Goal: Task Accomplishment & Management: Use online tool/utility

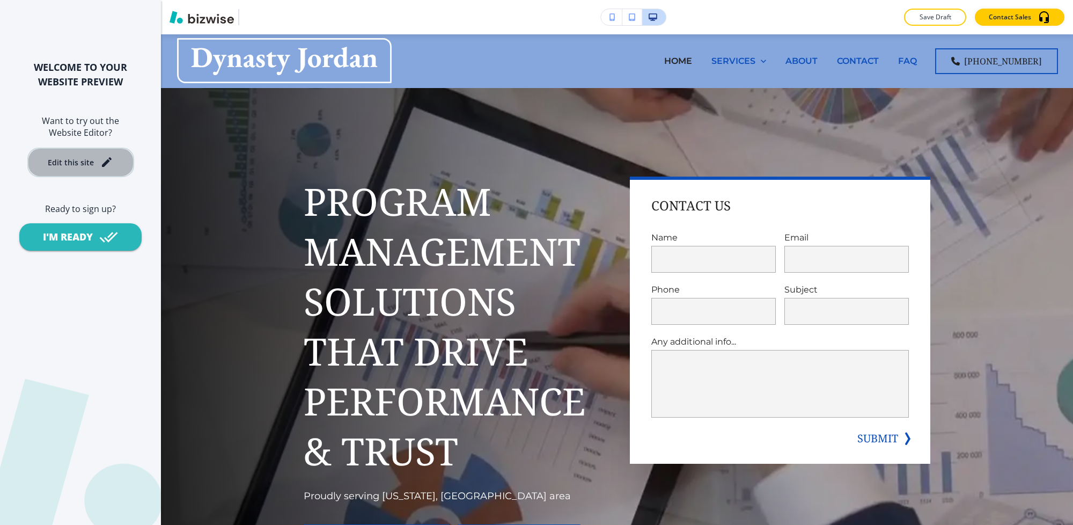
click at [85, 162] on div "Edit this site" at bounding box center [71, 162] width 46 height 8
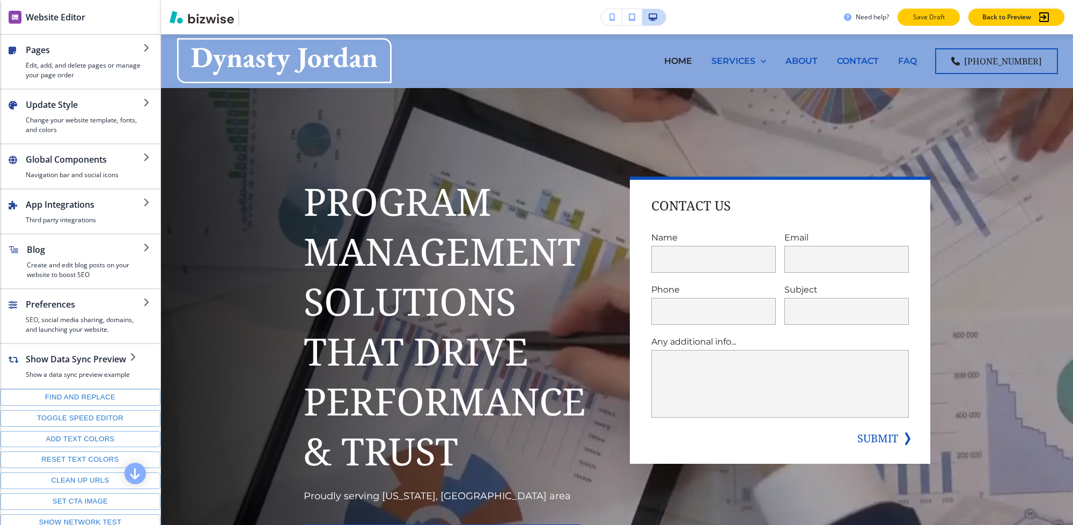
click at [934, 14] on p "Save Draft" at bounding box center [929, 17] width 34 height 10
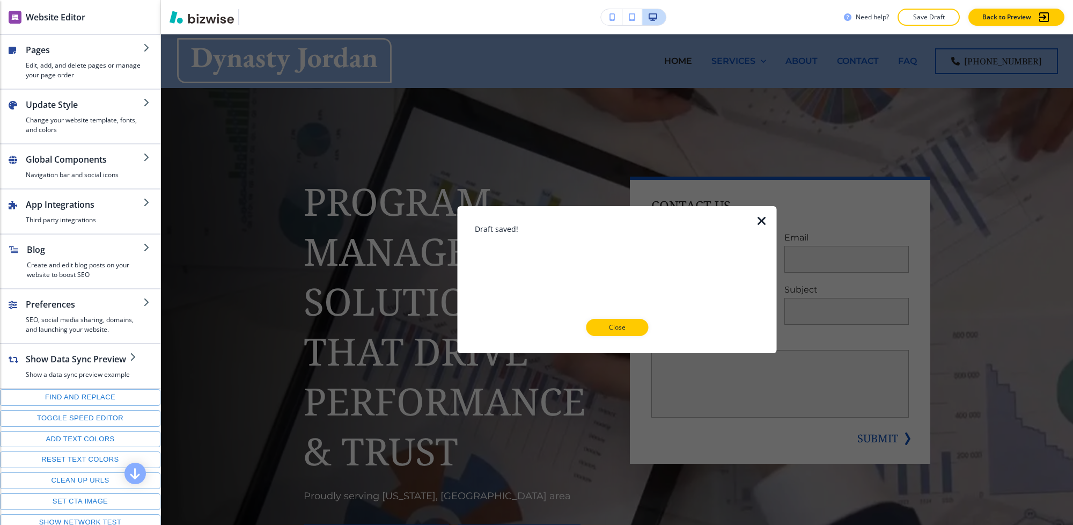
click at [615, 330] on p "Close" at bounding box center [617, 328] width 34 height 10
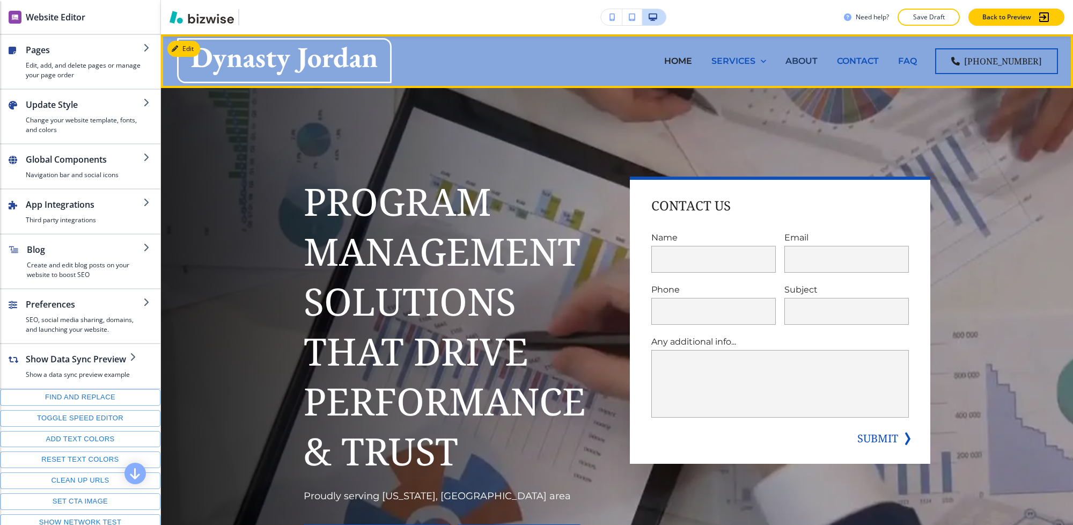
click at [814, 57] on p "ABOUT" at bounding box center [802, 61] width 32 height 12
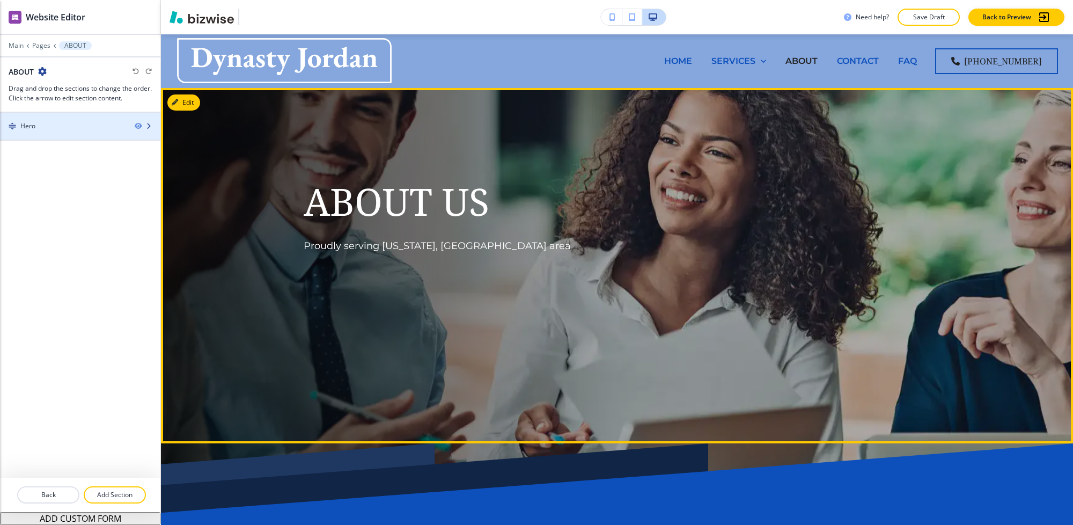
click at [54, 121] on div at bounding box center [80, 117] width 160 height 9
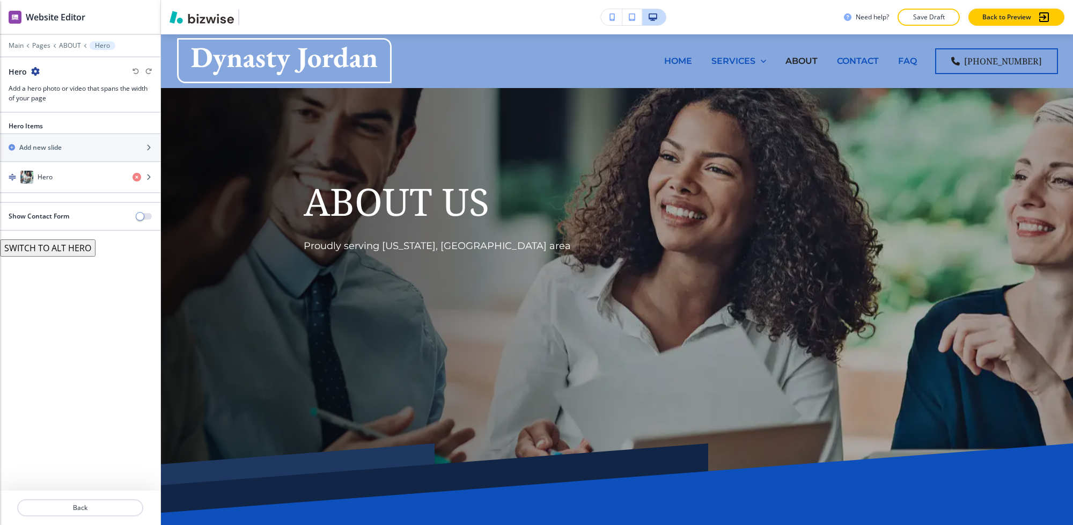
scroll to position [54, 0]
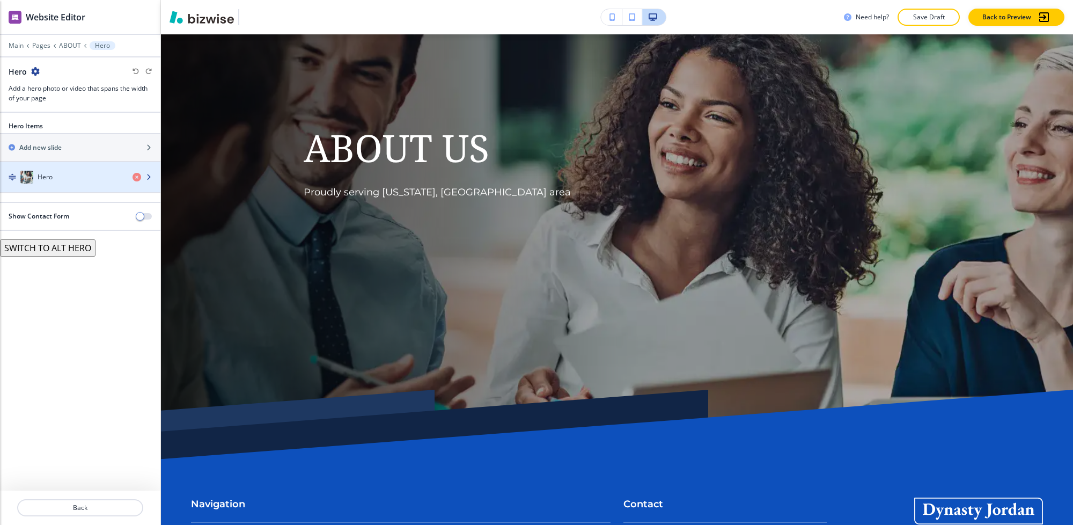
click at [72, 184] on div "button" at bounding box center [80, 188] width 160 height 9
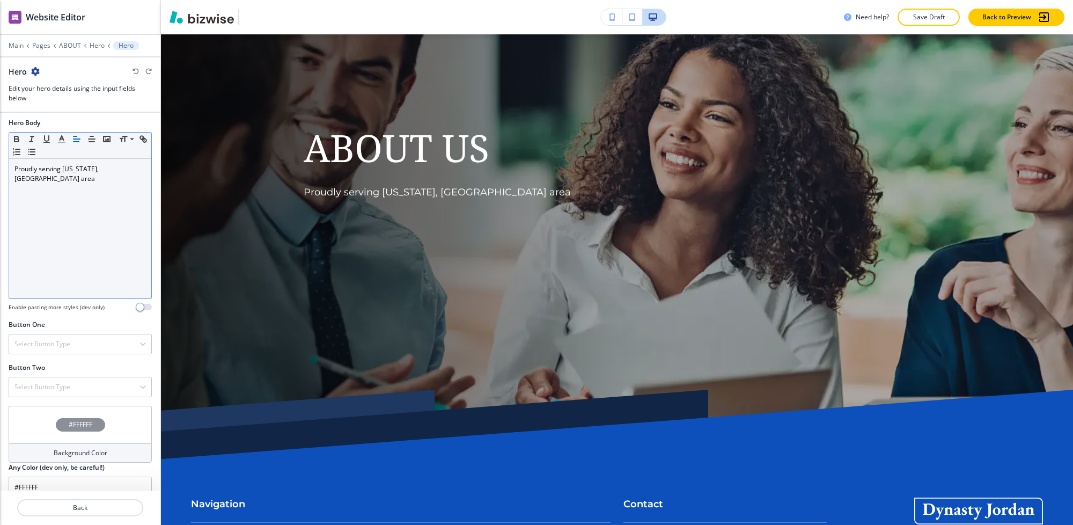
scroll to position [286, 0]
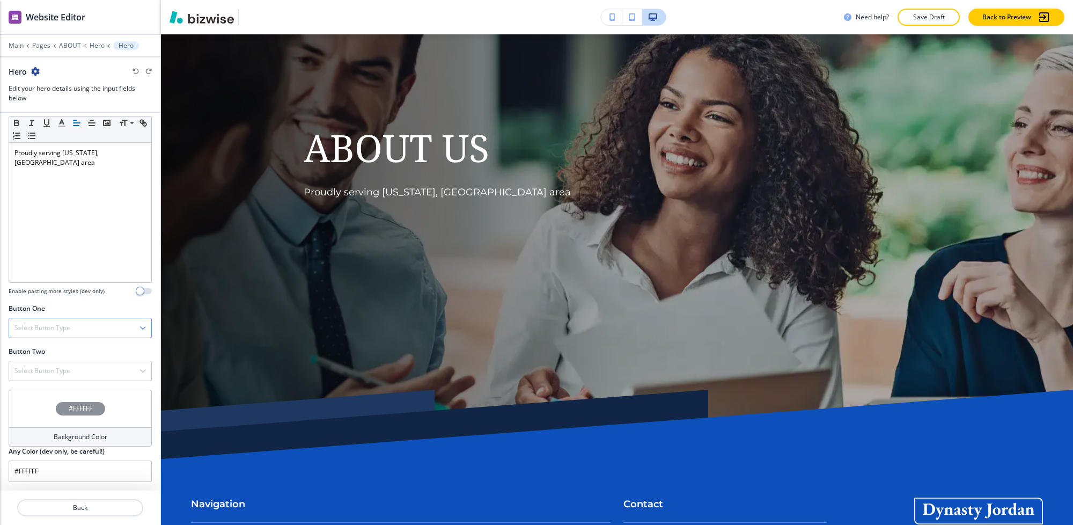
click at [31, 333] on h4 "Select Button Type" at bounding box center [42, 328] width 56 height 10
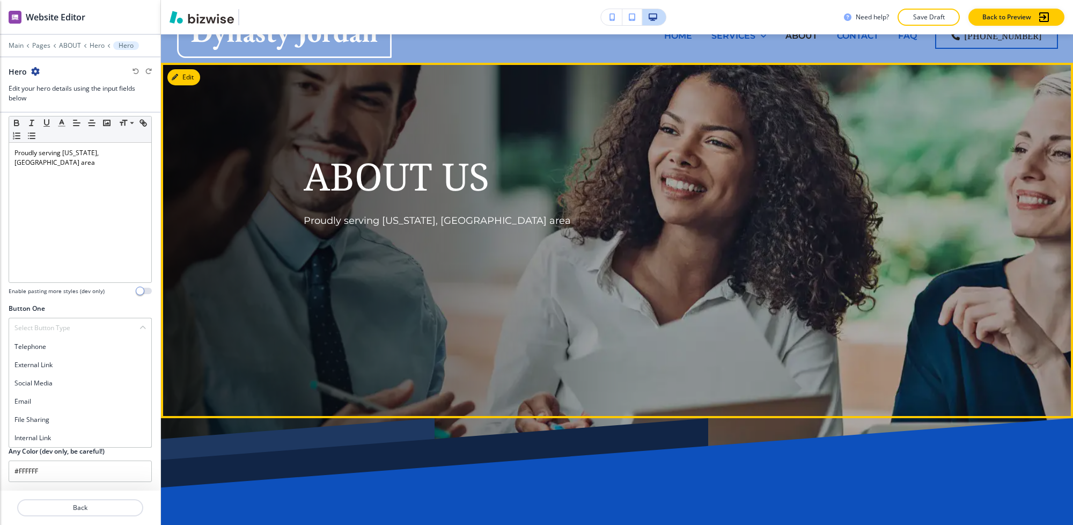
scroll to position [0, 0]
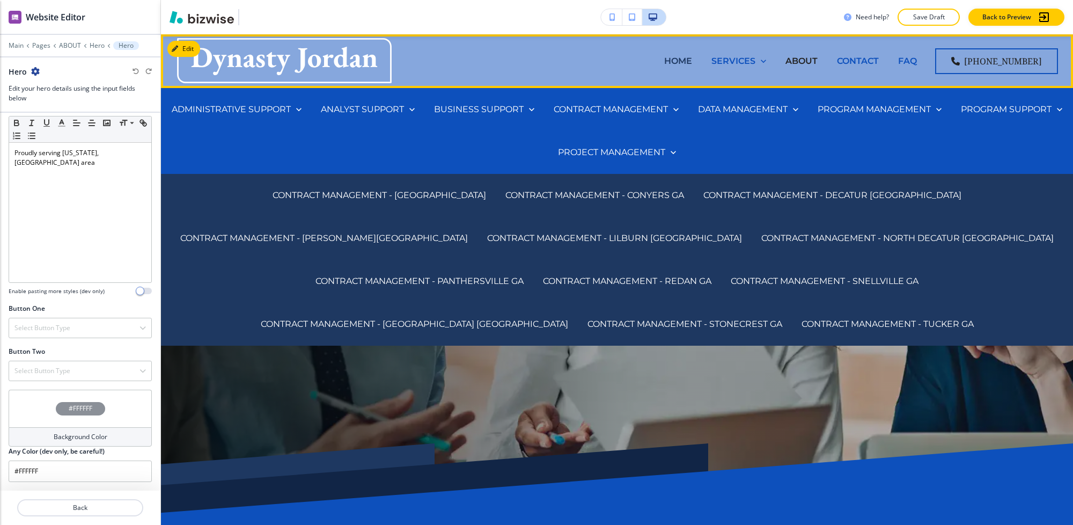
click at [680, 60] on p "HOME" at bounding box center [678, 61] width 28 height 12
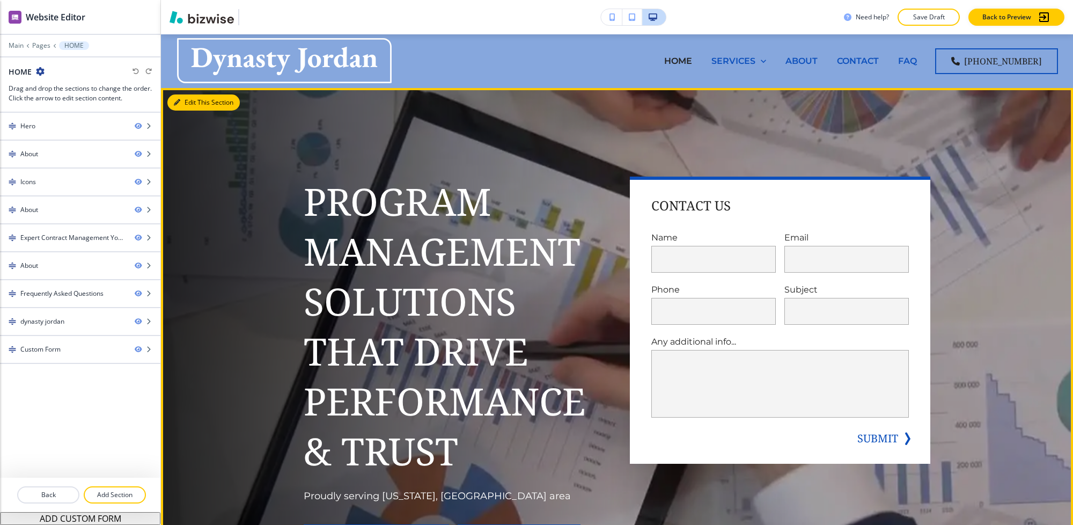
click at [189, 94] on button "Edit This Section" at bounding box center [203, 102] width 72 height 16
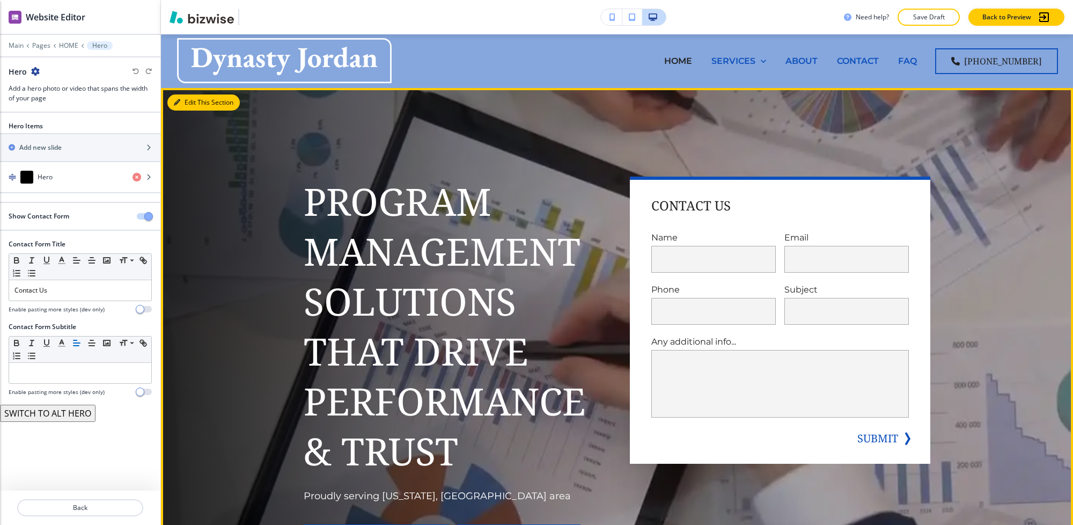
scroll to position [54, 0]
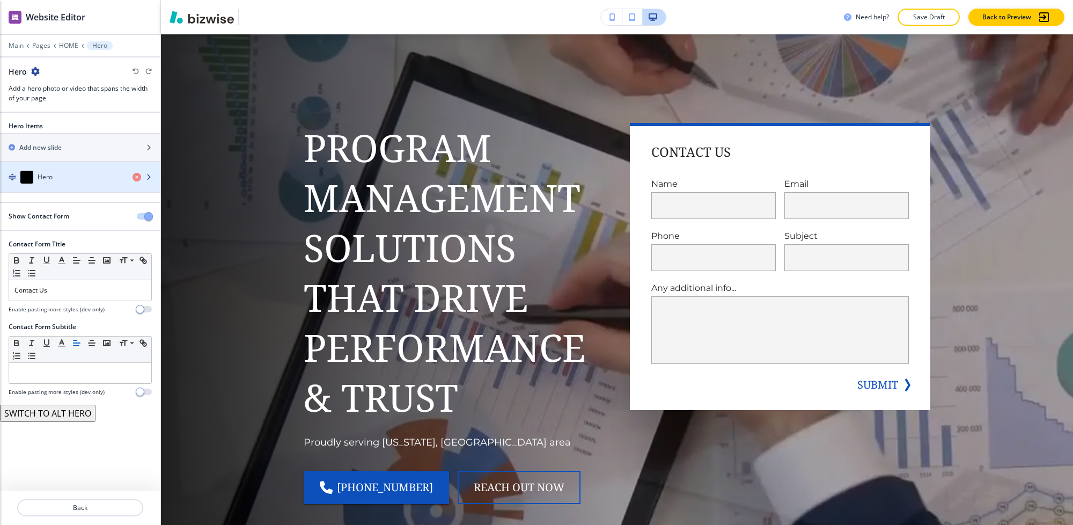
click at [71, 175] on div "Hero" at bounding box center [62, 177] width 124 height 13
click at [79, 176] on div "Hero" at bounding box center [62, 177] width 124 height 13
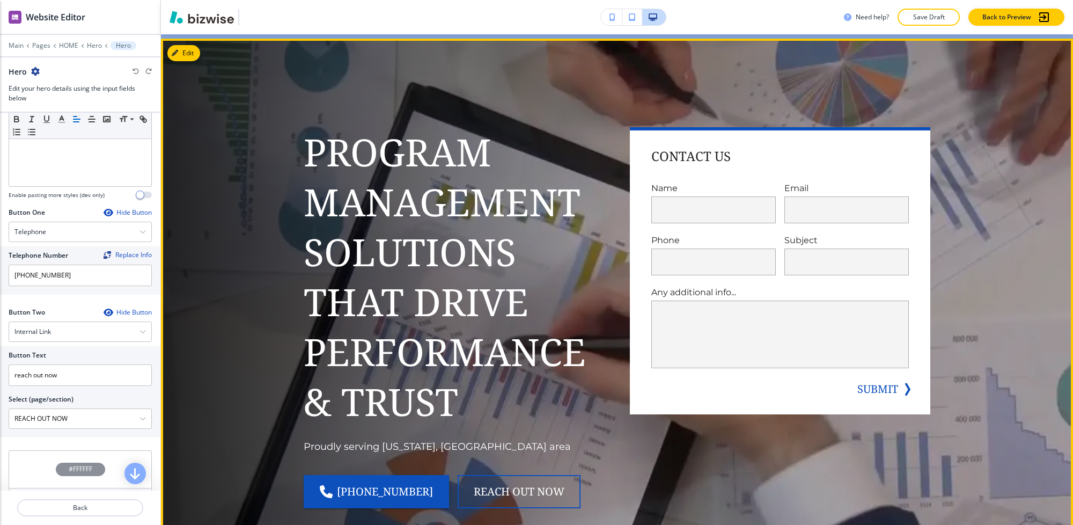
scroll to position [134, 0]
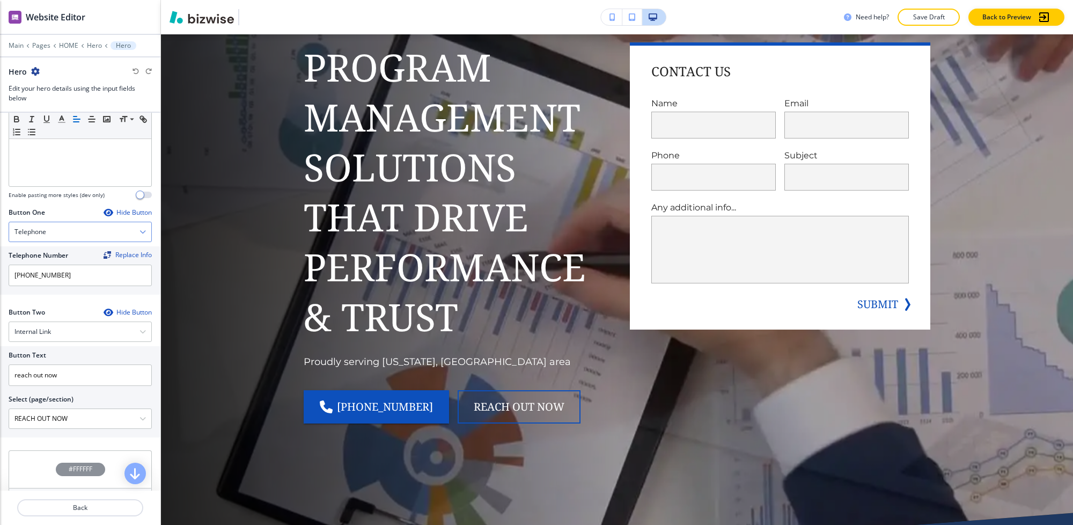
click at [93, 229] on div "Telephone" at bounding box center [80, 231] width 142 height 19
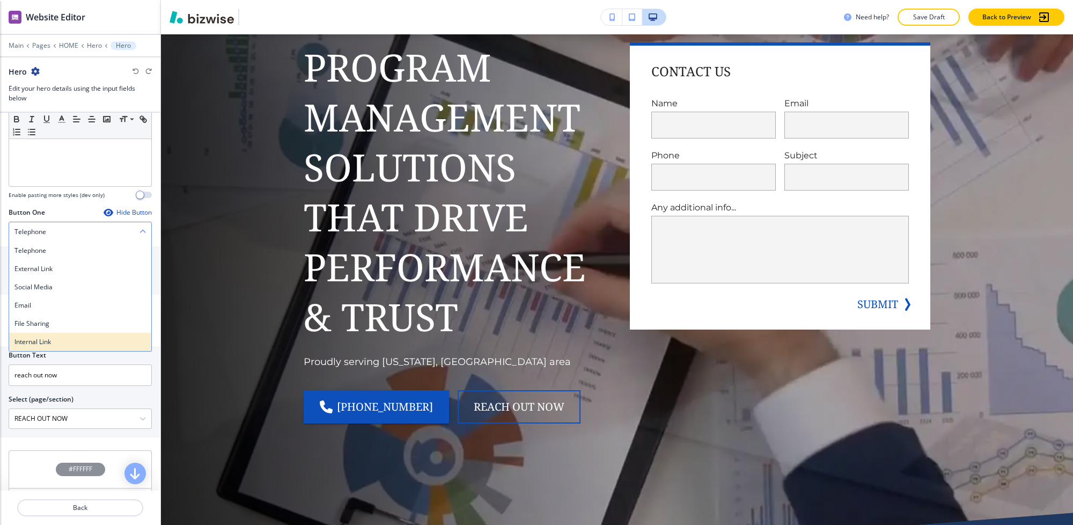
click at [75, 341] on h4 "Internal Link" at bounding box center [79, 342] width 131 height 10
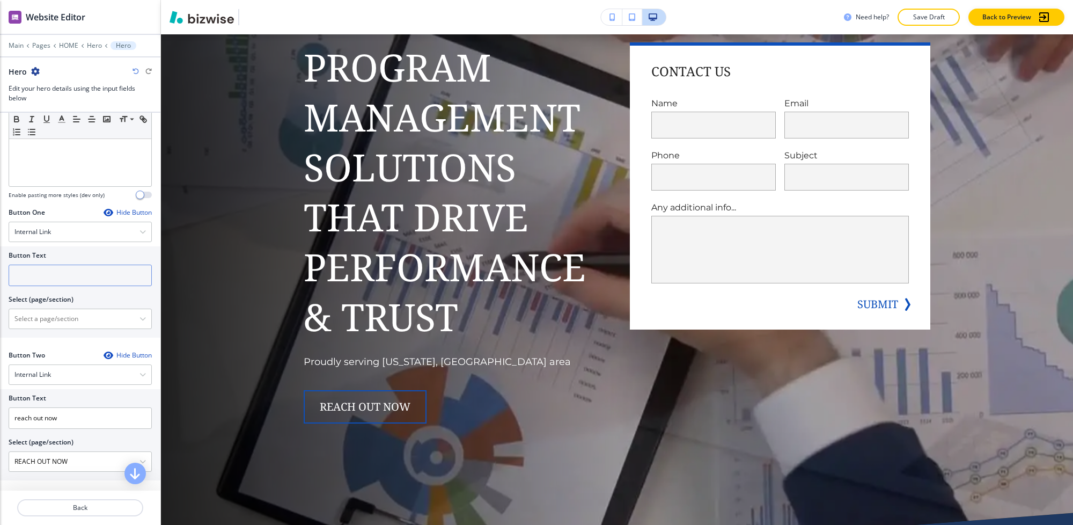
click at [71, 274] on input "text" at bounding box center [80, 275] width 143 height 21
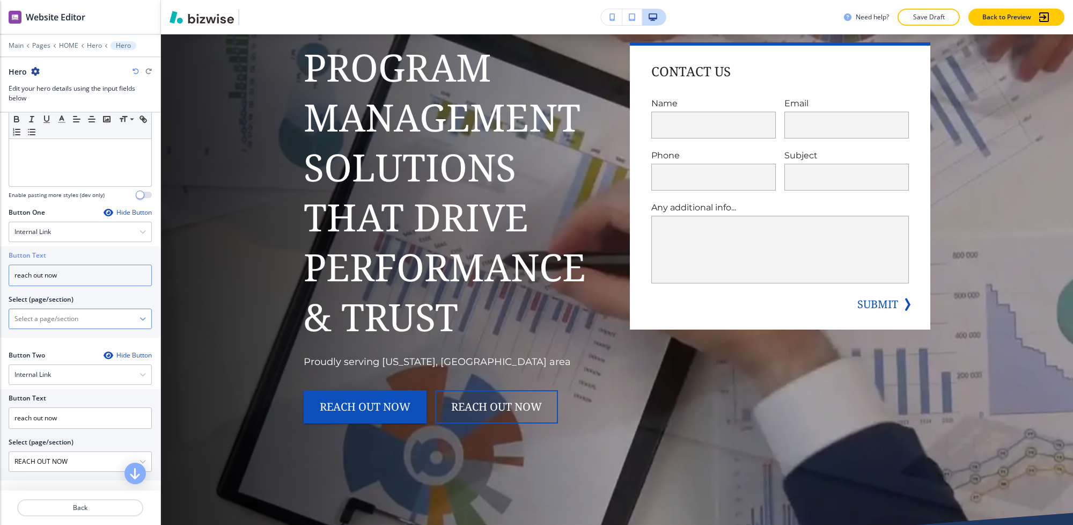
type input "reach out now"
click at [54, 320] on \(page\/section\) "Manual Input" at bounding box center [74, 319] width 130 height 18
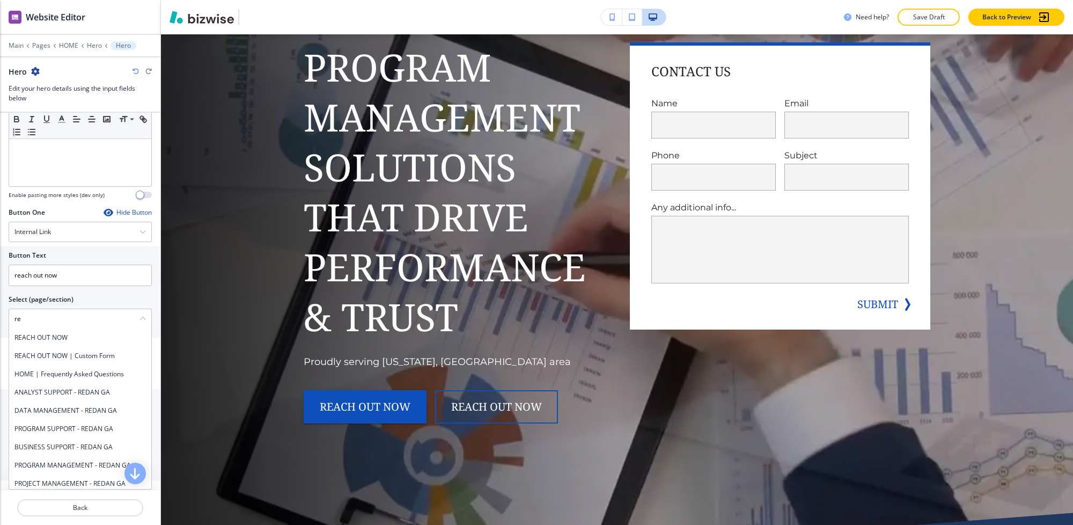
click at [44, 336] on h4 "REACH OUT NOW" at bounding box center [79, 338] width 131 height 10
type \(page\/section\) "REACH OUT NOW"
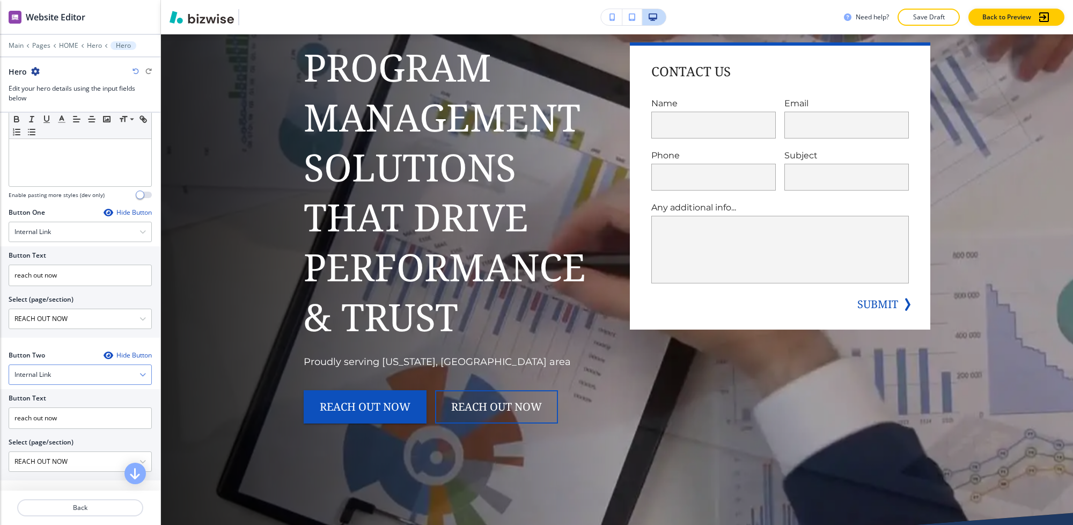
click at [41, 379] on h4 "Internal Link" at bounding box center [32, 375] width 36 height 10
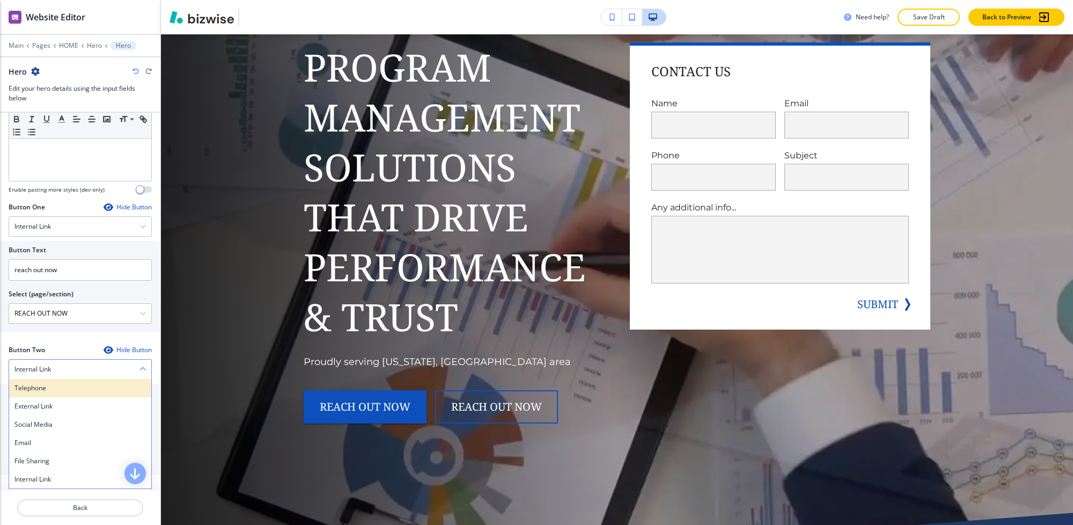
click at [42, 387] on h4 "Telephone" at bounding box center [79, 388] width 131 height 10
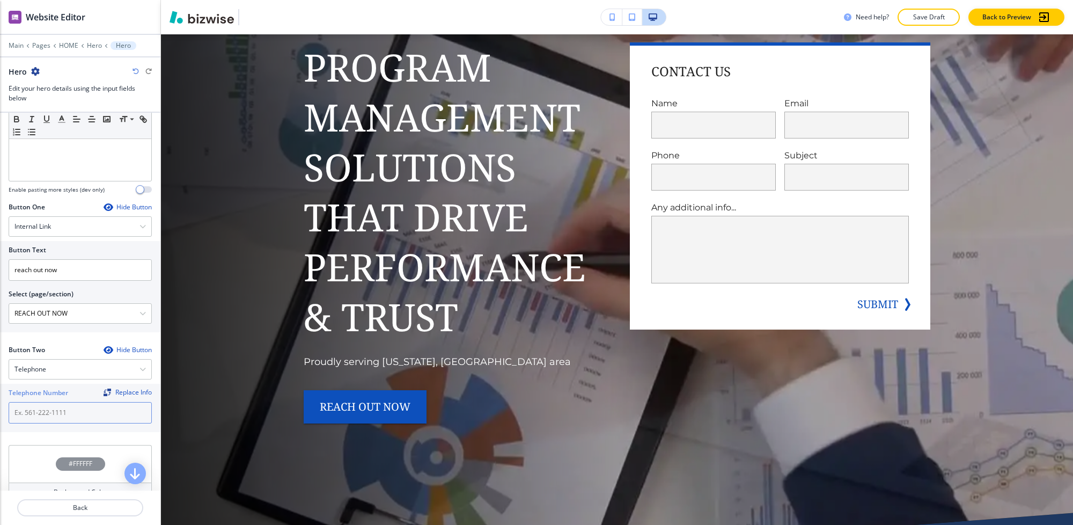
drag, startPoint x: 30, startPoint y: 408, endPoint x: 25, endPoint y: 412, distance: 5.7
click at [28, 408] on input "text" at bounding box center [80, 412] width 143 height 21
paste input "[PHONE_NUMBER]"
click at [13, 417] on input "[PHONE_NUMBER]" at bounding box center [80, 412] width 143 height 21
click at [28, 416] on input "([PHONE_NUMBER]" at bounding box center [80, 412] width 143 height 21
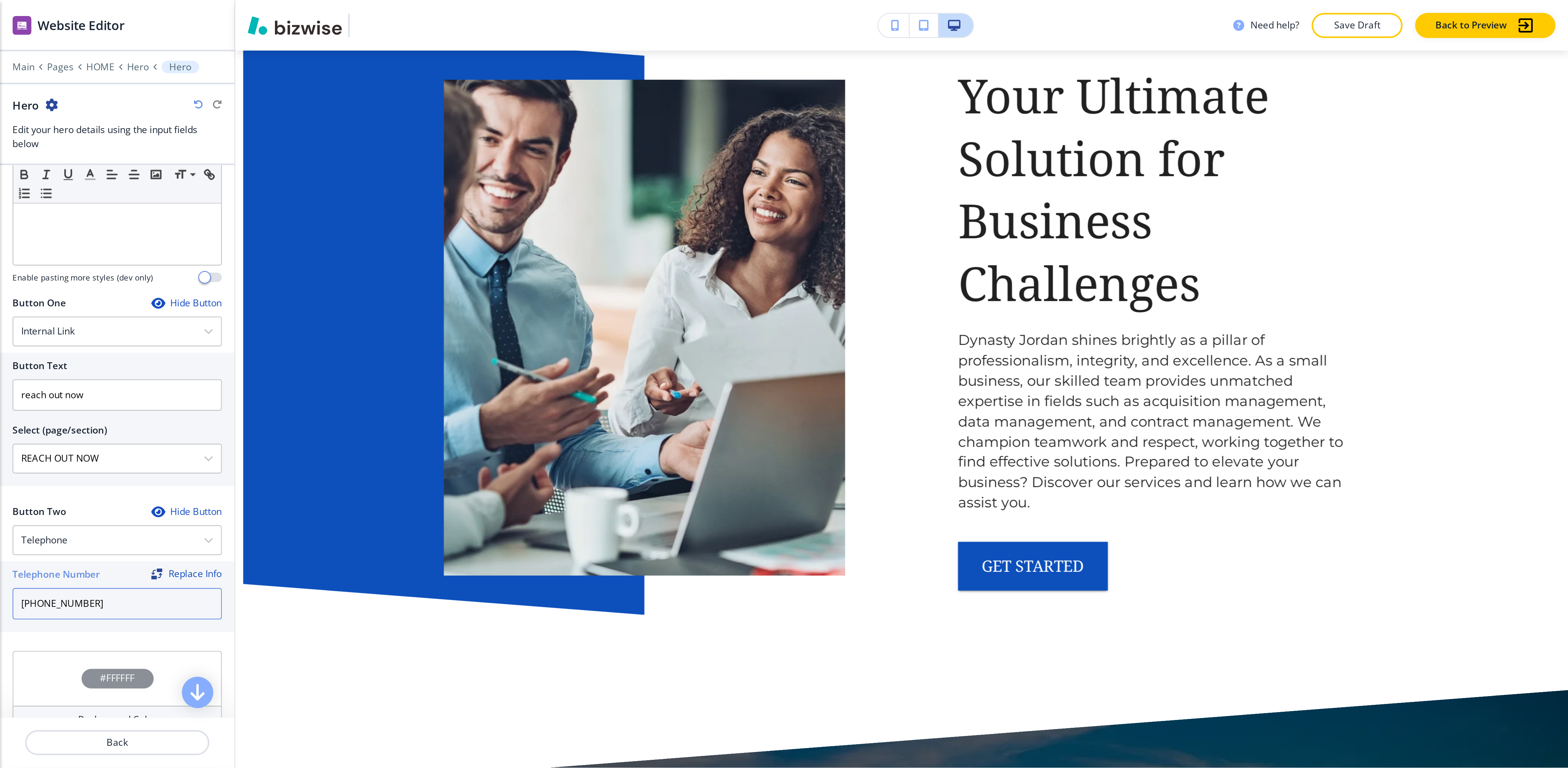
scroll to position [449, 0]
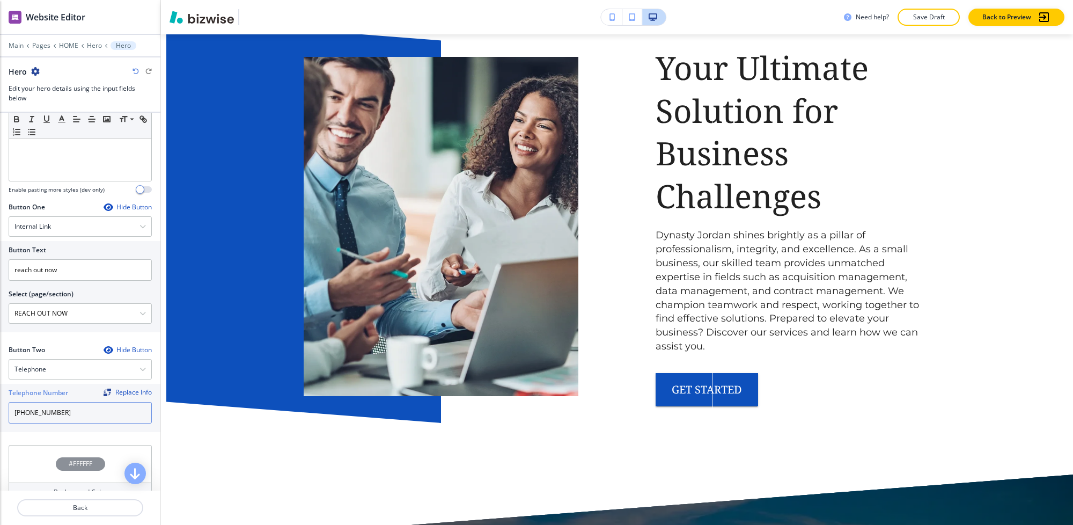
type input "[PHONE_NUMBER]"
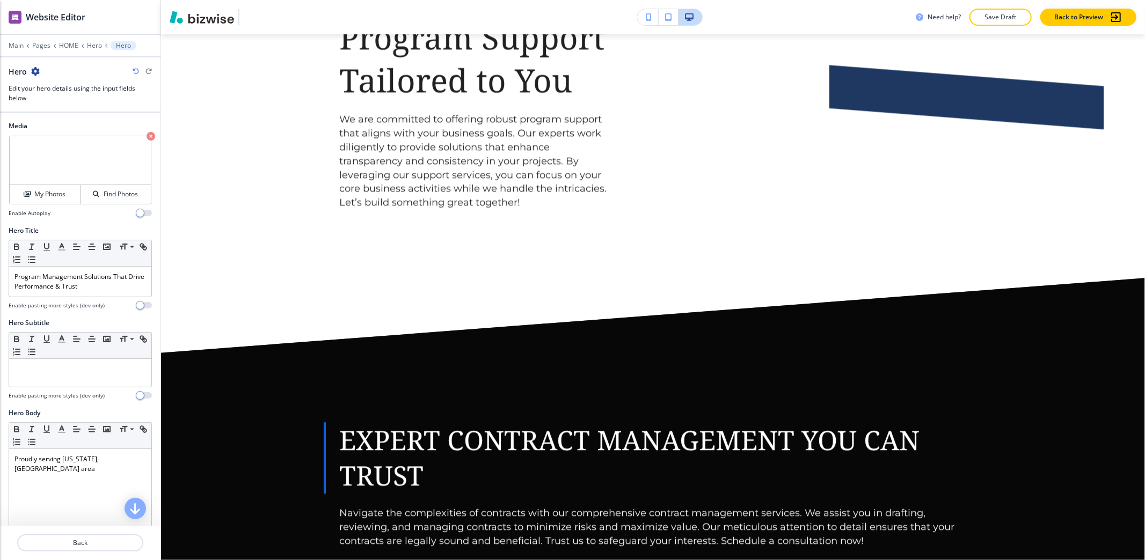
scroll to position [0, 0]
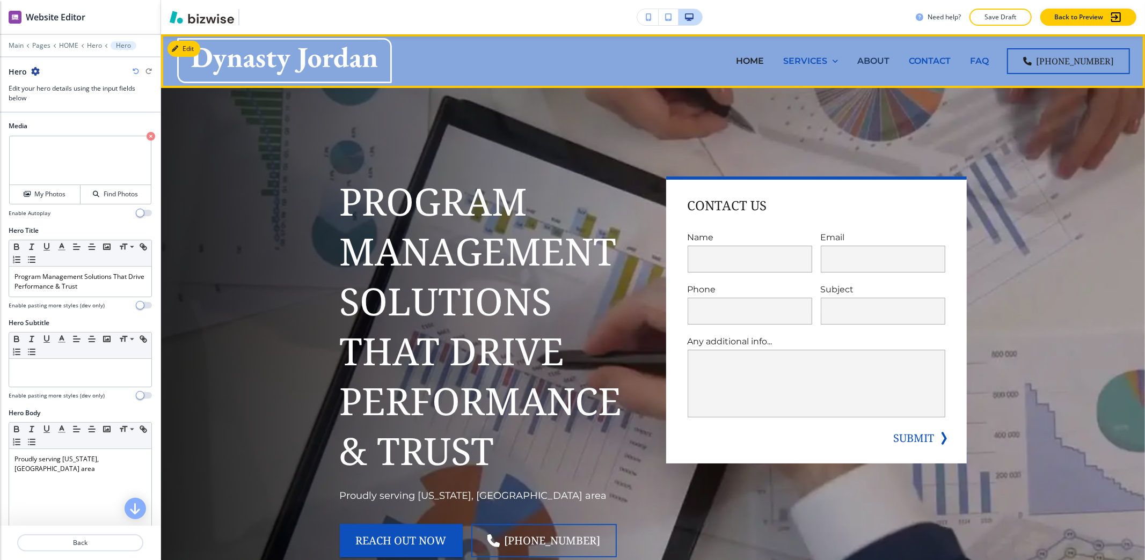
click at [882, 56] on p "ABOUT" at bounding box center [873, 61] width 32 height 12
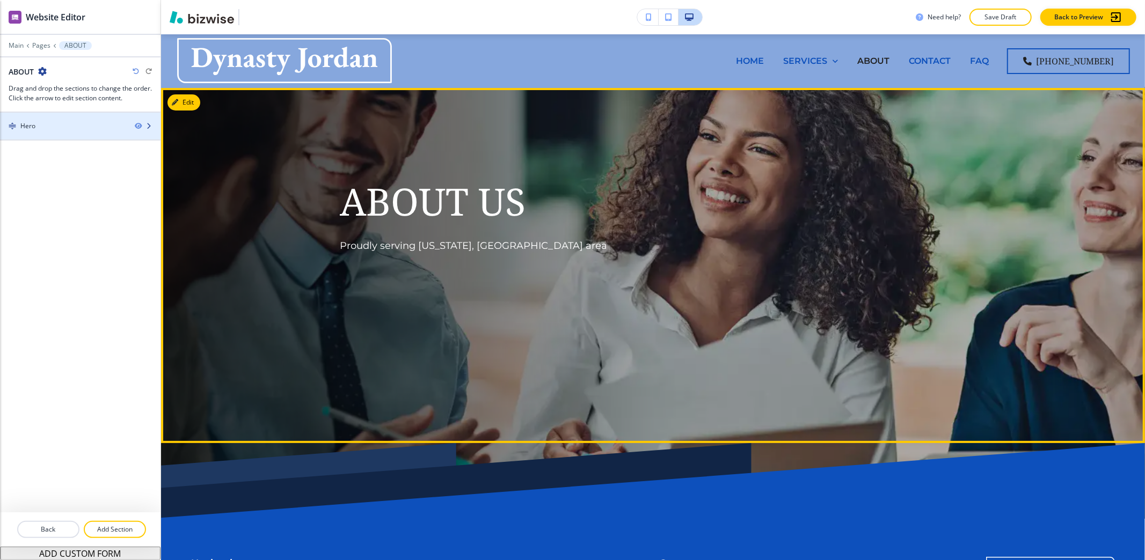
click at [93, 134] on div at bounding box center [80, 135] width 160 height 9
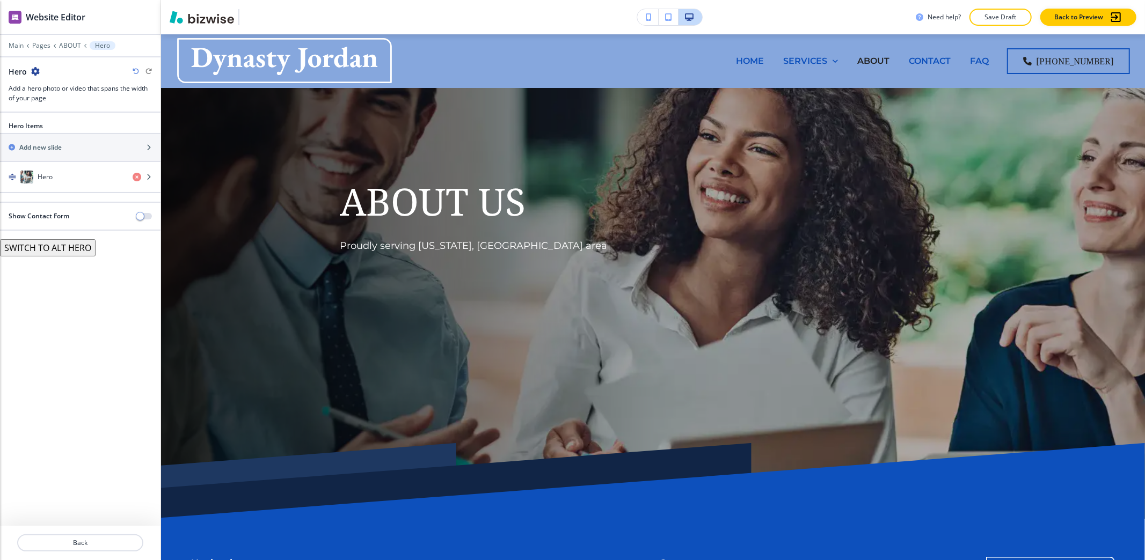
scroll to position [54, 0]
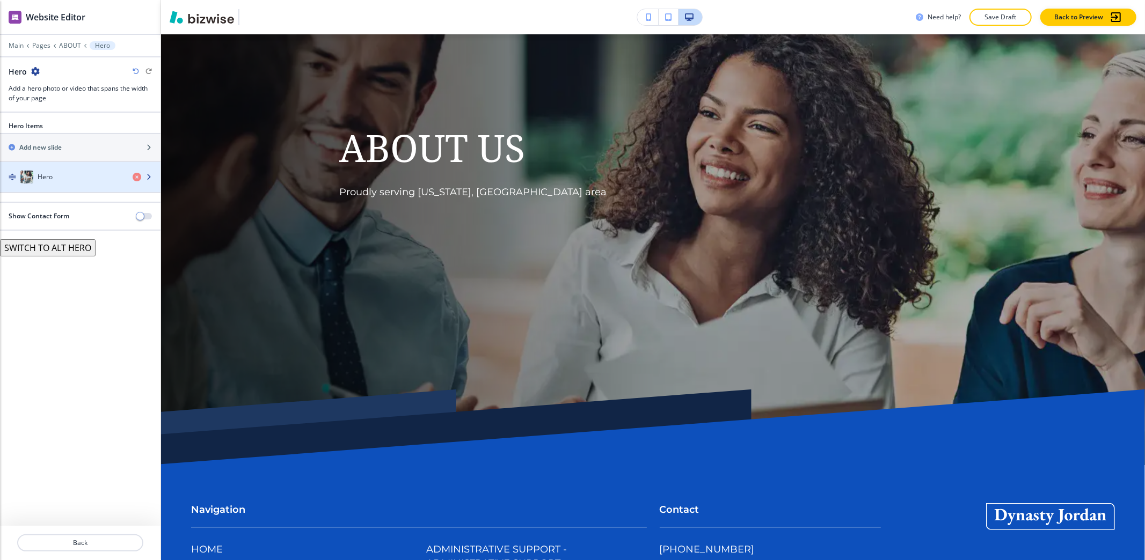
click at [61, 189] on div "button" at bounding box center [80, 188] width 160 height 9
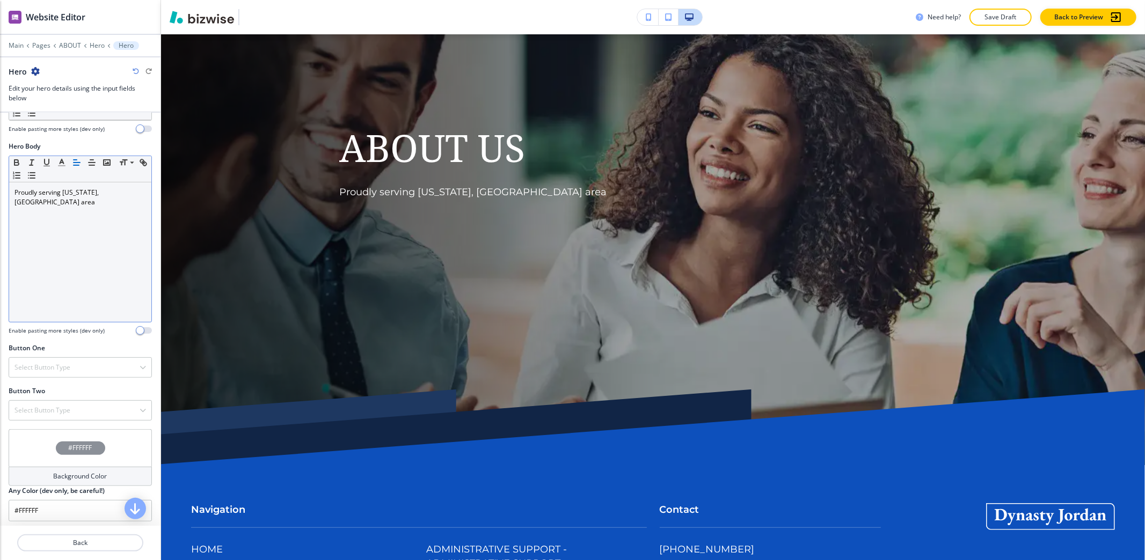
scroll to position [253, 0]
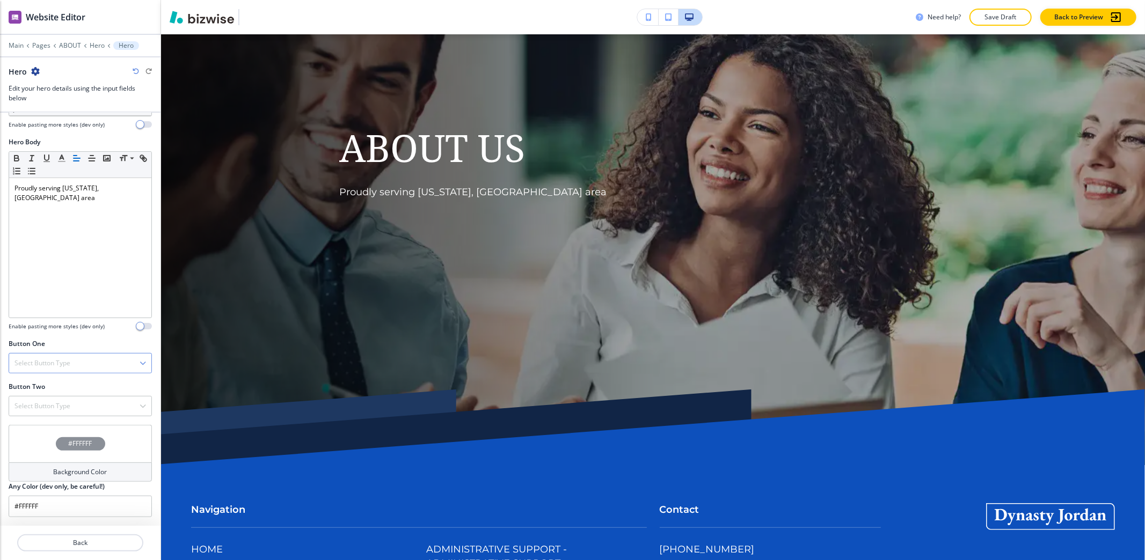
click at [35, 360] on h4 "Select Button Type" at bounding box center [42, 363] width 56 height 10
click at [57, 469] on h4 "Internal Link" at bounding box center [79, 474] width 131 height 10
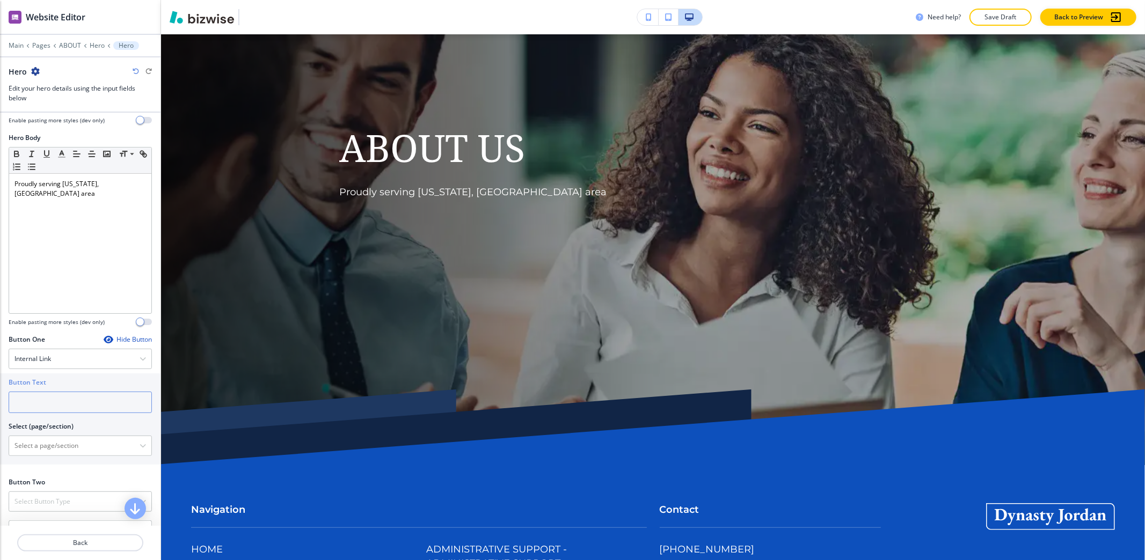
click at [54, 407] on input "text" at bounding box center [80, 402] width 143 height 21
type input "get started"
click at [44, 451] on \(page\/section\) "Manual Input" at bounding box center [74, 446] width 130 height 18
type \(page\/section\) "CONTACT"
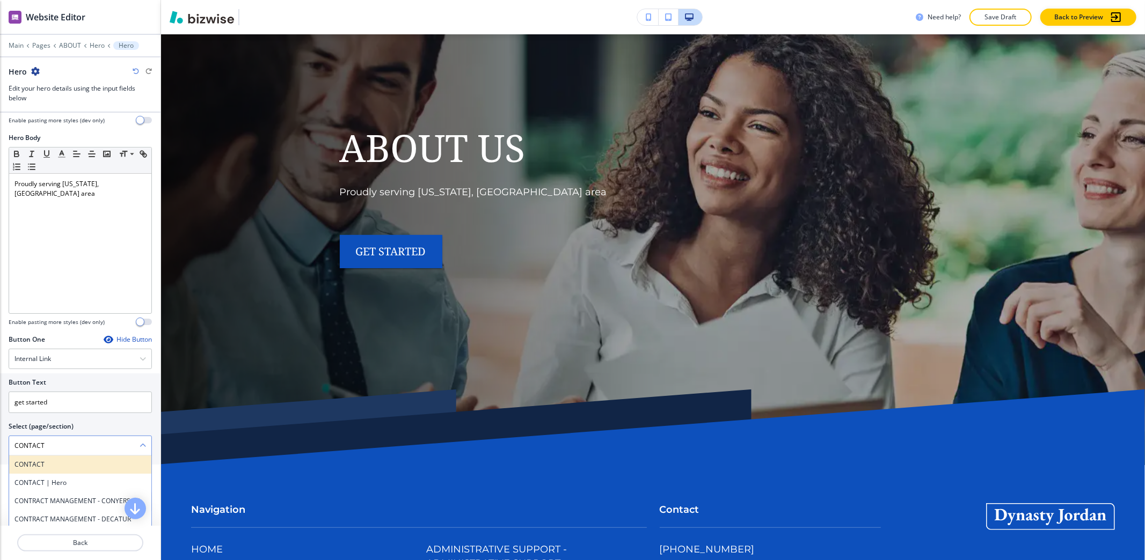
click at [48, 470] on h4 "CONTACT" at bounding box center [79, 465] width 131 height 10
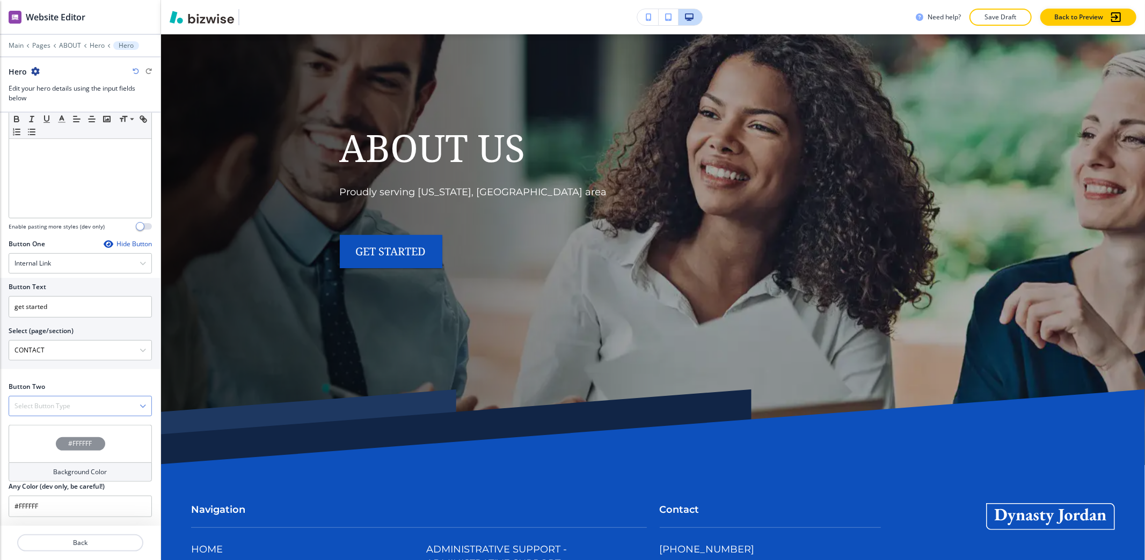
click at [58, 411] on div "Select Button Type" at bounding box center [80, 406] width 142 height 19
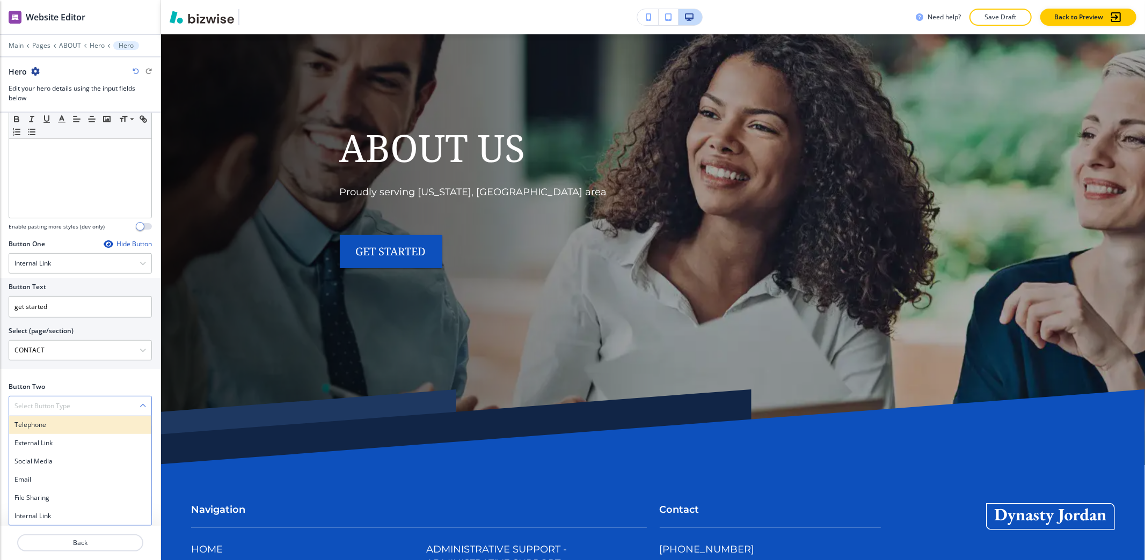
click at [55, 426] on h4 "Telephone" at bounding box center [79, 425] width 131 height 10
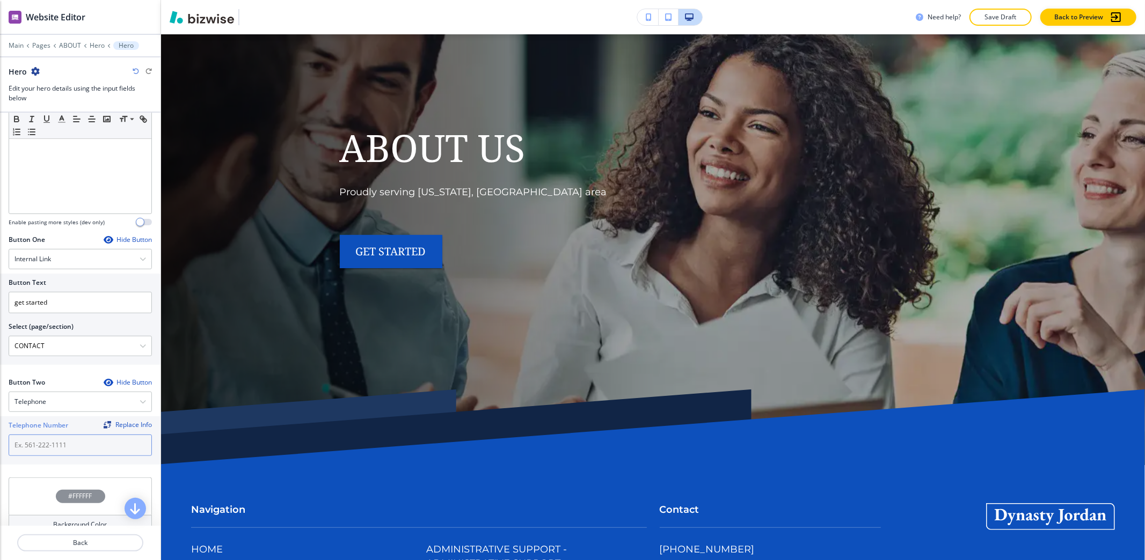
click at [52, 445] on input "text" at bounding box center [80, 445] width 143 height 21
paste input "[PHONE_NUMBER]"
click at [11, 451] on input "[PHONE_NUMBER]" at bounding box center [80, 445] width 143 height 21
click at [28, 447] on input "([PHONE_NUMBER]" at bounding box center [80, 445] width 143 height 21
click at [34, 449] on input "(972) -730-3664" at bounding box center [80, 445] width 143 height 21
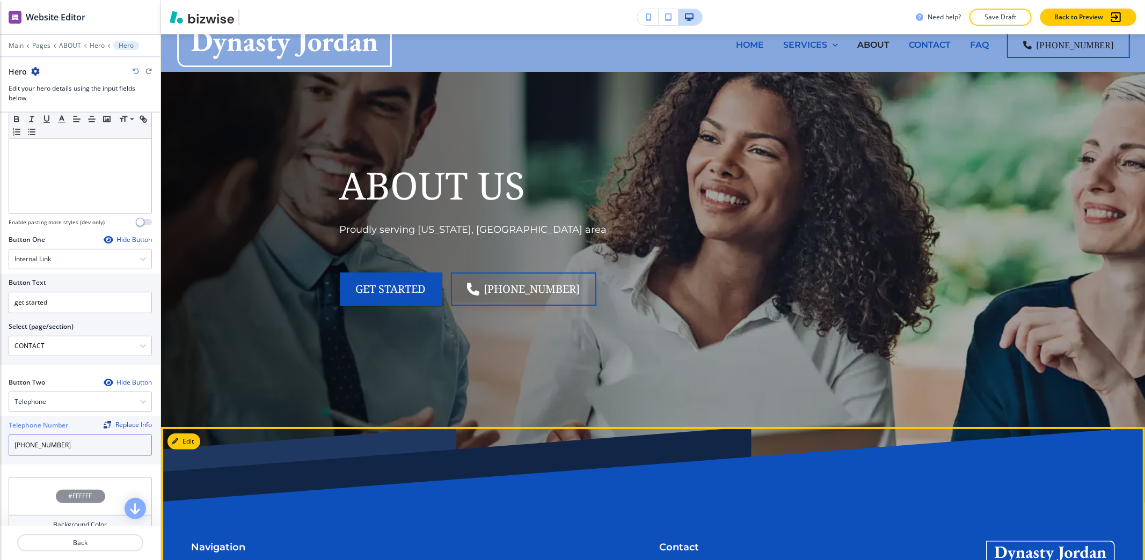
scroll to position [0, 0]
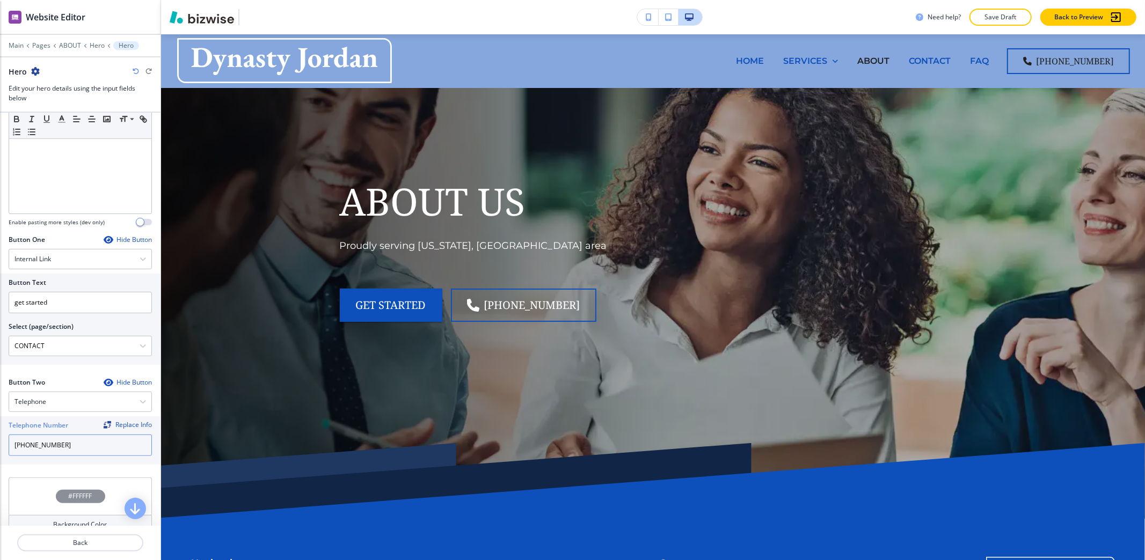
type input "[PHONE_NUMBER]"
click at [13, 41] on div "Main Pages ABOUT Hero Hero" at bounding box center [80, 45] width 143 height 9
click at [13, 43] on p "Main" at bounding box center [16, 46] width 15 height 8
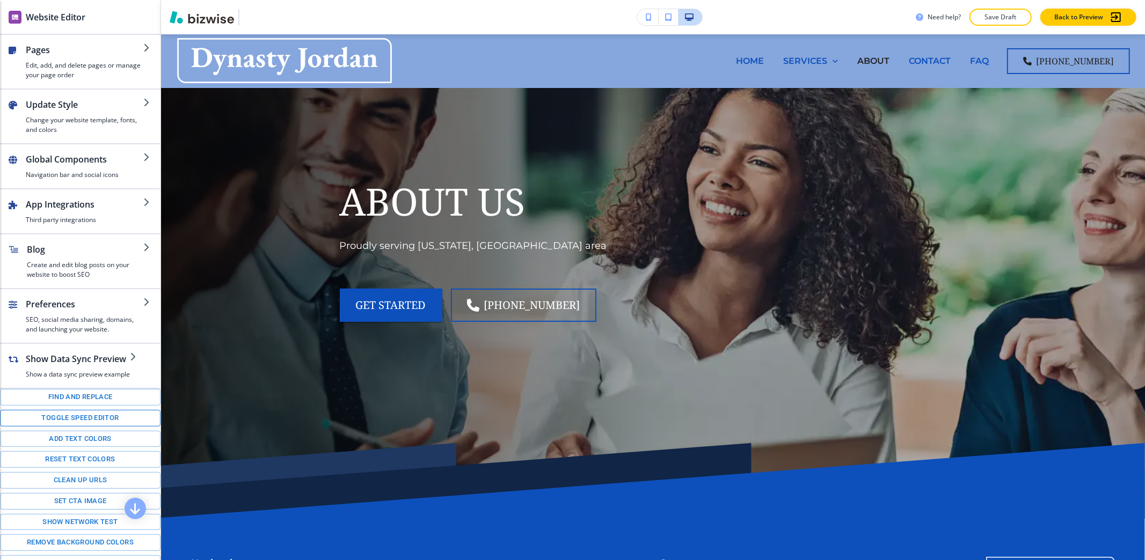
click at [68, 427] on button "Toggle speed editor" at bounding box center [80, 418] width 160 height 17
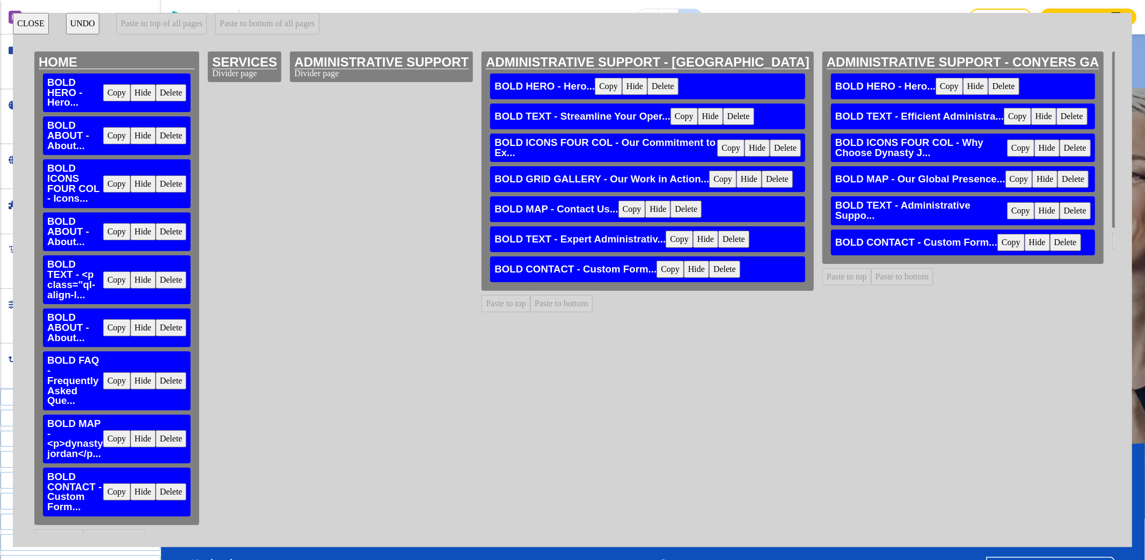
scroll to position [25, 0]
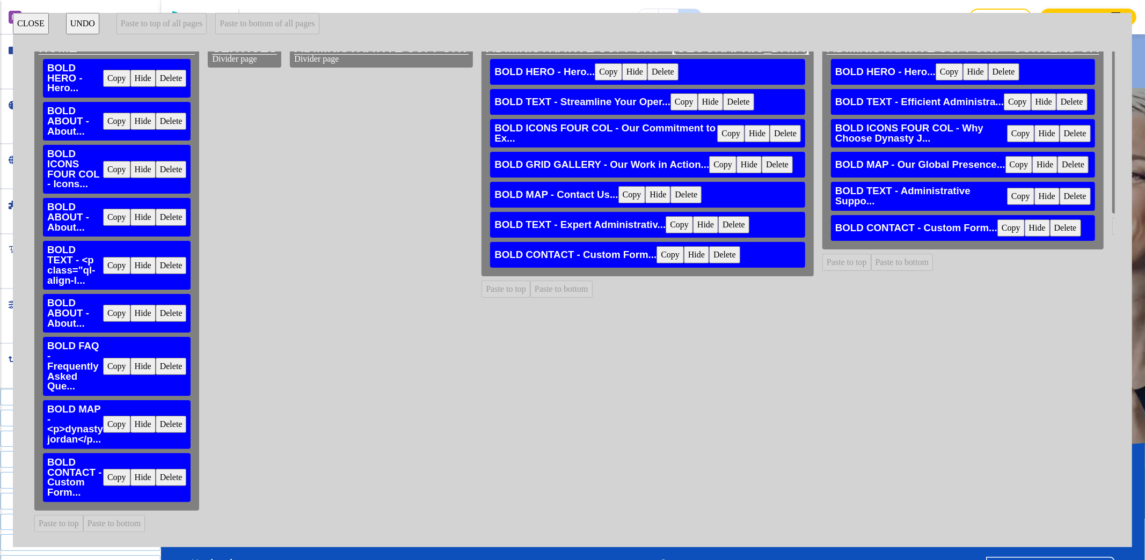
click at [116, 305] on button "Copy" at bounding box center [116, 313] width 27 height 17
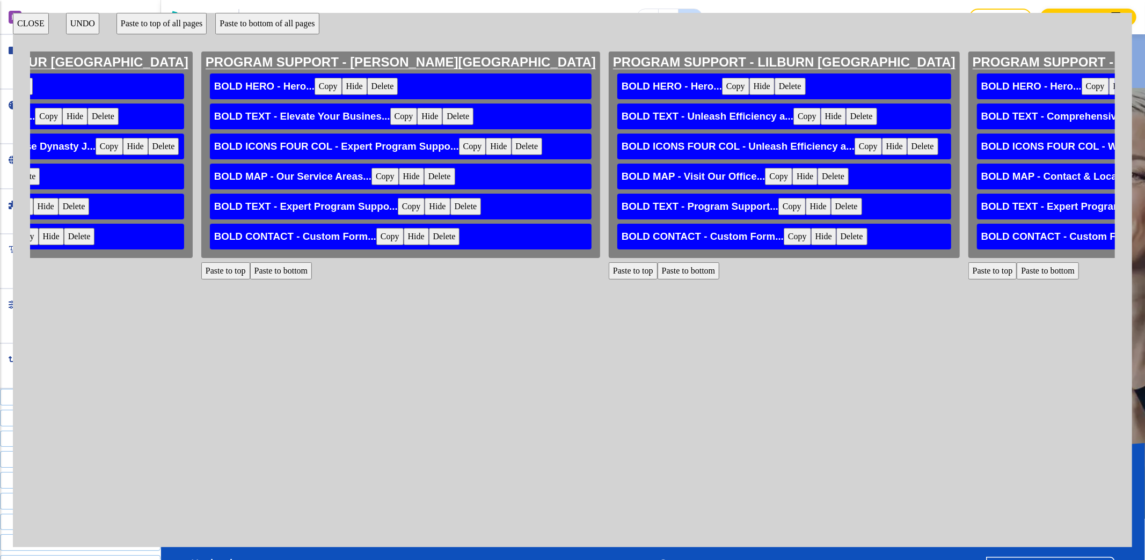
scroll to position [0, 28161]
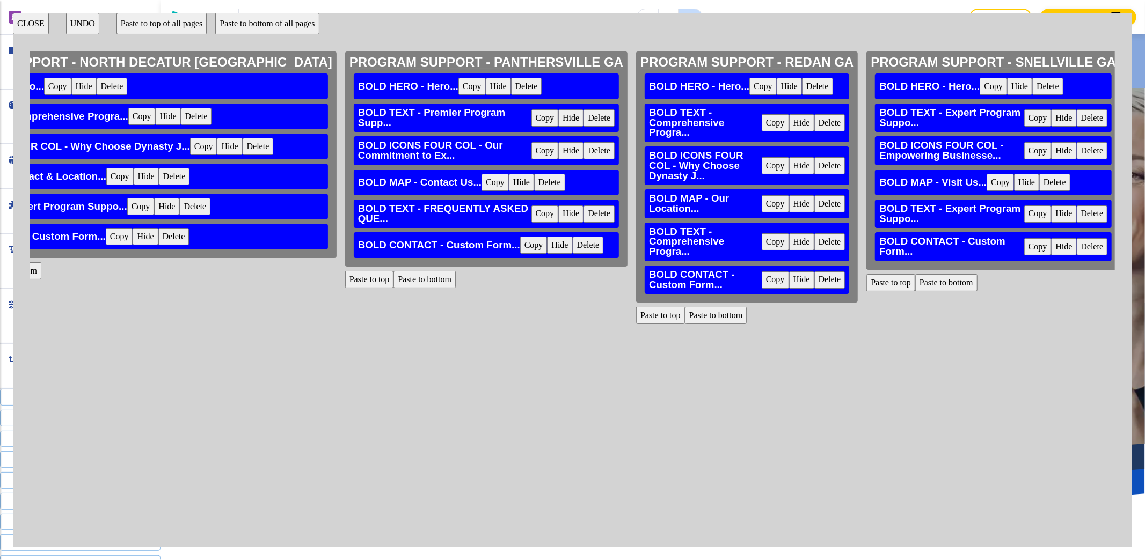
click at [24, 24] on button "CLOSE" at bounding box center [31, 23] width 36 height 21
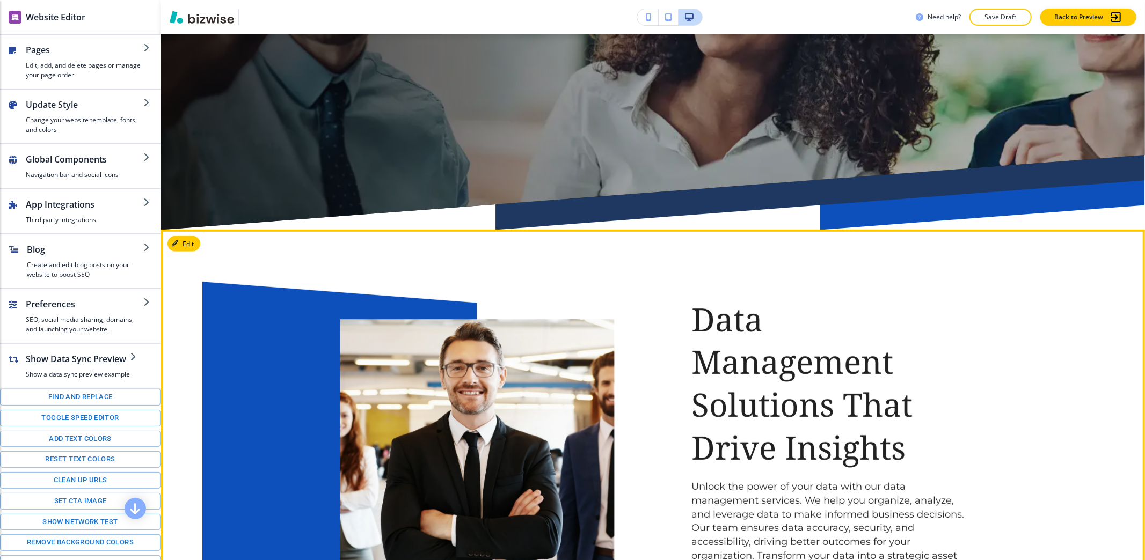
scroll to position [286, 0]
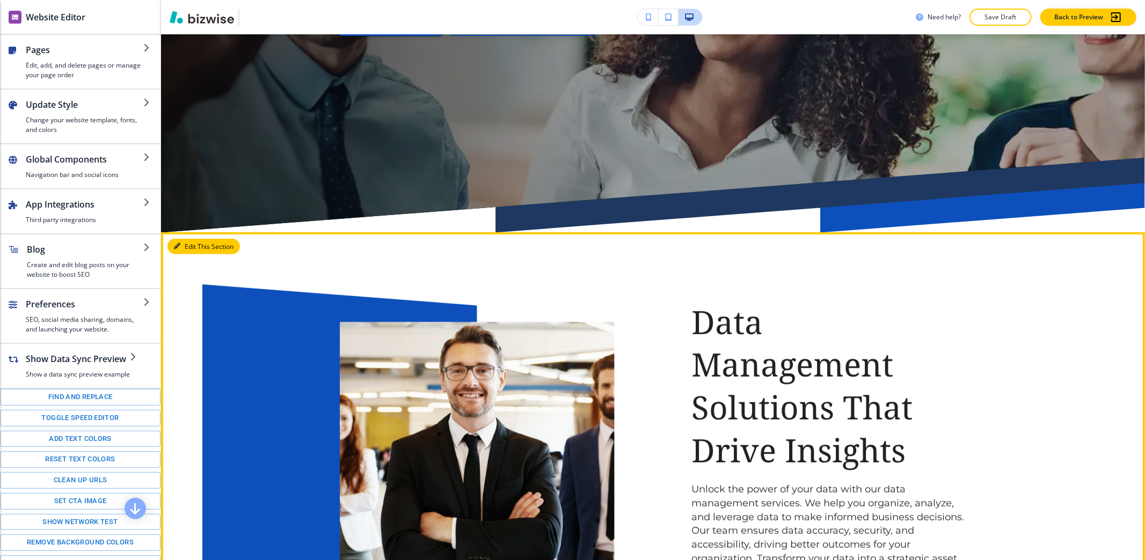
click at [189, 241] on button "Edit This Section" at bounding box center [203, 247] width 72 height 16
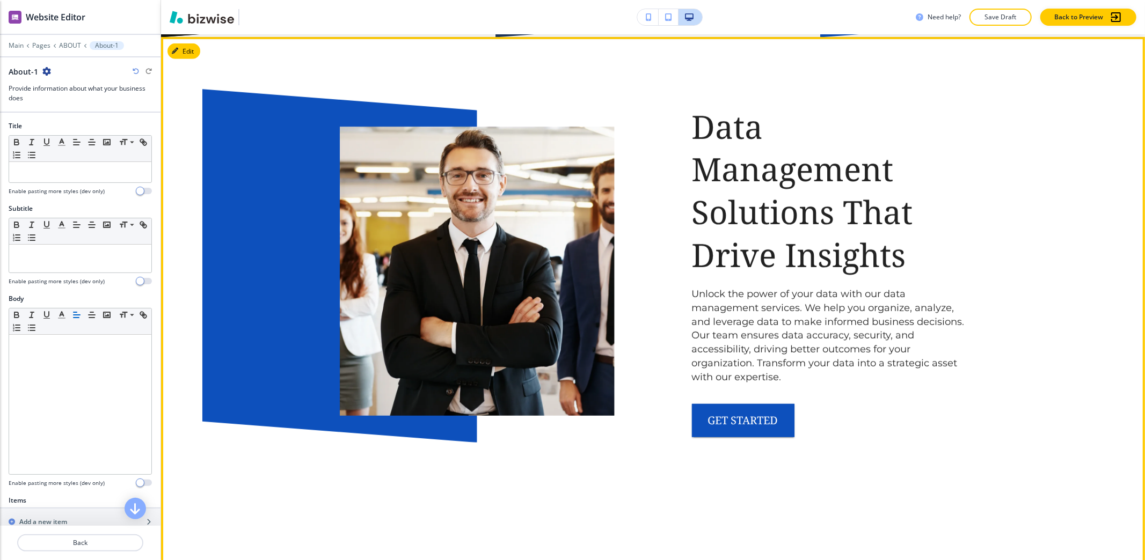
scroll to position [484, 0]
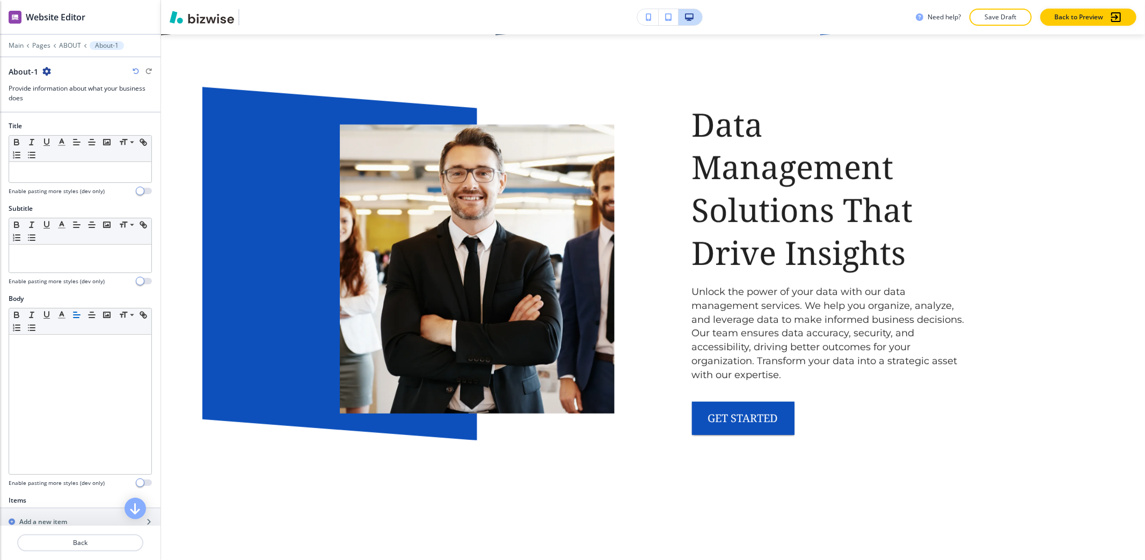
click at [46, 73] on icon "button" at bounding box center [46, 71] width 9 height 9
click at [50, 84] on button "Rename Section" at bounding box center [75, 90] width 69 height 19
click at [56, 68] on input "About-1" at bounding box center [64, 71] width 111 height 21
type input "About"
click at [39, 46] on p "Pages" at bounding box center [41, 46] width 18 height 8
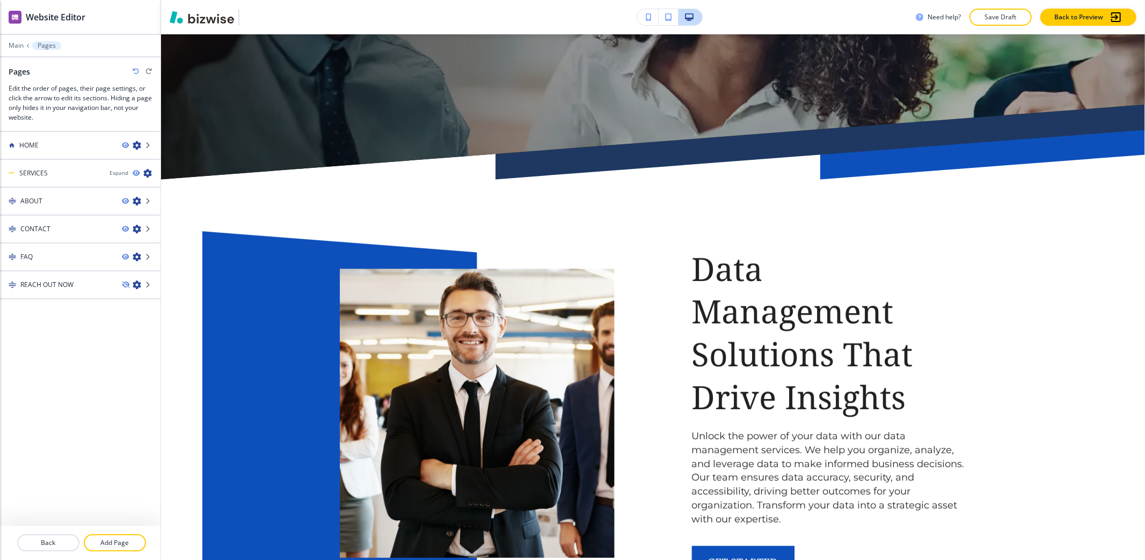
scroll to position [340, 0]
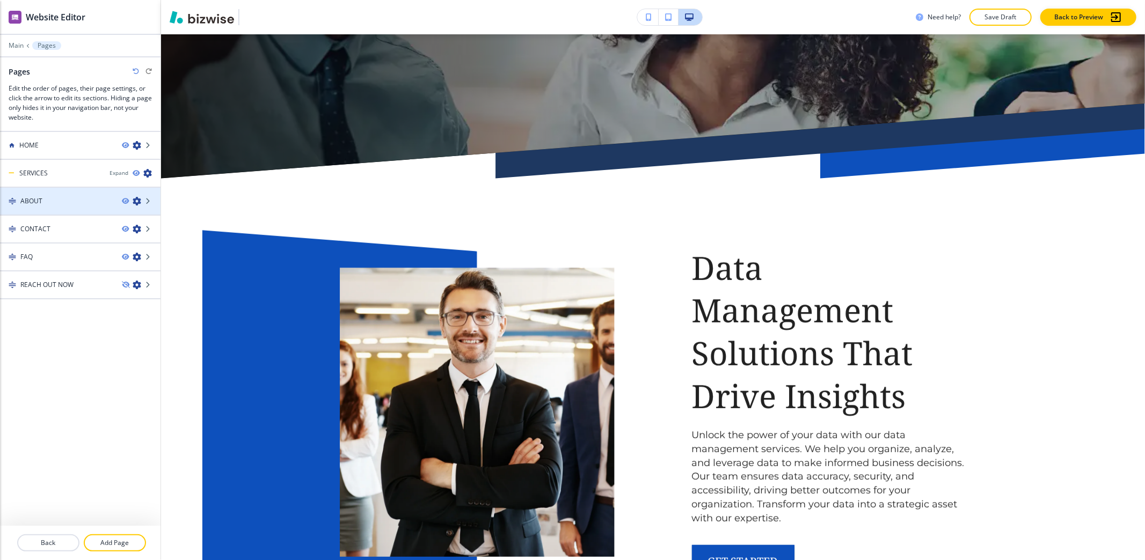
click at [56, 197] on div "ABOUT" at bounding box center [56, 201] width 113 height 10
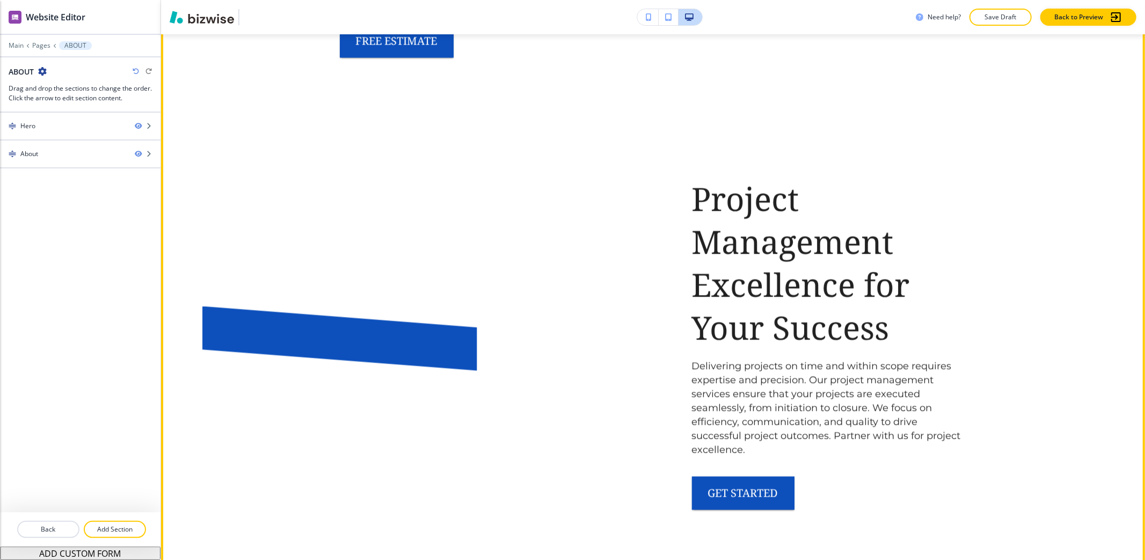
scroll to position [1772, 0]
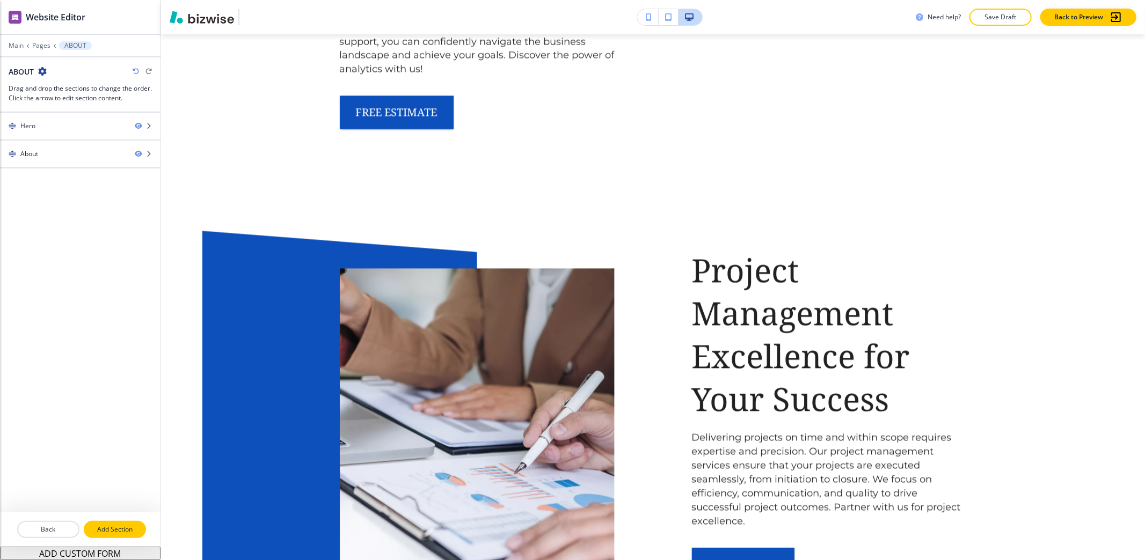
click at [135, 524] on p "Add Section" at bounding box center [115, 530] width 60 height 10
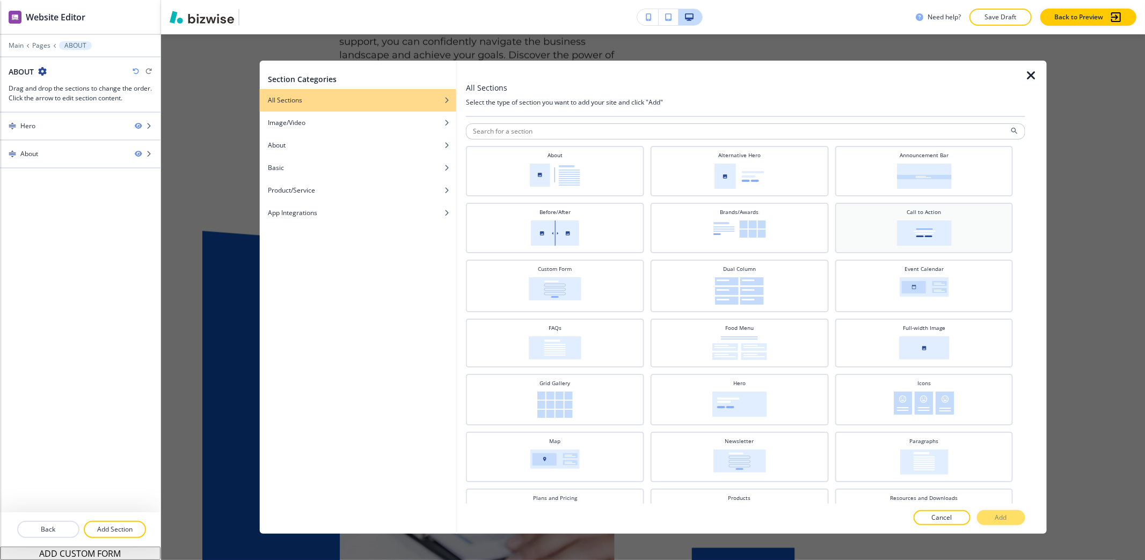
click at [939, 223] on img at bounding box center [923, 233] width 55 height 25
click at [997, 517] on p "Add" at bounding box center [1001, 518] width 12 height 10
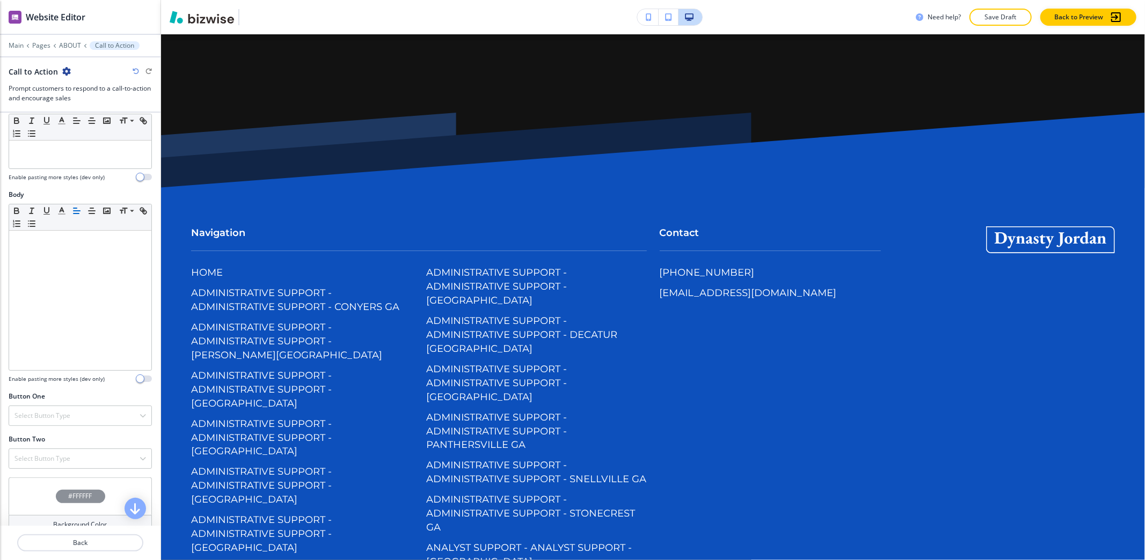
scroll to position [0, 0]
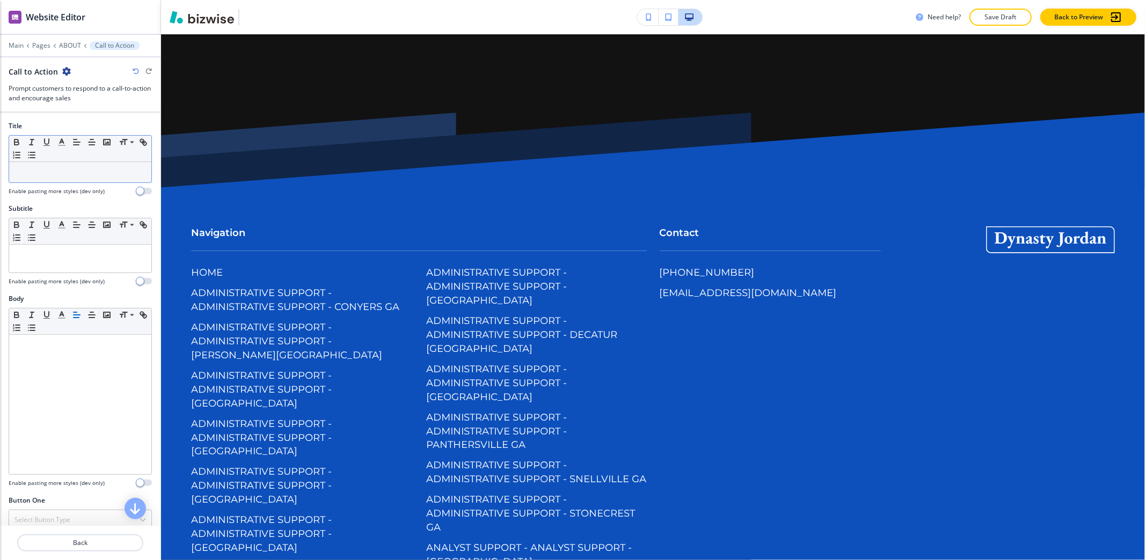
click at [42, 182] on div at bounding box center [80, 172] width 142 height 20
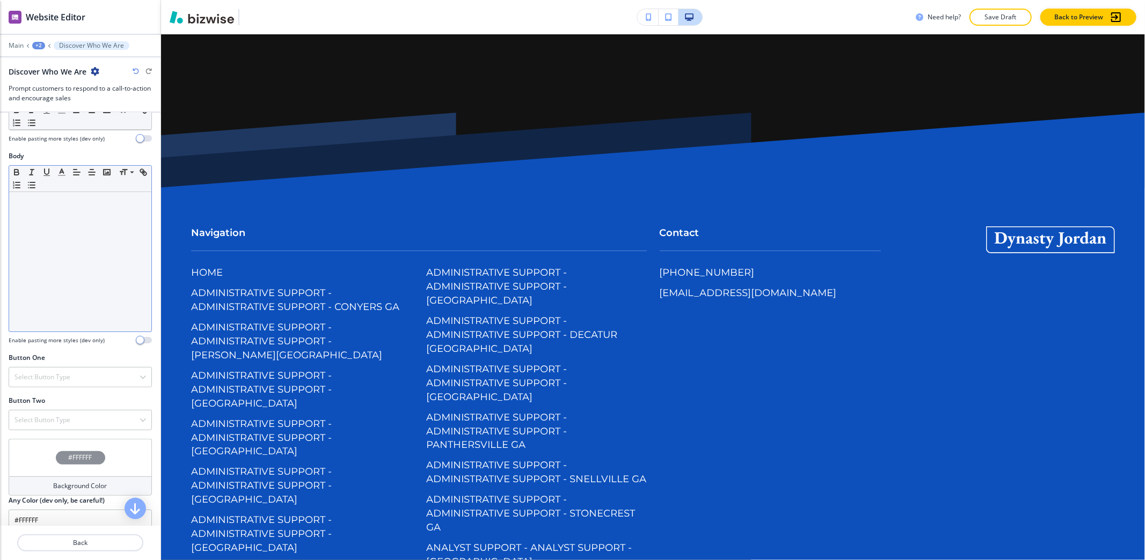
click at [54, 289] on div at bounding box center [80, 262] width 142 height 140
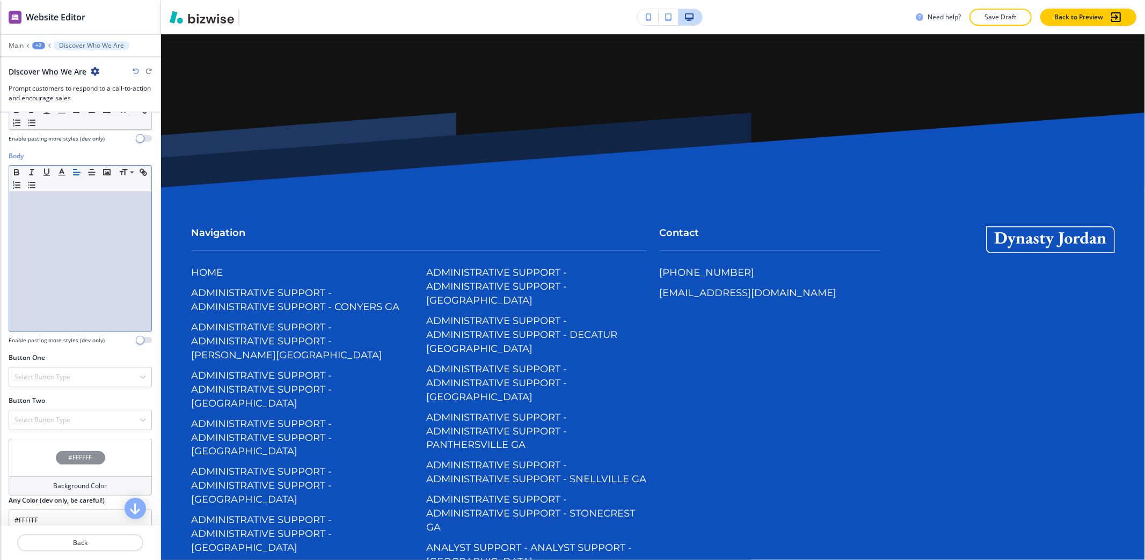
paste div
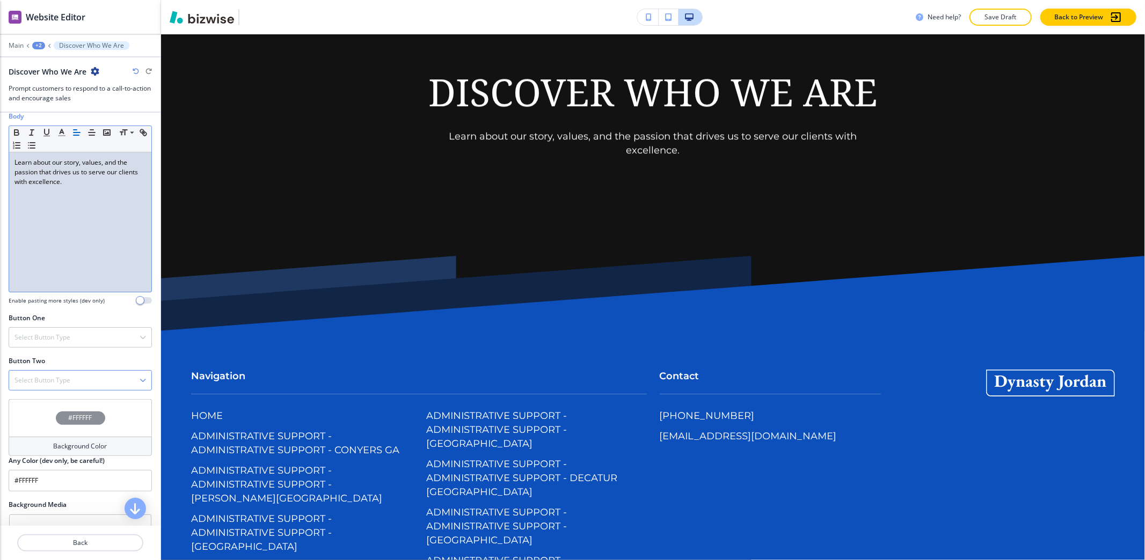
scroll to position [215, 0]
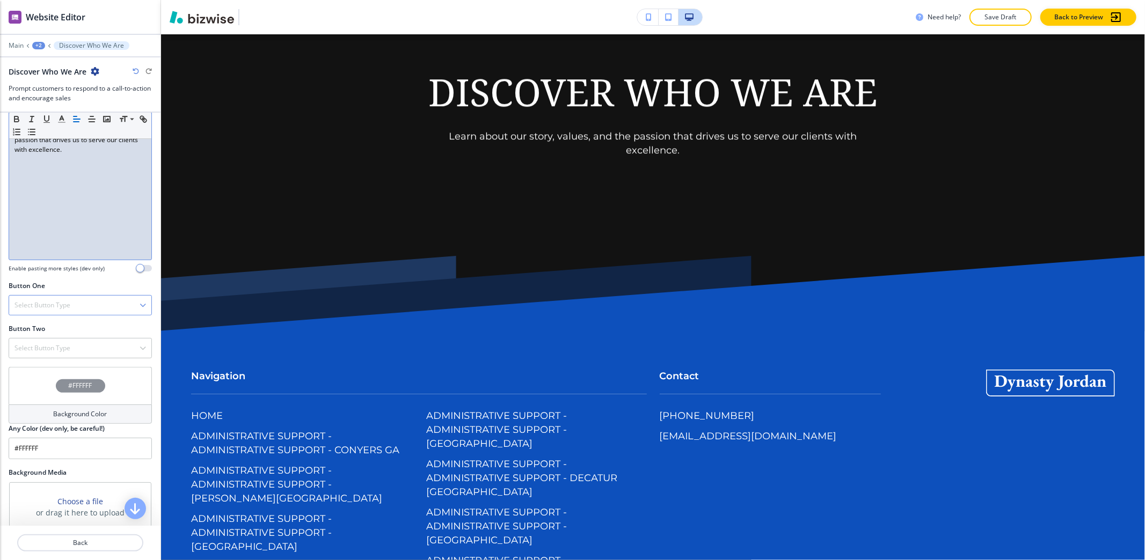
click at [58, 306] on h4 "Select Button Type" at bounding box center [42, 306] width 56 height 10
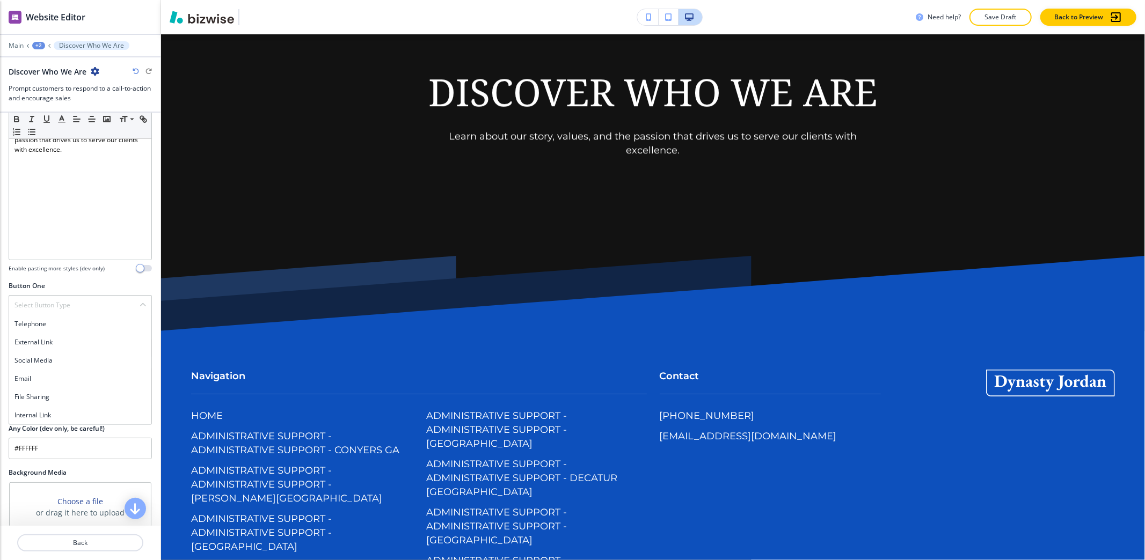
click at [67, 417] on h4 "Internal Link" at bounding box center [79, 416] width 131 height 10
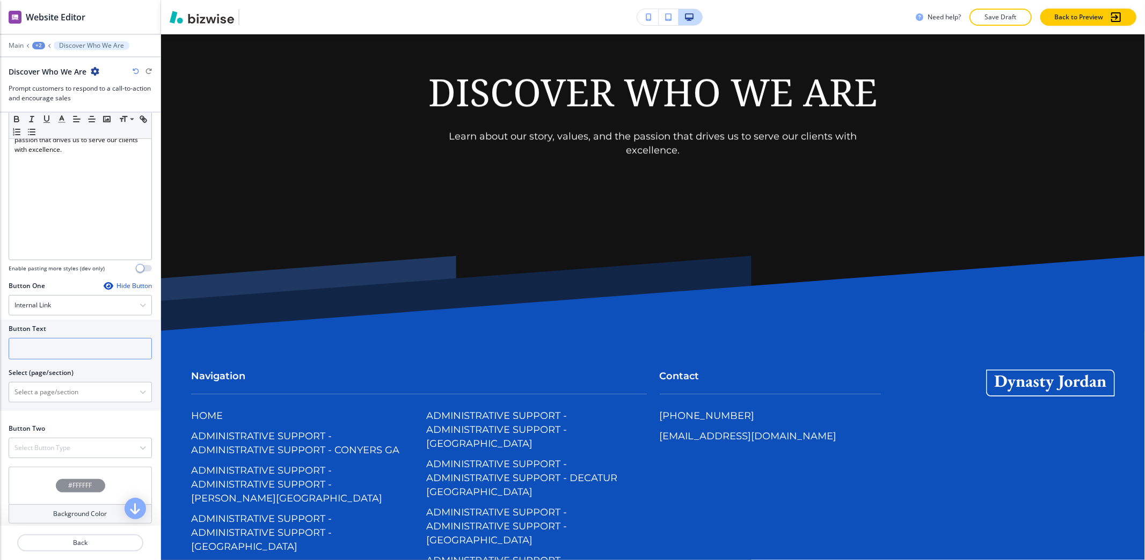
click at [70, 357] on input "text" at bounding box center [80, 348] width 143 height 21
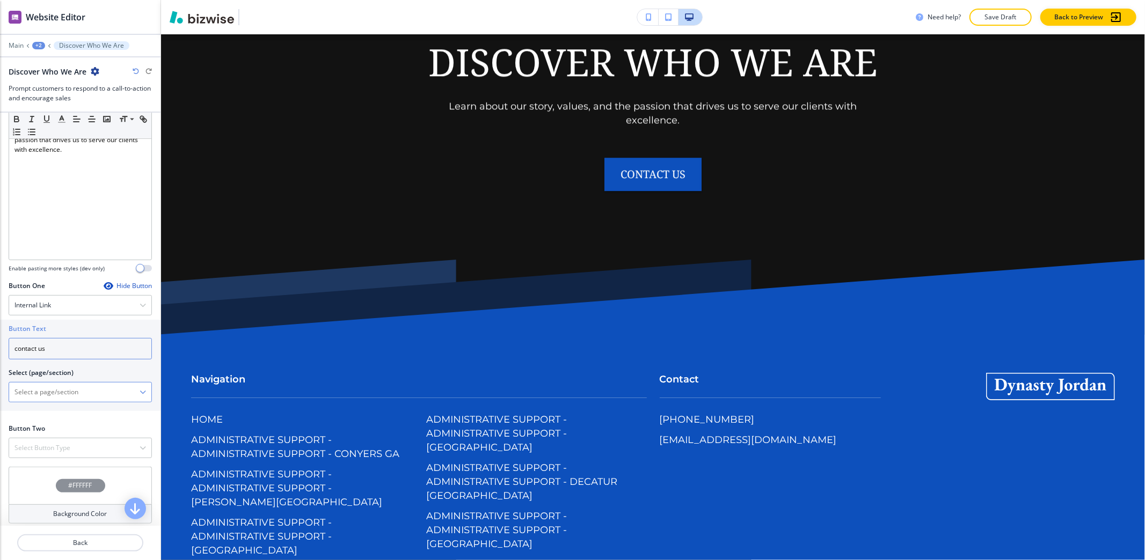
type input "contact us"
click at [52, 401] on \(page\/section\) "Manual Input" at bounding box center [74, 392] width 130 height 18
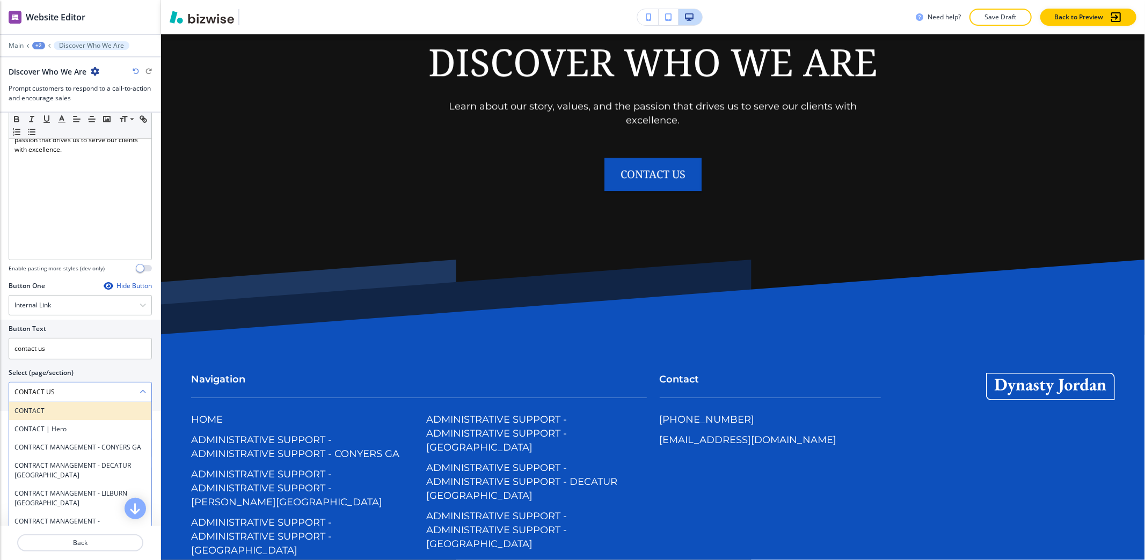
click at [73, 420] on div "CONTACT" at bounding box center [80, 411] width 142 height 18
type \(page\/section\) "CONTACT"
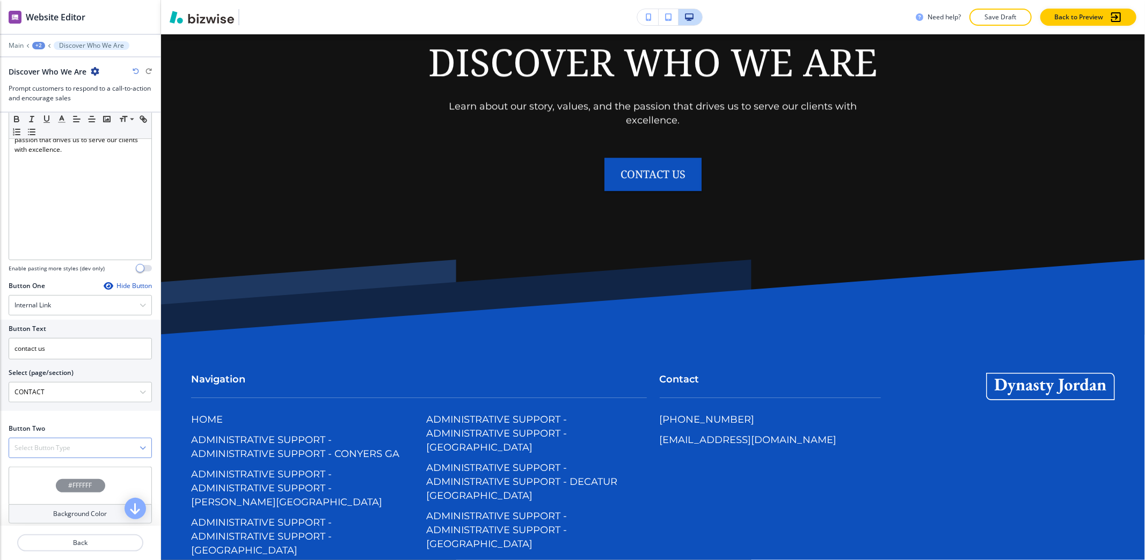
click at [48, 458] on div "Select Button Type Telephone External Link Social Media Email File Sharing Inte…" at bounding box center [80, 448] width 143 height 20
click at [46, 471] on h4 "Telephone" at bounding box center [79, 467] width 131 height 10
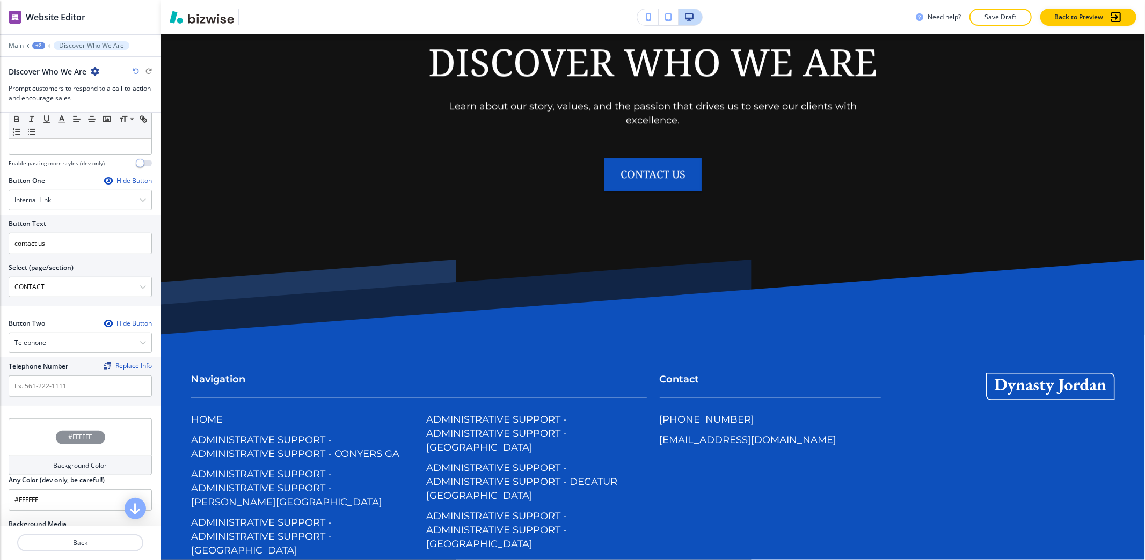
scroll to position [357, 0]
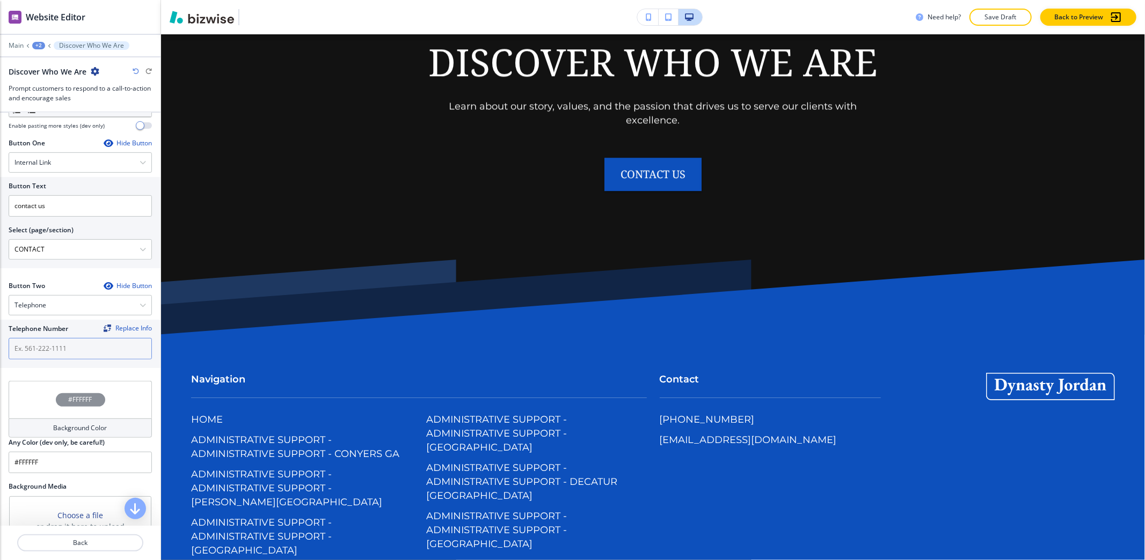
click at [61, 355] on input "text" at bounding box center [80, 348] width 143 height 21
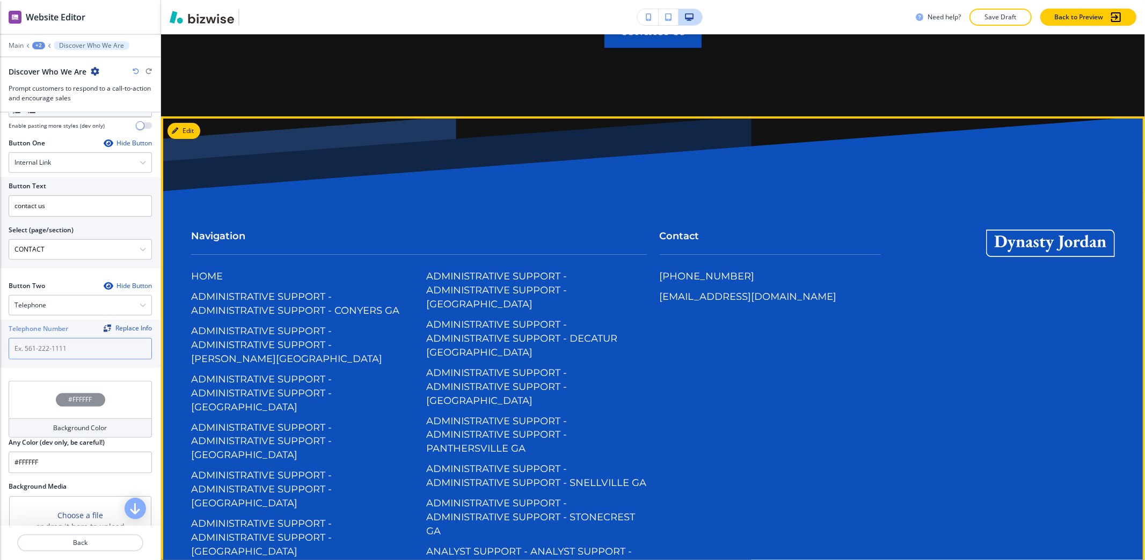
scroll to position [3223, 0]
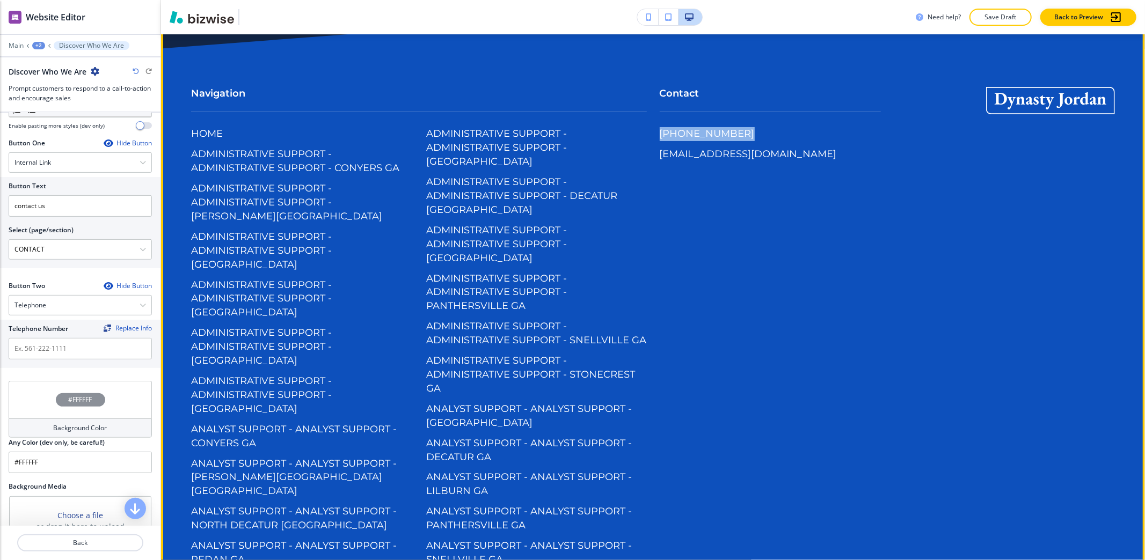
drag, startPoint x: 738, startPoint y: 338, endPoint x: 645, endPoint y: 337, distance: 93.4
click at [647, 174] on div "Contact [PHONE_NUMBER] [EMAIL_ADDRESS][DOMAIN_NAME]" at bounding box center [764, 119] width 234 height 109
copy p "[PHONE_NUMBER]"
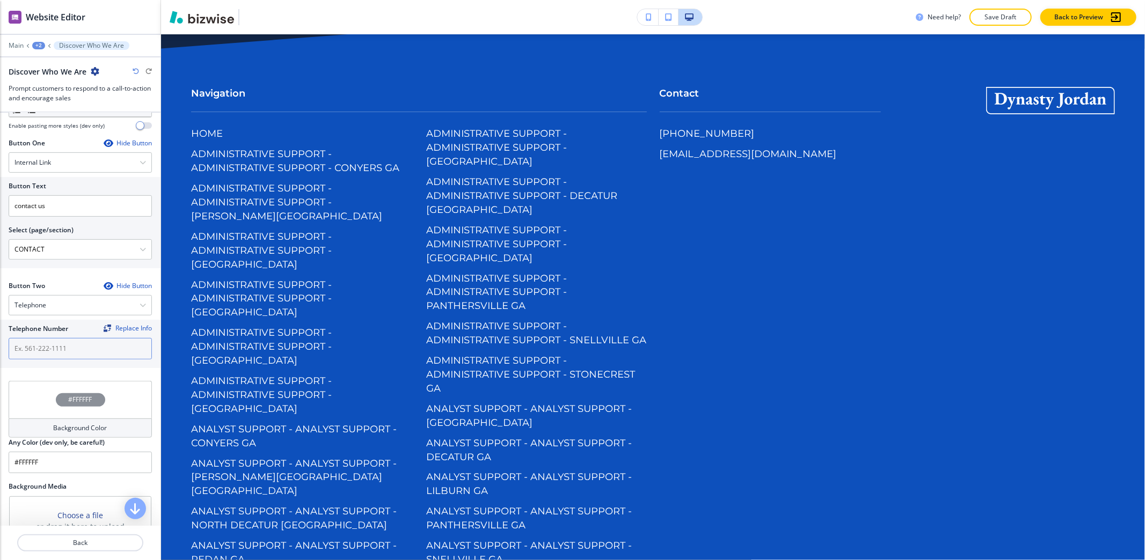
click at [87, 357] on input "text" at bounding box center [80, 348] width 143 height 21
paste input "[PHONE_NUMBER]"
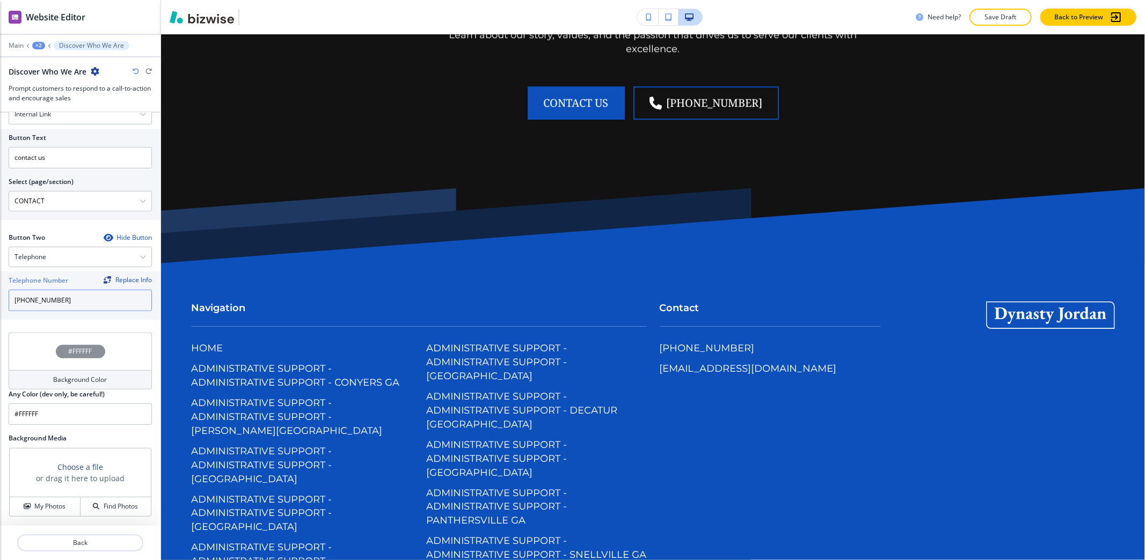
scroll to position [445, 0]
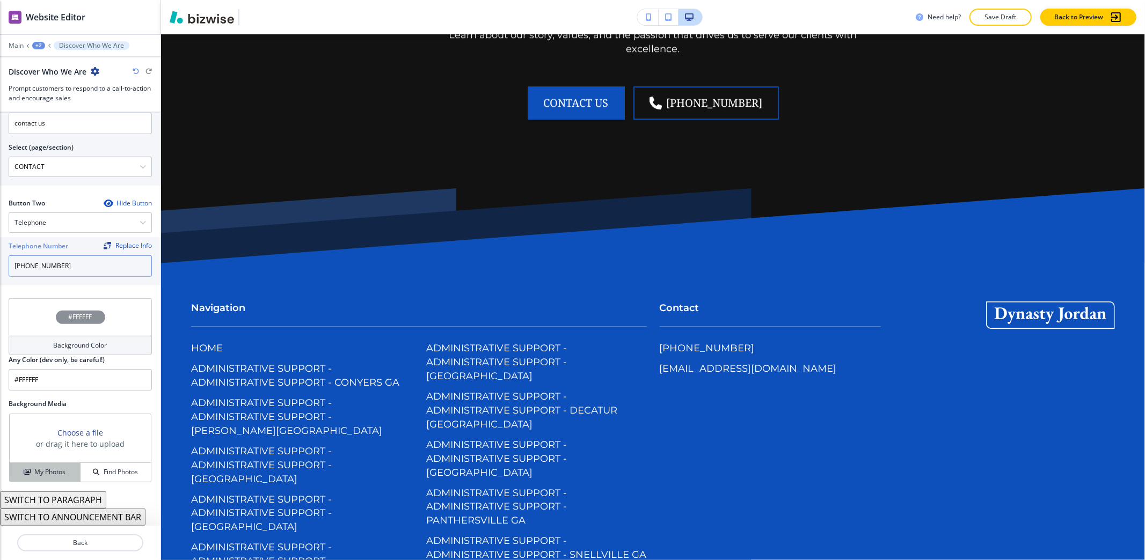
type input "[PHONE_NUMBER]"
click at [31, 469] on div "My Photos" at bounding box center [45, 472] width 70 height 10
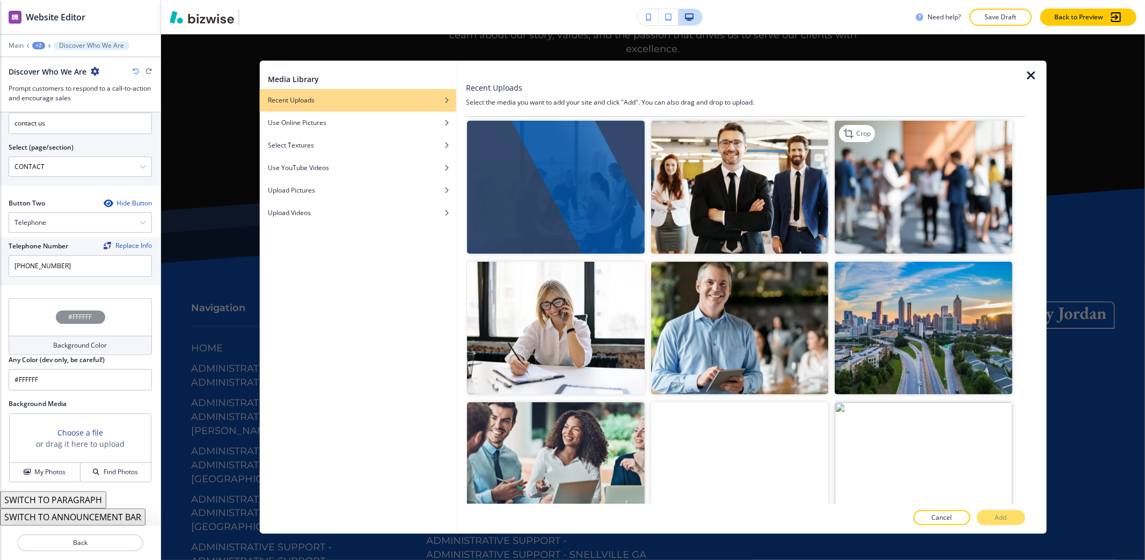
scroll to position [0, 0]
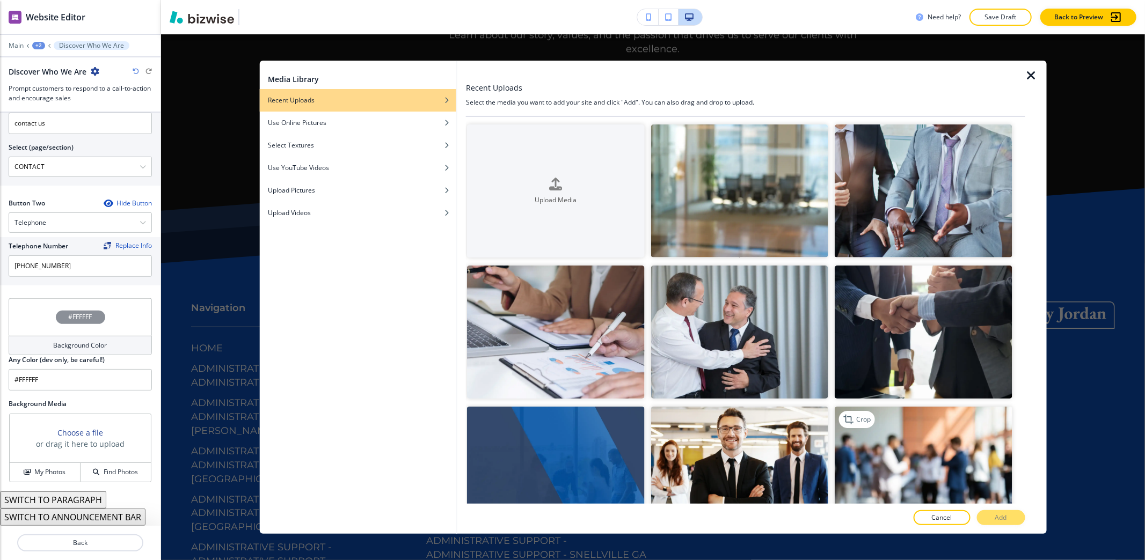
click at [913, 437] on img "button" at bounding box center [923, 473] width 177 height 133
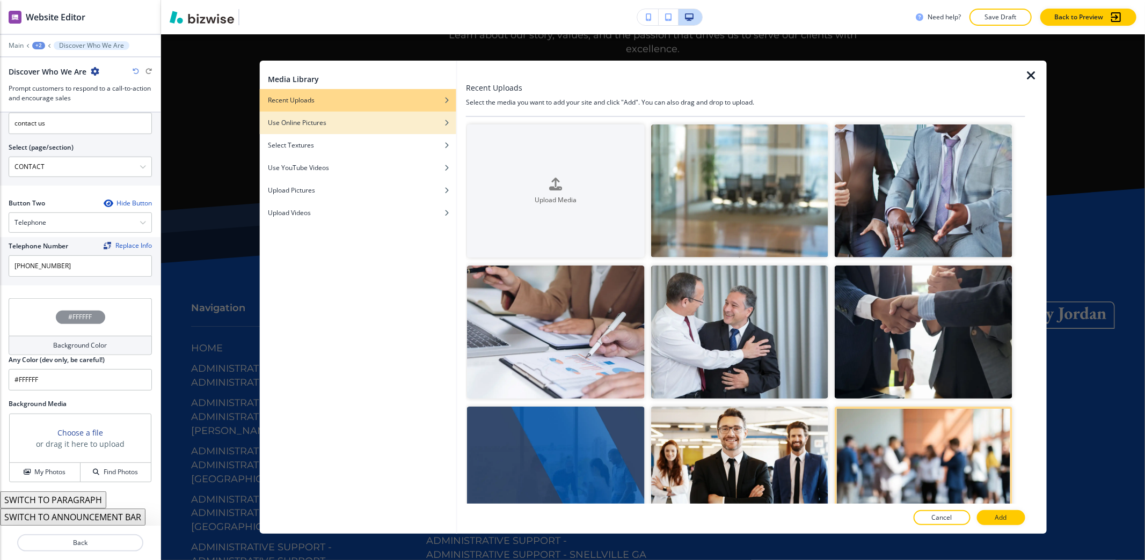
click at [407, 117] on div "button" at bounding box center [357, 115] width 197 height 6
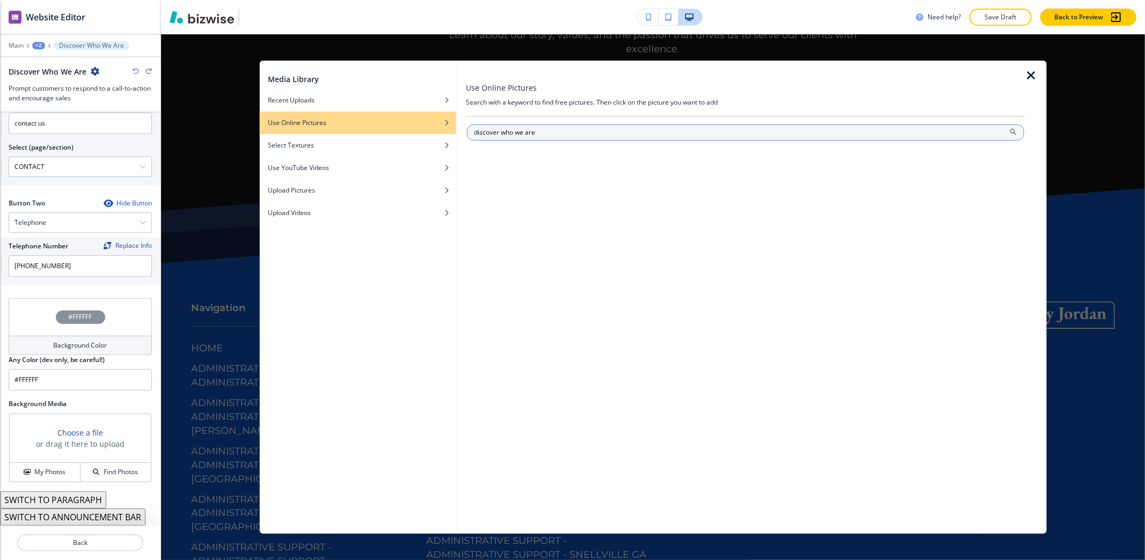
type input "discover who we are"
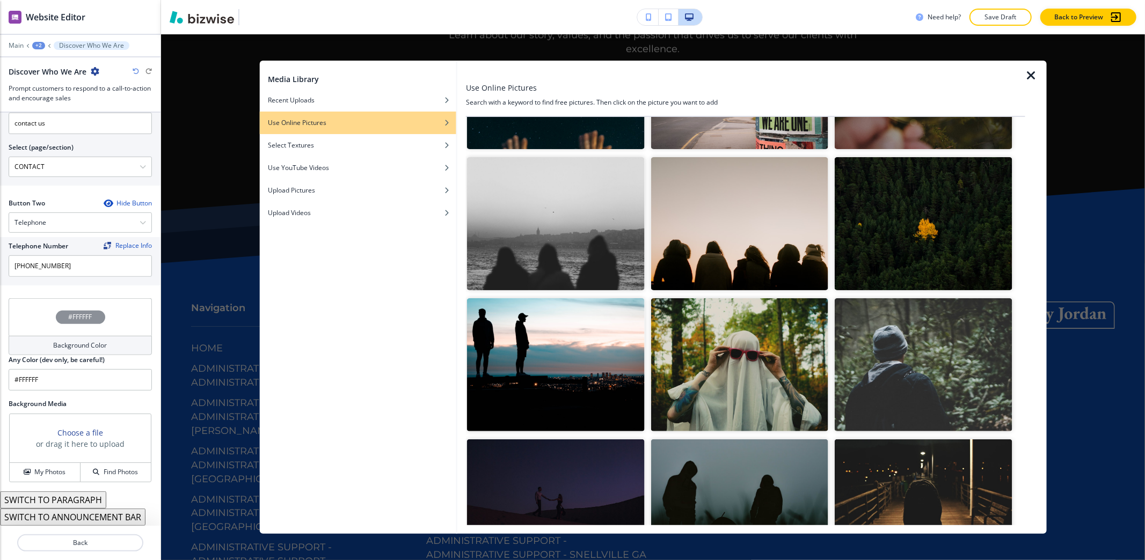
scroll to position [1842, 0]
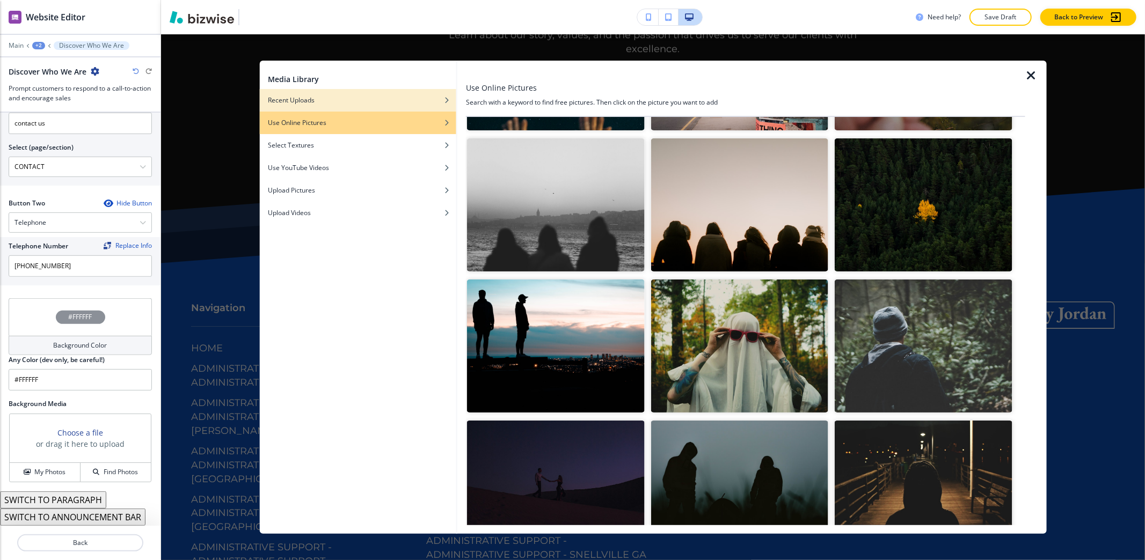
click at [367, 93] on div "button" at bounding box center [357, 92] width 197 height 6
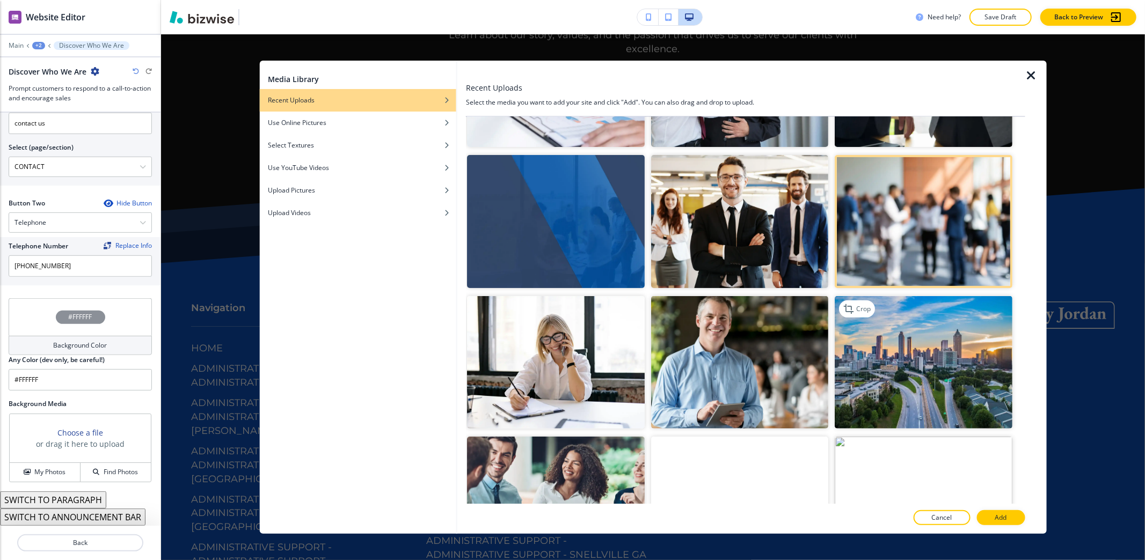
scroll to position [170, 0]
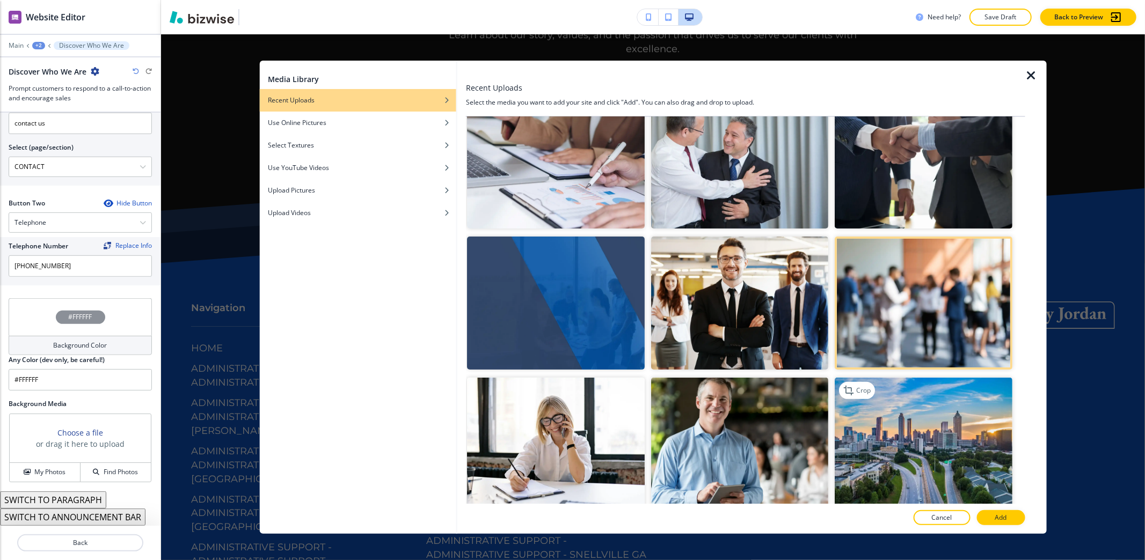
click at [895, 275] on img "button" at bounding box center [923, 303] width 177 height 133
click at [999, 517] on p "Add" at bounding box center [1001, 518] width 12 height 10
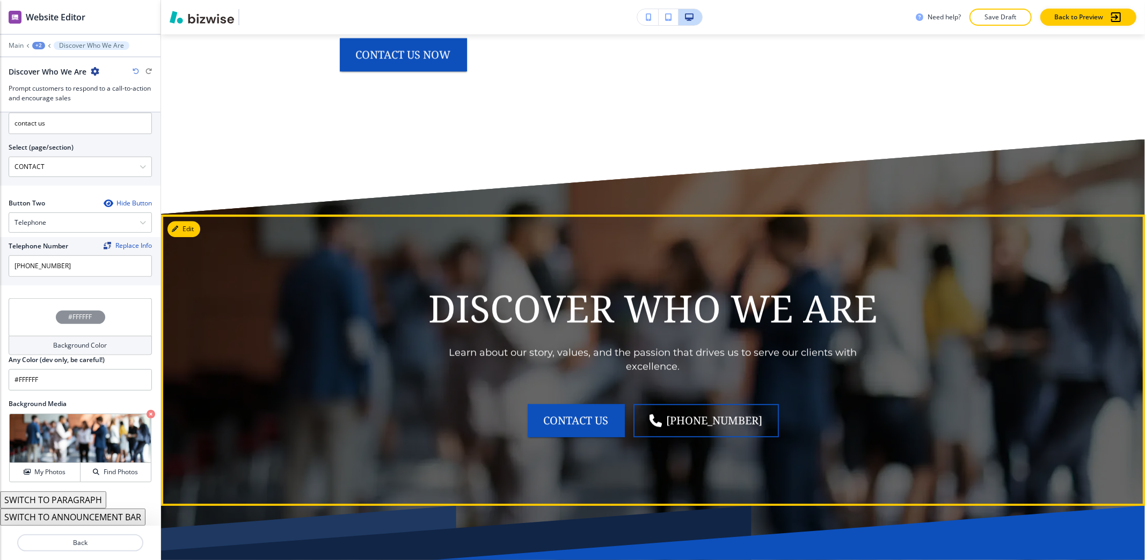
scroll to position [2651, 0]
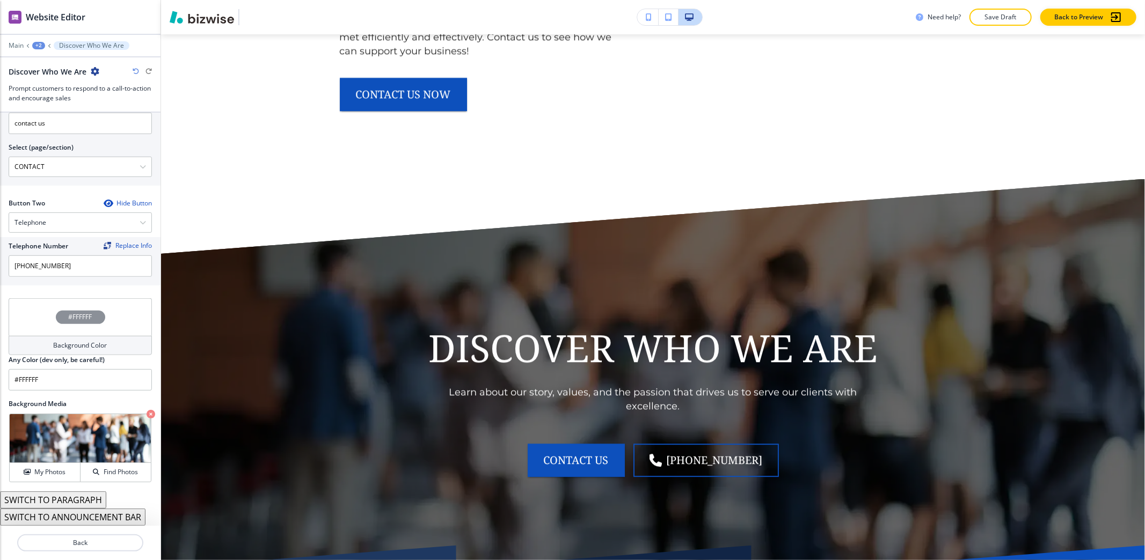
click at [34, 45] on div "+2" at bounding box center [38, 46] width 13 height 8
click at [67, 79] on p "ABOUT" at bounding box center [66, 82] width 55 height 10
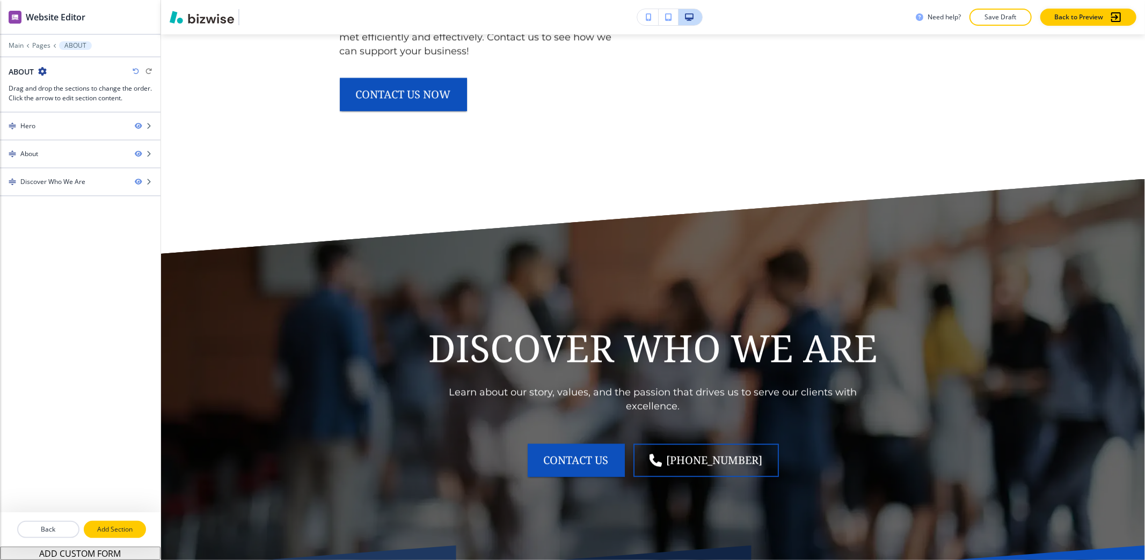
click at [116, 524] on p "Add Section" at bounding box center [115, 530] width 60 height 10
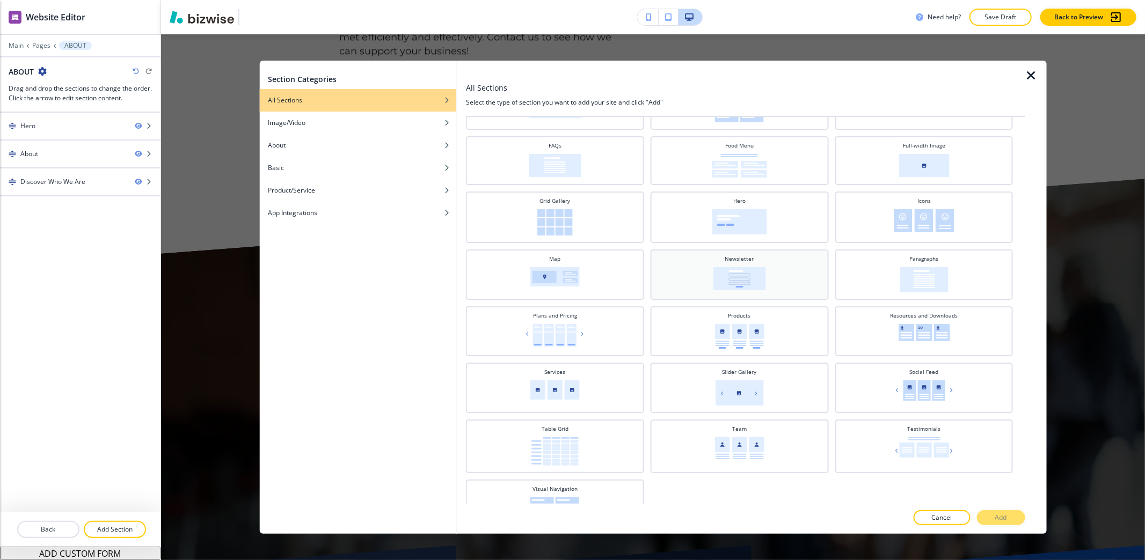
scroll to position [204, 0]
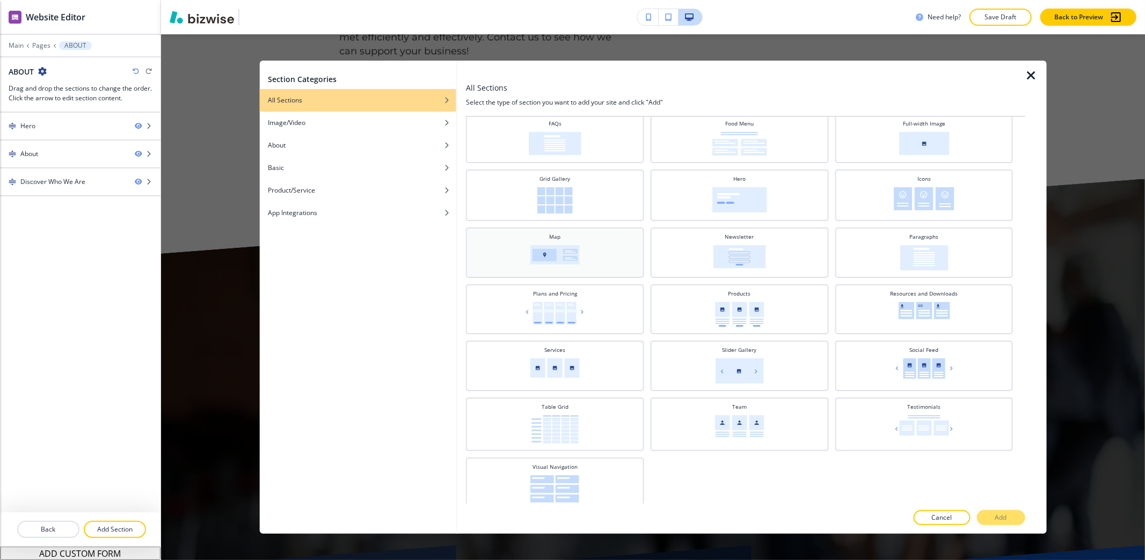
click at [559, 245] on img at bounding box center [554, 254] width 49 height 19
click at [1012, 524] on button "Add" at bounding box center [1001, 517] width 48 height 15
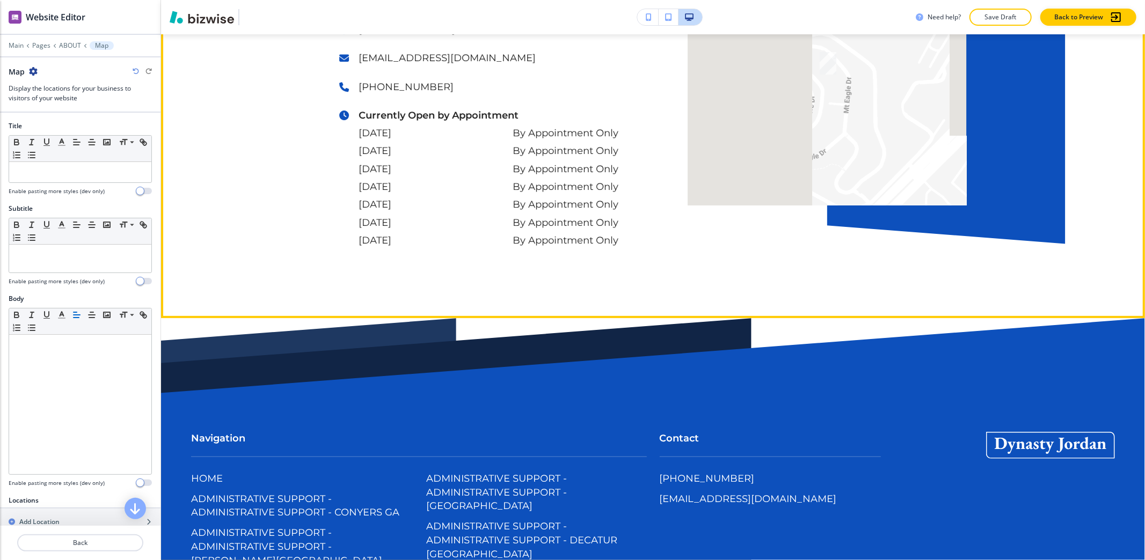
scroll to position [3446, 0]
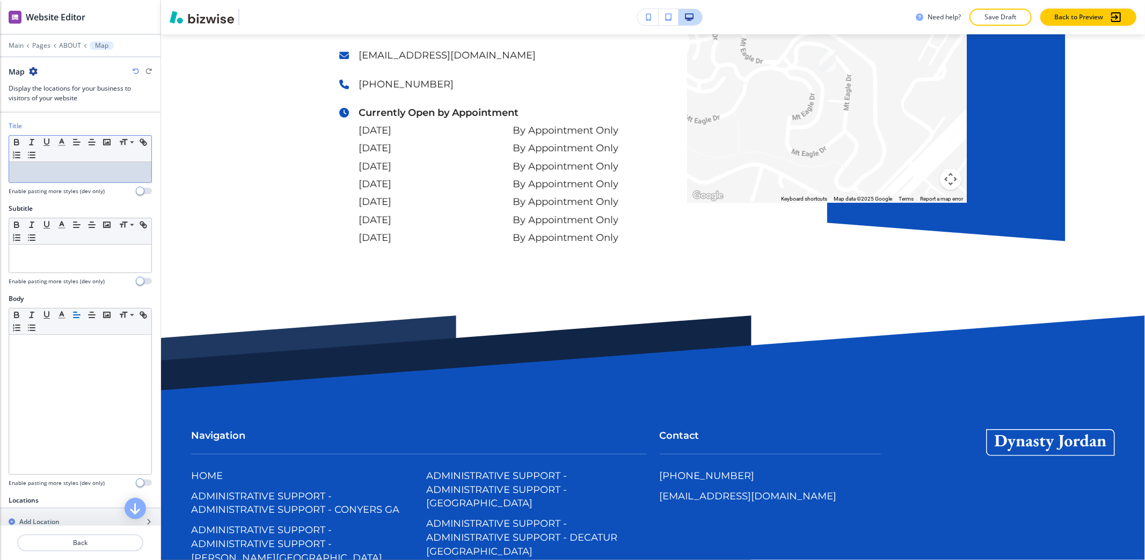
click at [59, 173] on p at bounding box center [79, 172] width 131 height 10
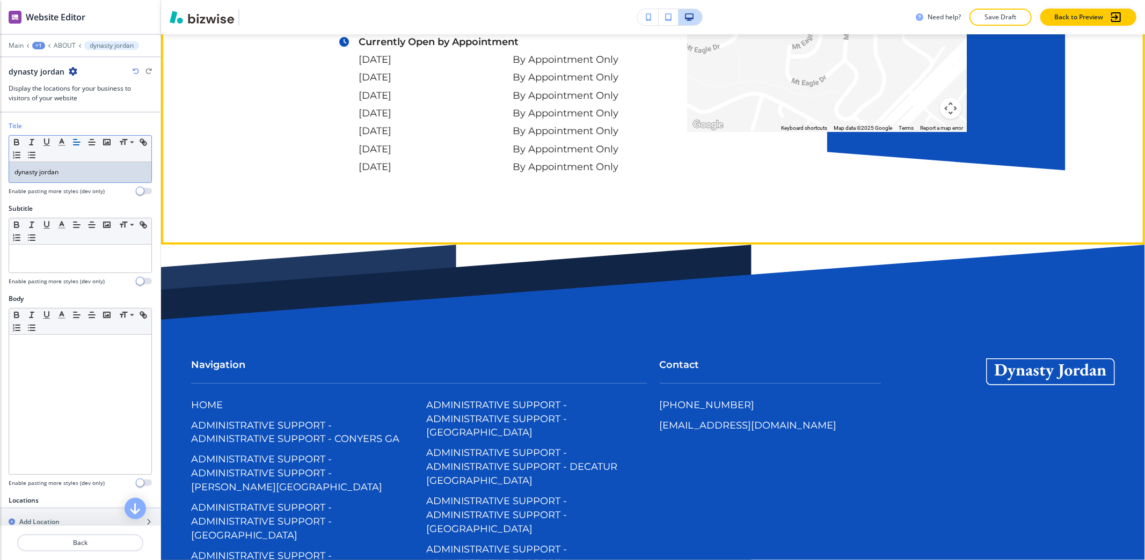
scroll to position [3517, 0]
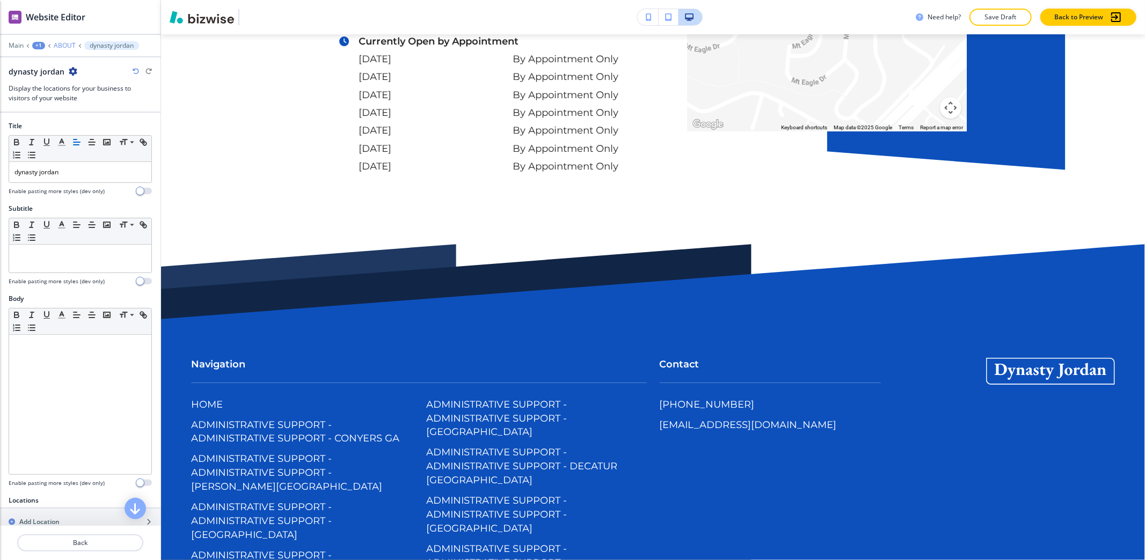
click at [54, 46] on p "ABOUT" at bounding box center [65, 46] width 22 height 8
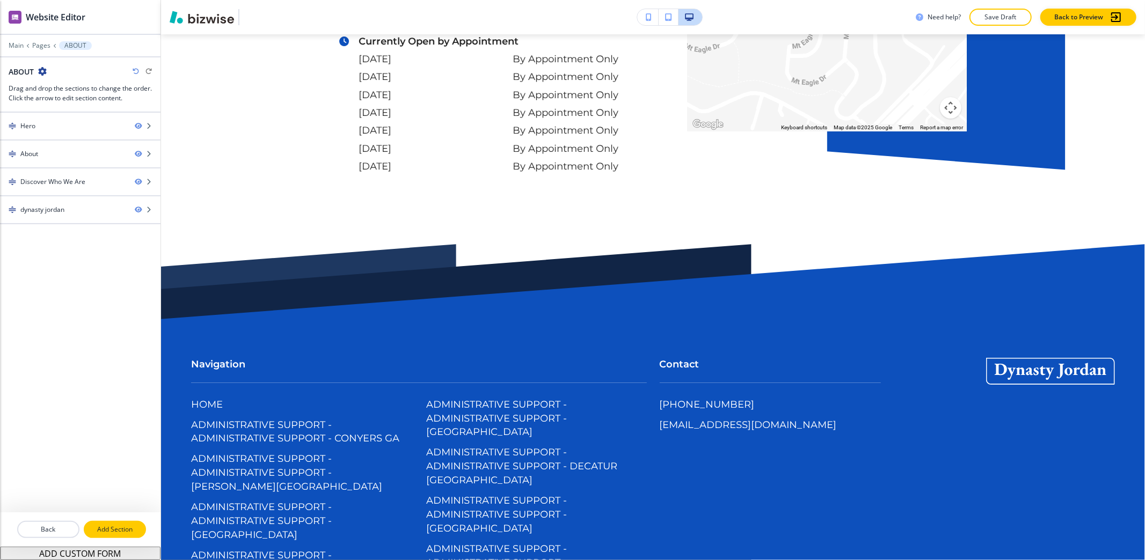
click at [119, 524] on p "Add Section" at bounding box center [115, 530] width 60 height 10
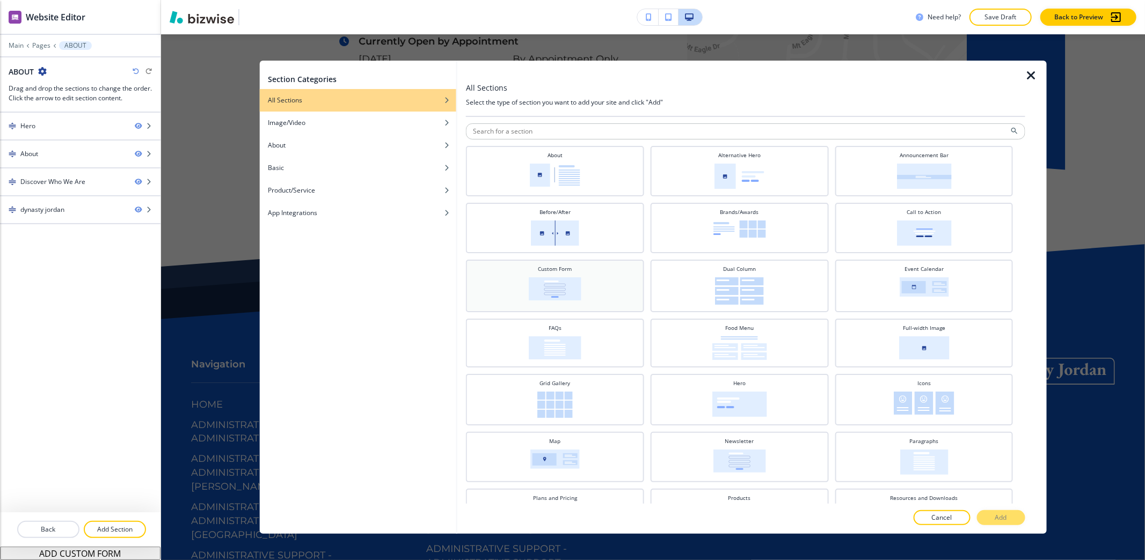
click at [595, 298] on div "Custom Form" at bounding box center [554, 285] width 167 height 40
click at [1018, 522] on button "Add" at bounding box center [1001, 517] width 48 height 15
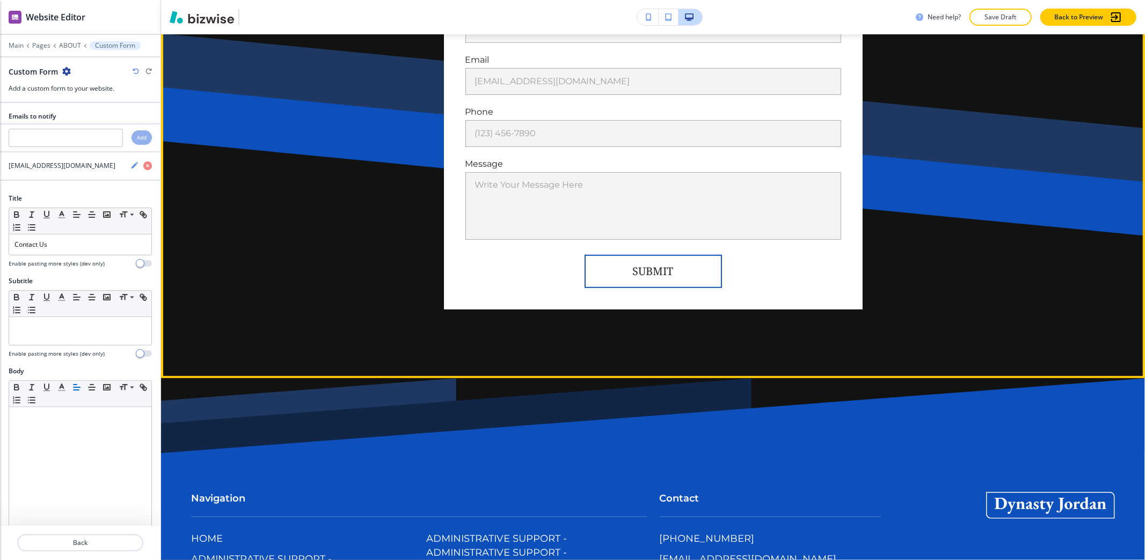
scroll to position [4011, 0]
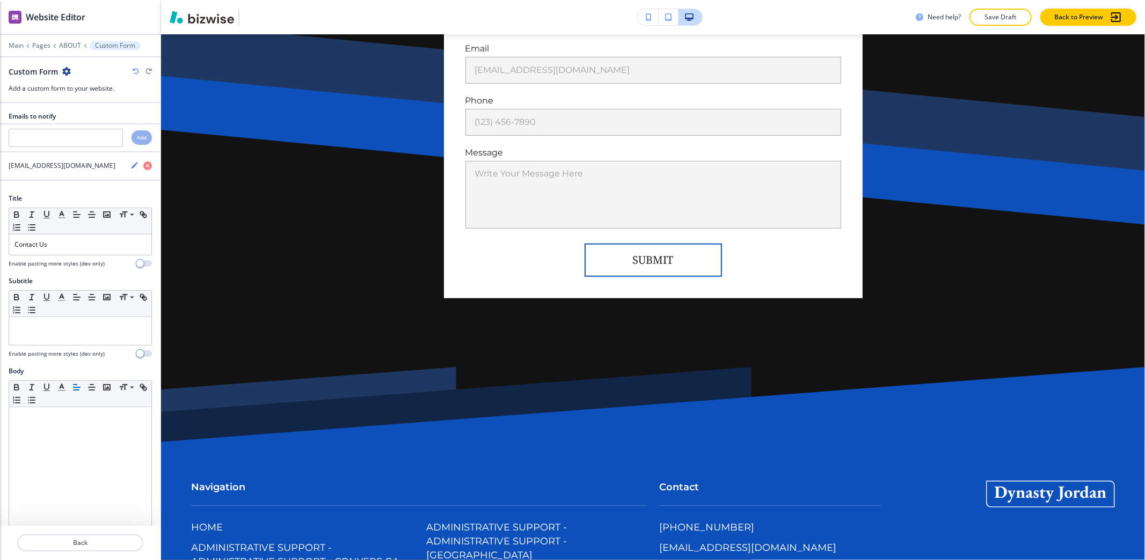
click at [67, 70] on icon "button" at bounding box center [66, 71] width 9 height 9
drag, startPoint x: 116, startPoint y: 127, endPoint x: 157, endPoint y: 130, distance: 41.4
click at [115, 127] on p "Delete Section" at bounding box center [96, 128] width 55 height 10
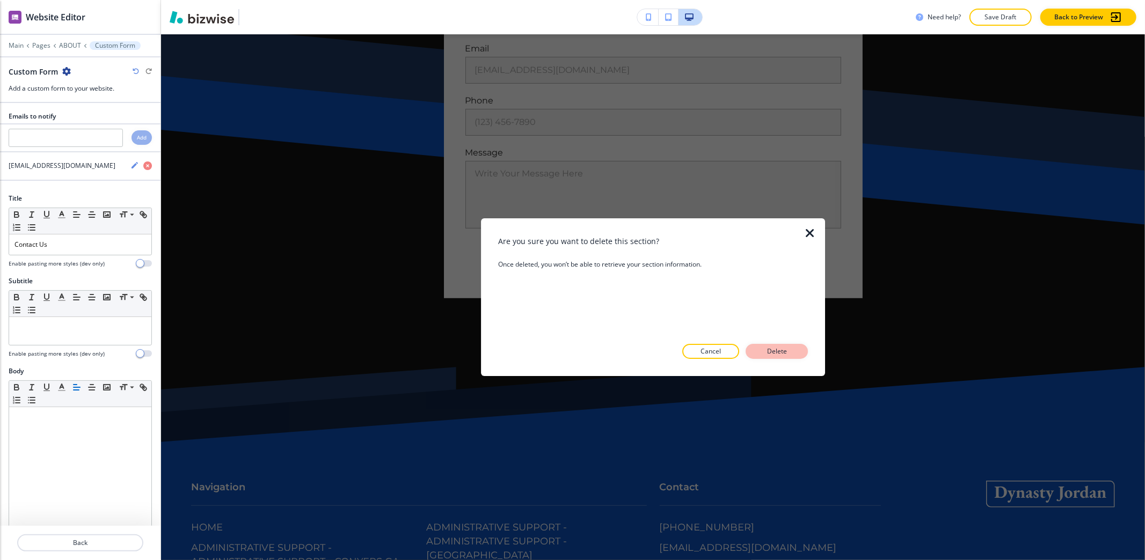
click at [772, 355] on p "Delete" at bounding box center [777, 352] width 26 height 10
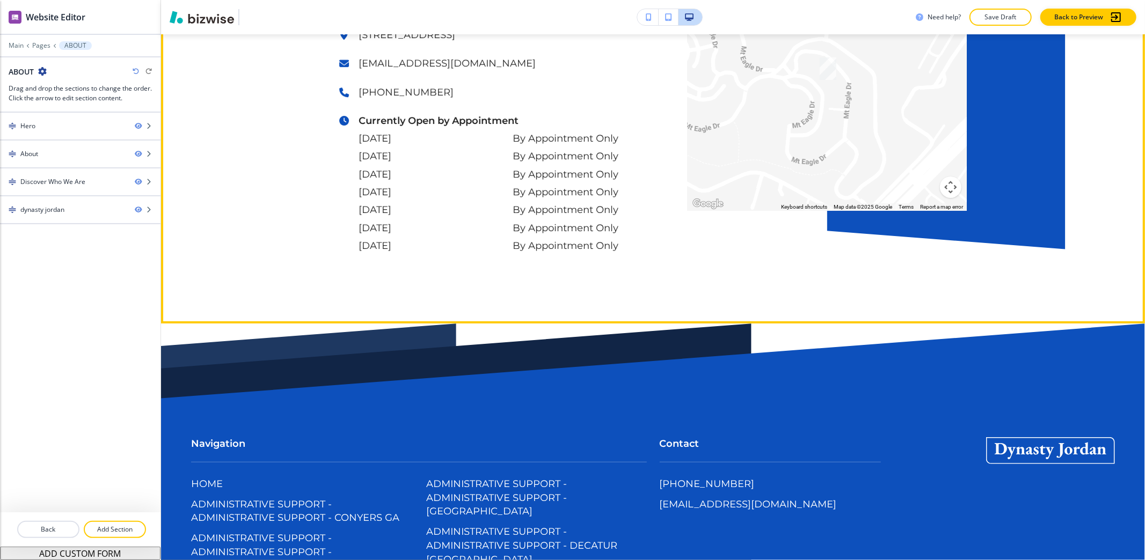
scroll to position [3367, 0]
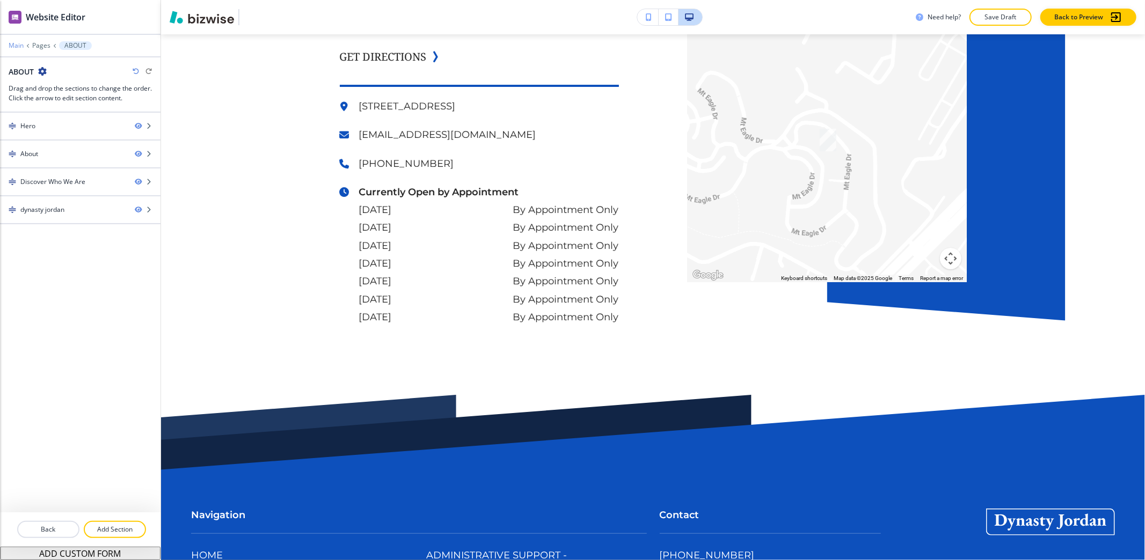
click at [17, 43] on p "Main" at bounding box center [16, 46] width 15 height 8
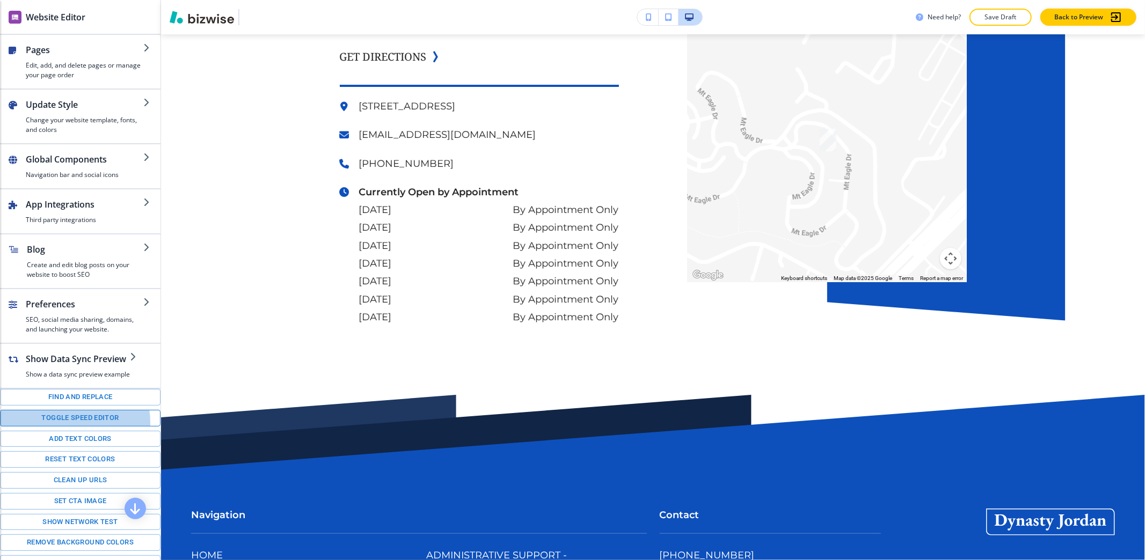
click at [64, 427] on button "Toggle speed editor" at bounding box center [80, 418] width 160 height 17
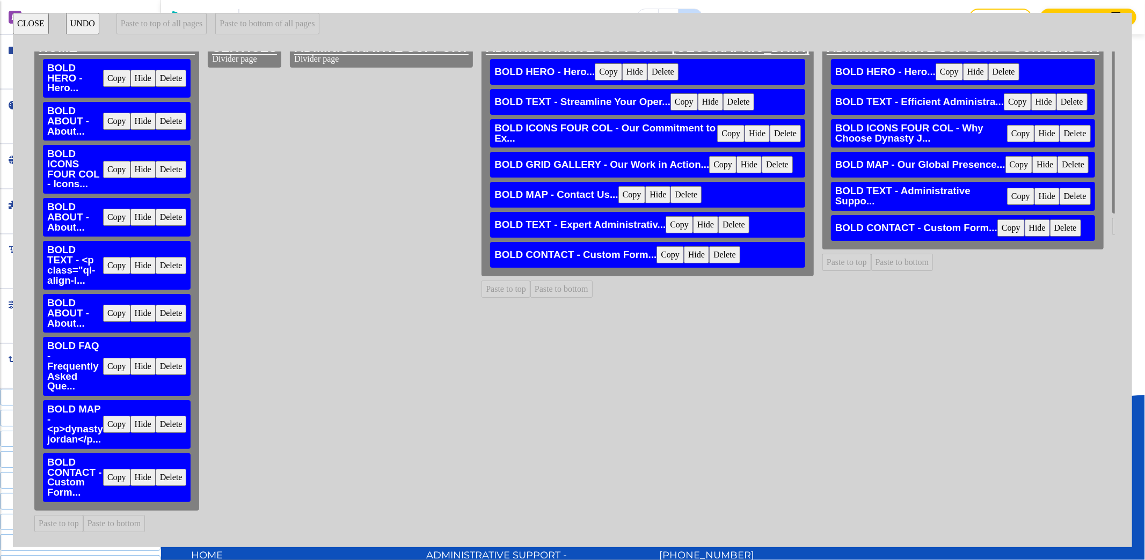
scroll to position [25, 0]
click at [110, 469] on button "Copy" at bounding box center [116, 477] width 27 height 17
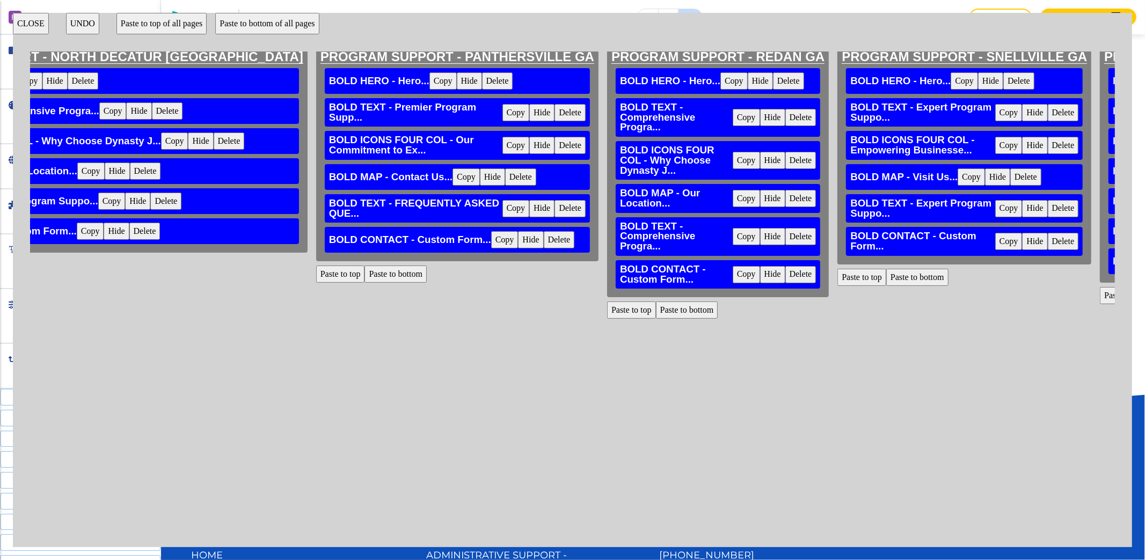
scroll to position [0, 28190]
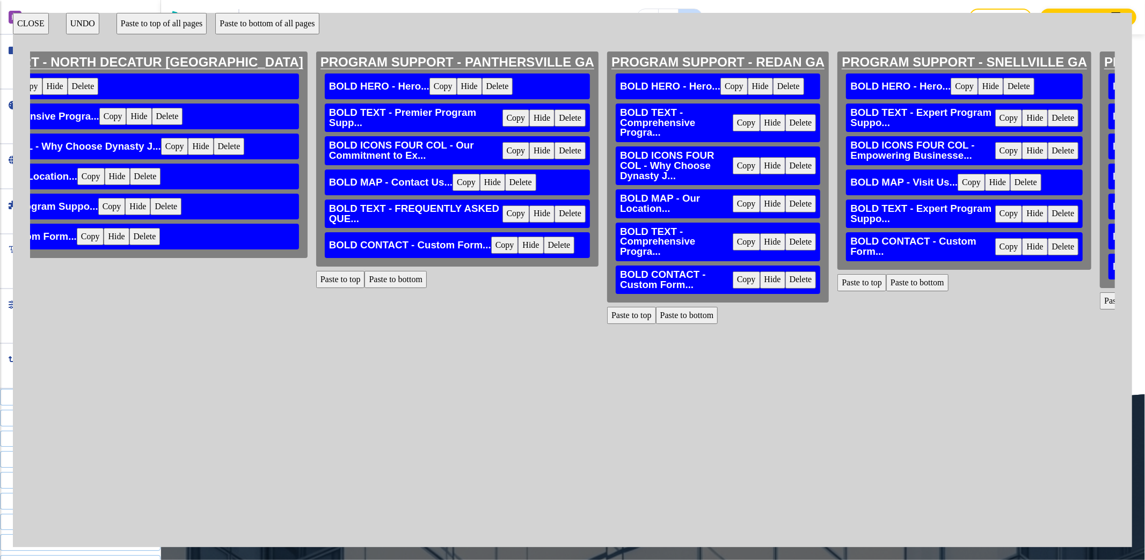
click at [35, 23] on button "CLOSE" at bounding box center [31, 23] width 36 height 21
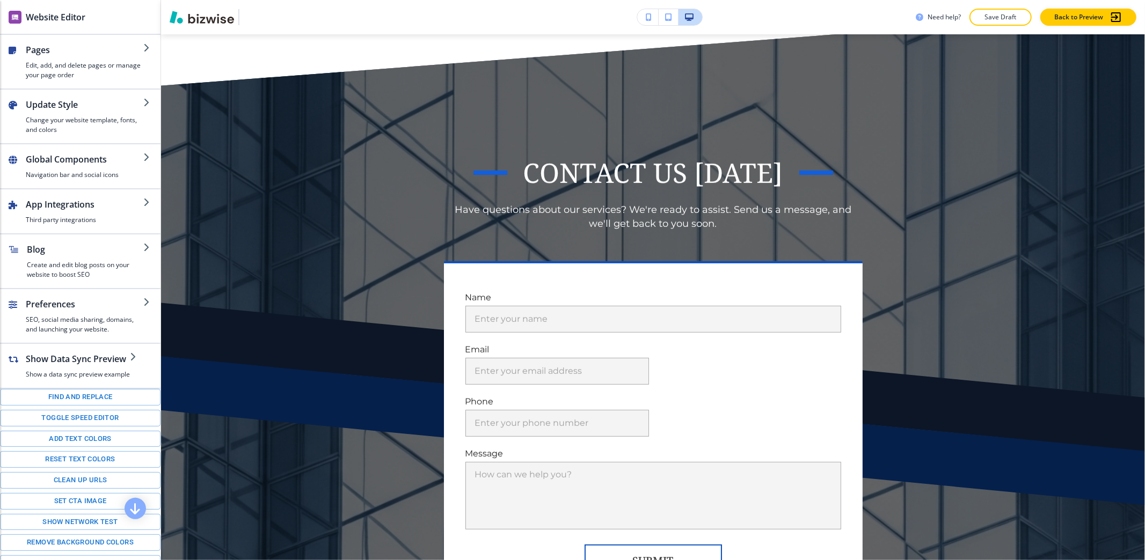
scroll to position [3796, 0]
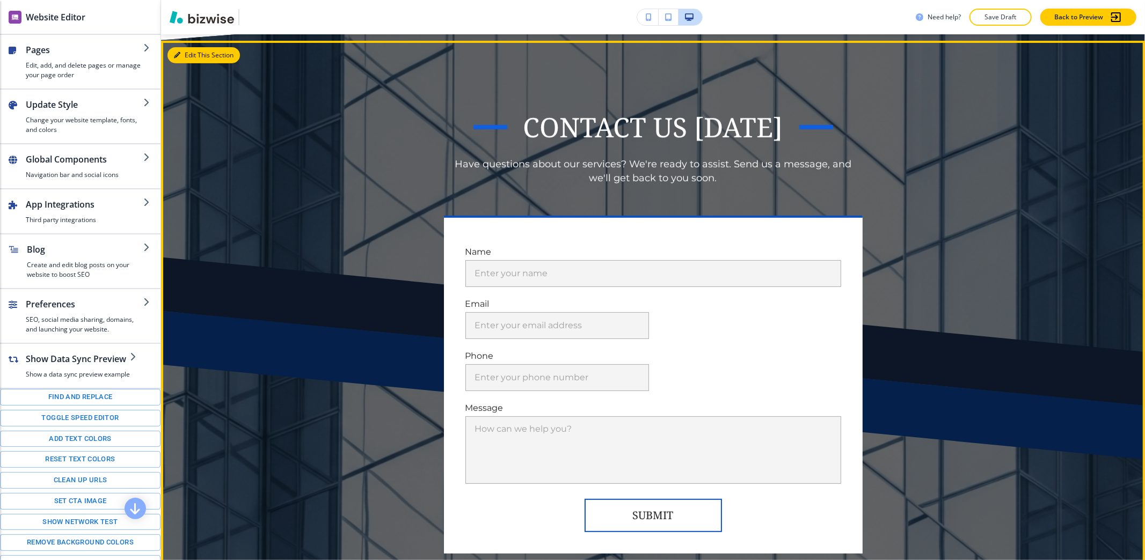
click at [187, 63] on button "Edit This Section" at bounding box center [203, 55] width 72 height 16
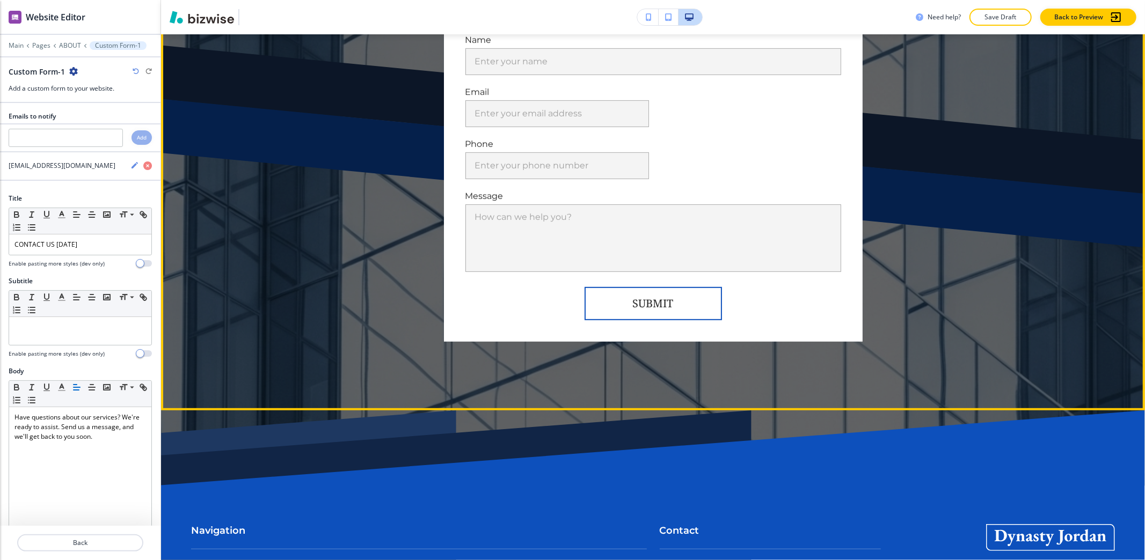
scroll to position [4011, 0]
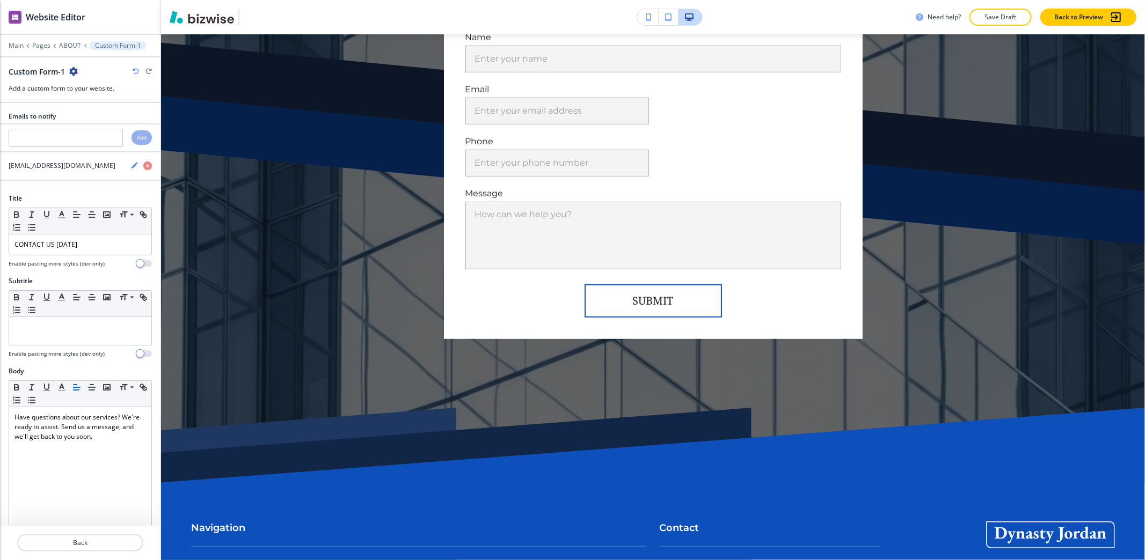
click at [72, 73] on icon "button" at bounding box center [73, 71] width 9 height 9
click at [104, 93] on p "Rename Section" at bounding box center [103, 91] width 55 height 10
click at [98, 80] on input "Custom Form-1" at bounding box center [64, 71] width 111 height 21
type input "Custom Form"
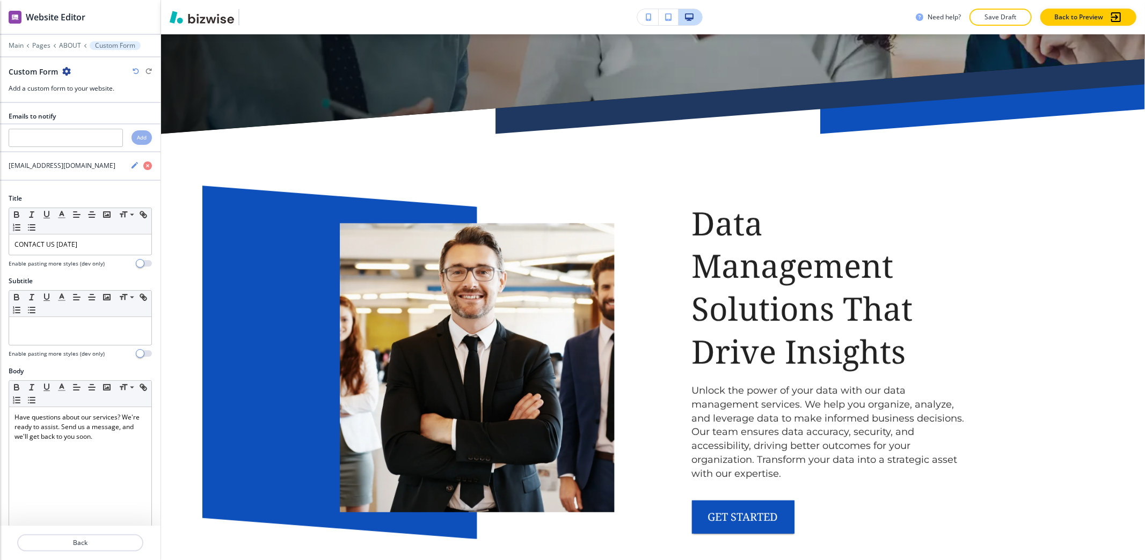
scroll to position [0, 0]
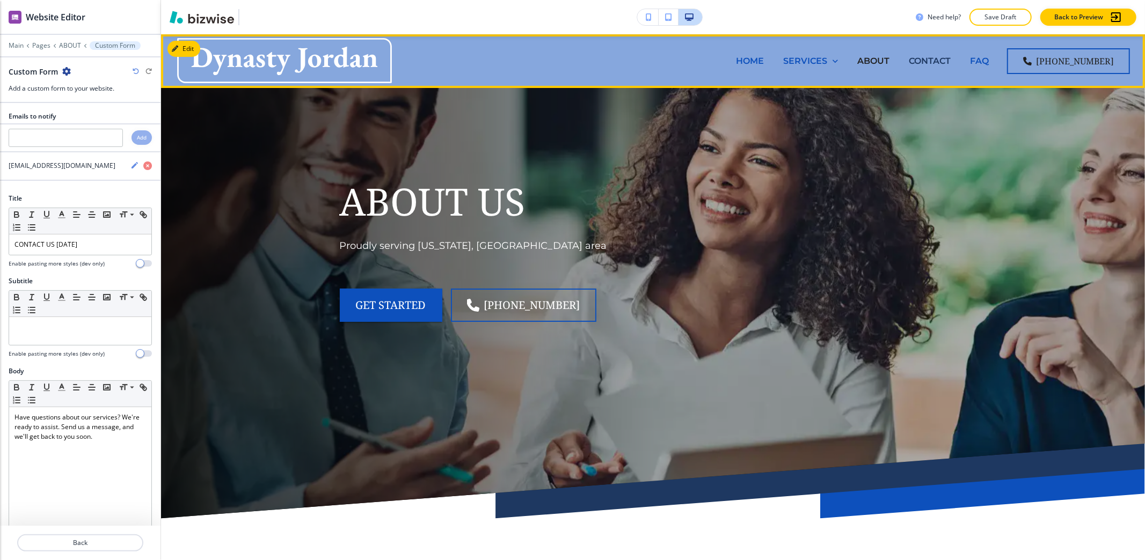
click at [934, 62] on p "CONTACT" at bounding box center [930, 61] width 42 height 12
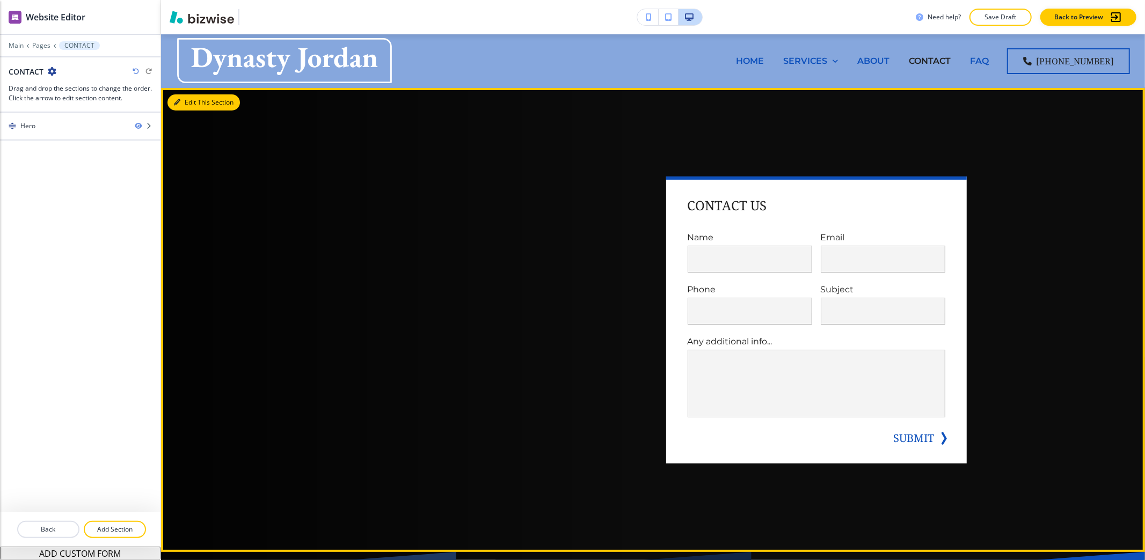
click at [193, 106] on button "Edit This Section" at bounding box center [203, 102] width 72 height 16
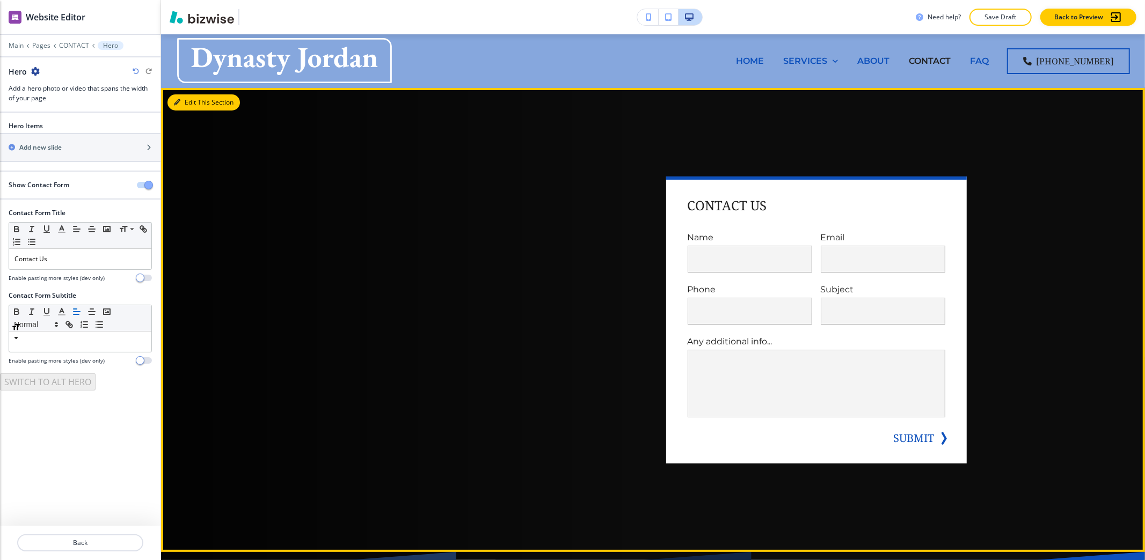
scroll to position [54, 0]
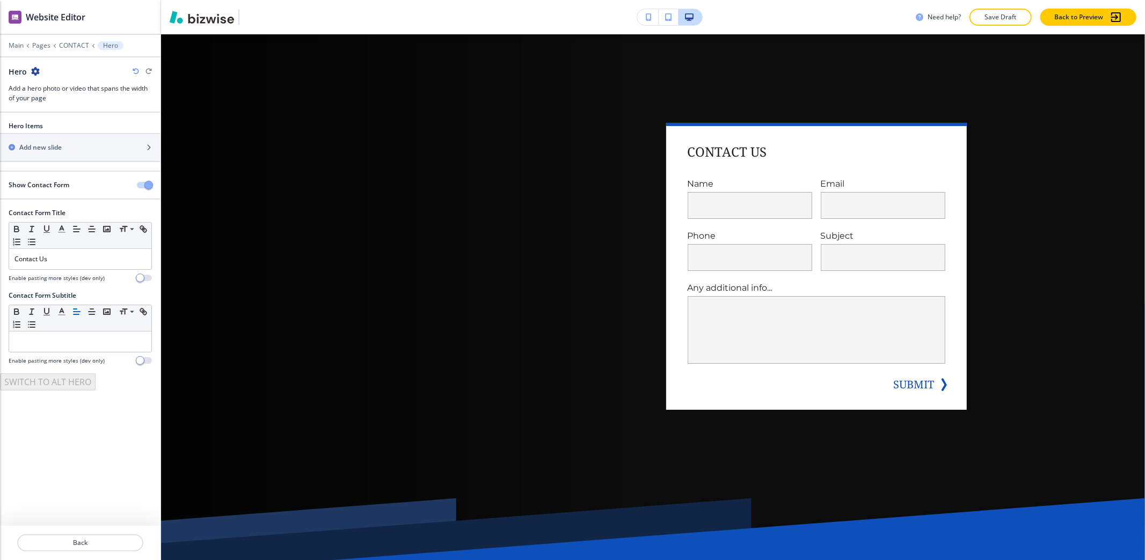
click at [145, 187] on span "button" at bounding box center [148, 185] width 9 height 9
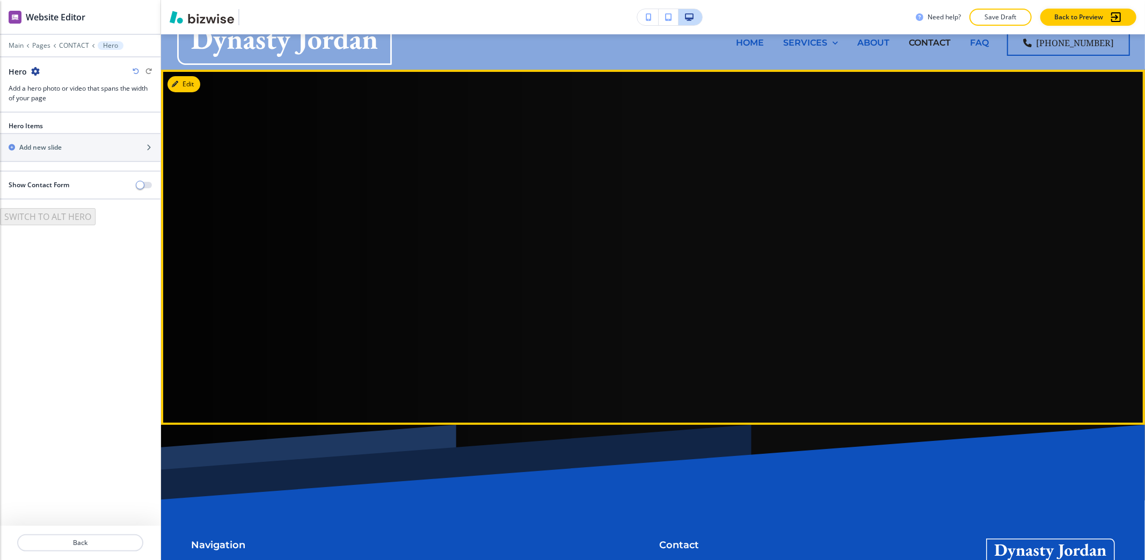
scroll to position [0, 0]
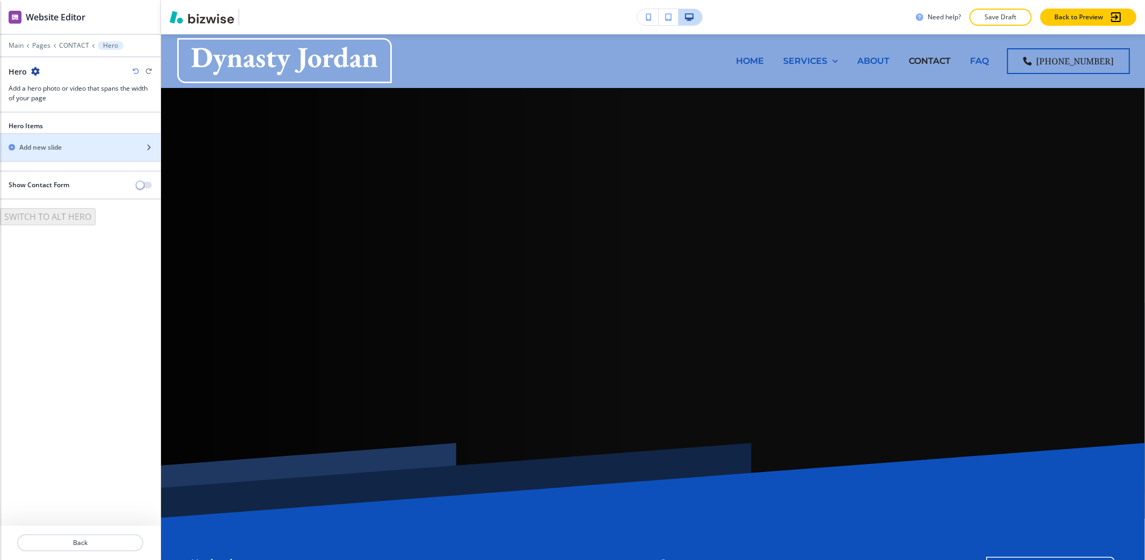
click at [48, 157] on div "button" at bounding box center [80, 156] width 160 height 9
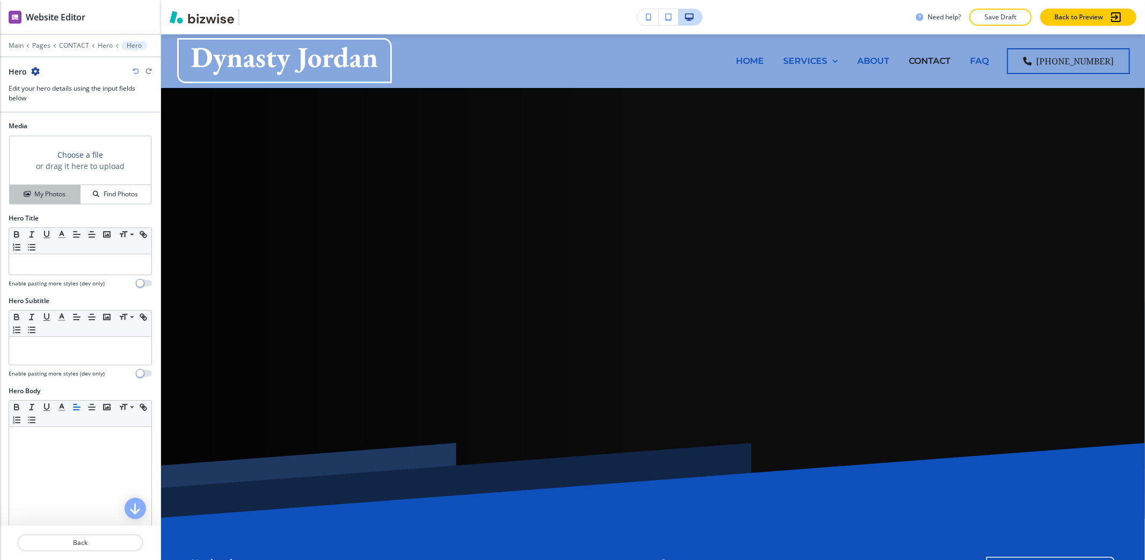
click at [50, 199] on h4 "My Photos" at bounding box center [49, 194] width 31 height 10
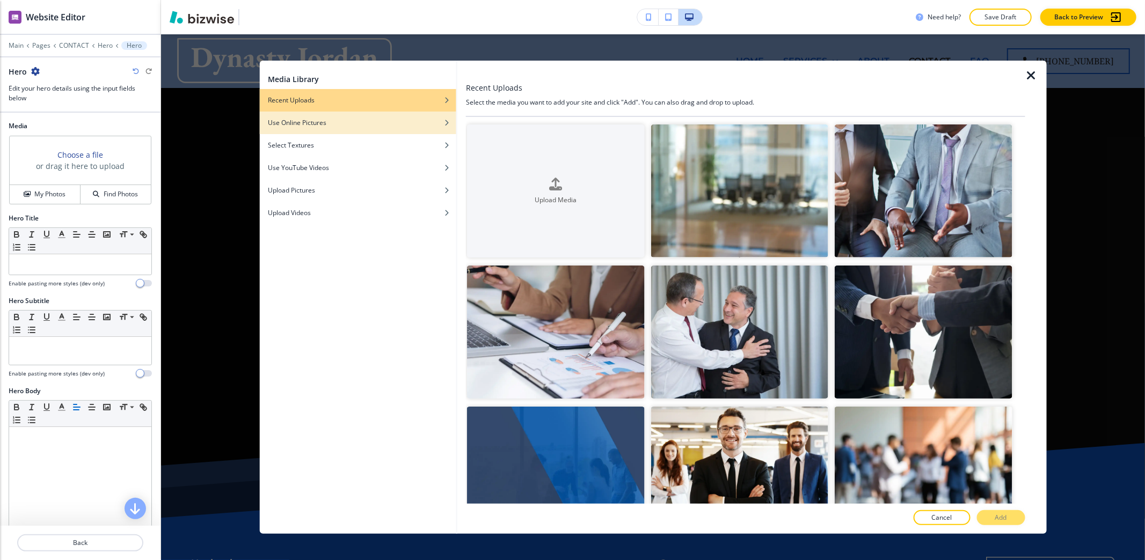
click at [406, 126] on div "Use Online Pictures" at bounding box center [357, 123] width 197 height 10
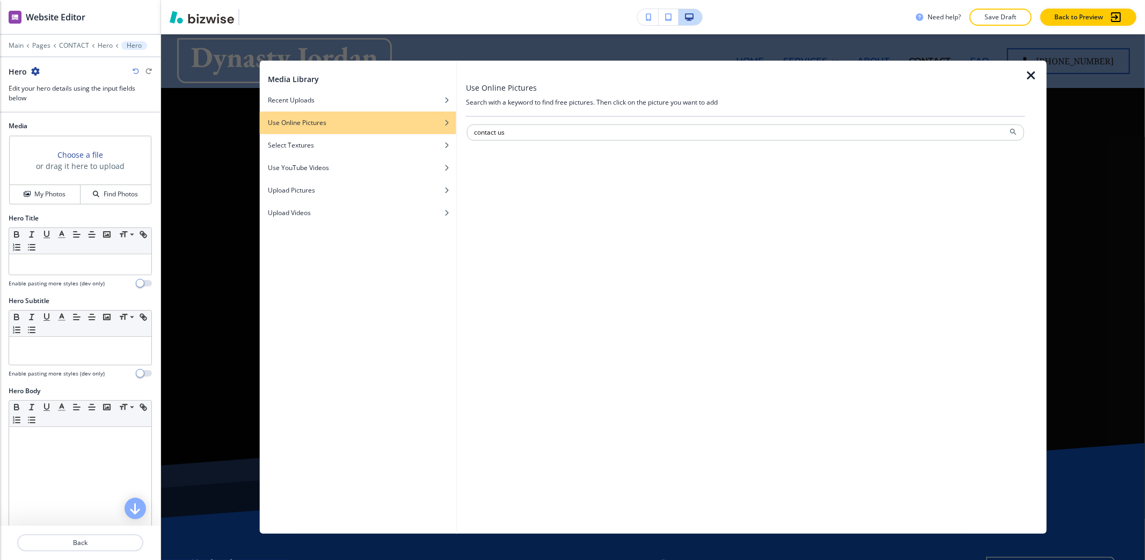
type input "contact us"
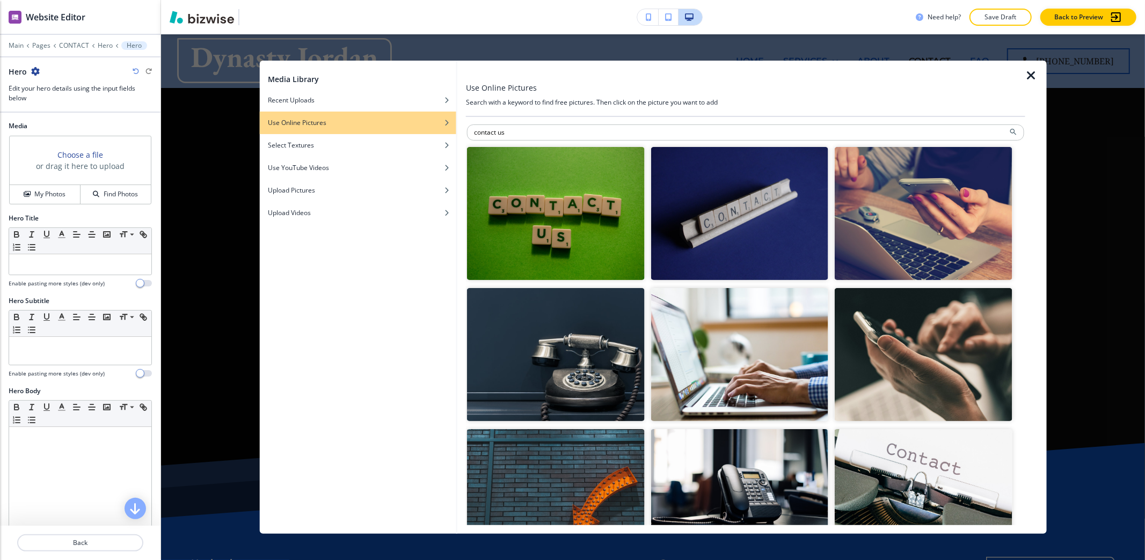
click at [566, 321] on img "button" at bounding box center [555, 354] width 177 height 133
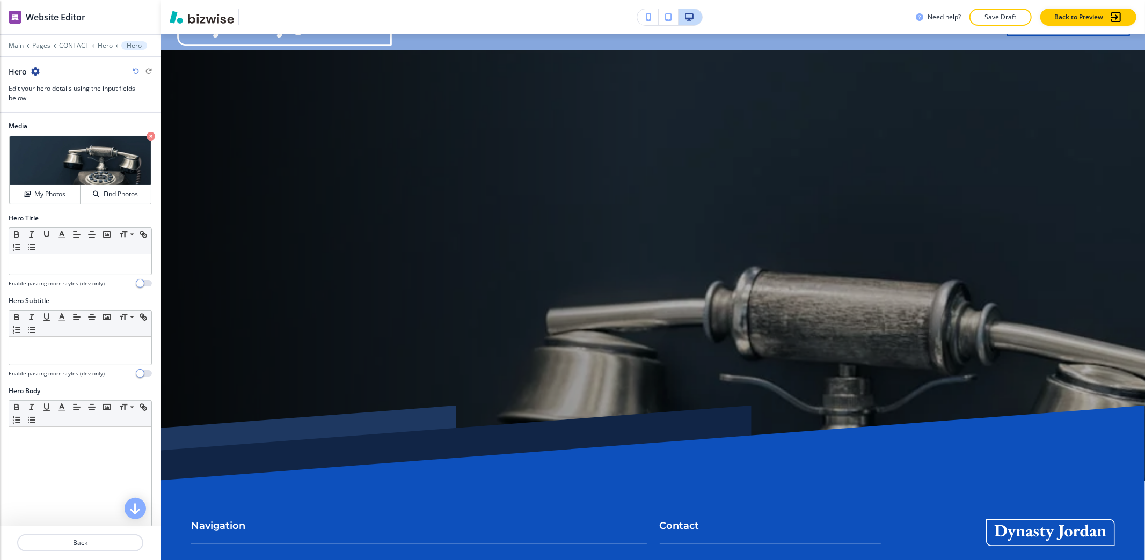
scroll to position [71, 0]
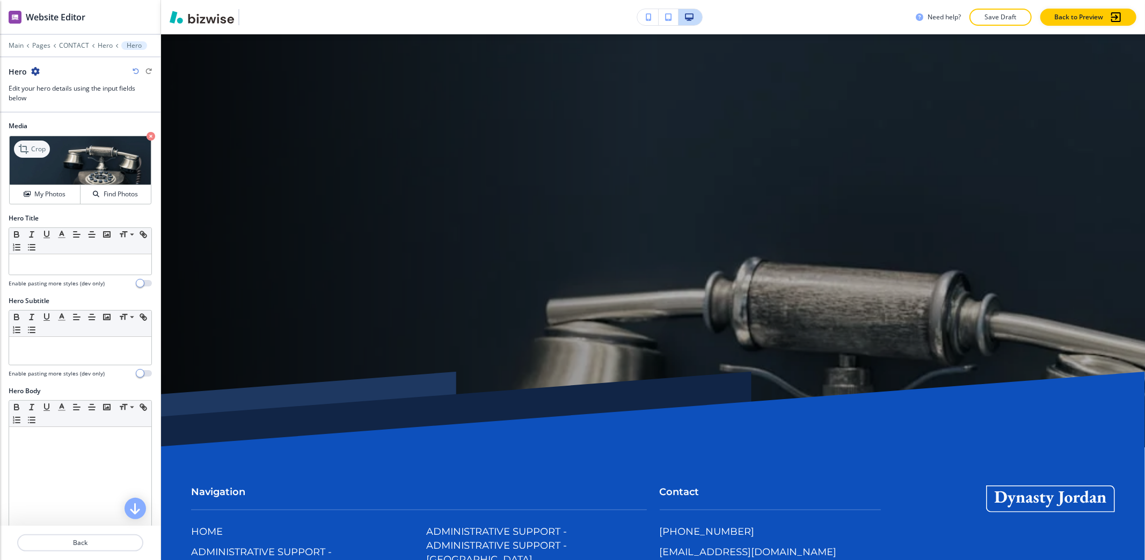
click at [23, 145] on icon at bounding box center [24, 149] width 13 height 13
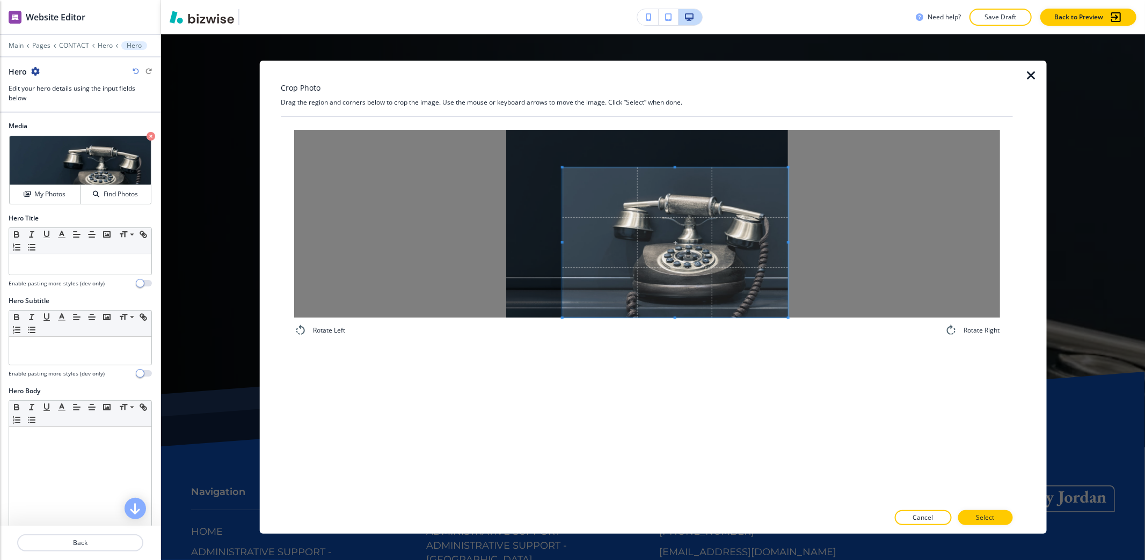
click at [763, 312] on span at bounding box center [674, 242] width 225 height 150
click at [975, 518] on button "Select" at bounding box center [984, 517] width 55 height 15
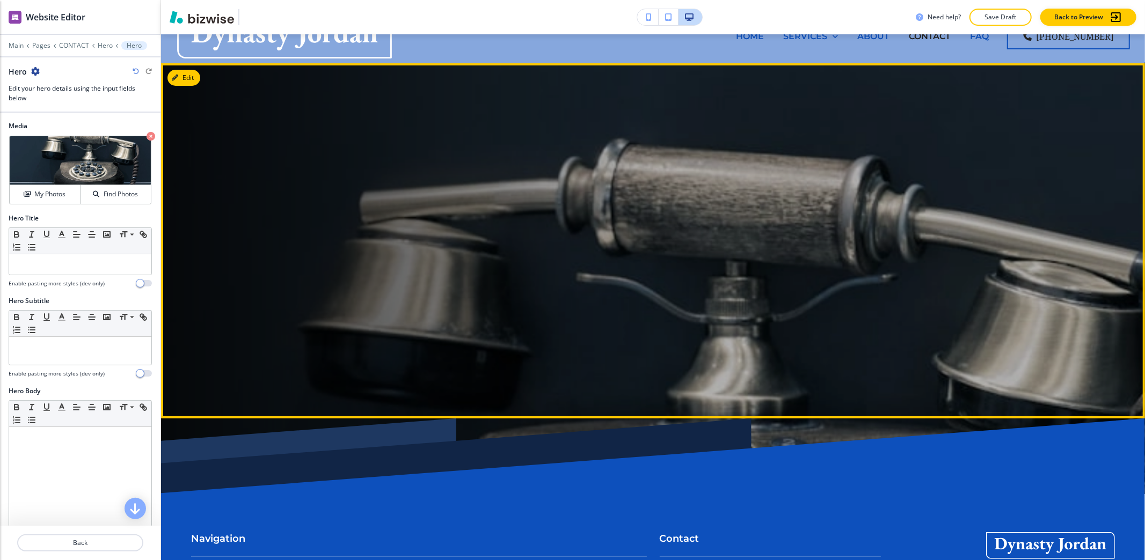
scroll to position [0, 0]
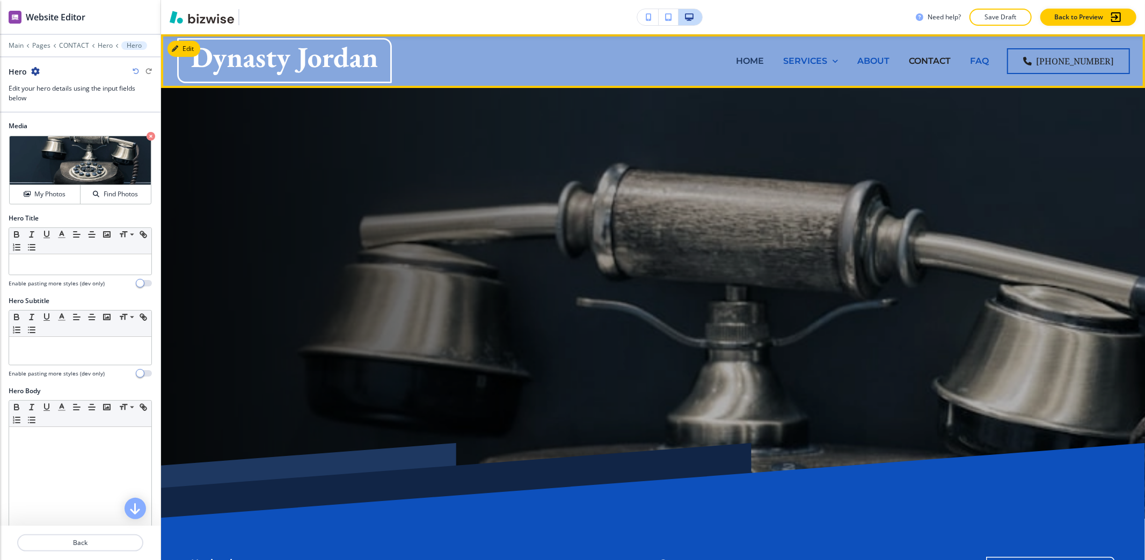
click at [756, 56] on p "HOME" at bounding box center [750, 61] width 28 height 12
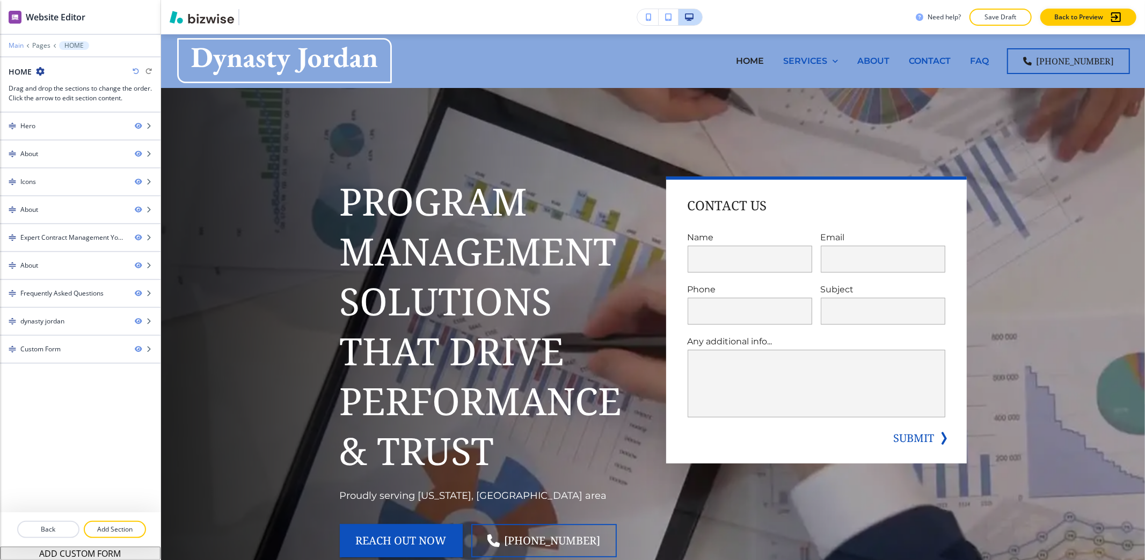
click at [14, 45] on p "Main" at bounding box center [16, 46] width 15 height 8
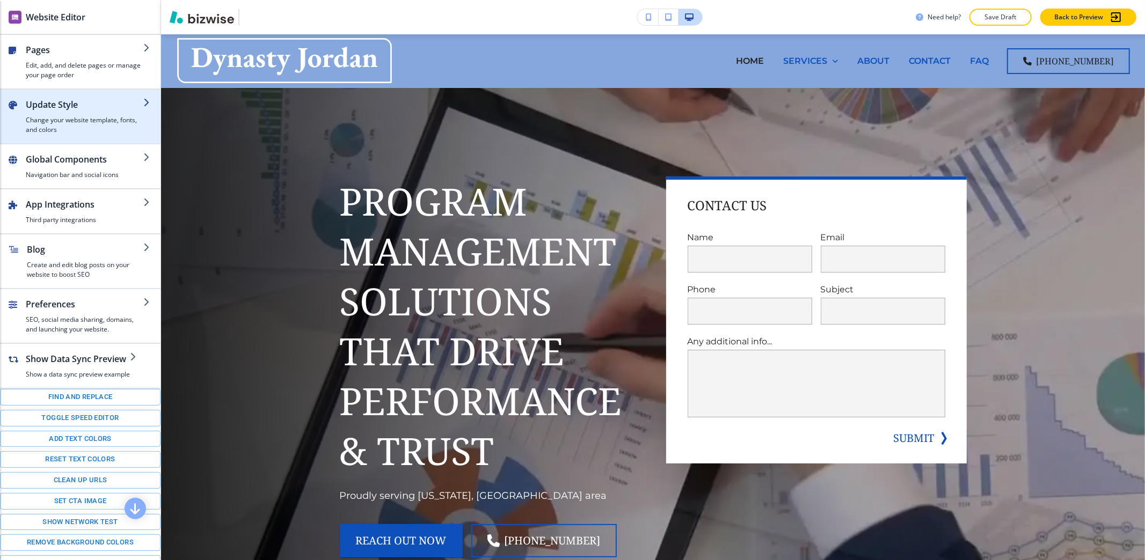
click at [55, 125] on h4 "Change your website template, fonts, and colors" at bounding box center [85, 124] width 118 height 19
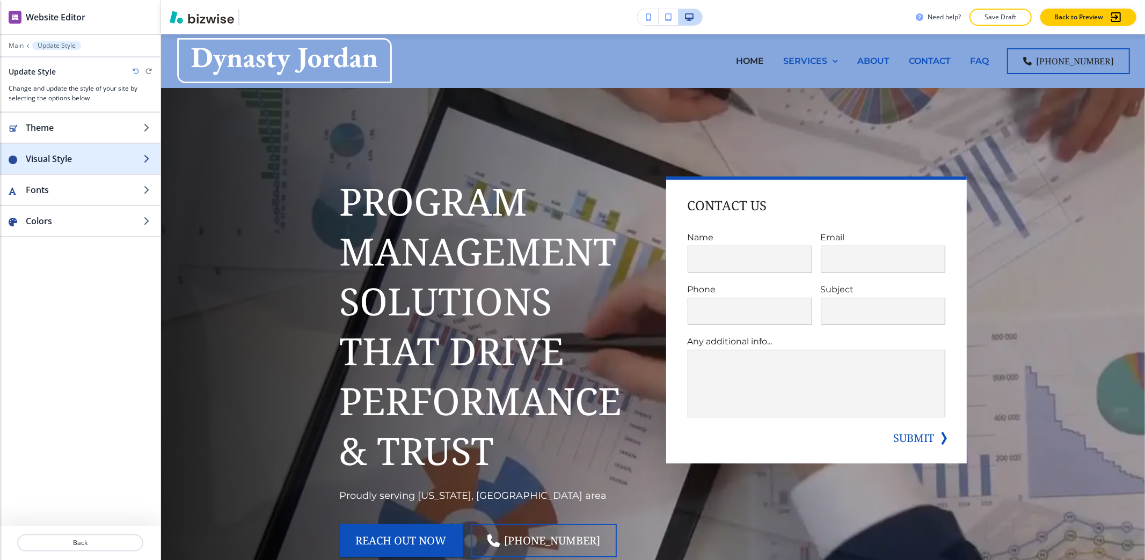
click at [59, 164] on h2 "Visual Style" at bounding box center [85, 158] width 118 height 13
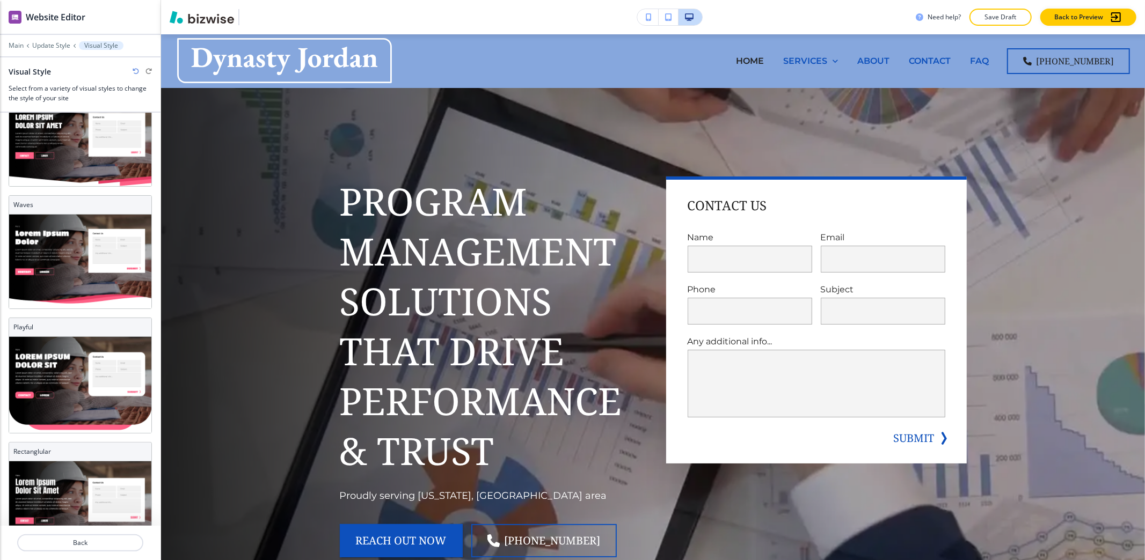
scroll to position [207, 0]
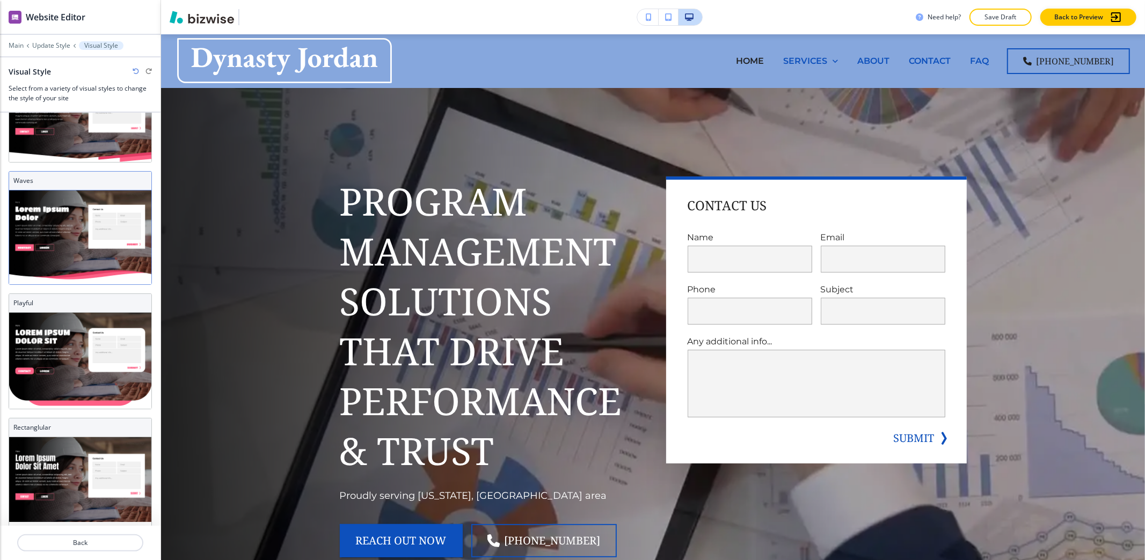
click at [84, 176] on h3 "Waves" at bounding box center [80, 181] width 134 height 10
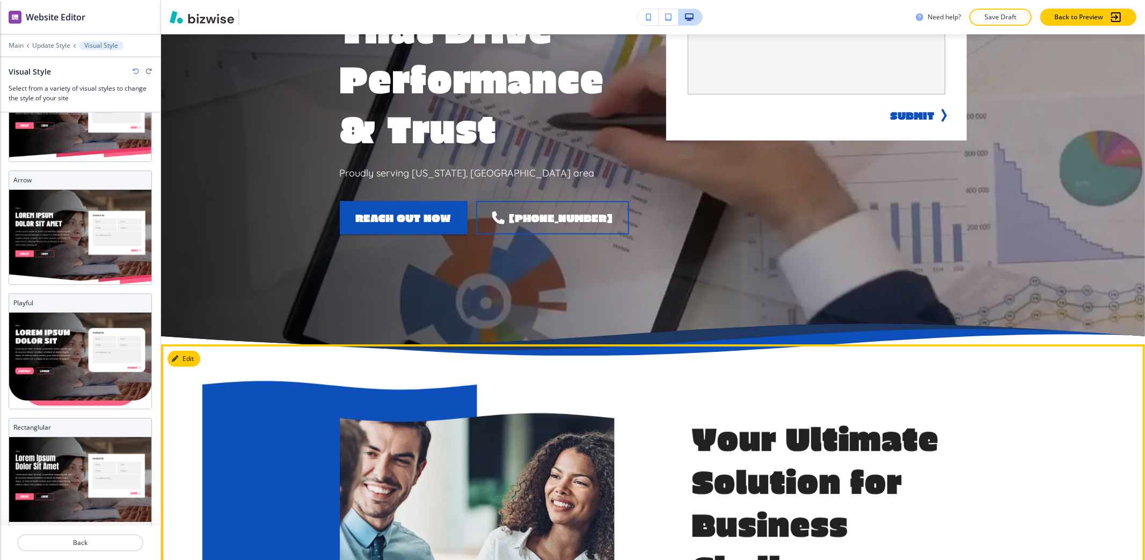
scroll to position [286, 0]
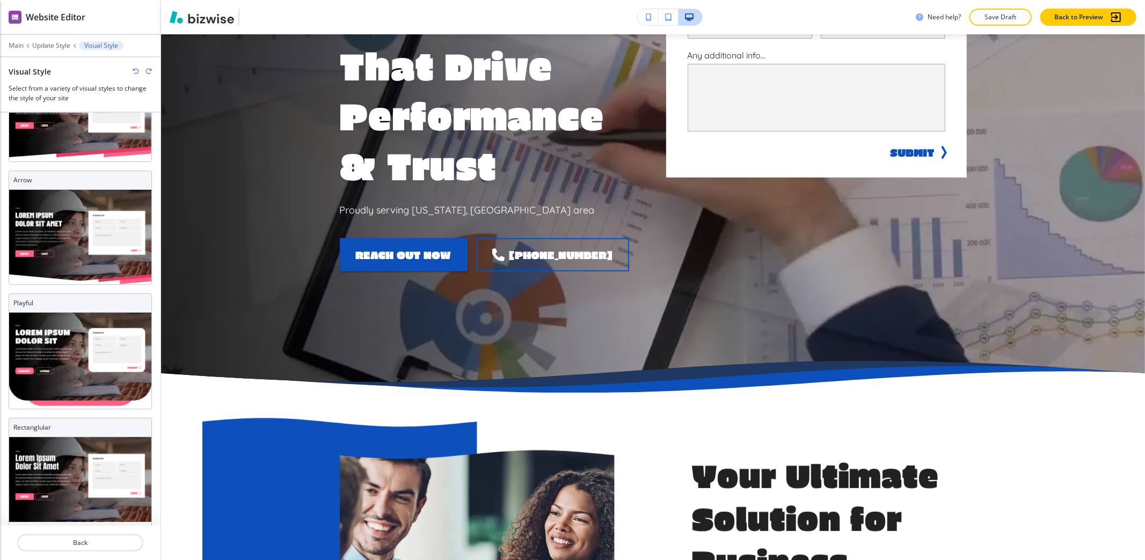
click at [135, 71] on icon "button" at bounding box center [136, 71] width 6 height 6
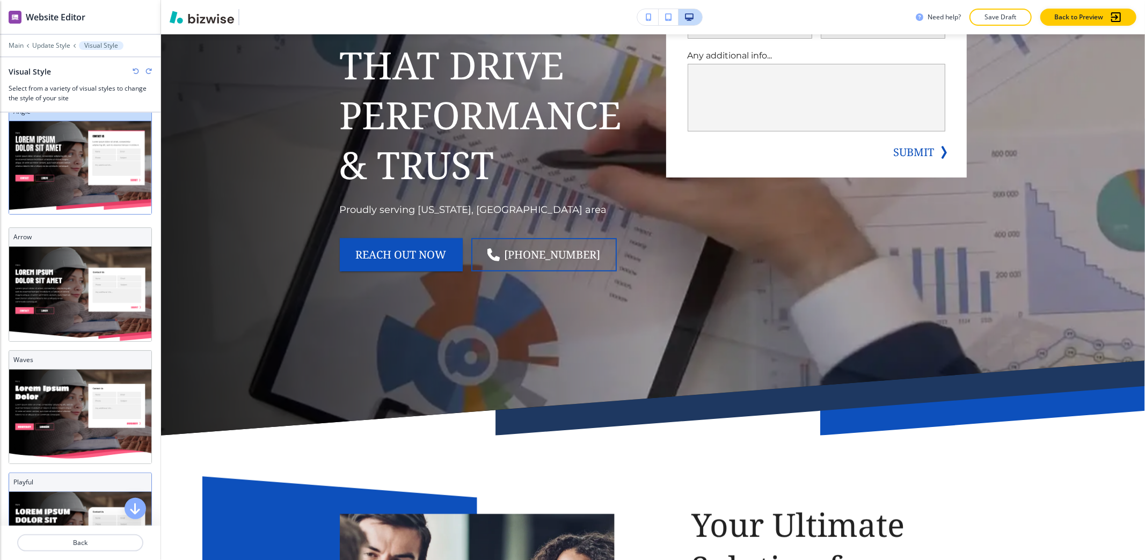
scroll to position [0, 0]
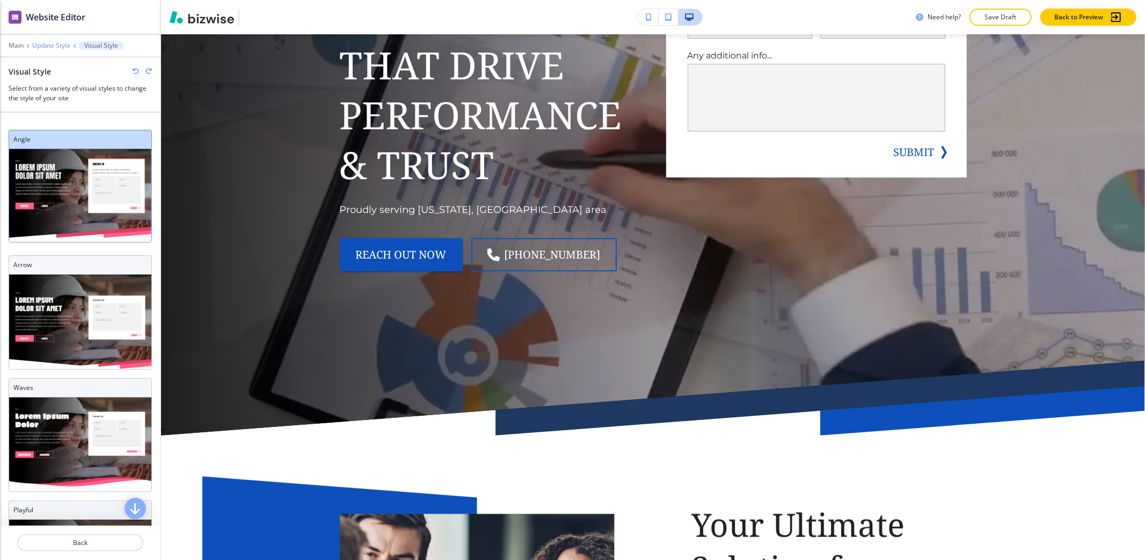
click at [56, 48] on p "Update Style" at bounding box center [51, 46] width 38 height 8
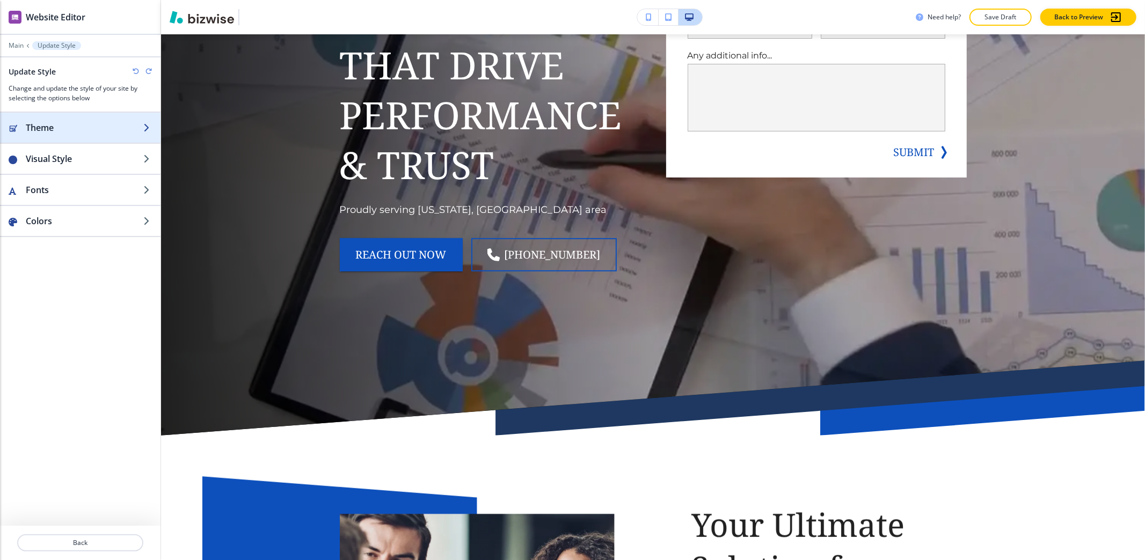
click at [78, 129] on h2 "Theme" at bounding box center [85, 127] width 118 height 13
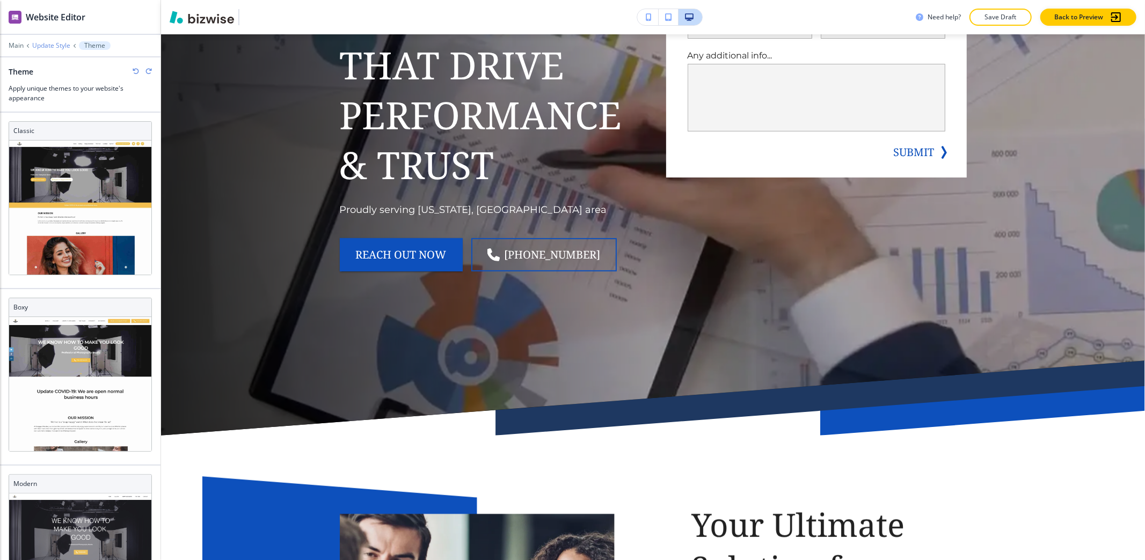
click at [56, 43] on p "Update Style" at bounding box center [51, 46] width 38 height 8
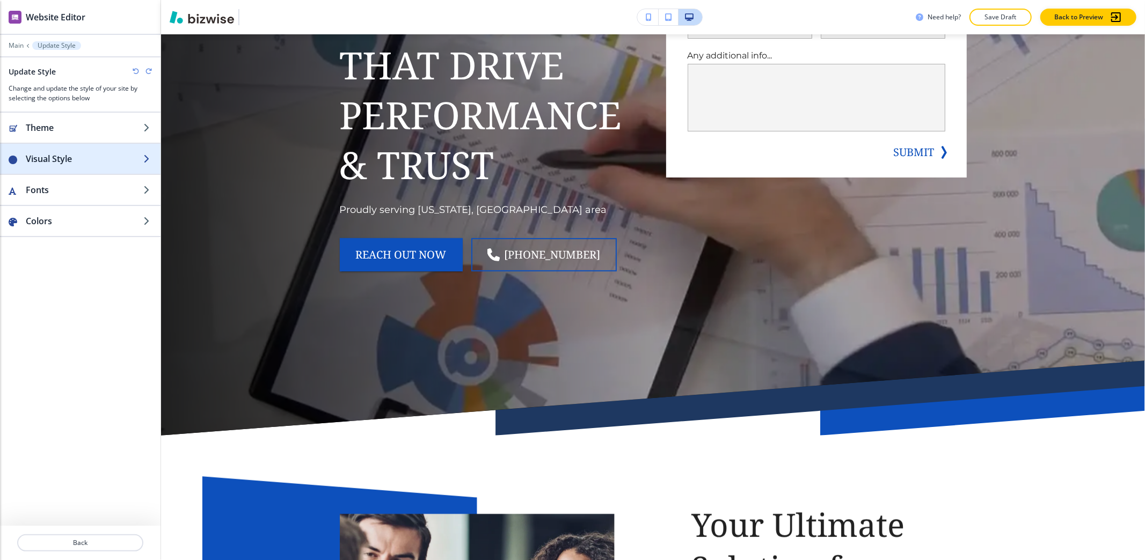
click at [71, 170] on div "button" at bounding box center [80, 169] width 160 height 9
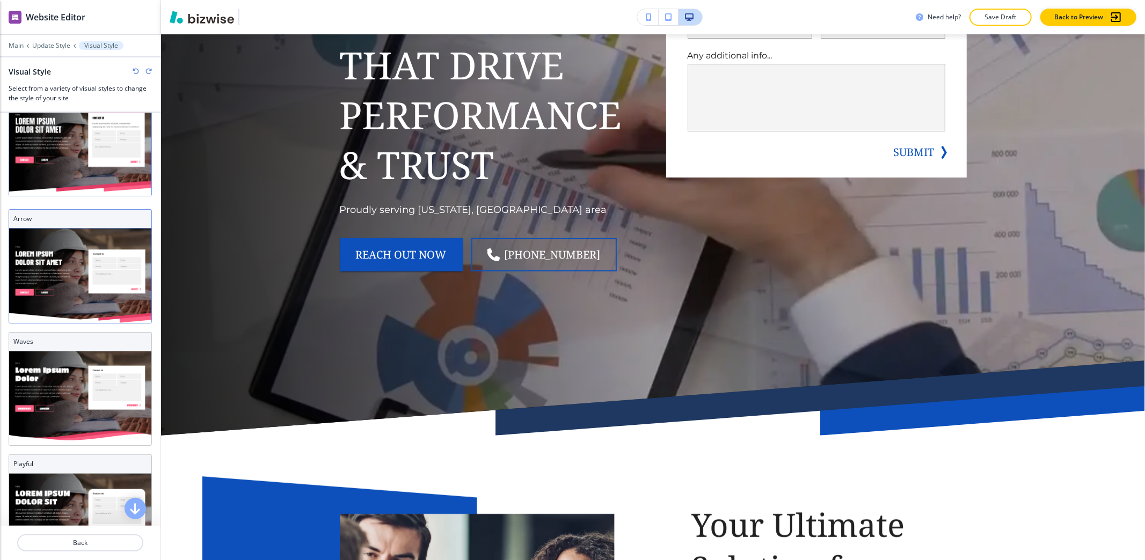
scroll to position [71, 0]
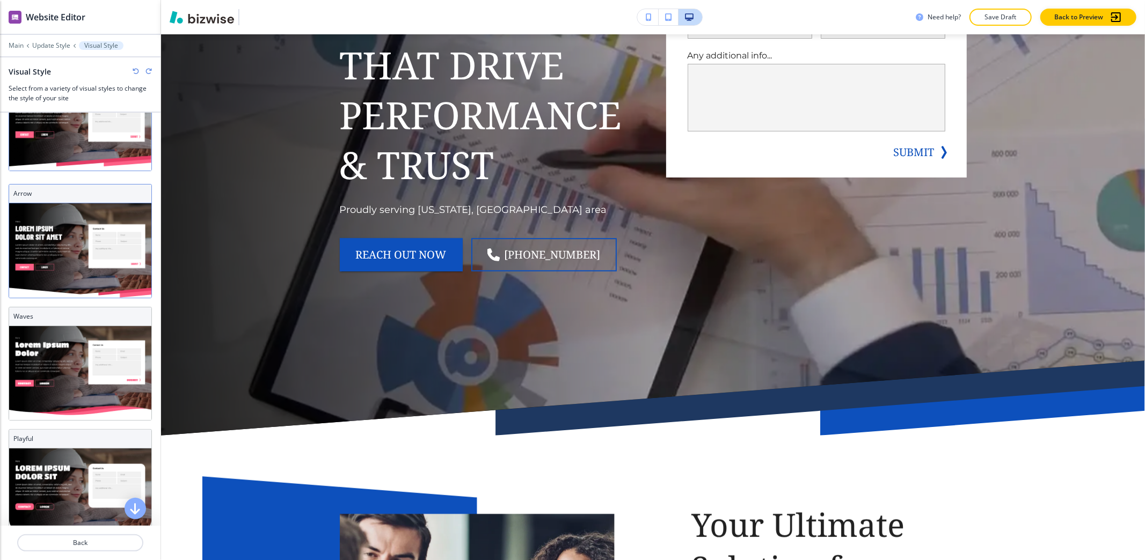
click at [76, 185] on div "Arrow" at bounding box center [80, 194] width 142 height 19
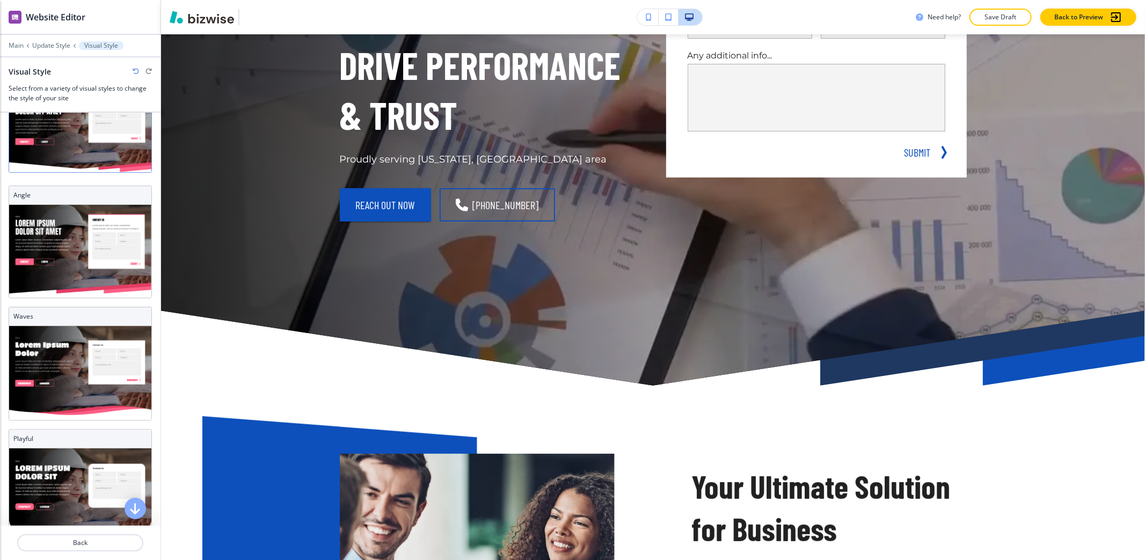
click at [136, 74] on icon "button" at bounding box center [136, 71] width 6 height 6
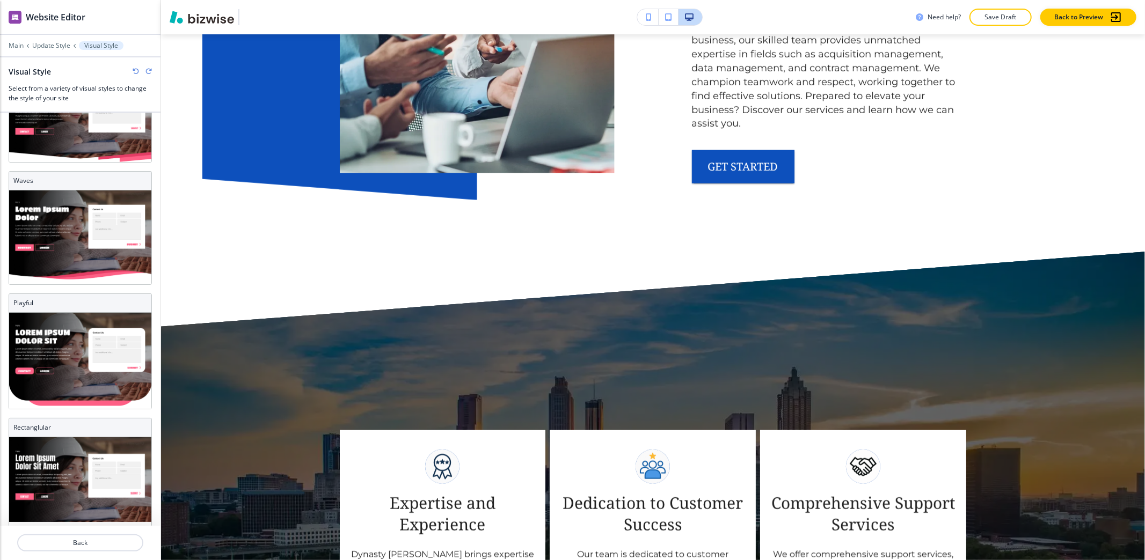
scroll to position [1001, 0]
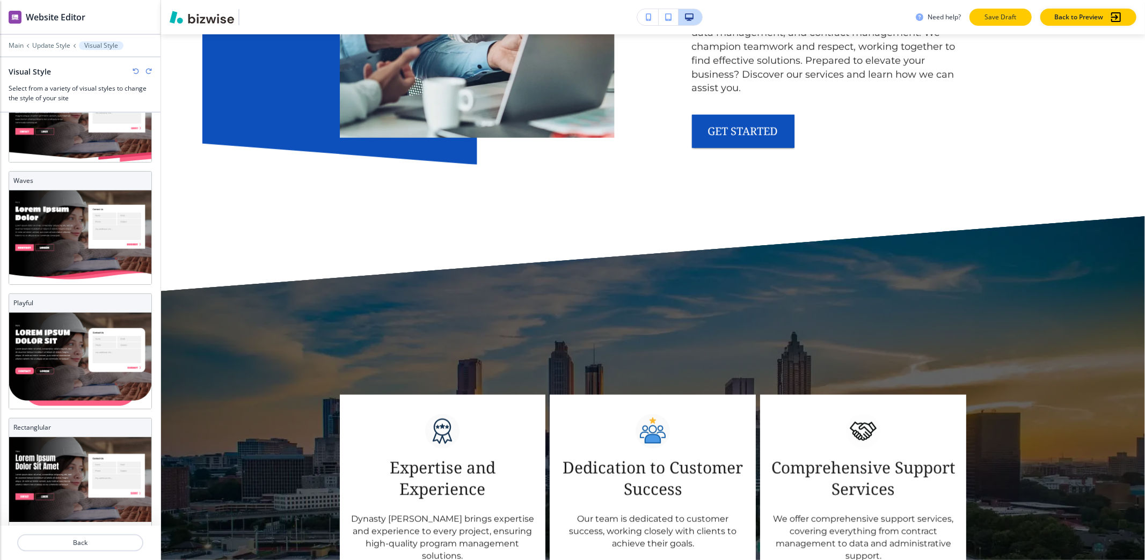
click at [984, 17] on p "Save Draft" at bounding box center [1000, 17] width 34 height 10
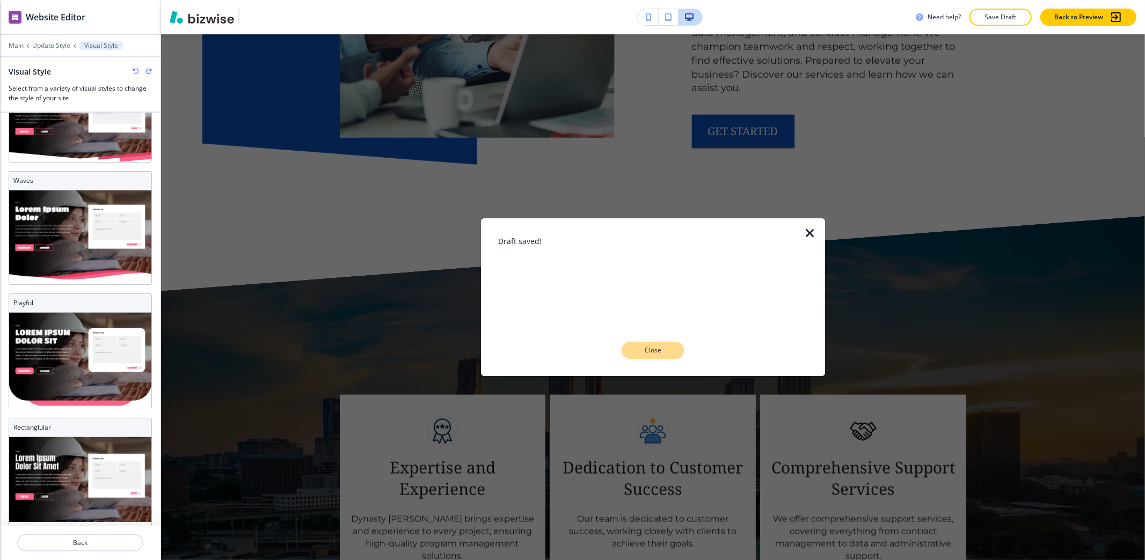
click at [667, 348] on p "Close" at bounding box center [652, 351] width 34 height 10
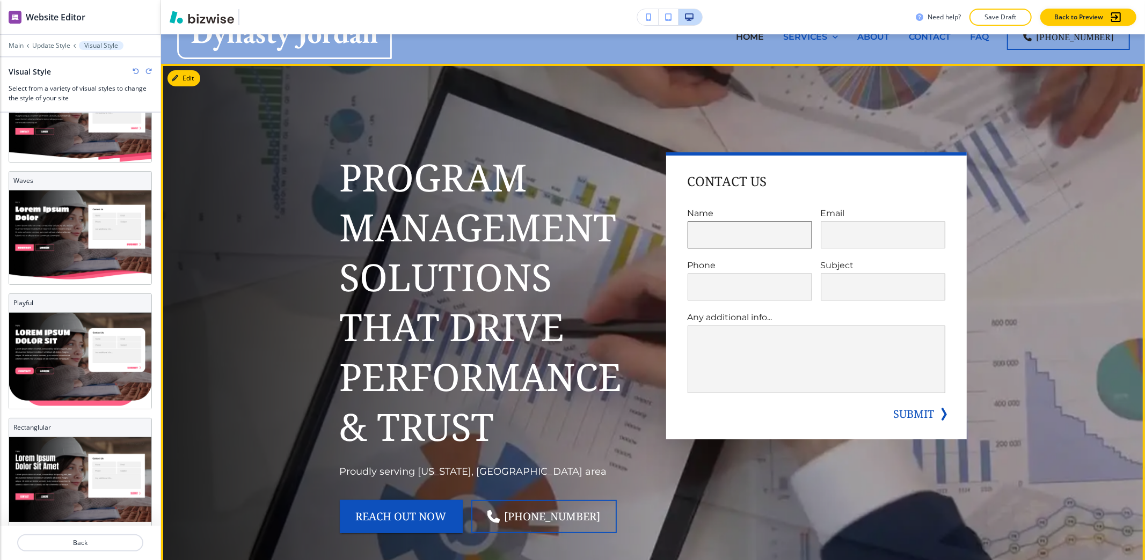
scroll to position [0, 0]
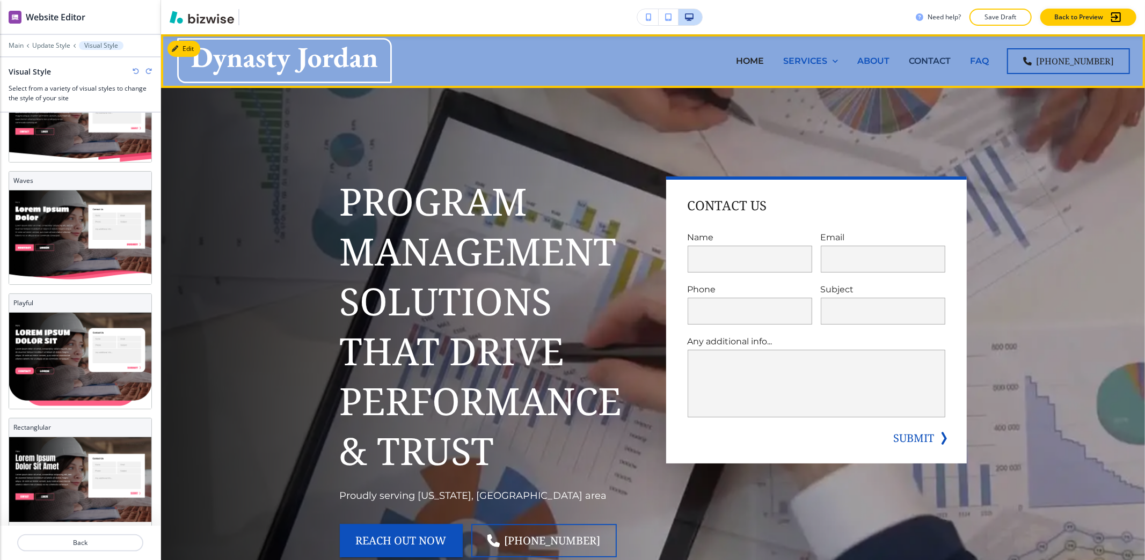
click at [919, 61] on p "CONTACT" at bounding box center [930, 61] width 42 height 12
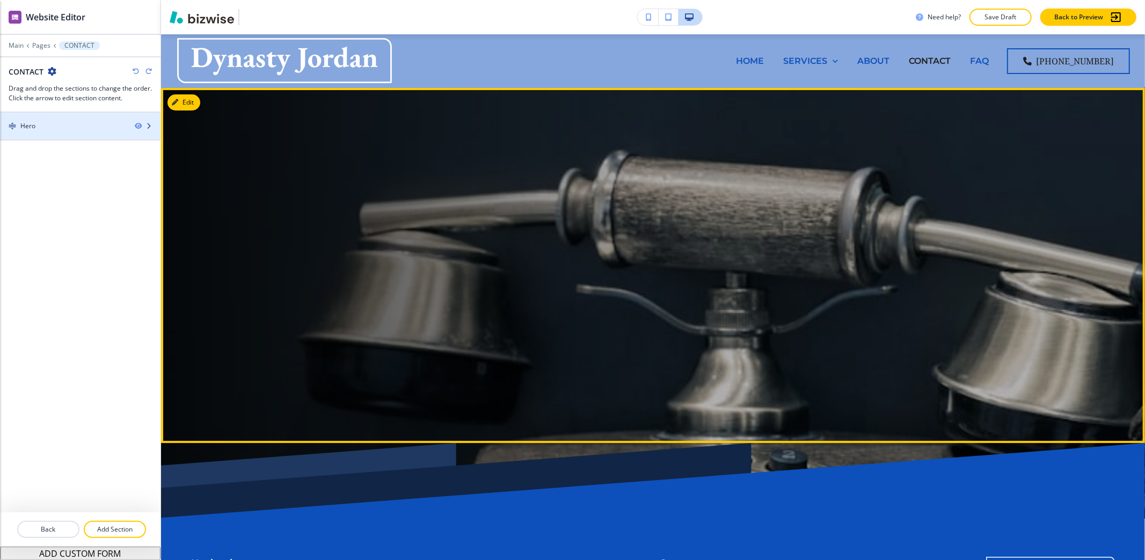
click at [33, 122] on div "Hero" at bounding box center [27, 126] width 15 height 10
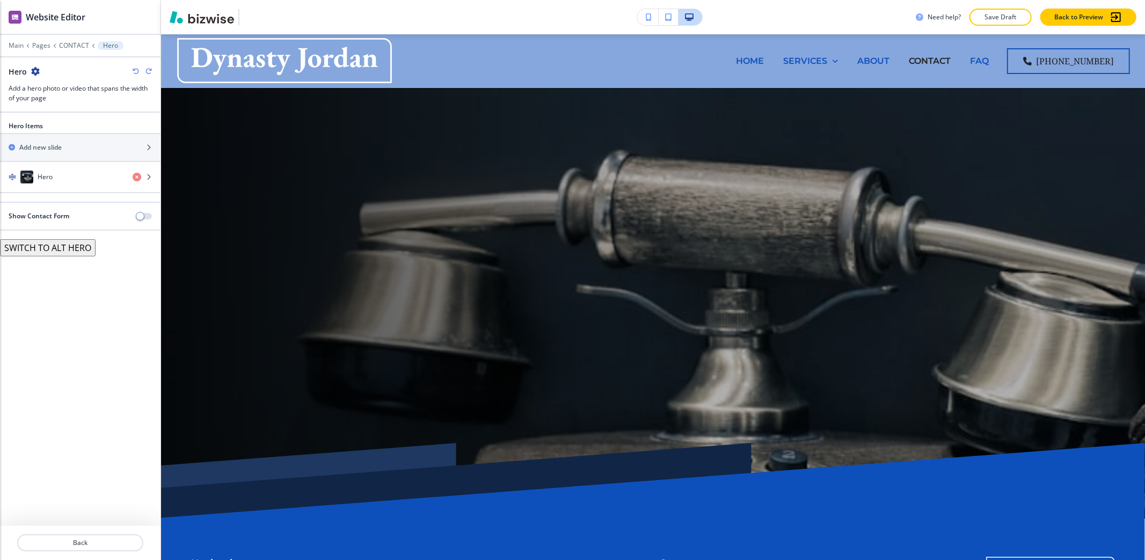
scroll to position [54, 0]
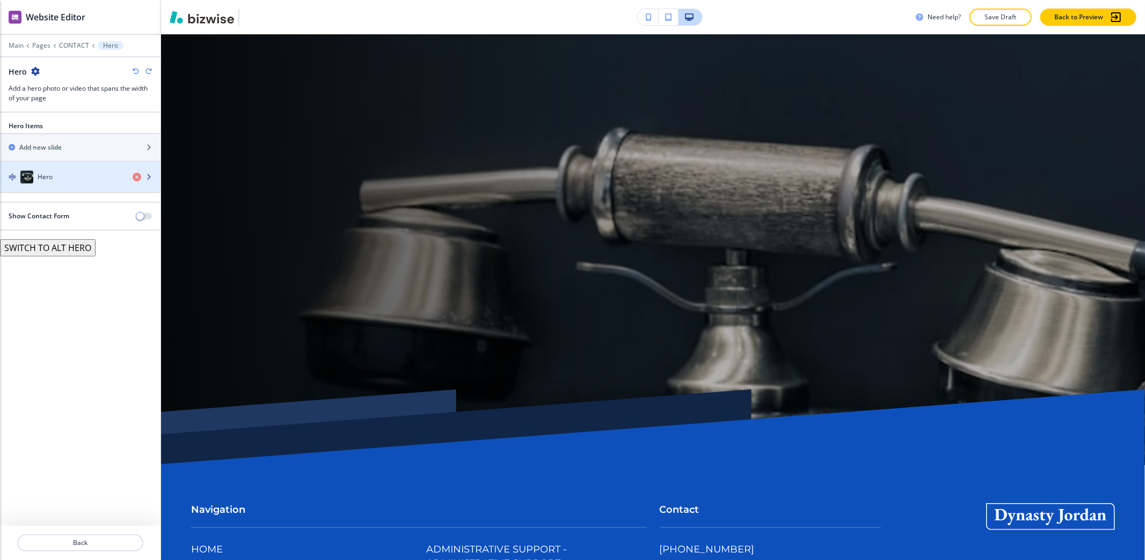
click at [41, 173] on div "Hero" at bounding box center [62, 177] width 124 height 13
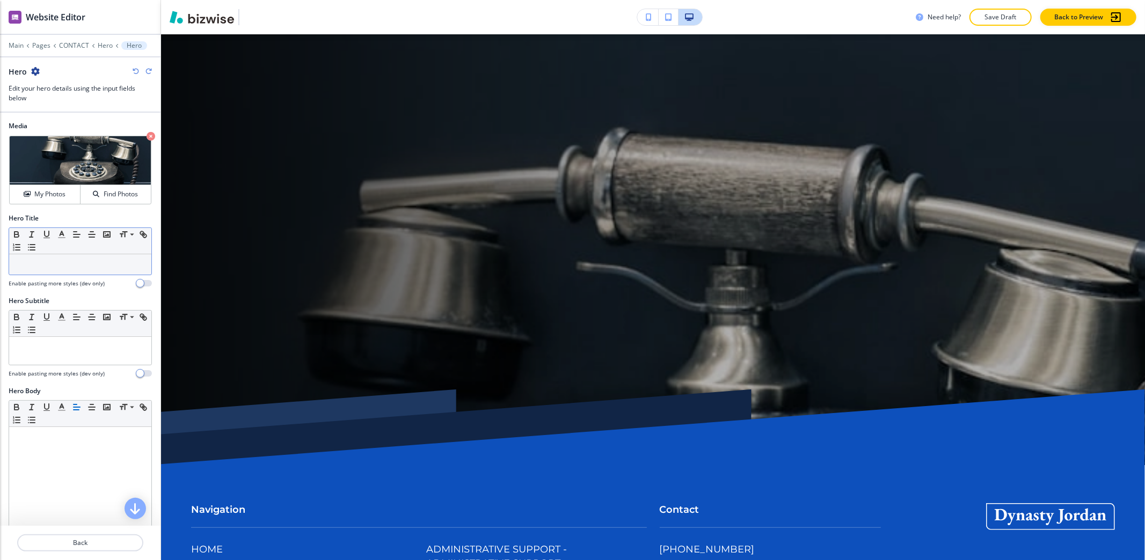
click at [67, 265] on p at bounding box center [79, 265] width 131 height 10
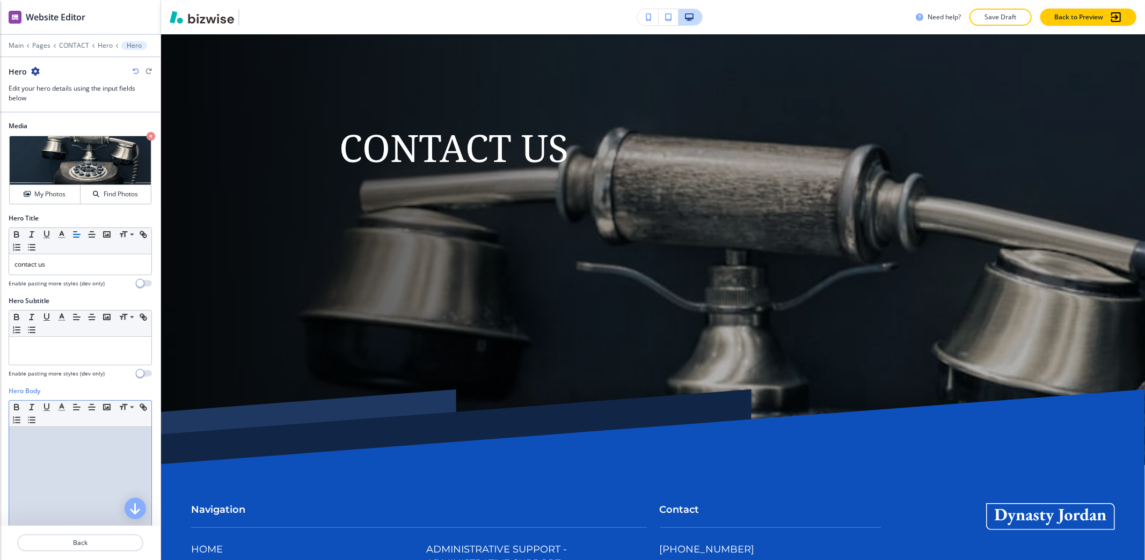
click at [40, 449] on div at bounding box center [80, 497] width 142 height 140
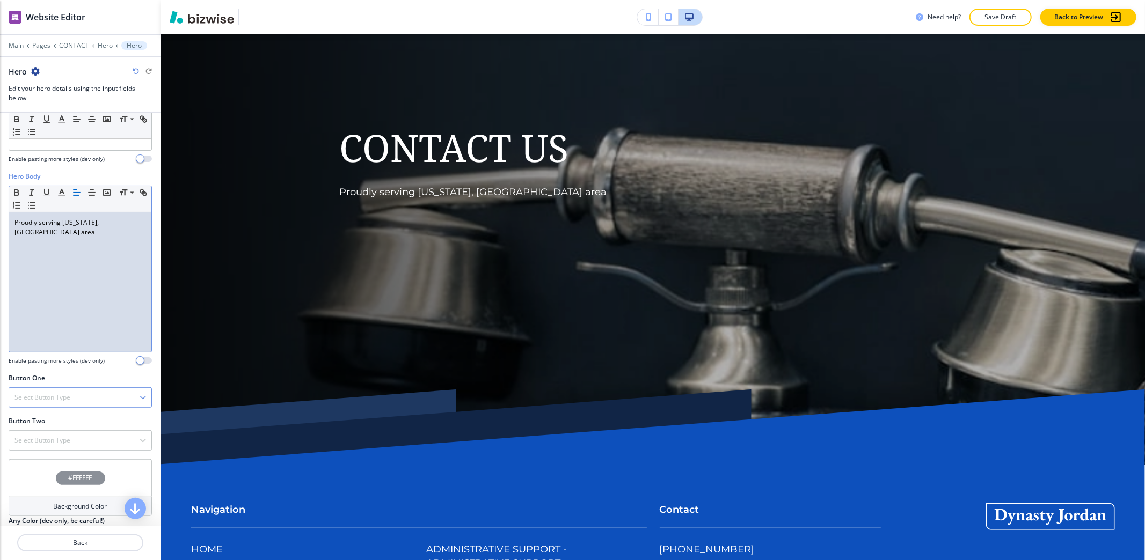
scroll to position [253, 0]
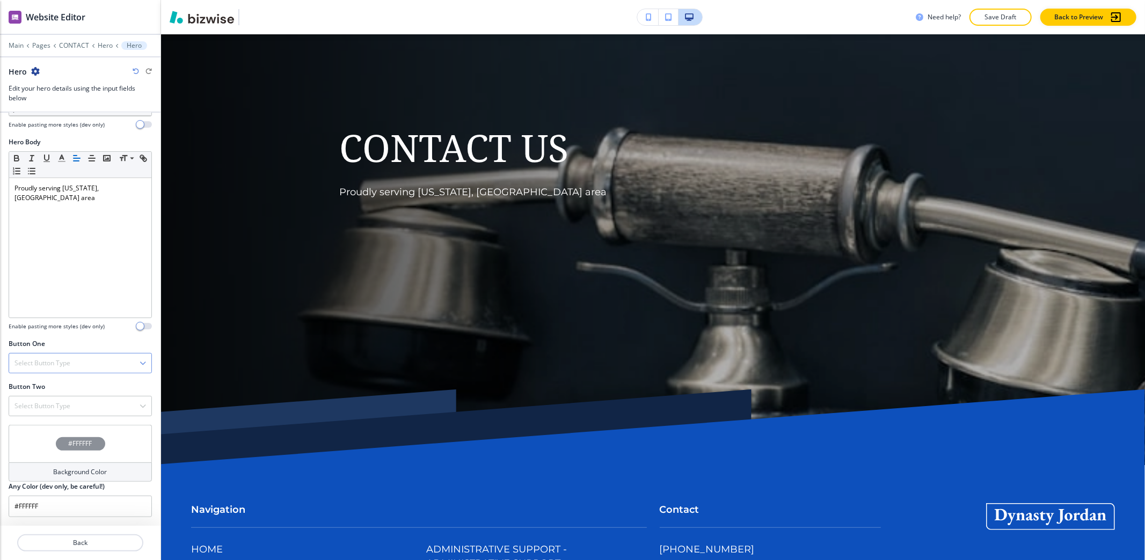
click at [53, 354] on div "Select Button Type" at bounding box center [80, 363] width 142 height 19
click at [58, 434] on h4 "Email" at bounding box center [79, 437] width 131 height 10
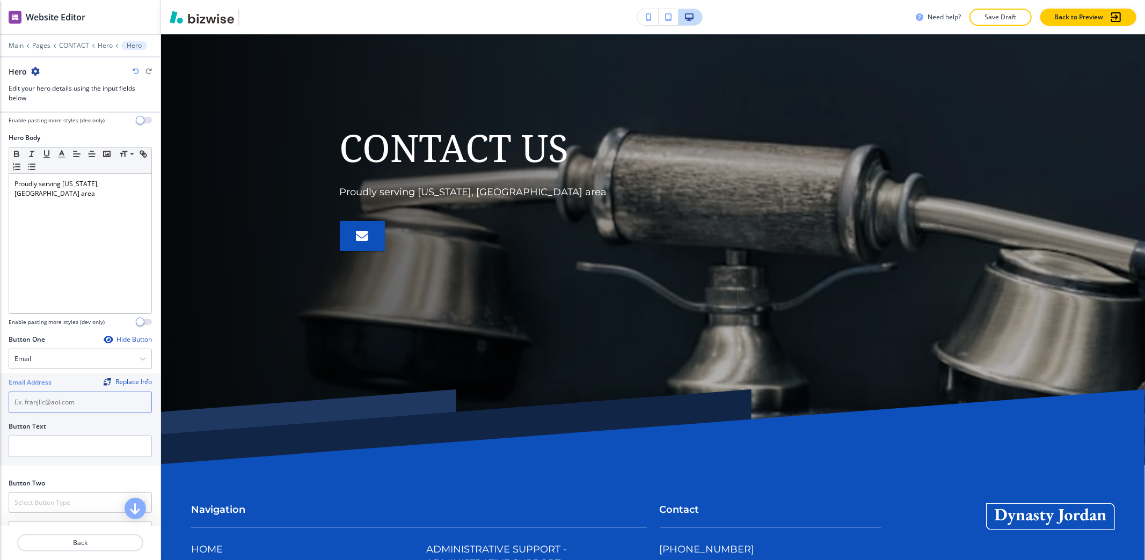
click at [56, 400] on input "text" at bounding box center [80, 402] width 143 height 21
drag, startPoint x: 91, startPoint y: 405, endPoint x: 249, endPoint y: 424, distance: 159.0
click at [36, 419] on div "Email Address Replace Info Button Text" at bounding box center [80, 416] width 143 height 84
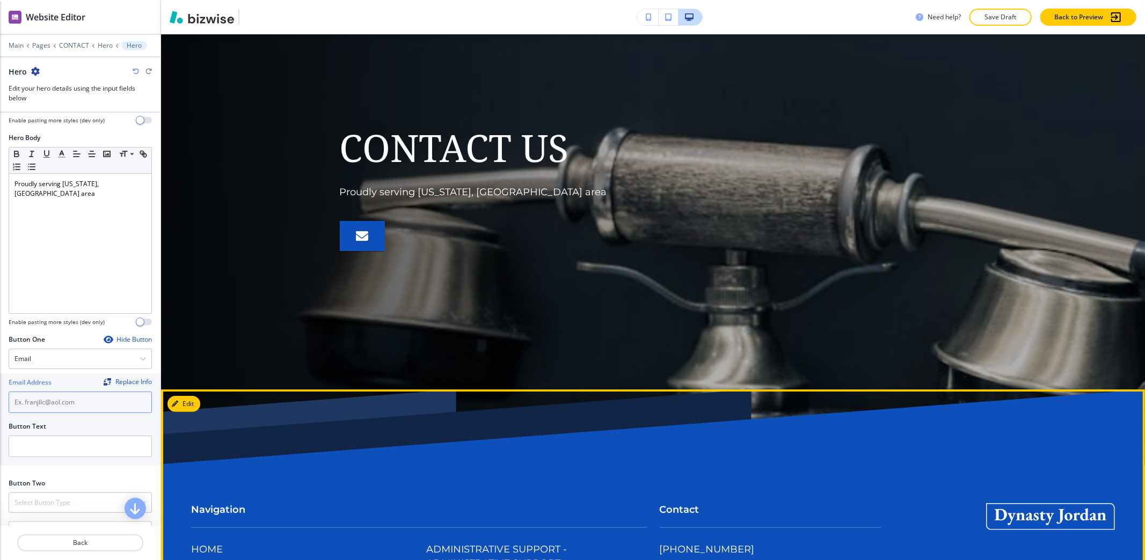
scroll to position [125, 0]
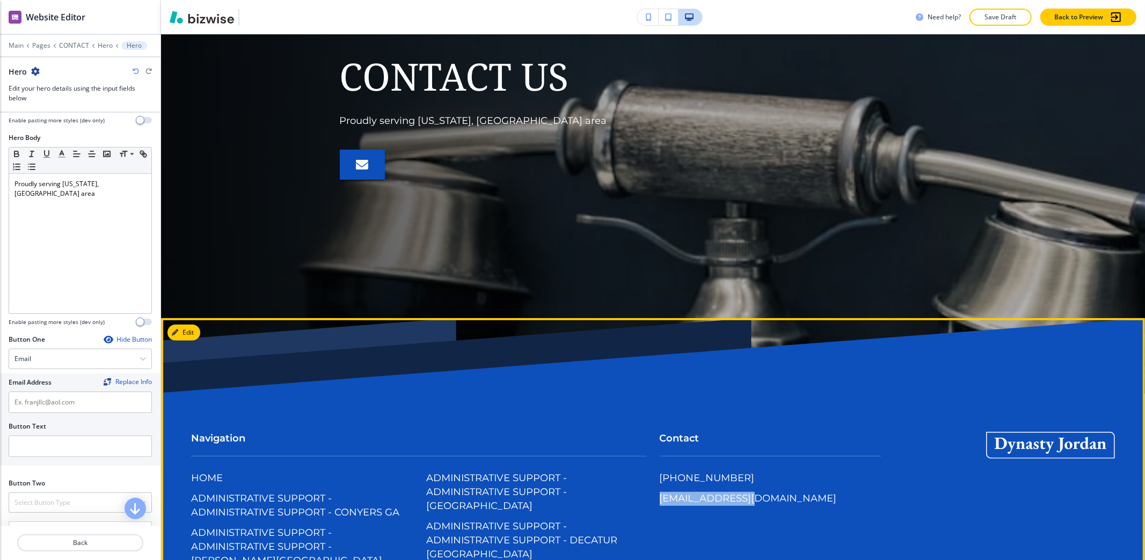
drag, startPoint x: 740, startPoint y: 504, endPoint x: 645, endPoint y: 509, distance: 94.6
click at [647, 509] on div "Contact [PHONE_NUMBER] [EMAIL_ADDRESS][DOMAIN_NAME]" at bounding box center [764, 465] width 234 height 109
copy p "[EMAIL_ADDRESS][DOMAIN_NAME]"
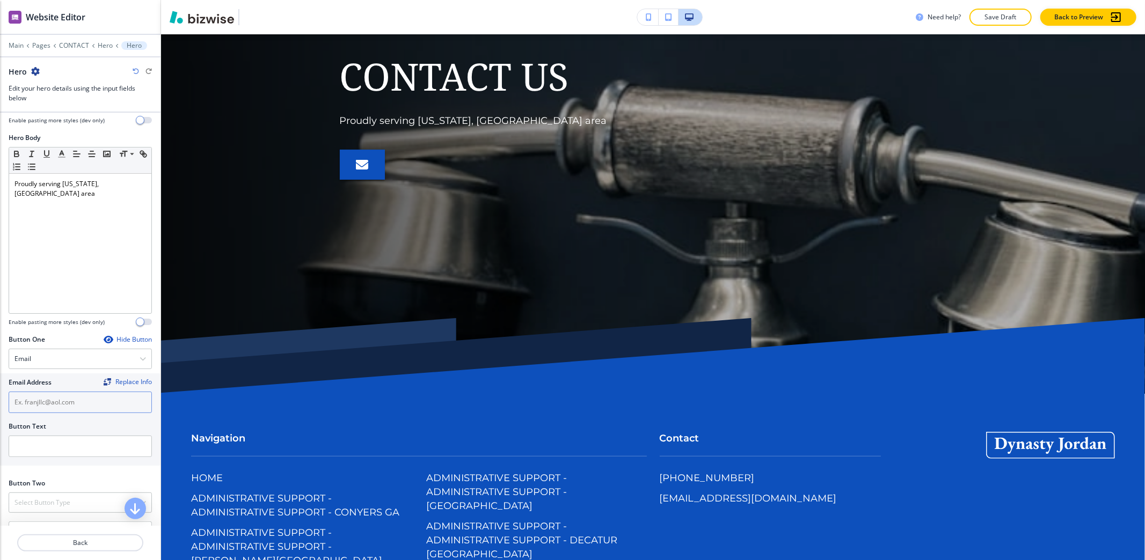
click at [59, 400] on input "text" at bounding box center [80, 402] width 143 height 21
paste input "[EMAIL_ADDRESS][DOMAIN_NAME]"
type input "[EMAIL_ADDRESS][DOMAIN_NAME]"
click at [93, 449] on input "text" at bounding box center [80, 446] width 143 height 21
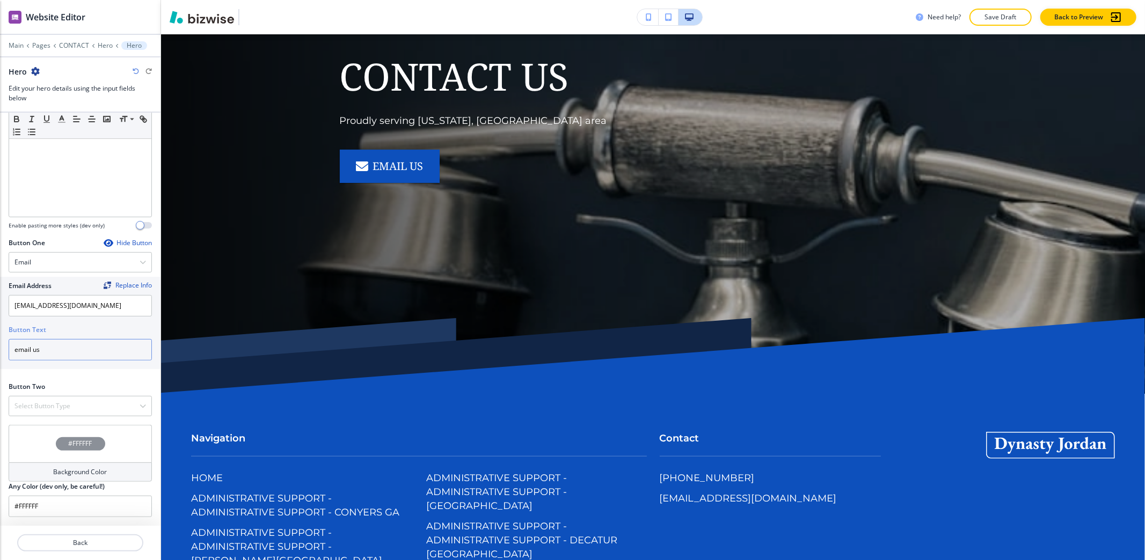
scroll to position [355, 0]
type input "email us"
click at [68, 407] on h4 "Select Button Type" at bounding box center [42, 406] width 56 height 10
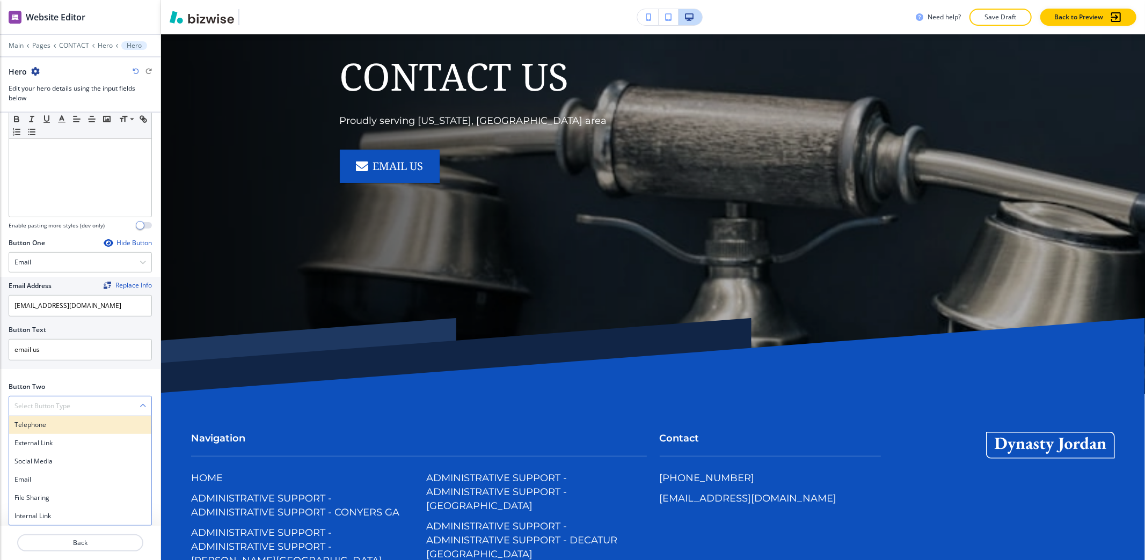
click at [61, 422] on h4 "Telephone" at bounding box center [79, 425] width 131 height 10
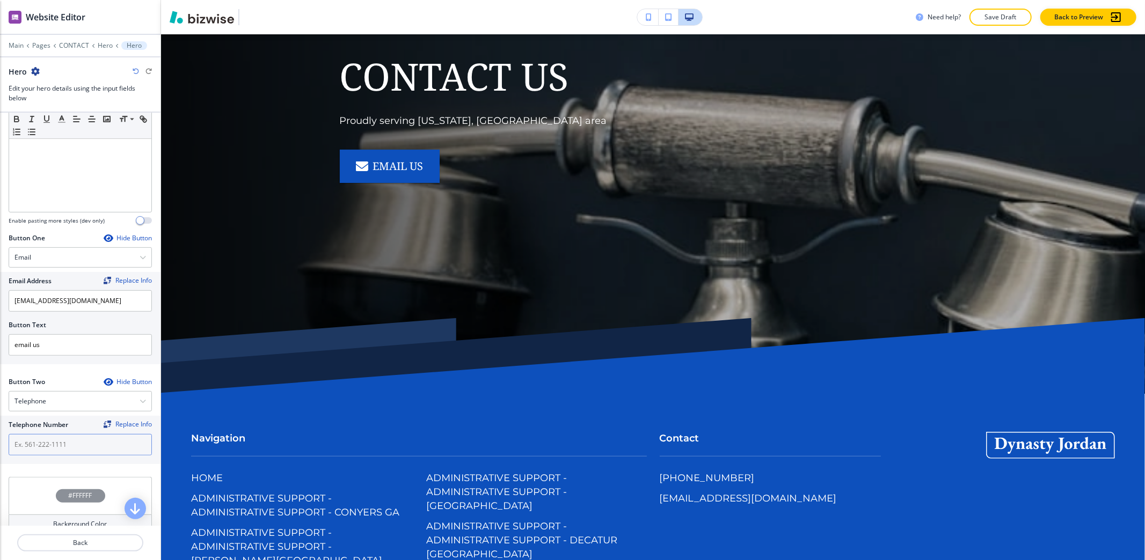
click at [58, 447] on input "text" at bounding box center [80, 444] width 143 height 21
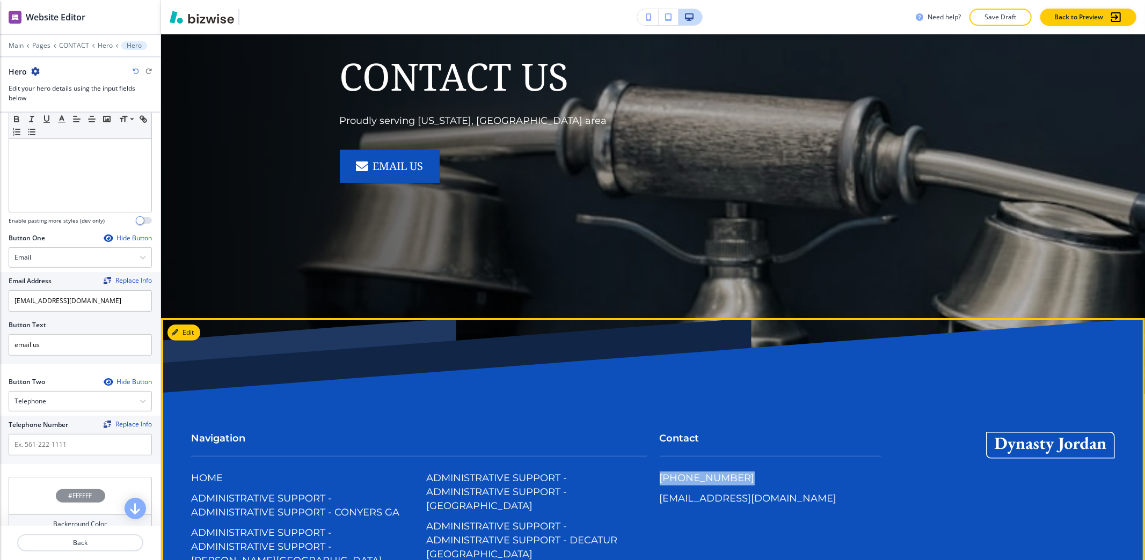
drag, startPoint x: 738, startPoint y: 477, endPoint x: 642, endPoint y: 482, distance: 96.7
click at [647, 482] on div "Contact [PHONE_NUMBER] [EMAIL_ADDRESS][DOMAIN_NAME]" at bounding box center [764, 465] width 234 height 109
copy p "[PHONE_NUMBER]"
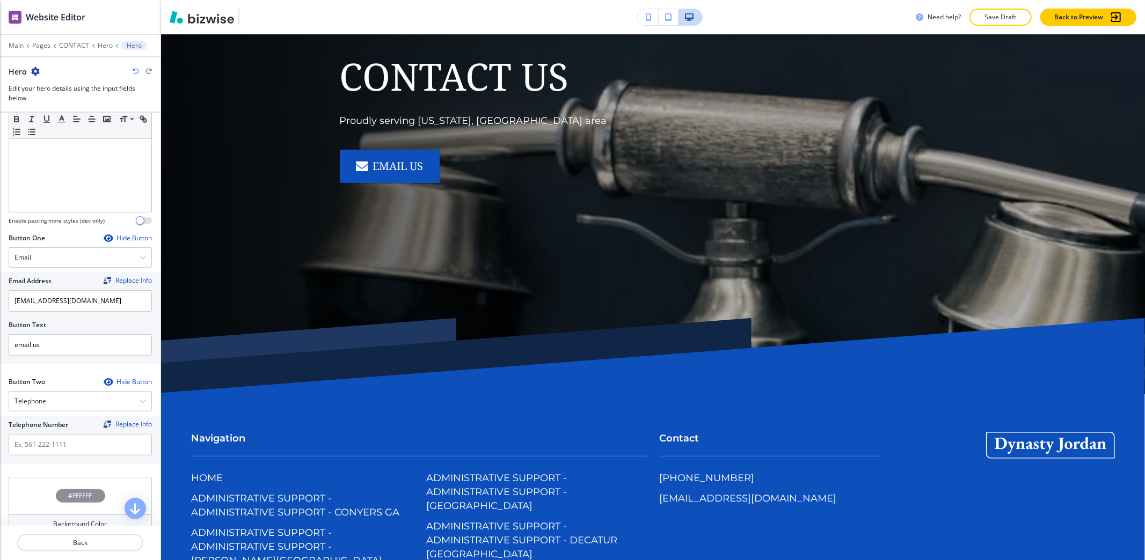
click at [78, 430] on div "Telephone Number Replace Info" at bounding box center [80, 425] width 143 height 10
click at [59, 445] on input "text" at bounding box center [80, 444] width 143 height 21
paste input "[PHONE_NUMBER]"
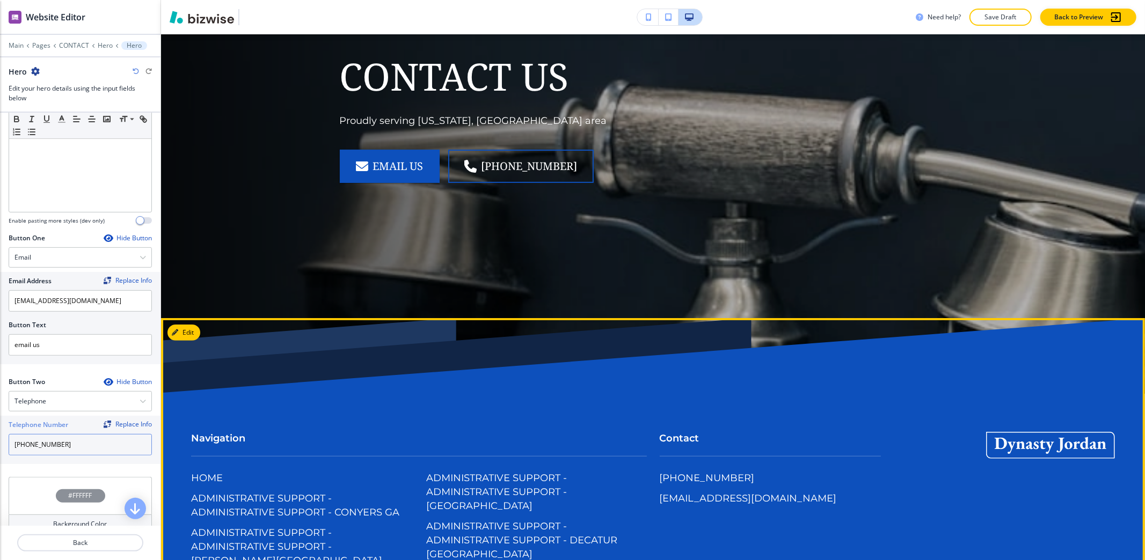
scroll to position [0, 0]
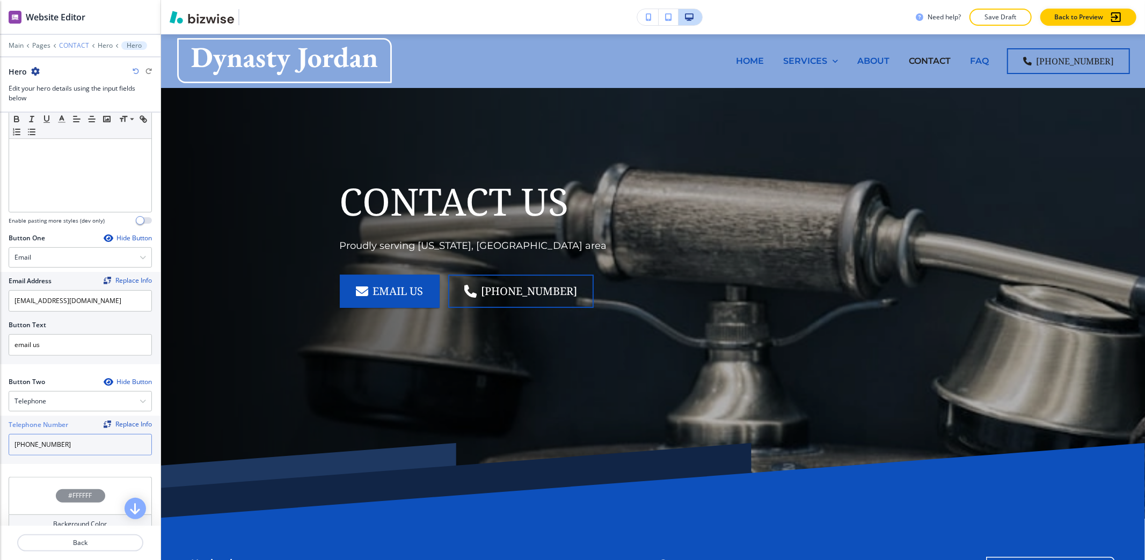
type input "[PHONE_NUMBER]"
click at [79, 44] on p "CONTACT" at bounding box center [74, 46] width 30 height 8
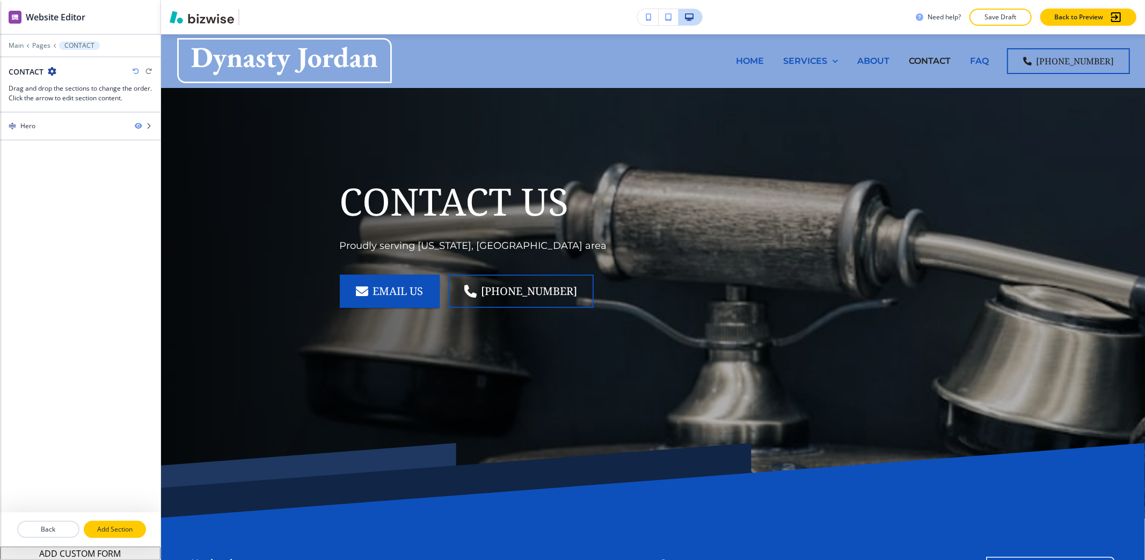
click at [106, 524] on p "Add Section" at bounding box center [115, 530] width 60 height 10
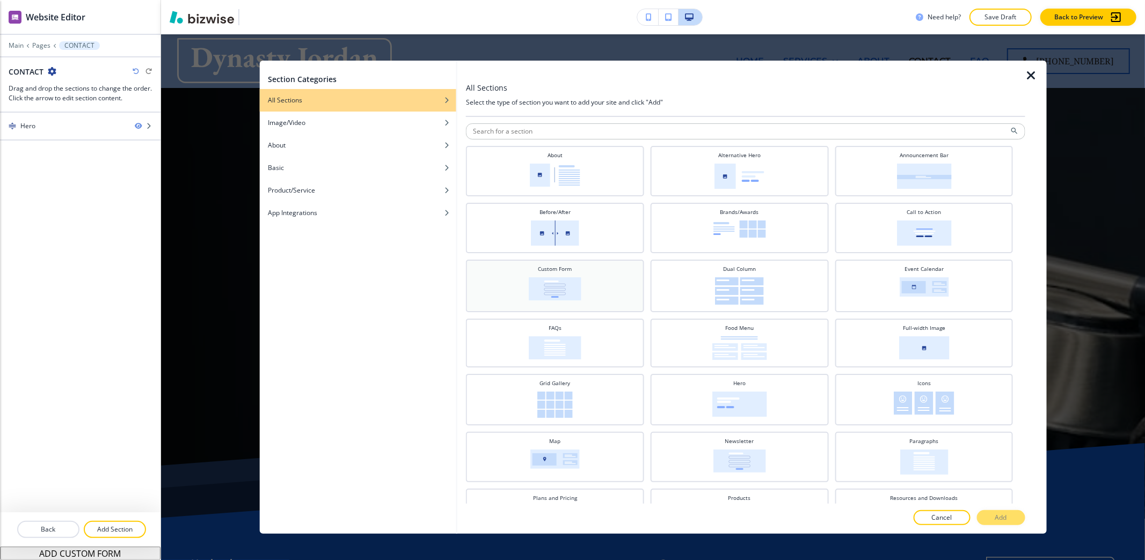
click at [587, 273] on div "Custom Form" at bounding box center [554, 285] width 167 height 40
click at [997, 516] on p "Add" at bounding box center [1001, 518] width 12 height 10
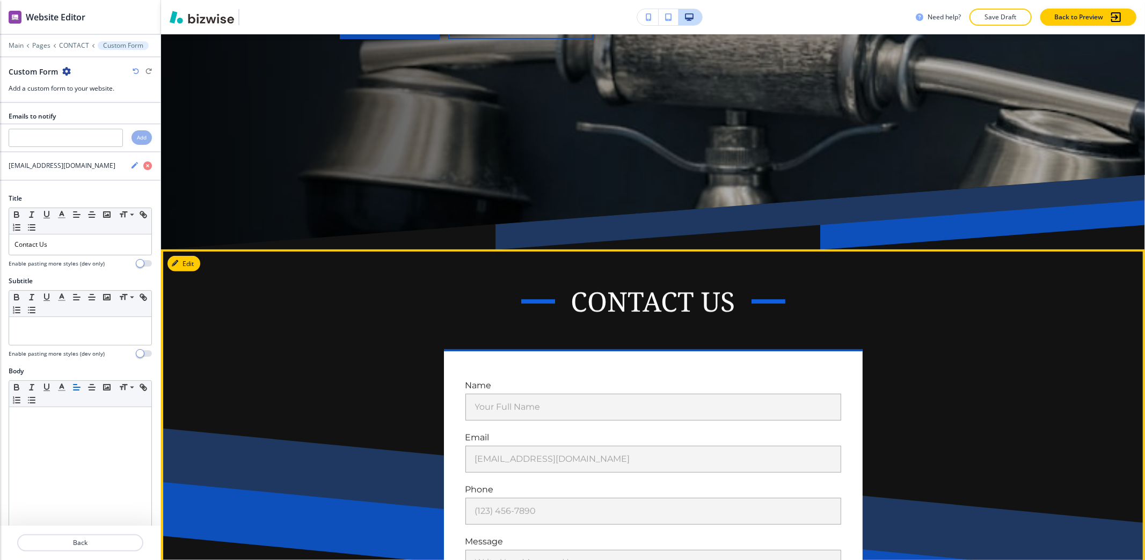
scroll to position [340, 0]
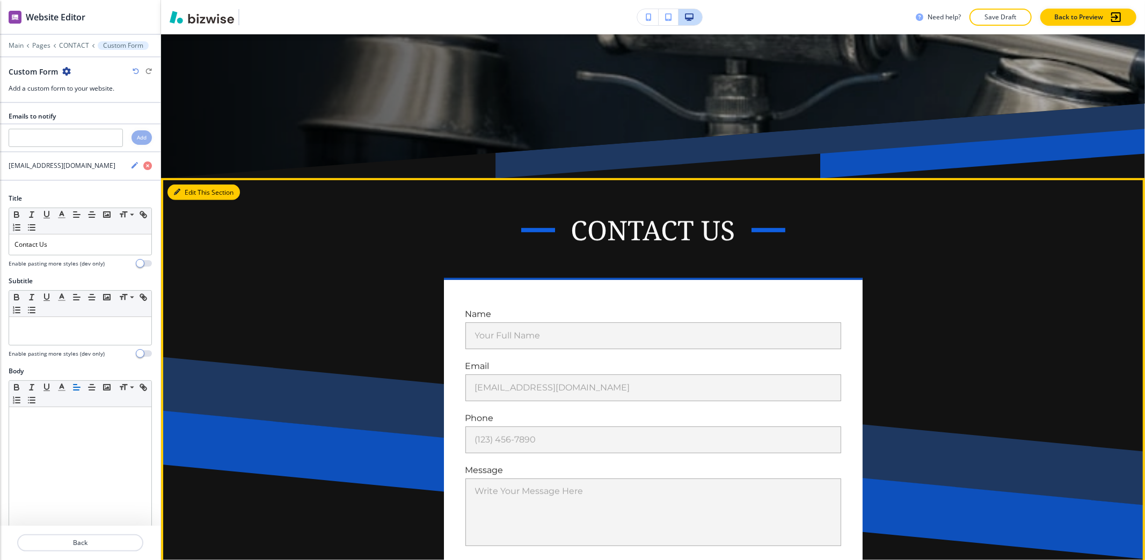
click at [192, 196] on button "Edit This Section" at bounding box center [203, 193] width 72 height 16
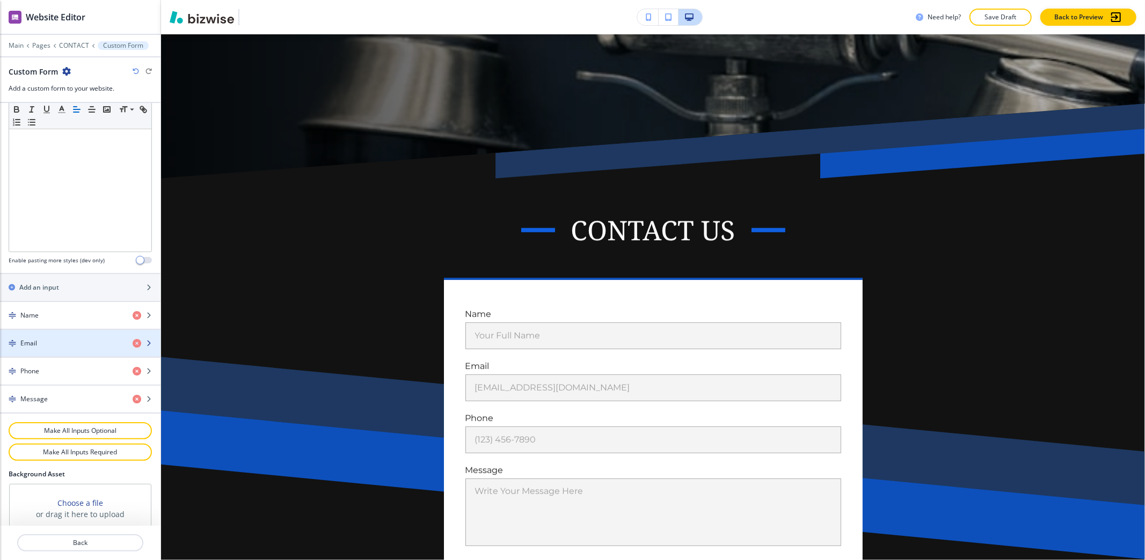
scroll to position [438, 0]
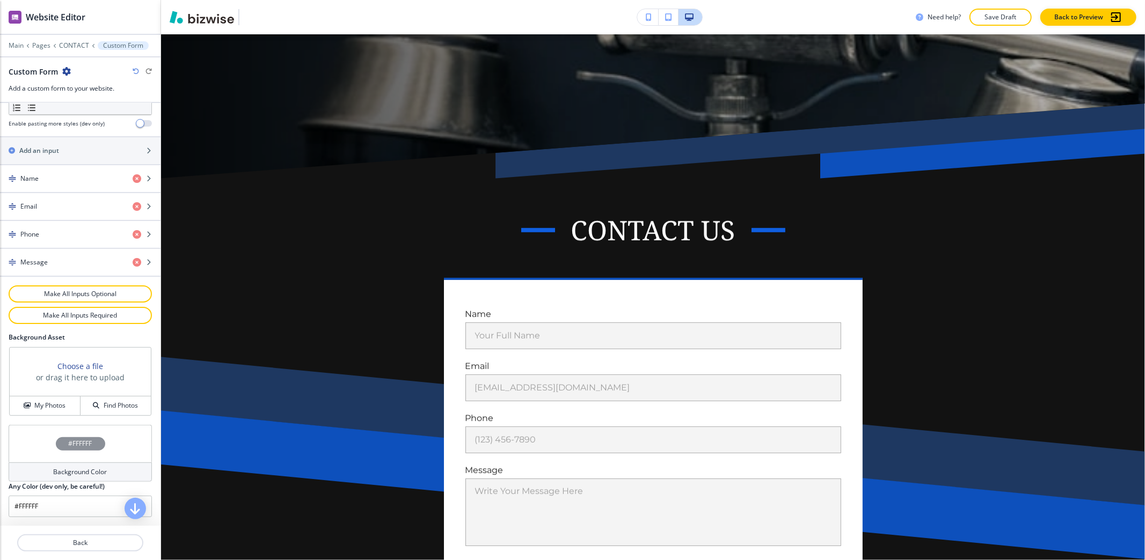
click at [41, 473] on div "Background Color" at bounding box center [80, 472] width 143 height 19
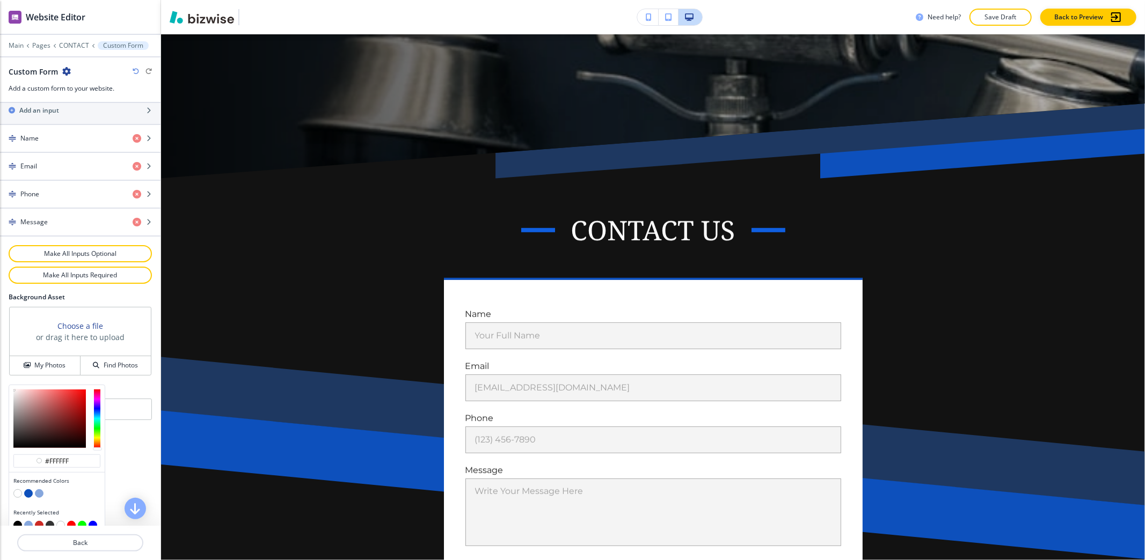
scroll to position [491, 0]
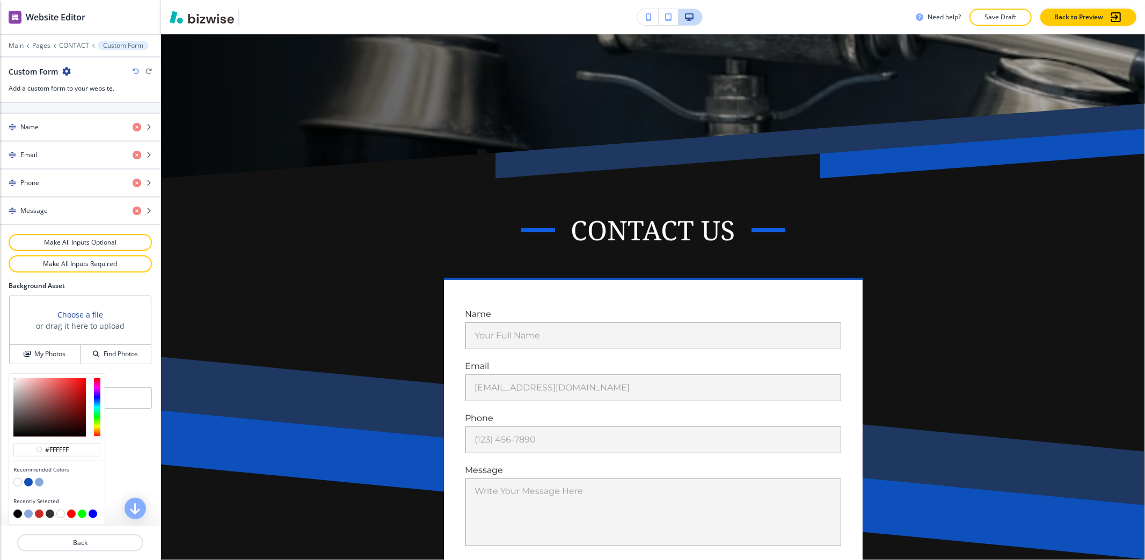
click at [18, 483] on button "button" at bounding box center [17, 482] width 9 height 9
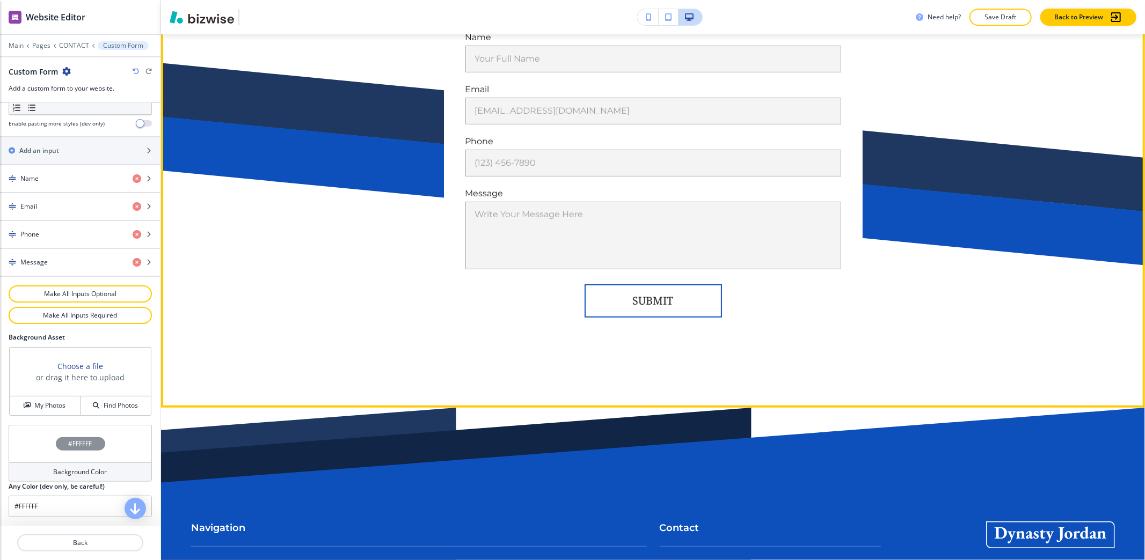
scroll to position [627, 0]
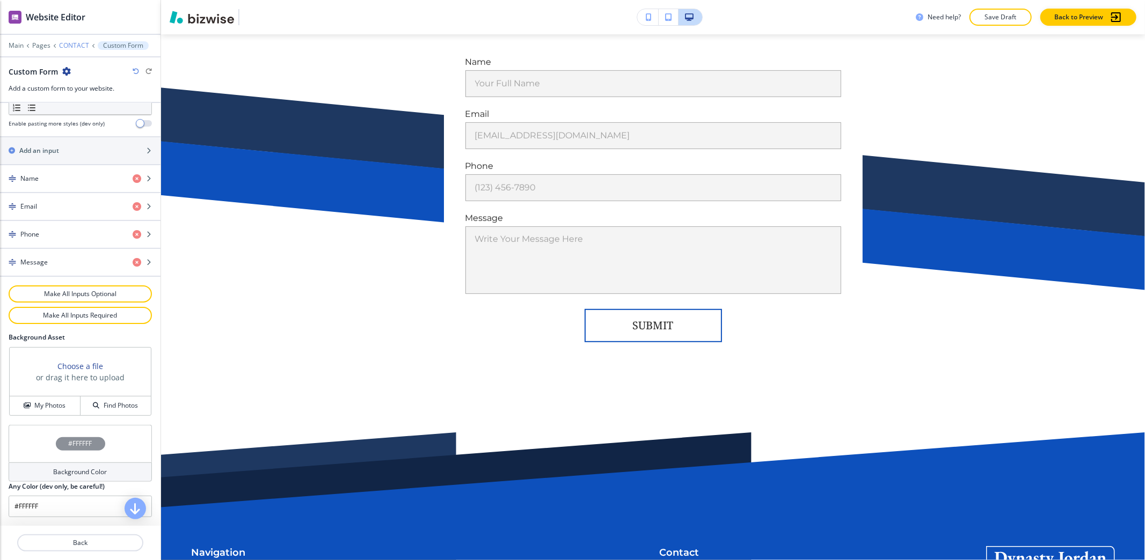
click at [78, 43] on p "CONTACT" at bounding box center [74, 46] width 30 height 8
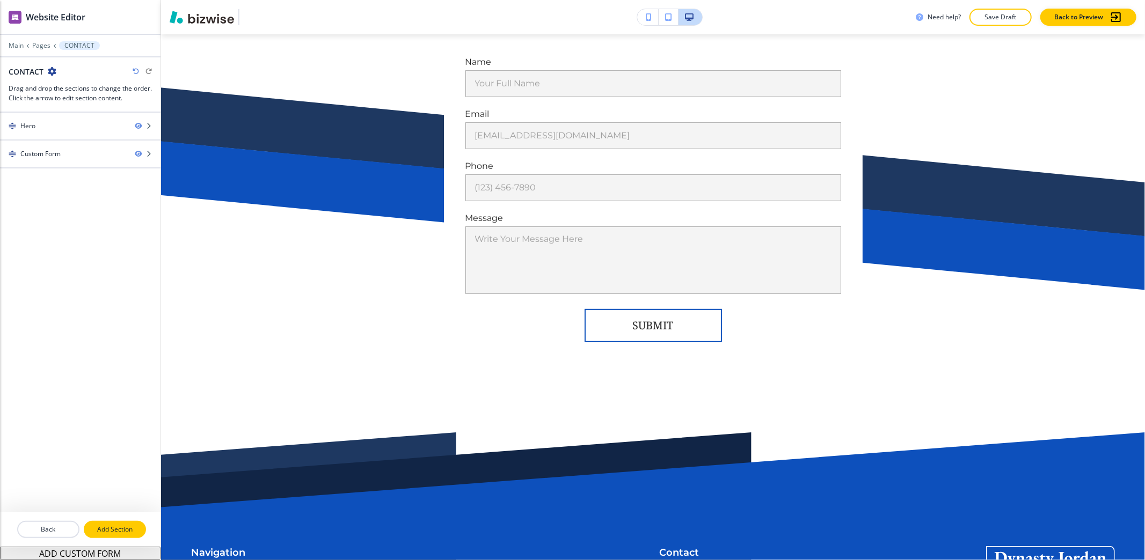
click at [112, 524] on p "Add Section" at bounding box center [115, 530] width 60 height 10
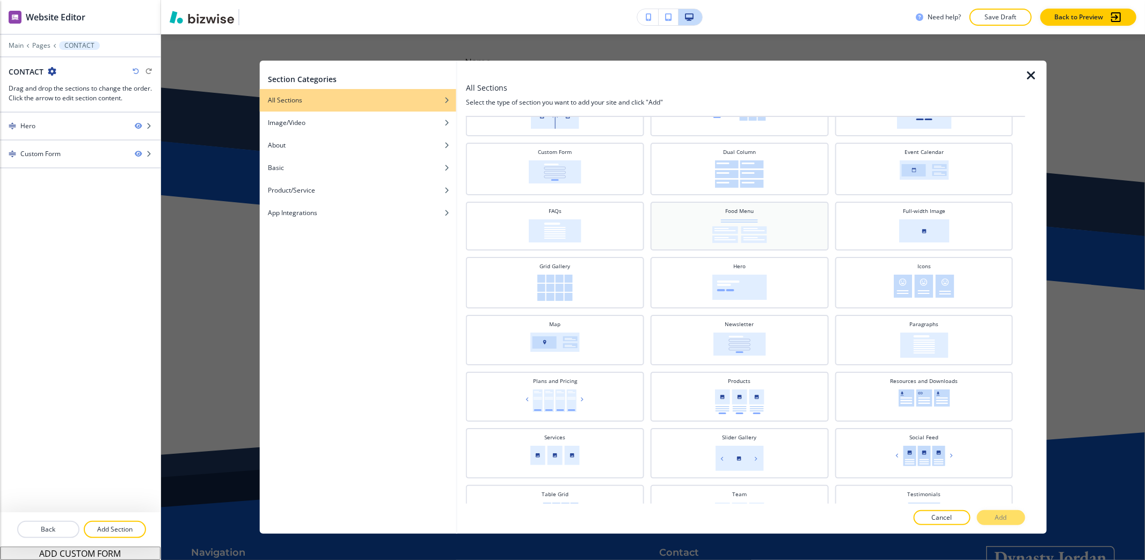
scroll to position [143, 0]
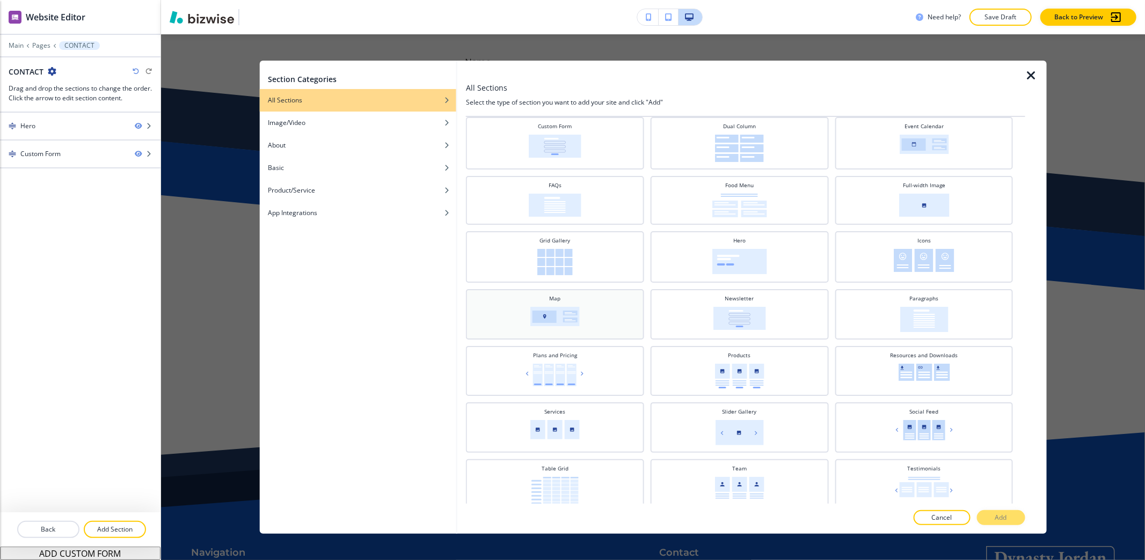
click at [586, 312] on div "Map" at bounding box center [554, 314] width 167 height 38
click at [999, 520] on p "Add" at bounding box center [1001, 518] width 12 height 10
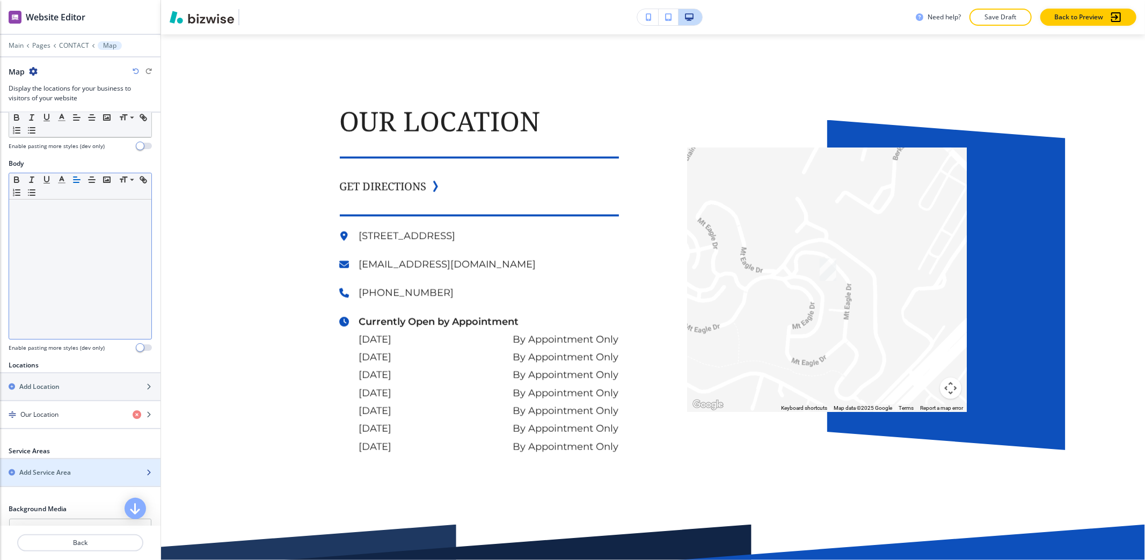
scroll to position [0, 0]
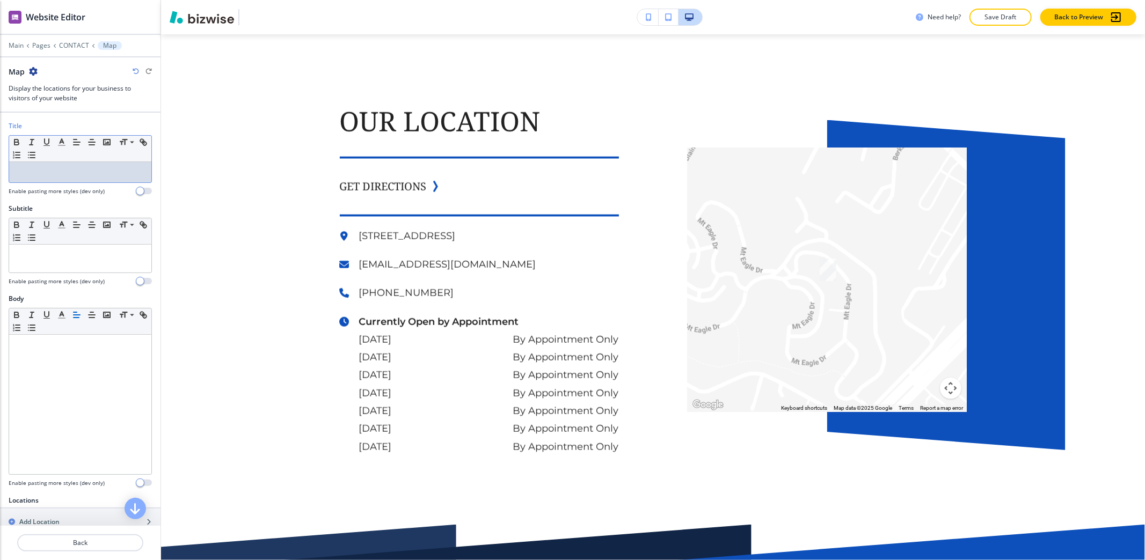
click at [79, 174] on p at bounding box center [79, 172] width 131 height 10
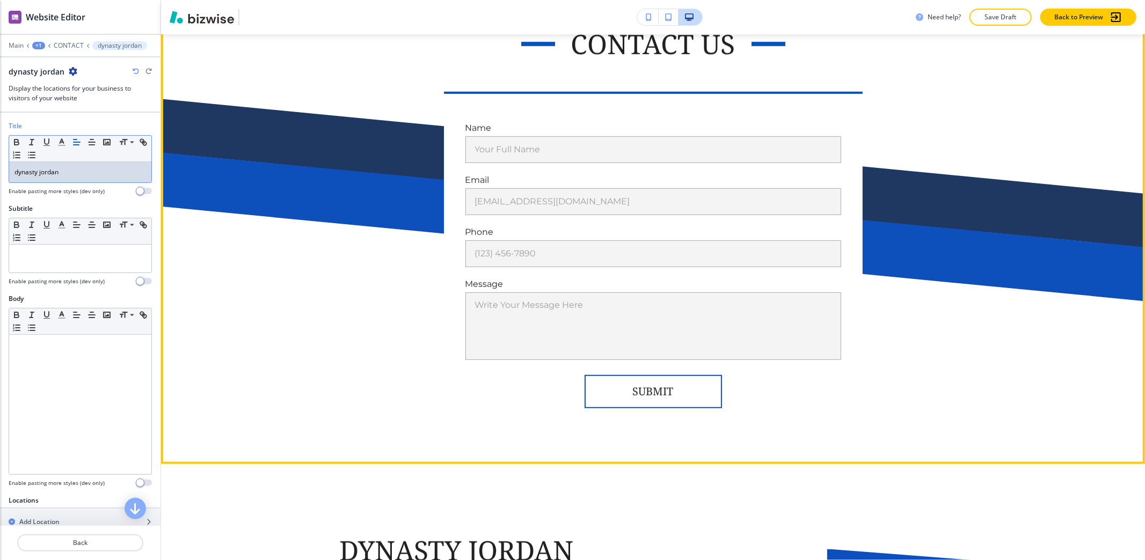
scroll to position [489, 0]
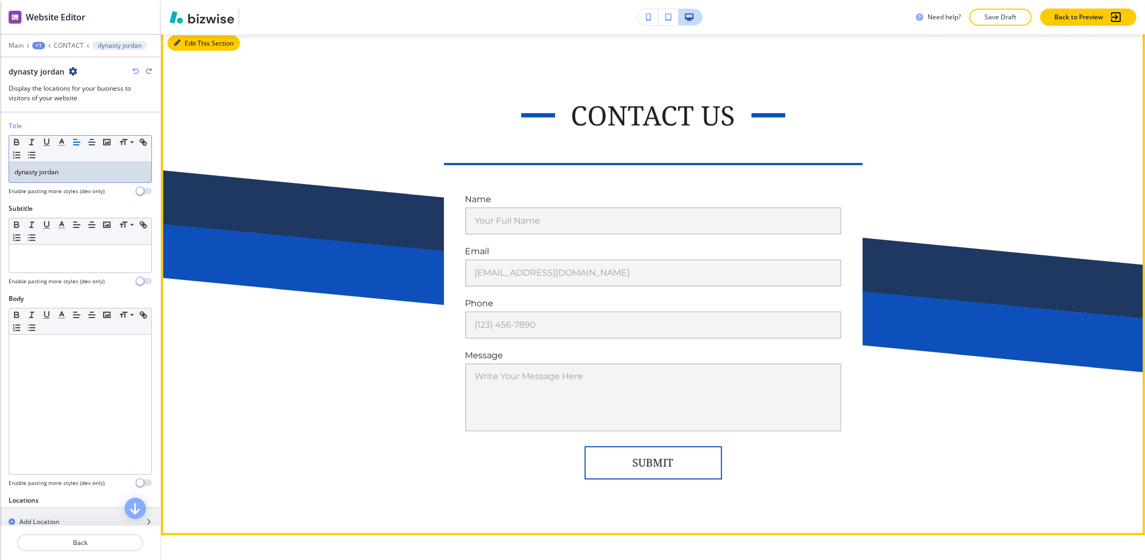
click at [191, 41] on button "Edit This Section" at bounding box center [203, 43] width 72 height 16
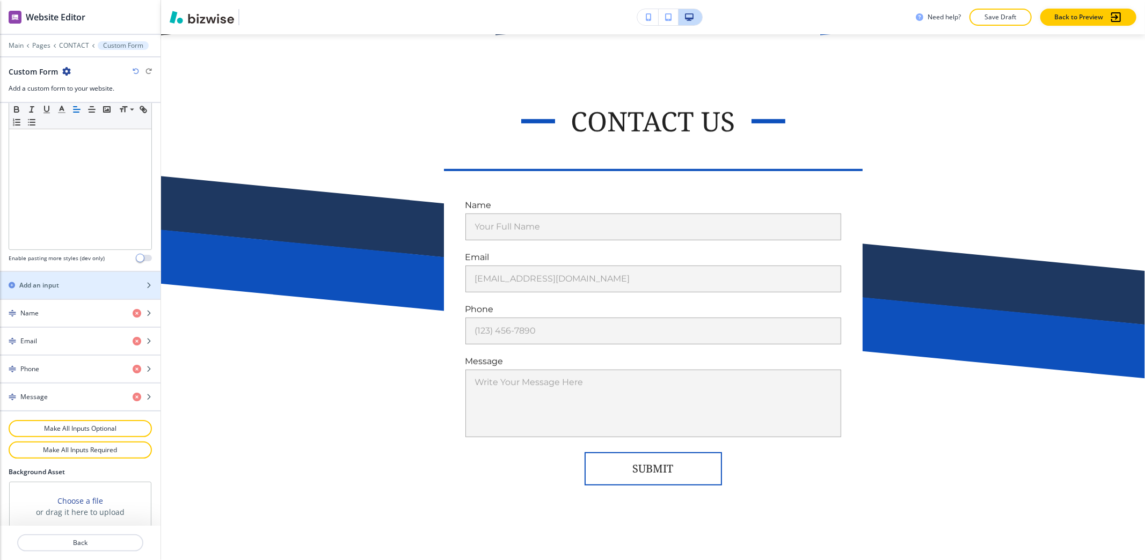
scroll to position [438, 0]
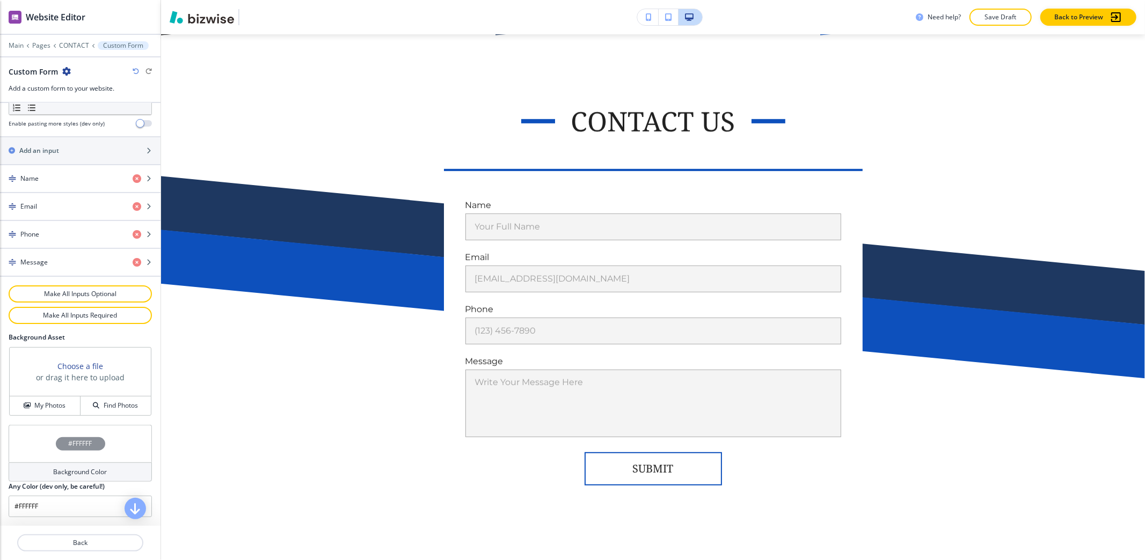
click at [69, 473] on h4 "Background Color" at bounding box center [81, 472] width 54 height 10
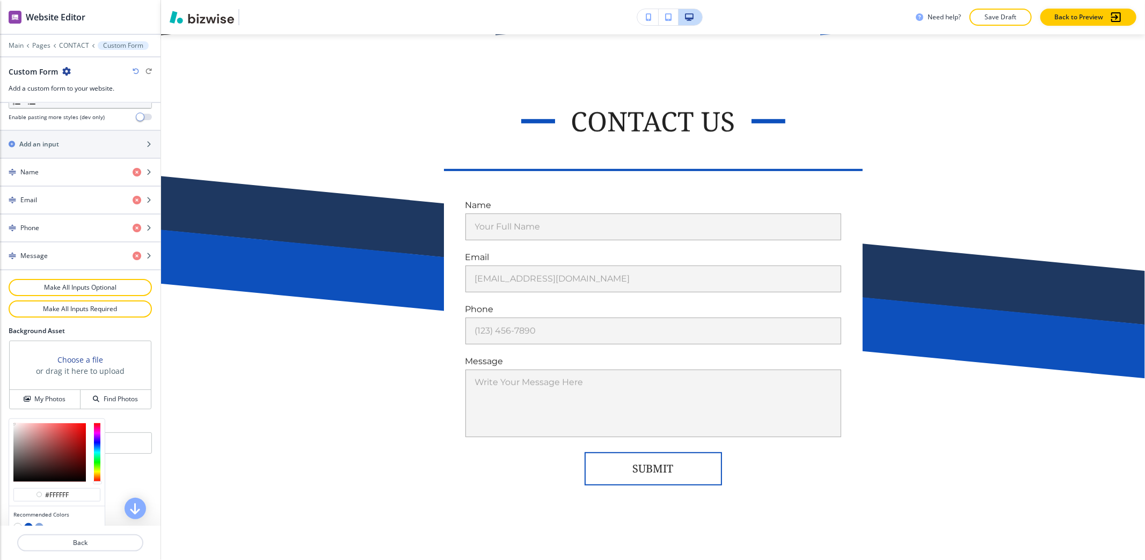
scroll to position [491, 0]
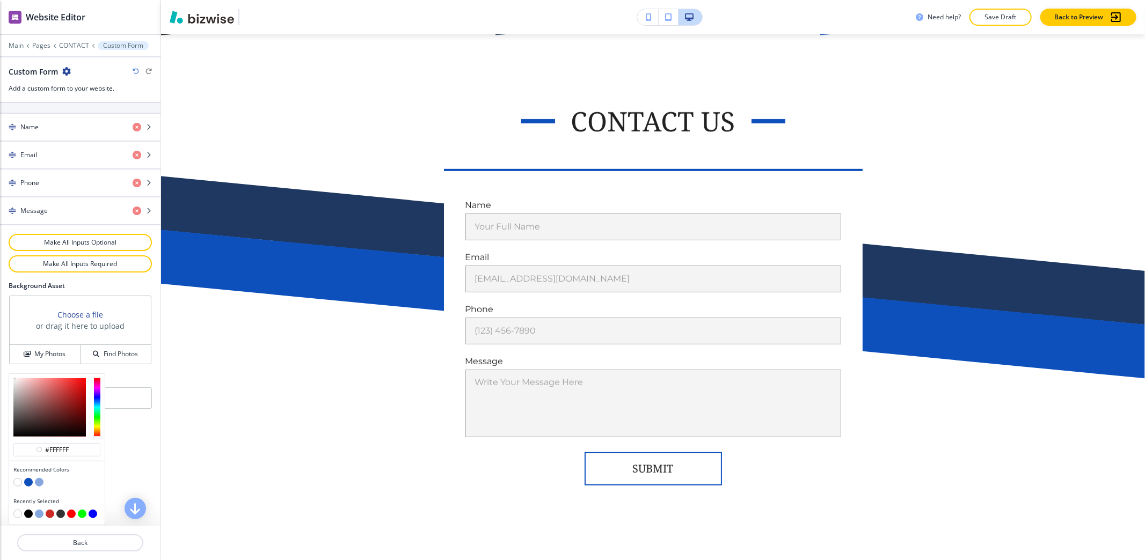
click at [39, 486] on button "button" at bounding box center [39, 482] width 9 height 9
type input "#86a7dd"
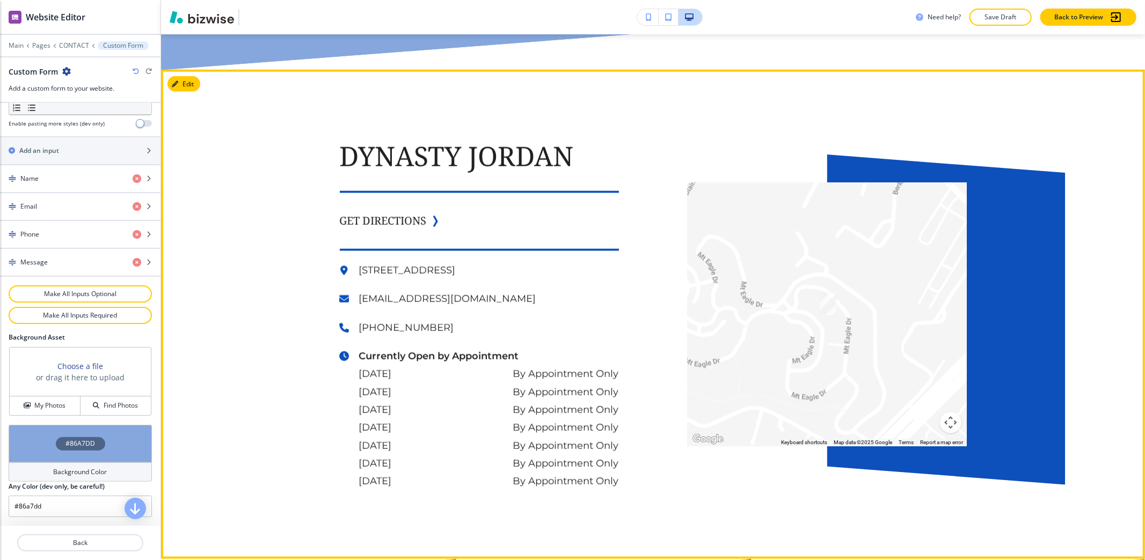
scroll to position [1056, 0]
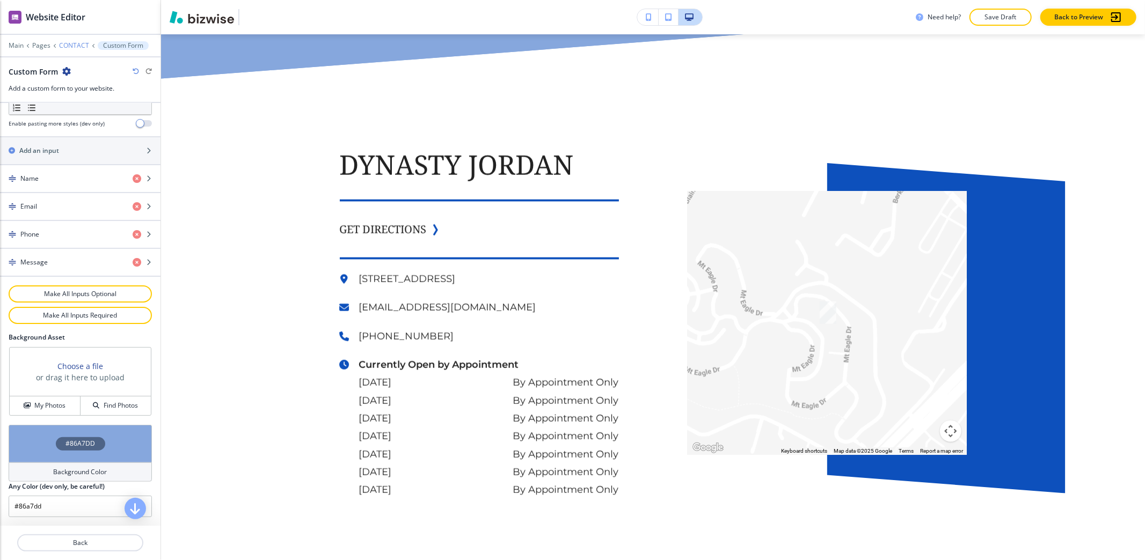
click at [72, 42] on p "CONTACT" at bounding box center [74, 46] width 30 height 8
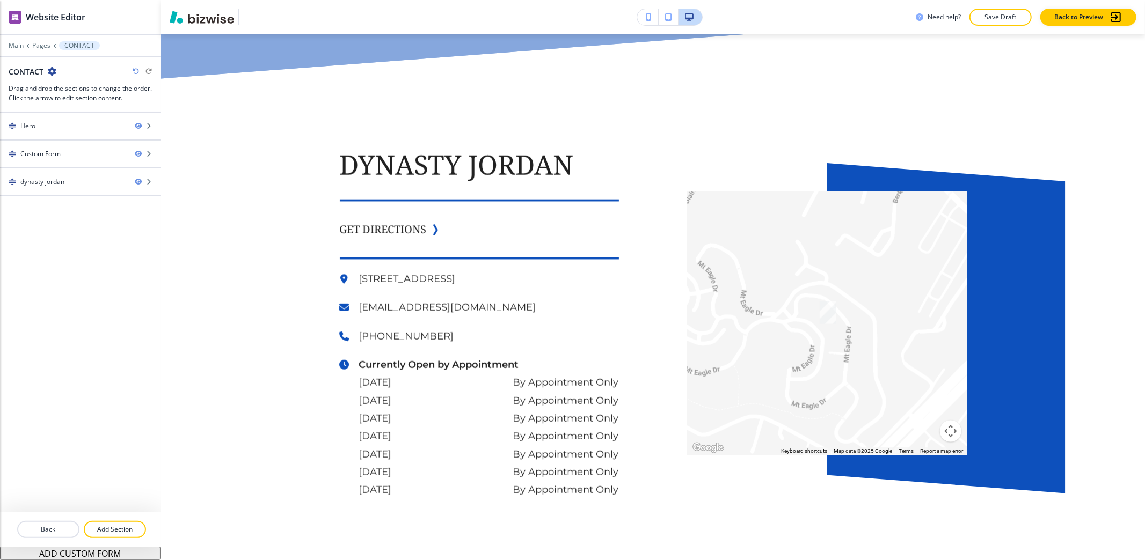
drag, startPoint x: 103, startPoint y: 528, endPoint x: 128, endPoint y: 507, distance: 32.7
click at [104, 524] on p "Add Section" at bounding box center [115, 530] width 60 height 10
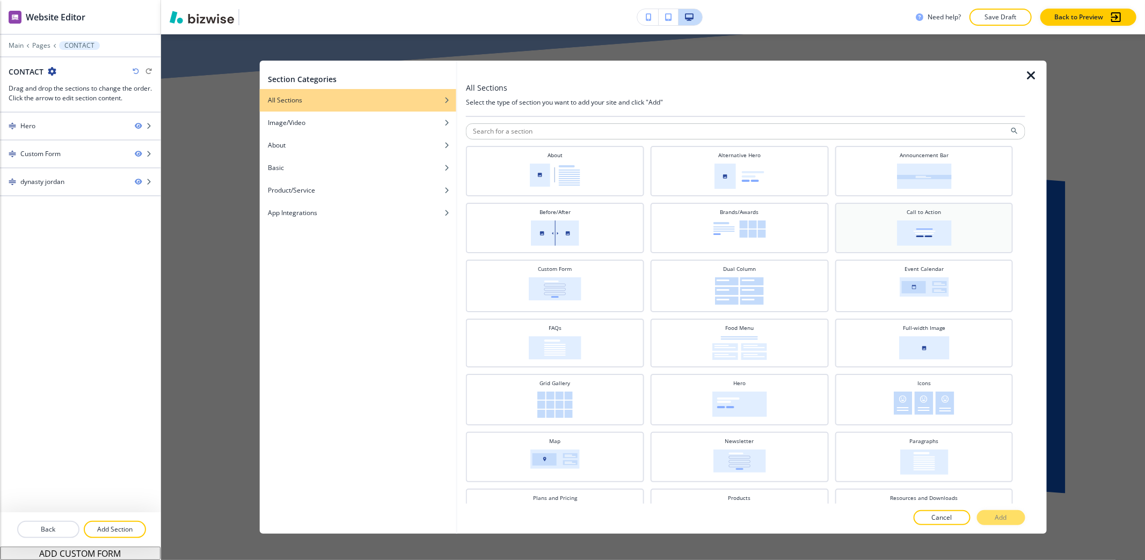
click at [913, 229] on img at bounding box center [923, 233] width 55 height 25
click at [996, 520] on p "Add" at bounding box center [1001, 518] width 12 height 10
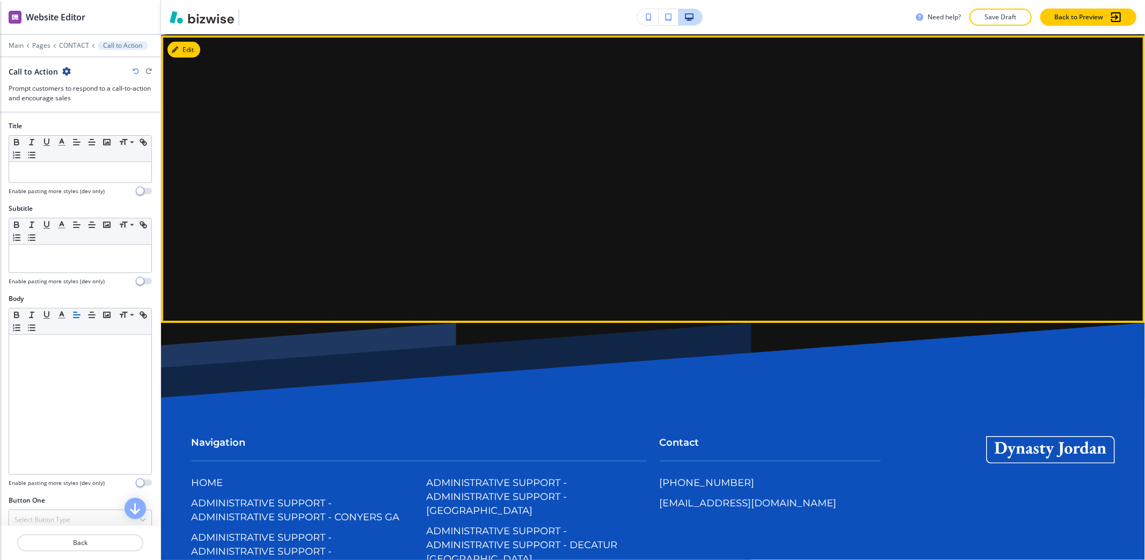
scroll to position [1592, 0]
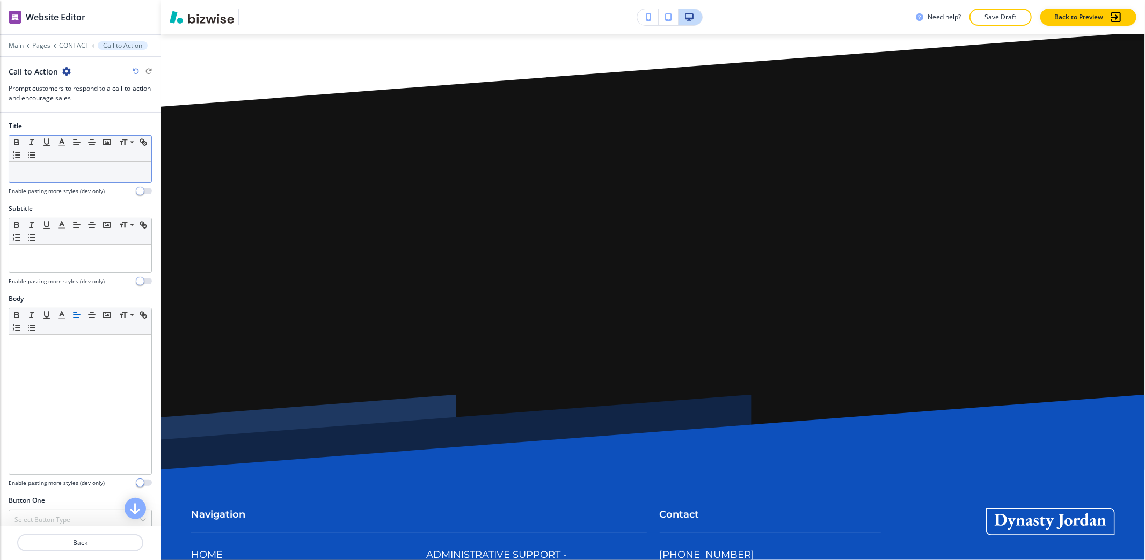
click at [71, 172] on p at bounding box center [79, 172] width 131 height 10
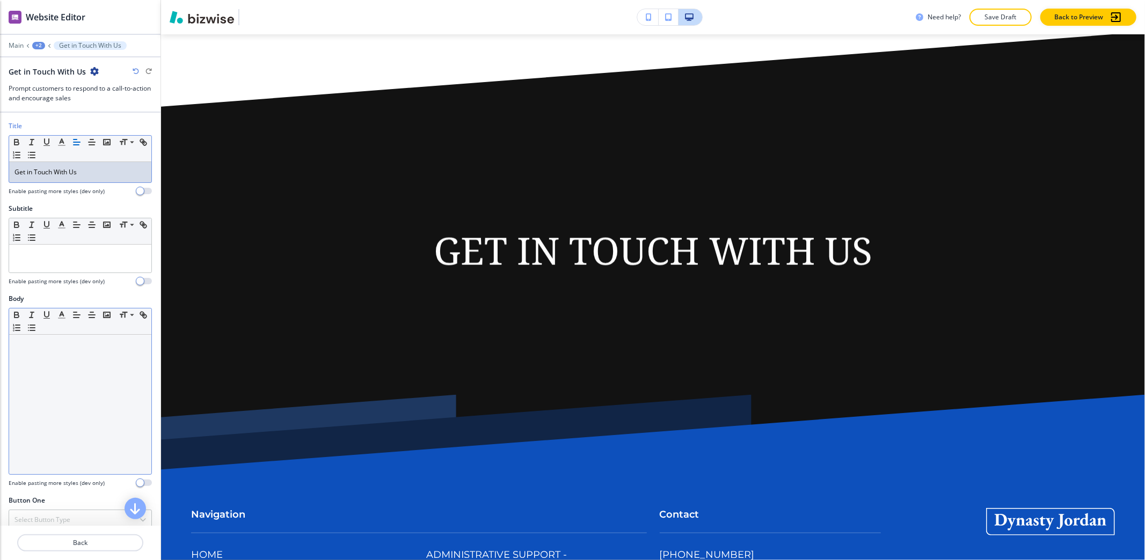
click at [57, 360] on div at bounding box center [80, 405] width 142 height 140
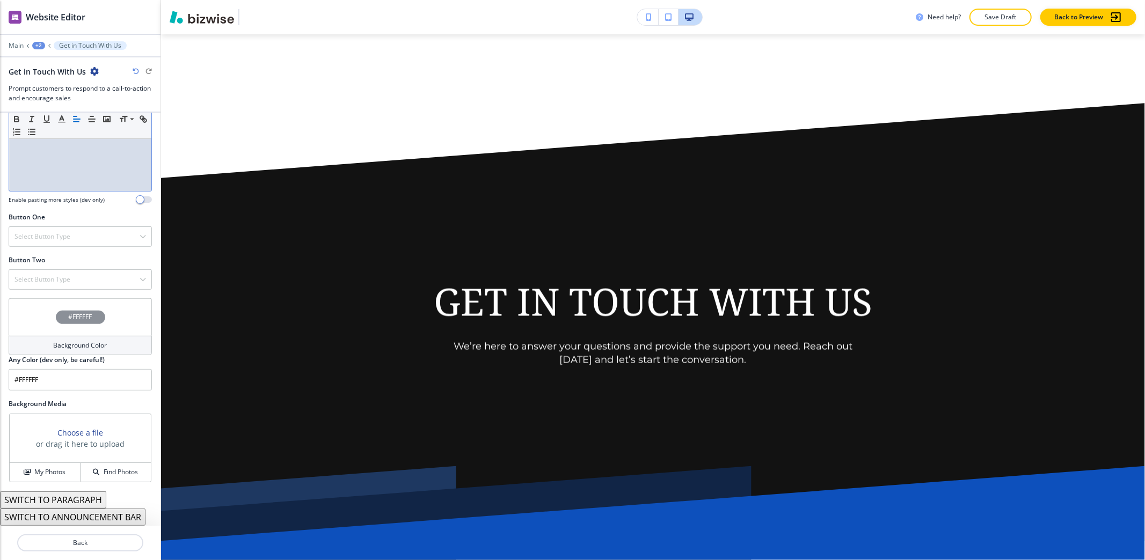
scroll to position [286, 0]
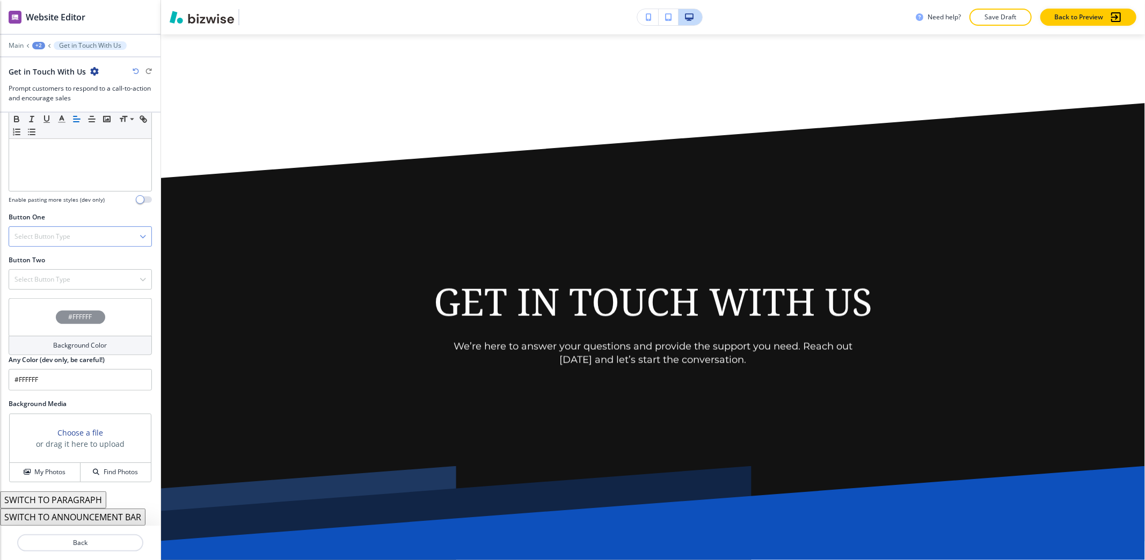
click at [48, 235] on h4 "Select Button Type" at bounding box center [42, 237] width 56 height 10
click at [46, 345] on h4 "Internal Link" at bounding box center [79, 347] width 131 height 10
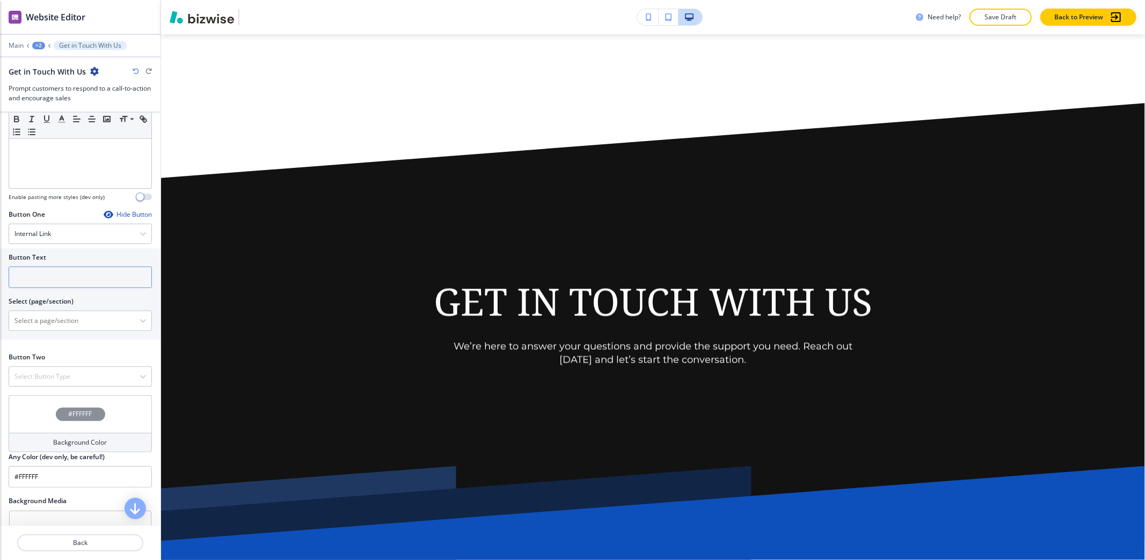
click at [56, 276] on input "text" at bounding box center [80, 277] width 143 height 21
click at [49, 244] on div "Internal Link" at bounding box center [80, 233] width 142 height 19
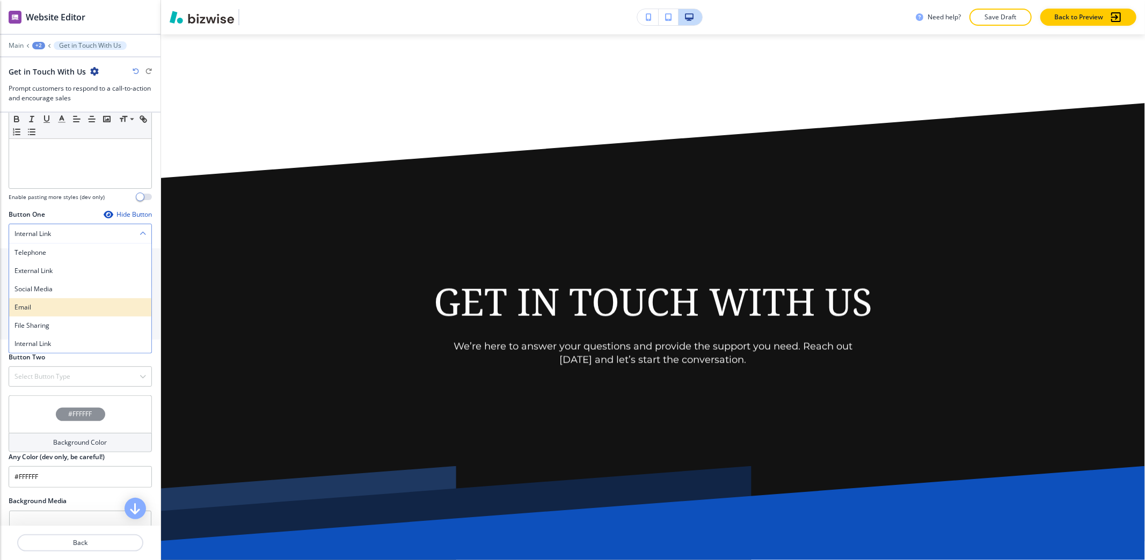
click at [35, 309] on h4 "Email" at bounding box center [79, 308] width 131 height 10
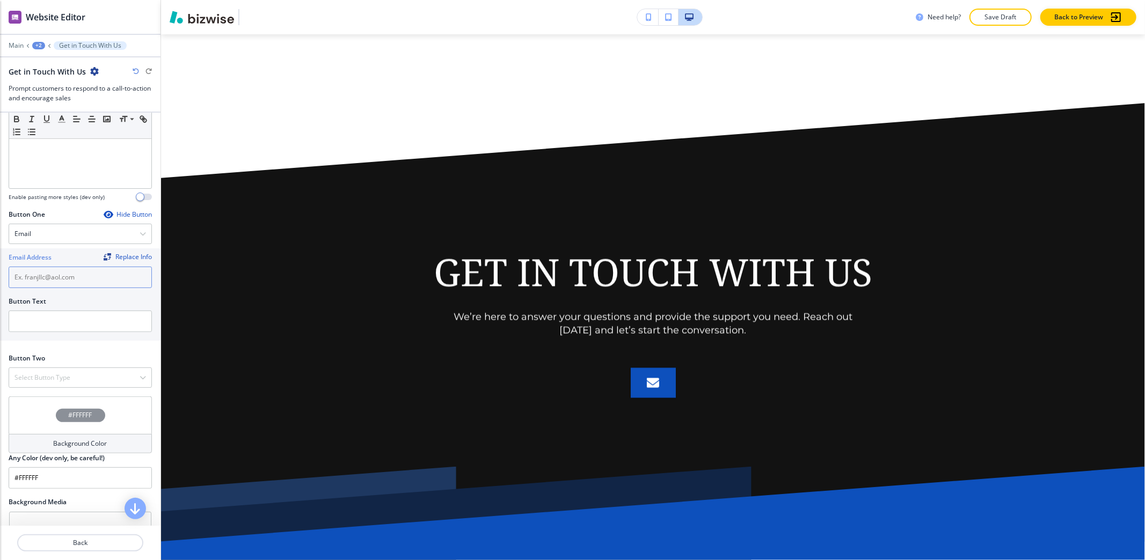
click at [48, 284] on input "text" at bounding box center [80, 277] width 143 height 21
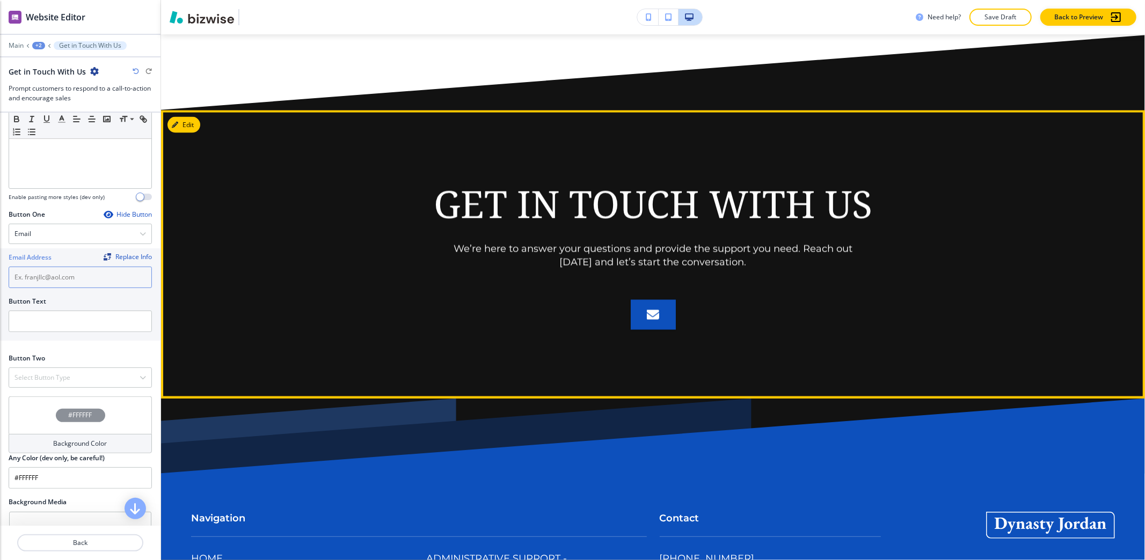
scroll to position [1664, 0]
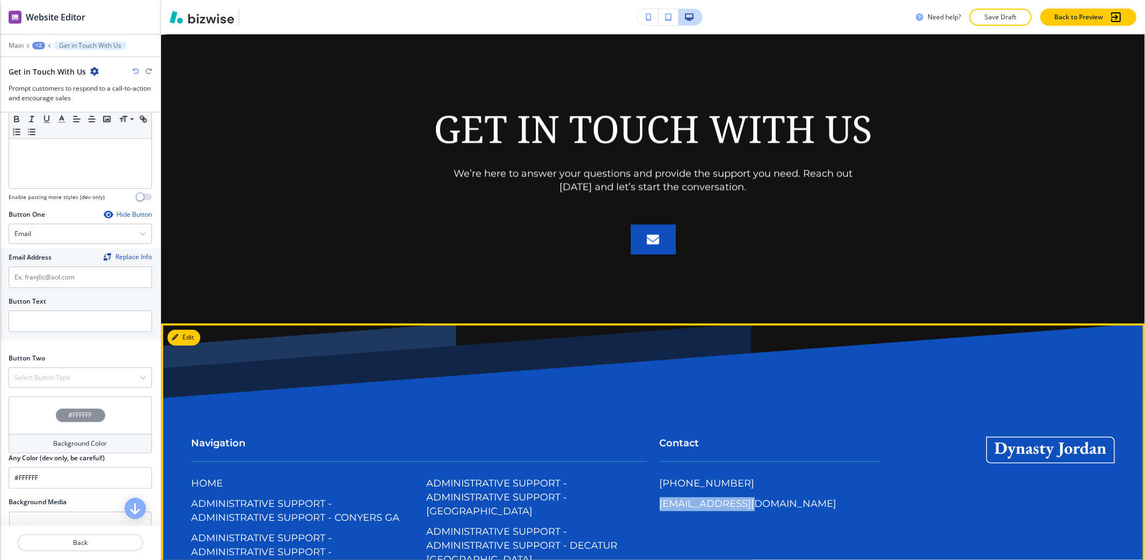
drag, startPoint x: 758, startPoint y: 511, endPoint x: 653, endPoint y: 507, distance: 105.3
click at [653, 507] on div "Contact [PHONE_NUMBER] [EMAIL_ADDRESS][DOMAIN_NAME]" at bounding box center [764, 469] width 234 height 109
copy p "[EMAIL_ADDRESS][DOMAIN_NAME]"
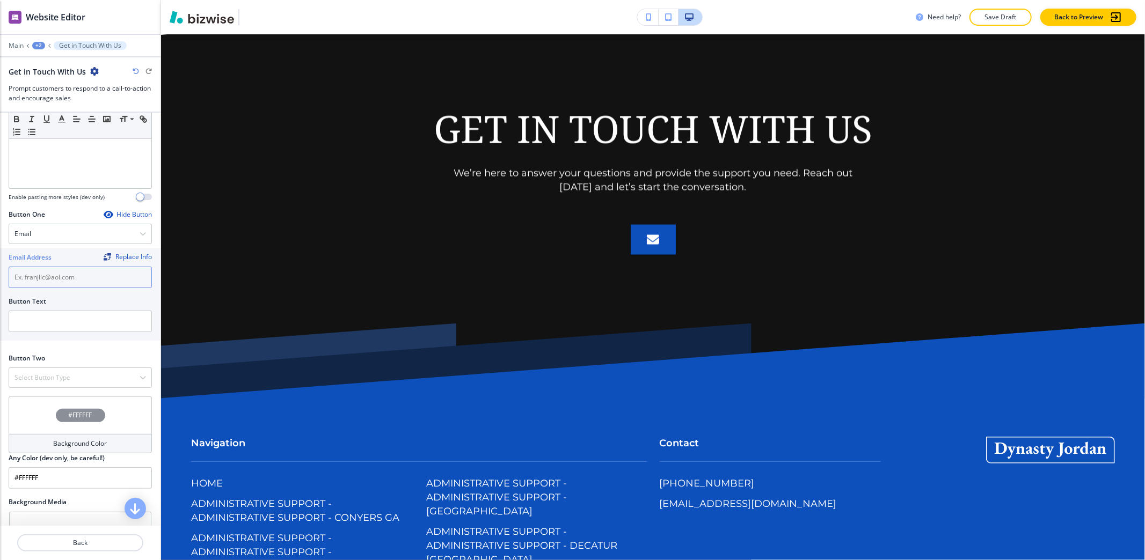
click at [69, 279] on input "text" at bounding box center [80, 277] width 143 height 21
paste input "[EMAIL_ADDRESS][DOMAIN_NAME]"
type input "[EMAIL_ADDRESS][DOMAIN_NAME]"
click at [67, 327] on input "text" at bounding box center [80, 321] width 143 height 21
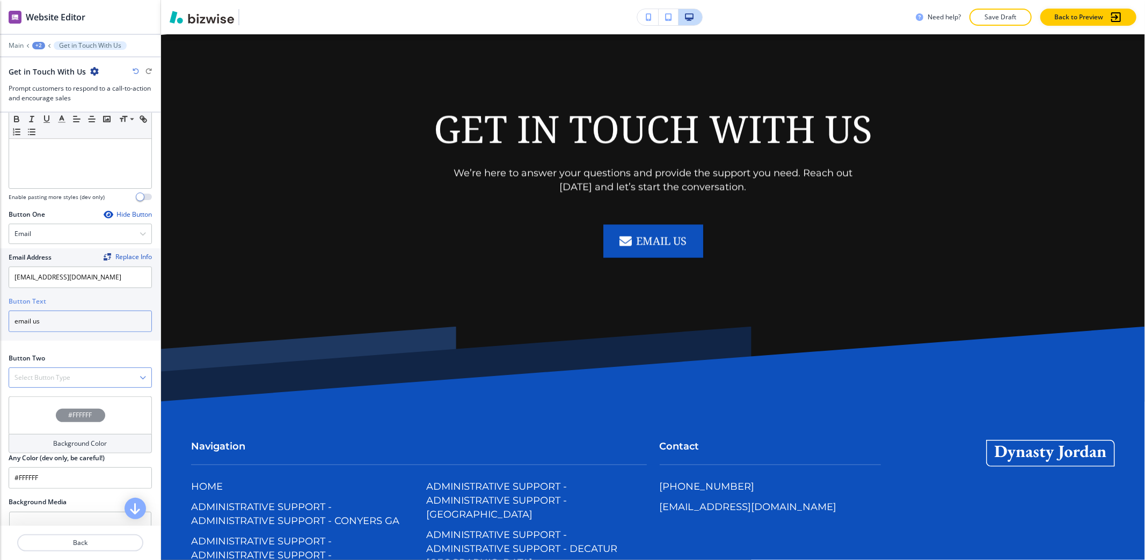
type input "email us"
click at [67, 387] on div "Select Button Type" at bounding box center [80, 377] width 142 height 19
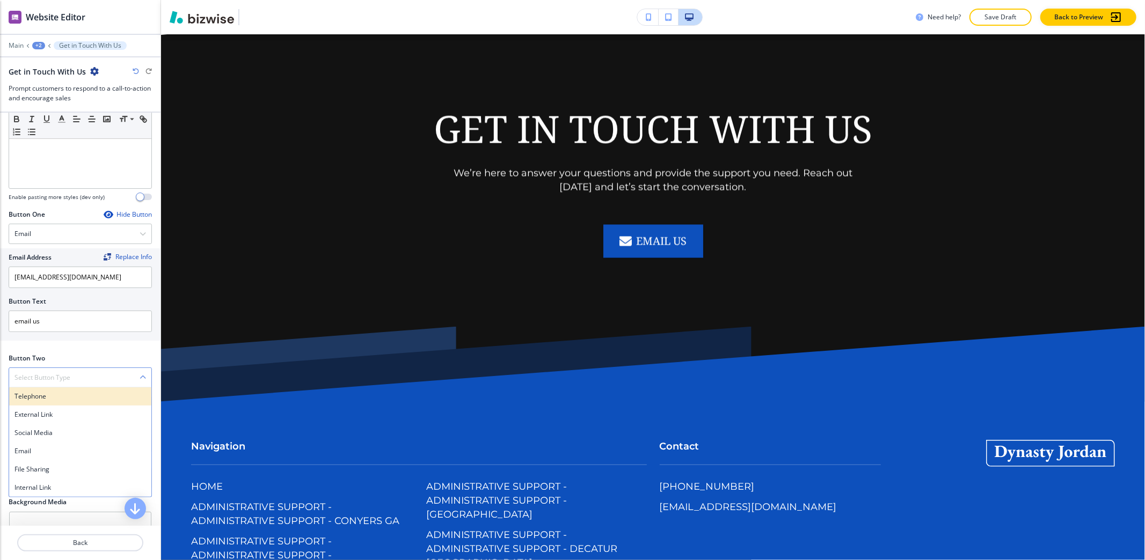
click at [52, 401] on h4 "Telephone" at bounding box center [79, 397] width 131 height 10
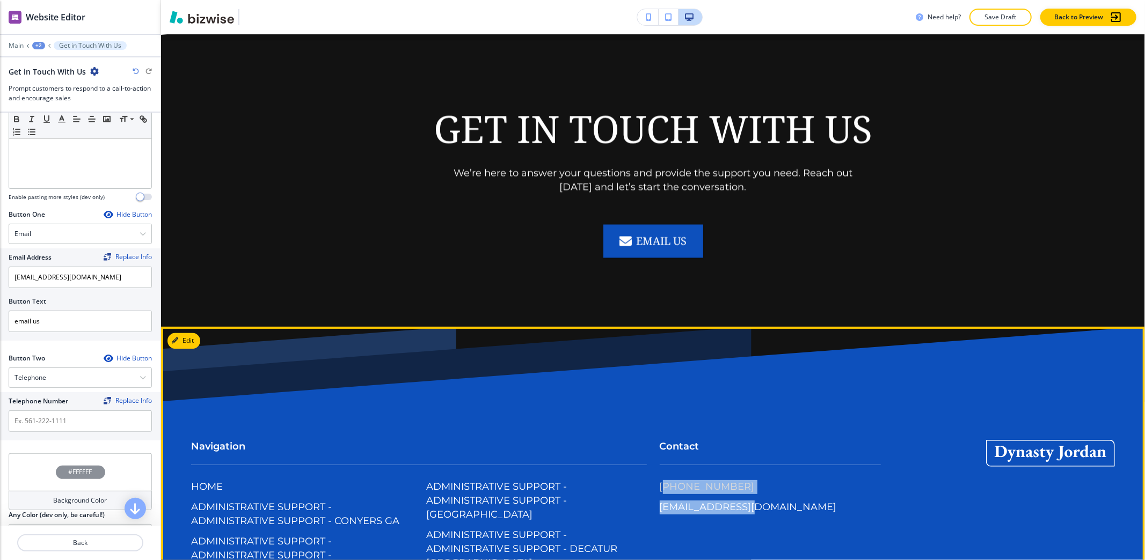
drag, startPoint x: 748, startPoint y: 488, endPoint x: 658, endPoint y: 483, distance: 89.8
click at [660, 483] on div "[PHONE_NUMBER] [EMAIL_ADDRESS][DOMAIN_NAME]" at bounding box center [770, 503] width 221 height 47
click at [834, 497] on div "[PHONE_NUMBER] [EMAIL_ADDRESS][DOMAIN_NAME]" at bounding box center [770, 503] width 221 height 47
drag, startPoint x: 805, startPoint y: 494, endPoint x: 686, endPoint y: 481, distance: 119.8
click at [686, 481] on div "[PHONE_NUMBER] [EMAIL_ADDRESS][DOMAIN_NAME]" at bounding box center [770, 503] width 221 height 47
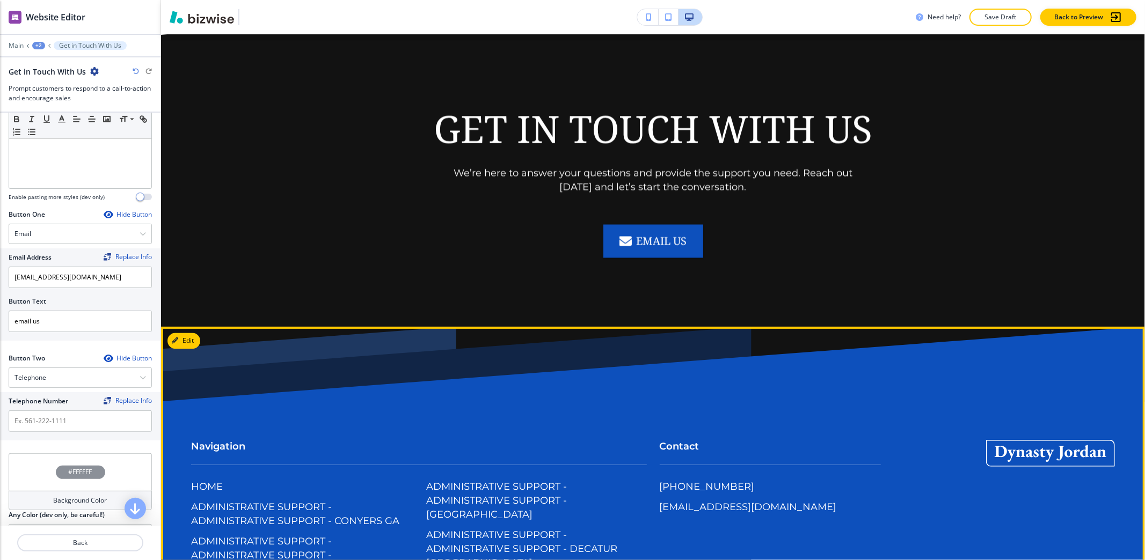
drag, startPoint x: 611, startPoint y: 468, endPoint x: 619, endPoint y: 467, distance: 8.1
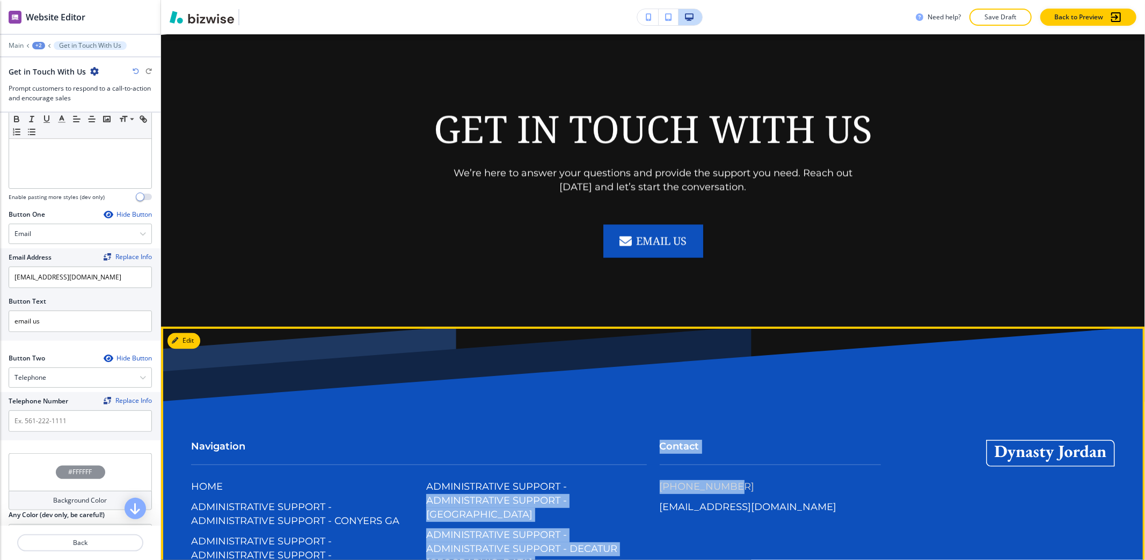
drag, startPoint x: 636, startPoint y: 471, endPoint x: 713, endPoint y: 488, distance: 79.1
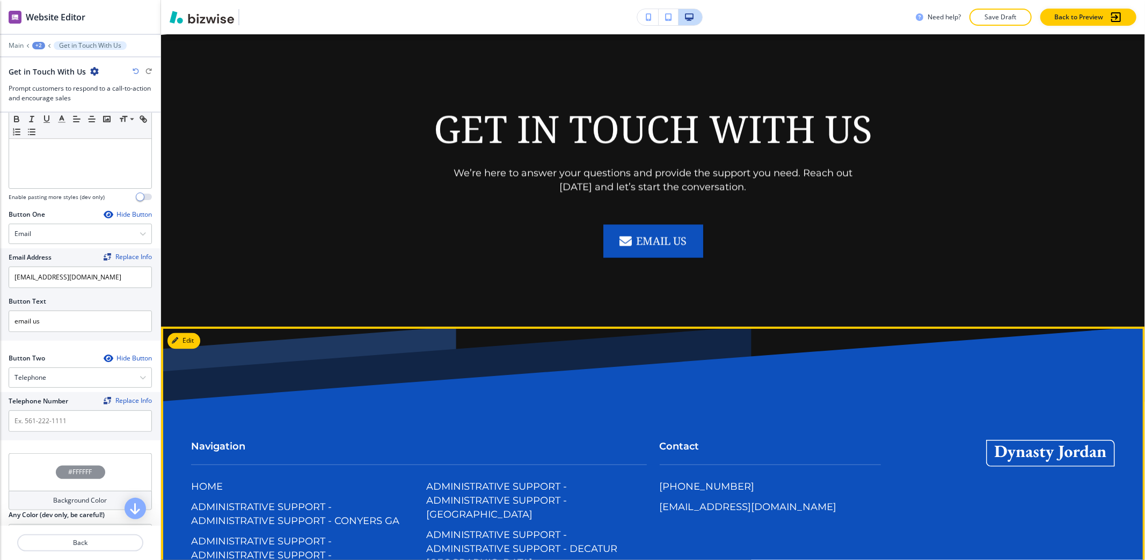
click at [809, 486] on div "[PHONE_NUMBER] [EMAIL_ADDRESS][DOMAIN_NAME]" at bounding box center [770, 503] width 221 height 47
drag, startPoint x: 789, startPoint y: 484, endPoint x: 735, endPoint y: 477, distance: 54.2
click at [720, 480] on div "[PHONE_NUMBER] [EMAIL_ADDRESS][DOMAIN_NAME]" at bounding box center [770, 503] width 221 height 47
click at [744, 473] on div "Contact [PHONE_NUMBER] [EMAIL_ADDRESS][DOMAIN_NAME]" at bounding box center [770, 483] width 221 height 87
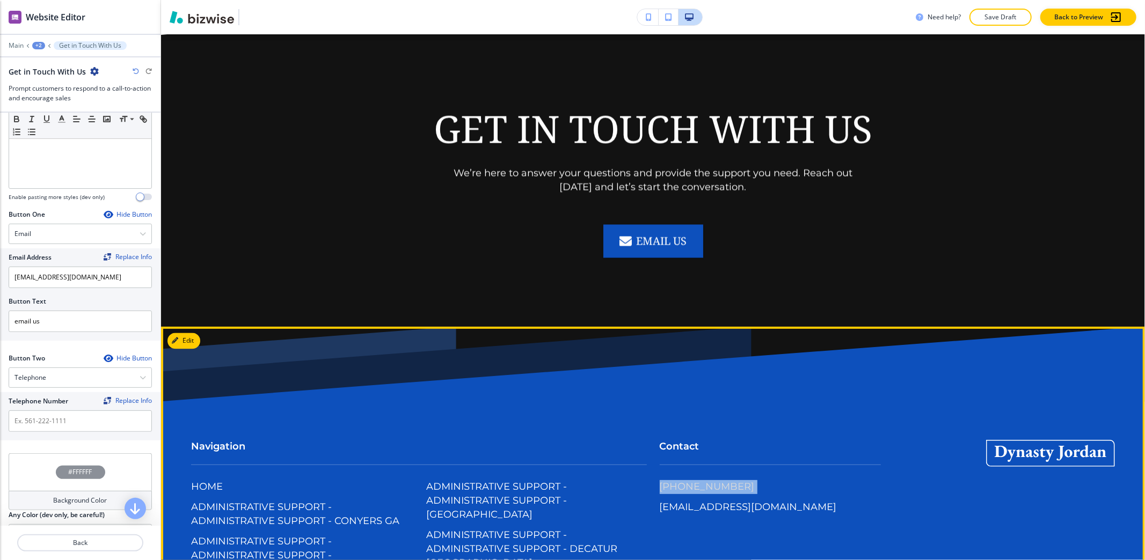
drag, startPoint x: 745, startPoint y: 473, endPoint x: 654, endPoint y: 480, distance: 91.5
click at [660, 480] on div "Contact [PHONE_NUMBER] [EMAIL_ADDRESS][DOMAIN_NAME]" at bounding box center [770, 483] width 221 height 87
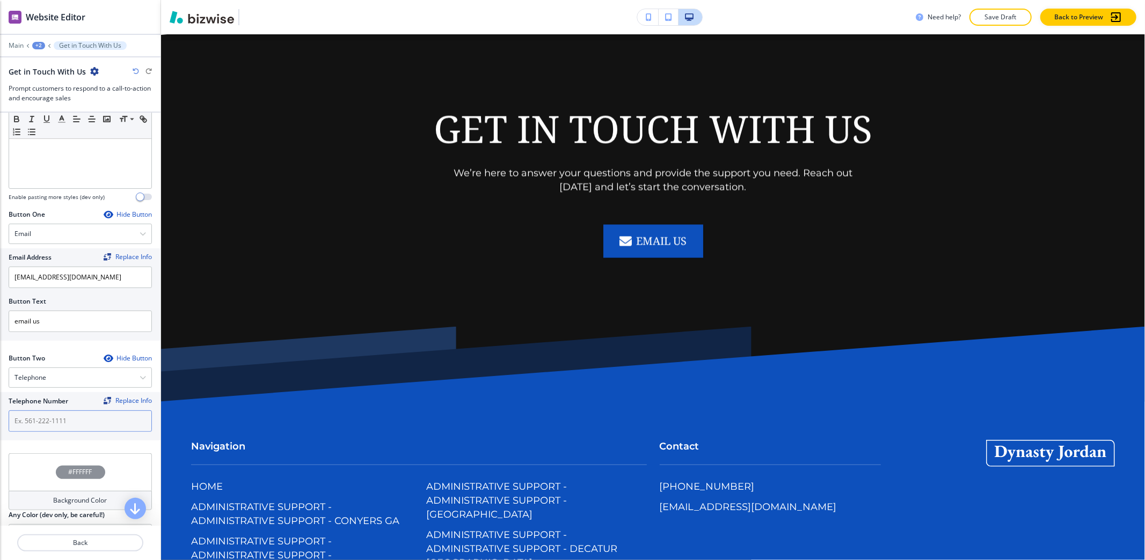
click at [39, 426] on input "text" at bounding box center [80, 421] width 143 height 21
paste input "[PHONE_NUMBER]"
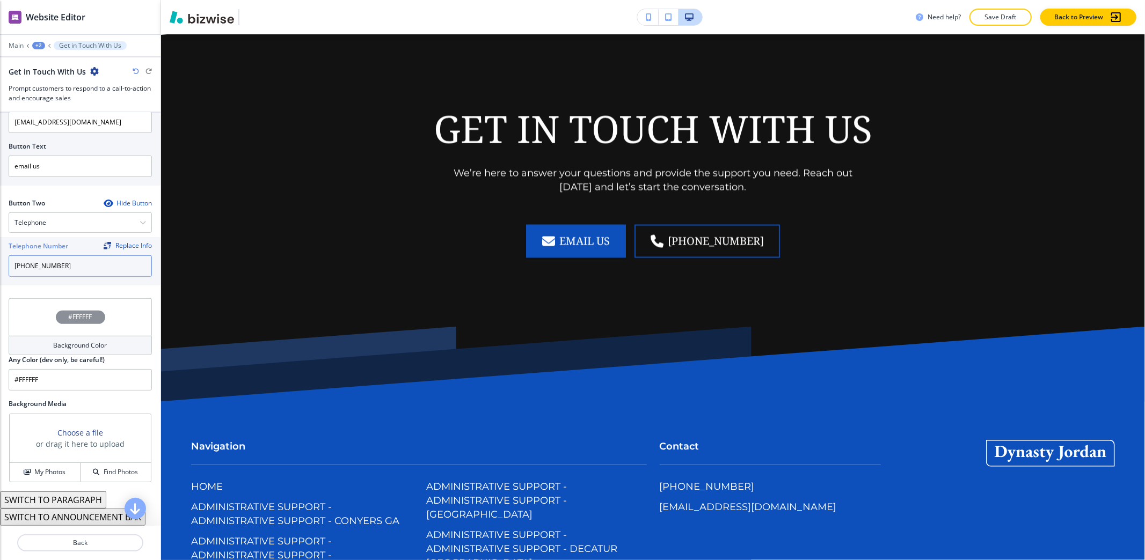
scroll to position [447, 0]
type input "[PHONE_NUMBER]"
click at [20, 477] on div "My Photos" at bounding box center [45, 472] width 70 height 10
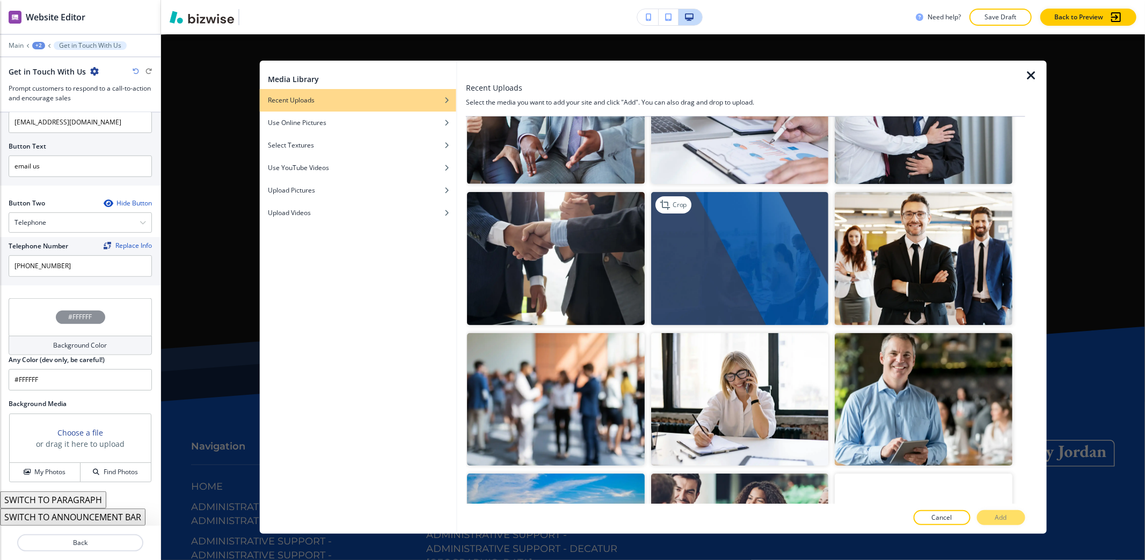
scroll to position [429, 0]
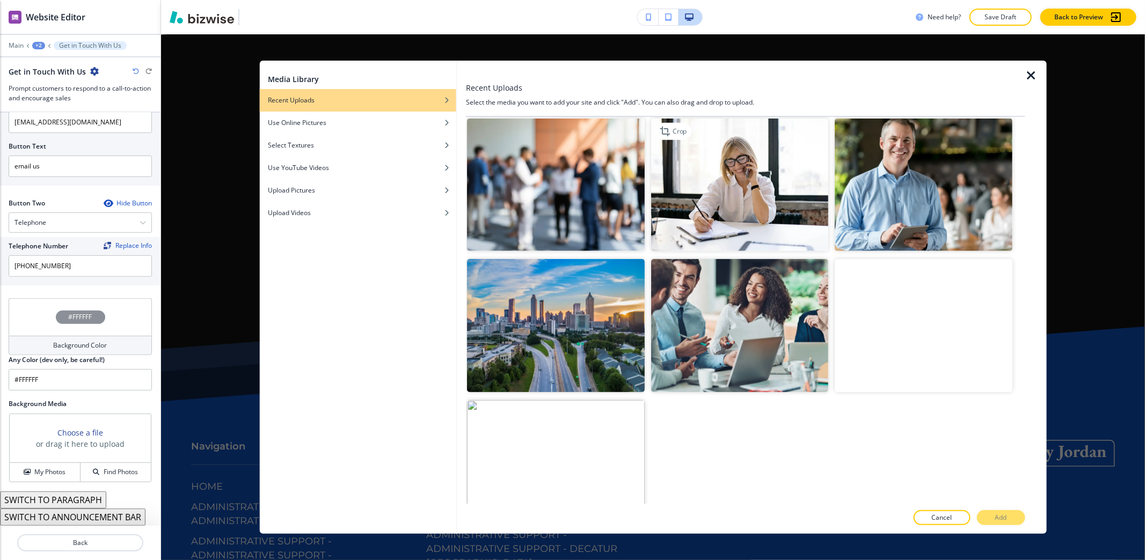
click at [769, 233] on img "button" at bounding box center [738, 185] width 177 height 133
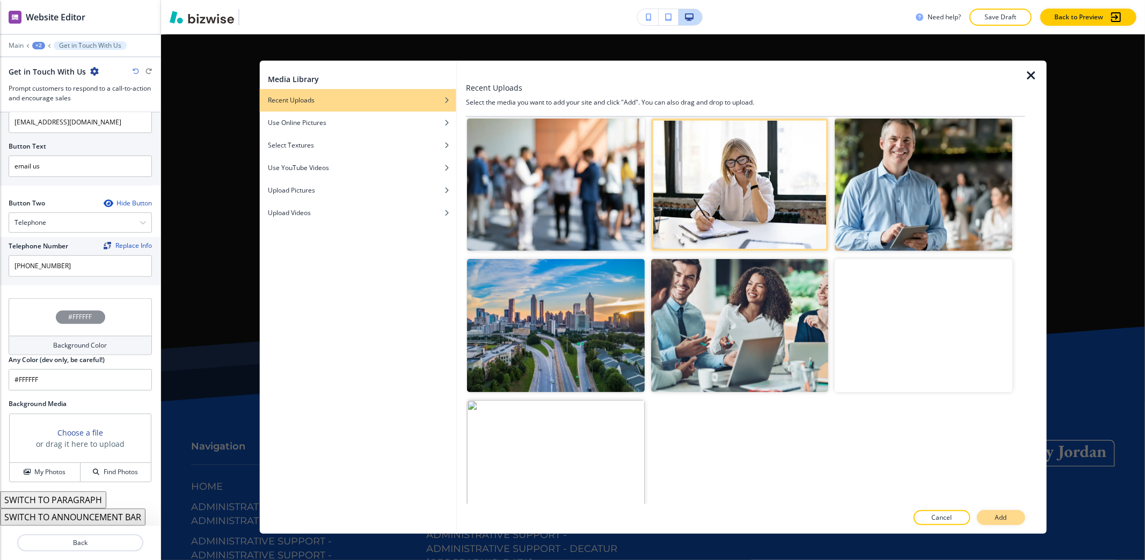
click at [1002, 516] on p "Add" at bounding box center [1001, 518] width 12 height 10
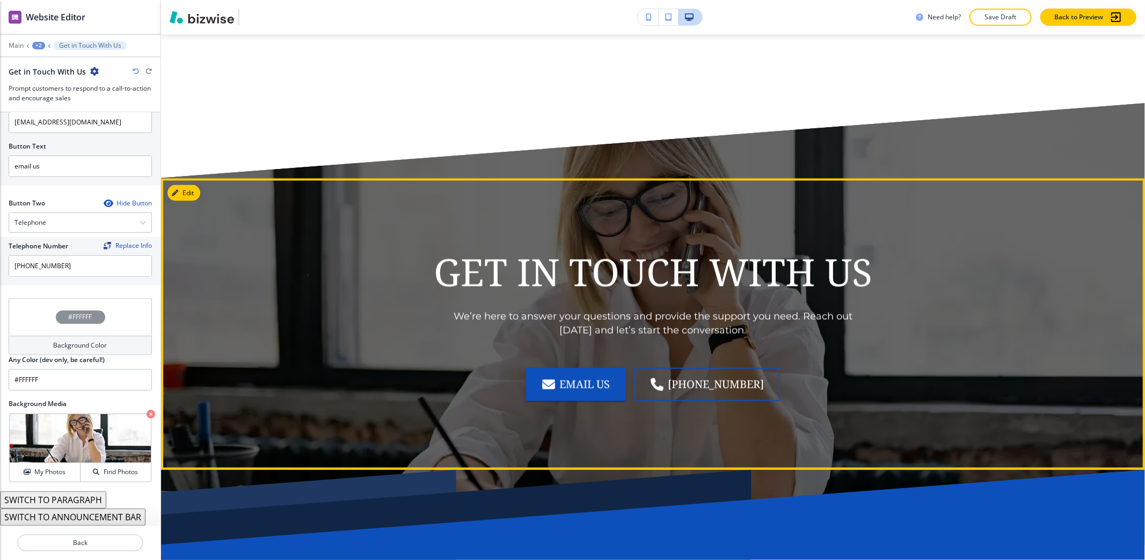
scroll to position [1664, 0]
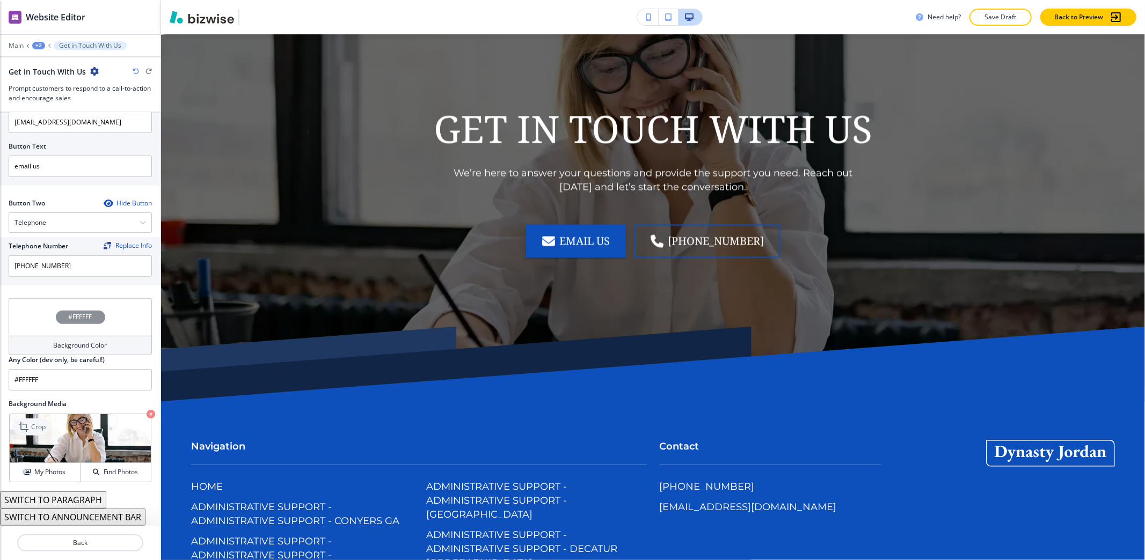
click at [28, 432] on icon at bounding box center [24, 427] width 13 height 13
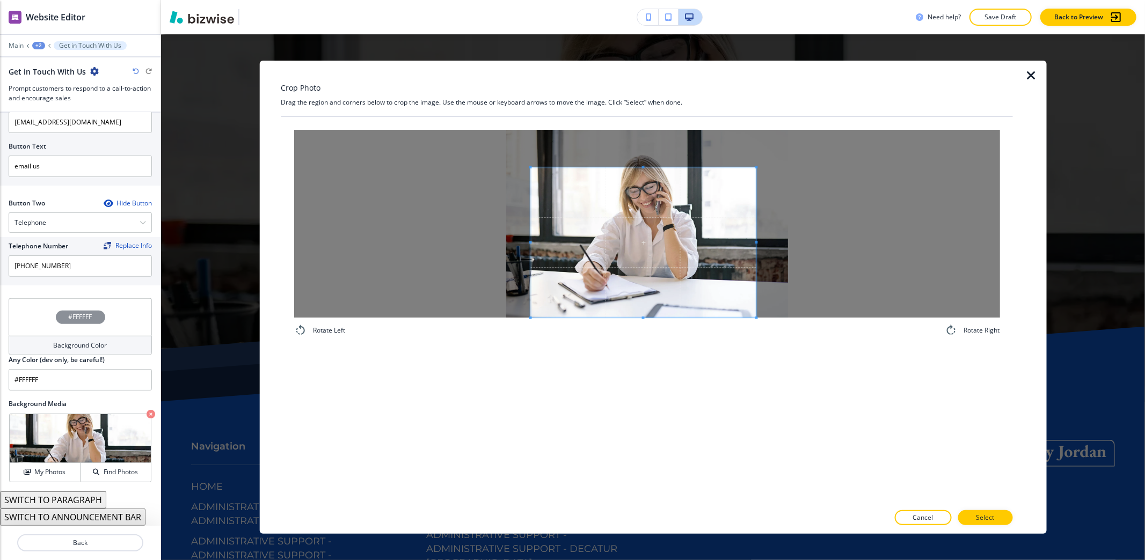
click at [608, 272] on span at bounding box center [642, 242] width 225 height 150
click at [986, 519] on p "Select" at bounding box center [985, 518] width 18 height 10
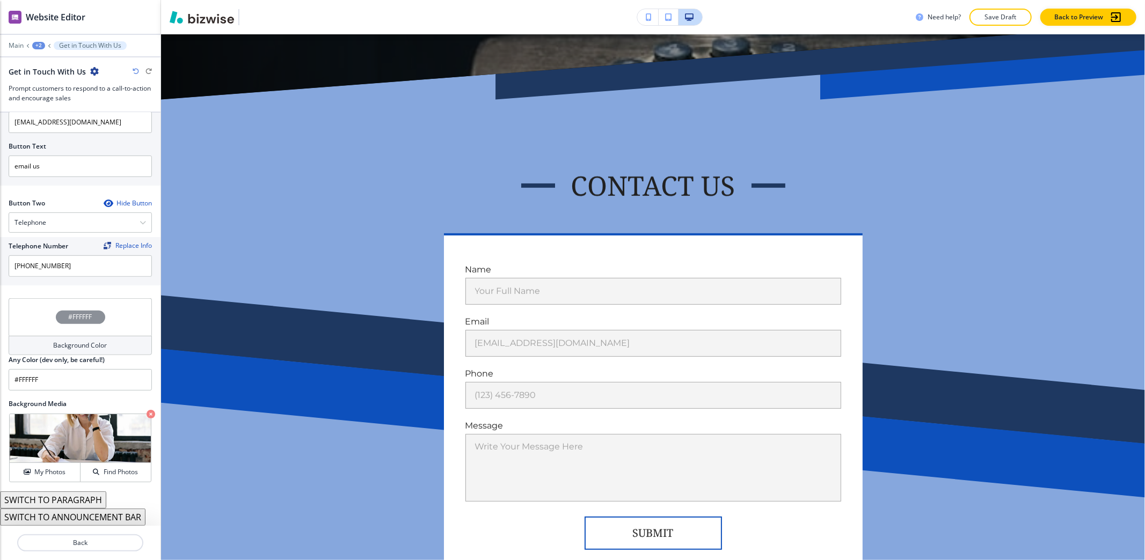
scroll to position [0, 0]
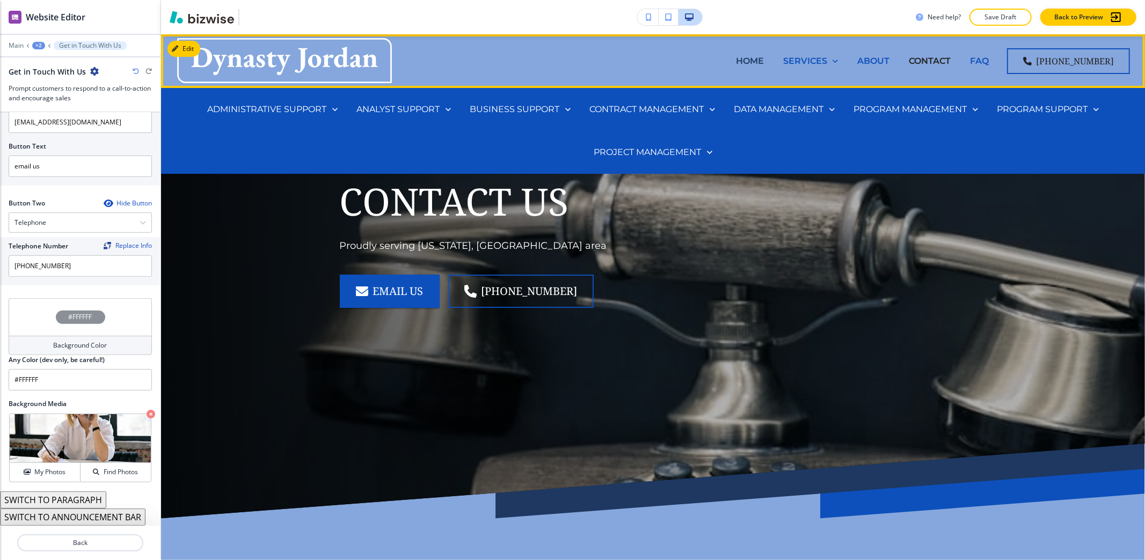
click at [759, 67] on p "HOME" at bounding box center [750, 61] width 28 height 12
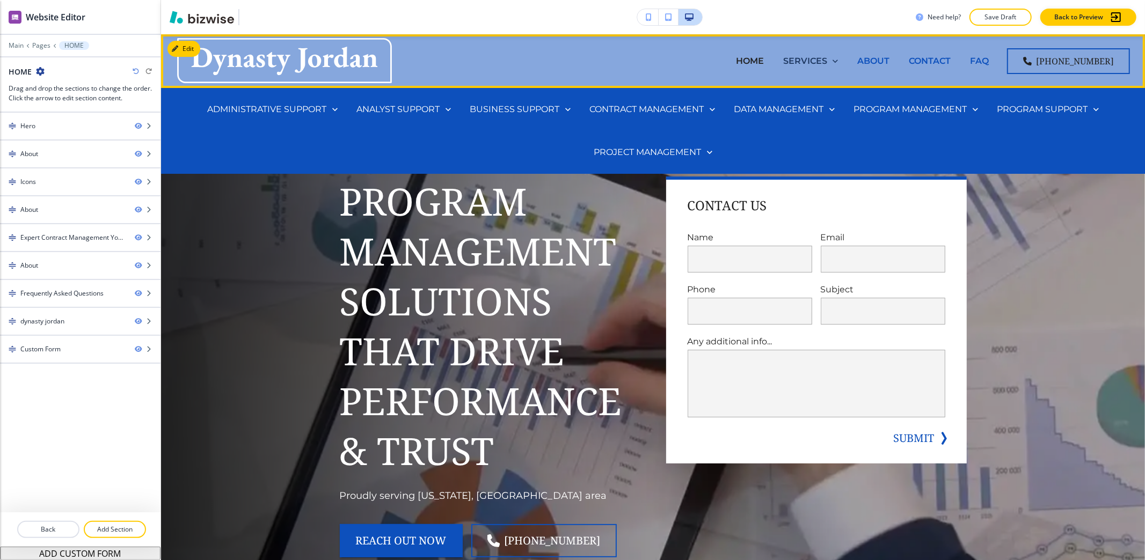
click at [802, 63] on p "SERVICES" at bounding box center [805, 61] width 44 height 12
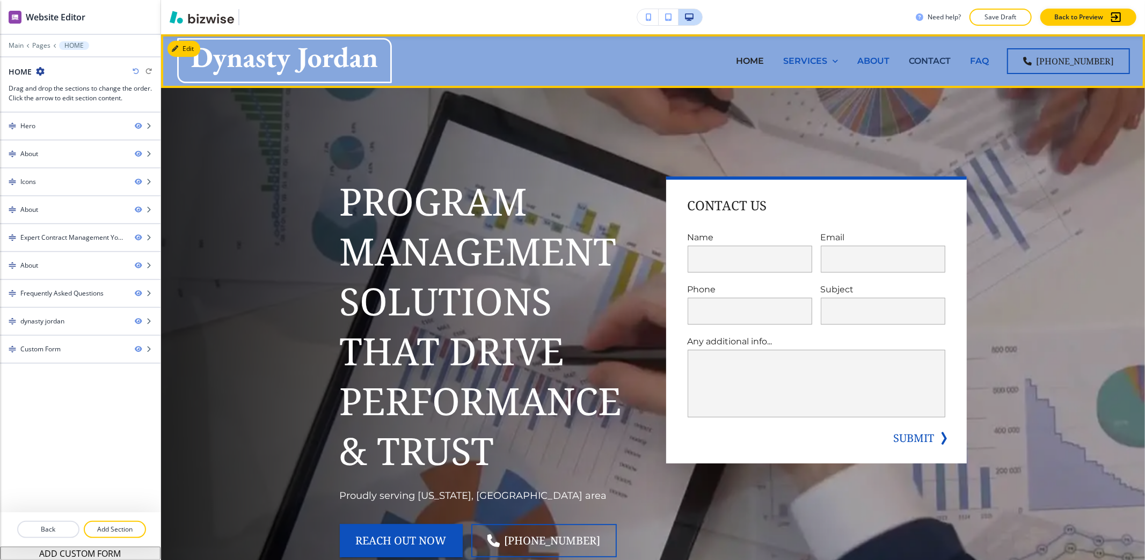
click at [940, 63] on p "CONTACT" at bounding box center [930, 61] width 42 height 12
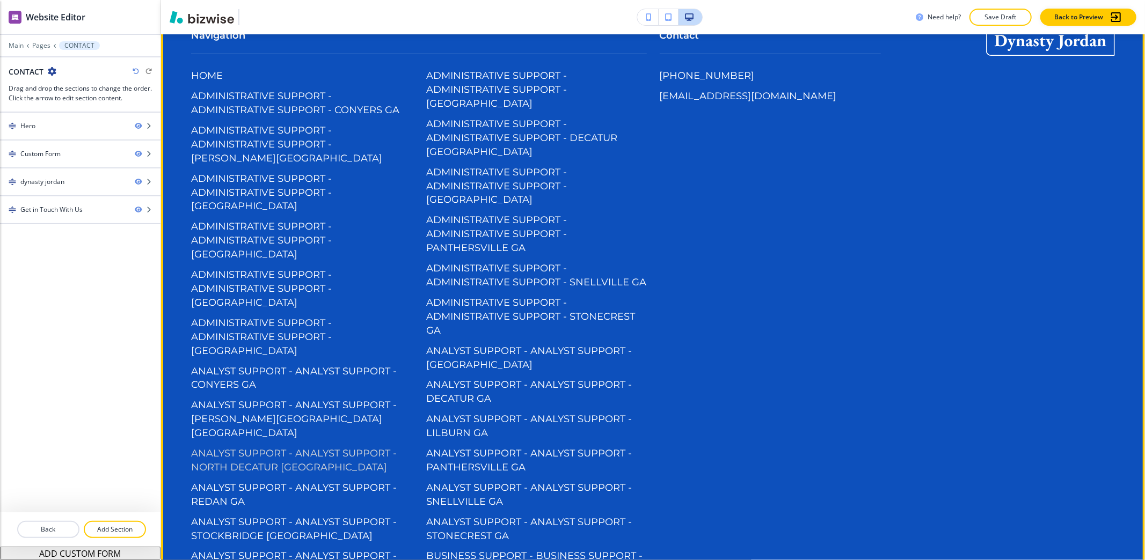
scroll to position [1717, 0]
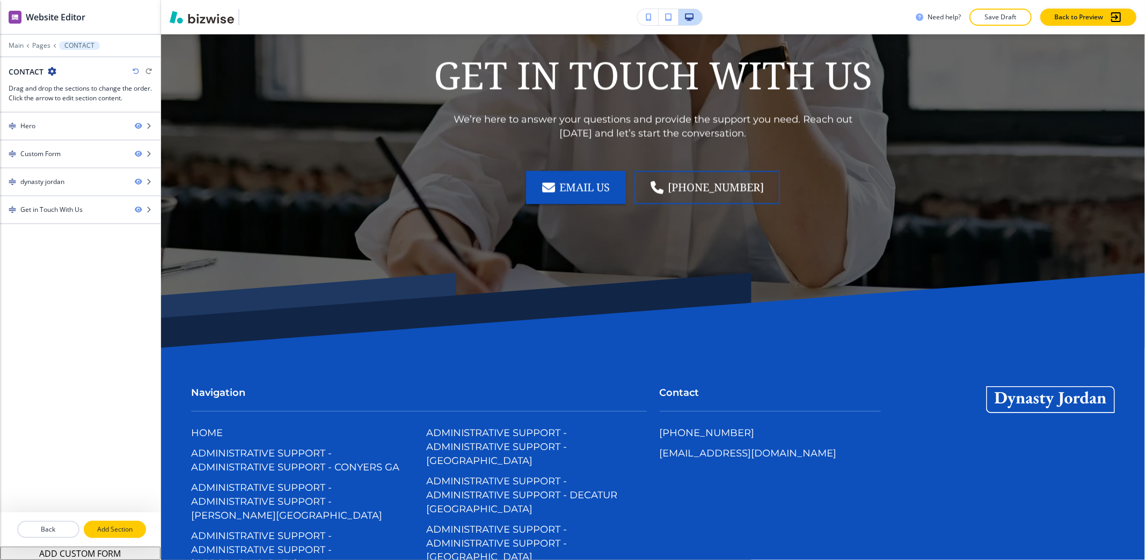
click at [116, 524] on p "Add Section" at bounding box center [115, 530] width 60 height 10
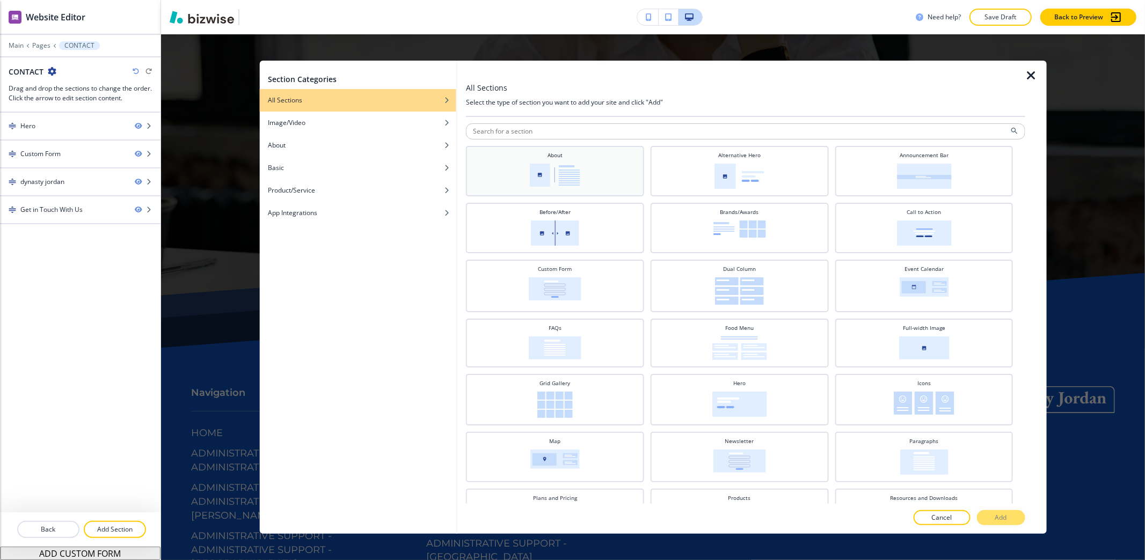
click at [532, 168] on img at bounding box center [555, 175] width 50 height 23
click at [997, 517] on p "Add" at bounding box center [1001, 518] width 12 height 10
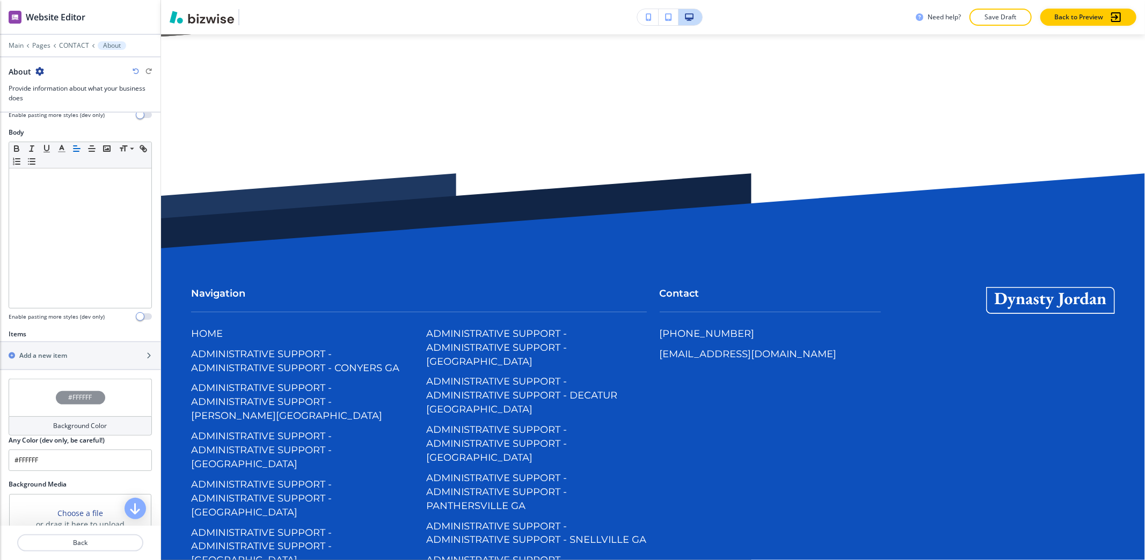
scroll to position [290, 0]
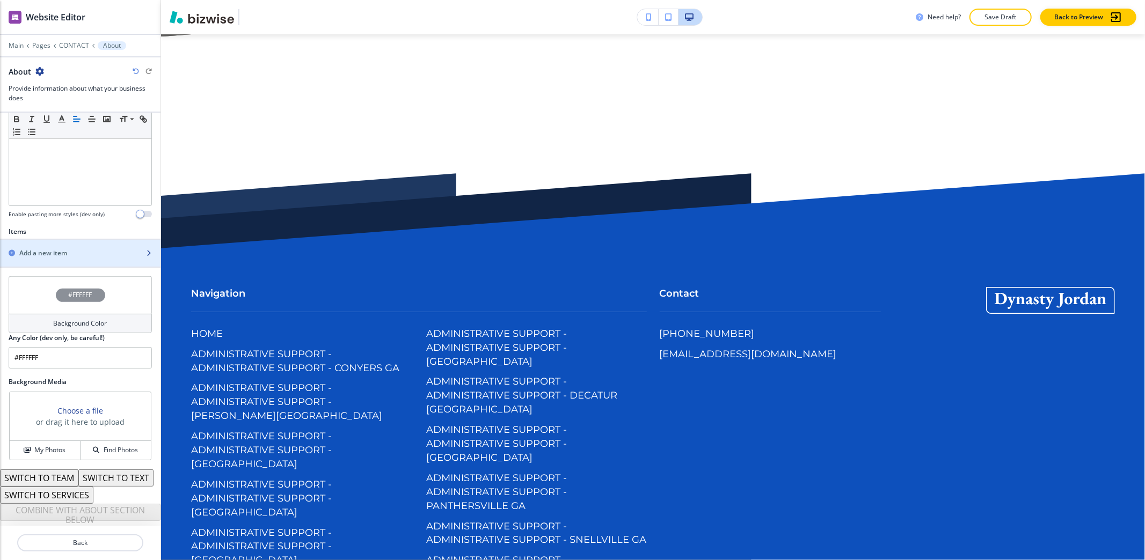
click at [37, 248] on h2 "Add a new item" at bounding box center [43, 253] width 48 height 10
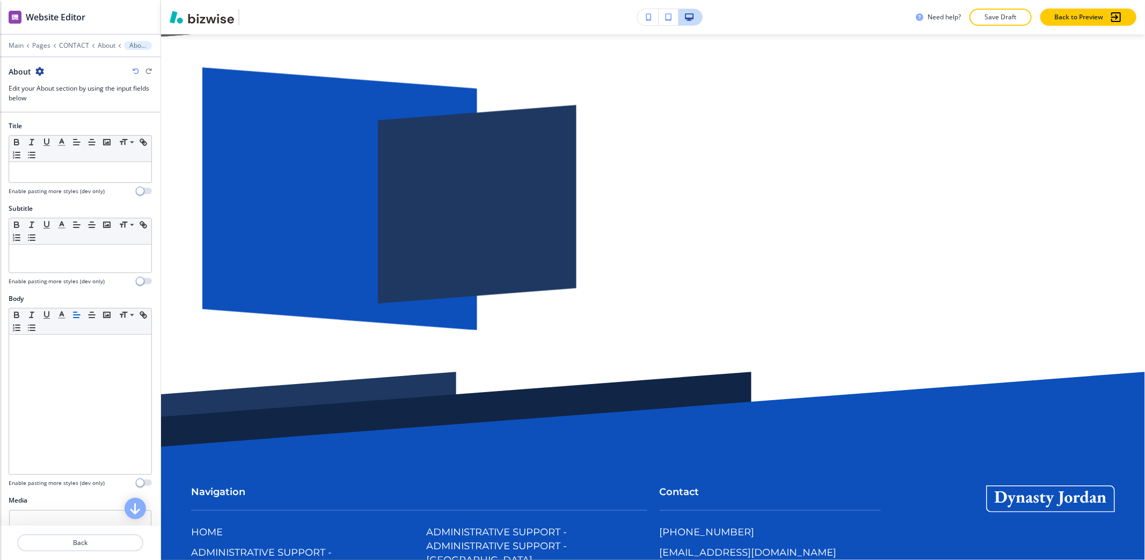
scroll to position [2140, 0]
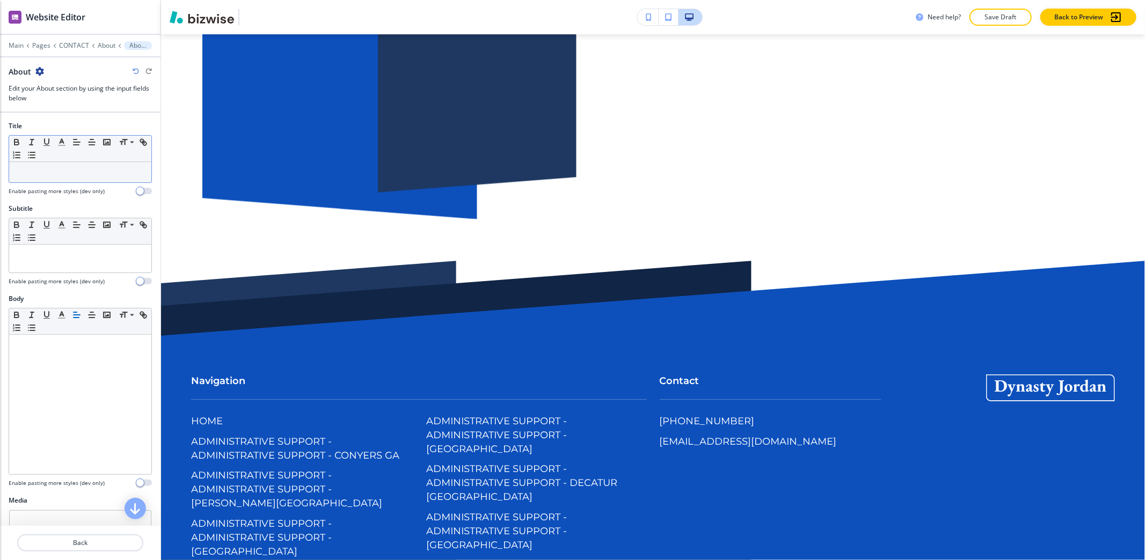
click at [60, 167] on div at bounding box center [80, 172] width 142 height 20
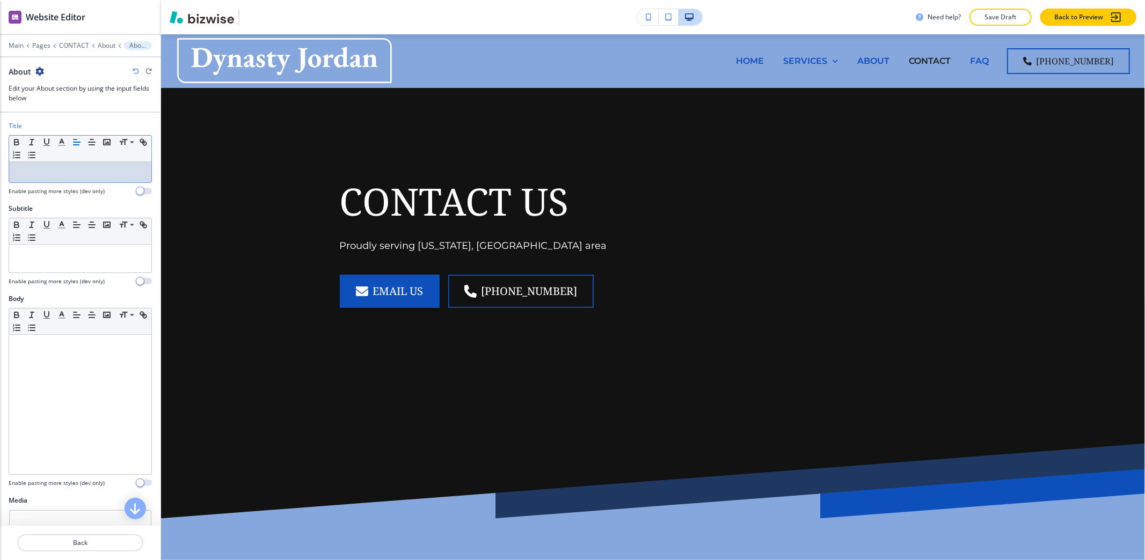
scroll to position [2140, 0]
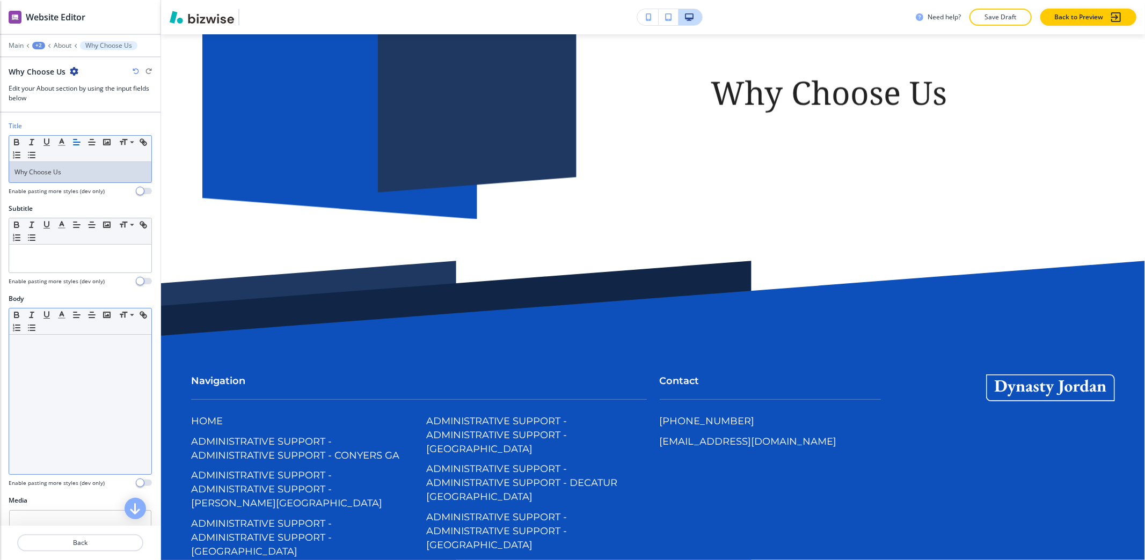
click at [57, 428] on div at bounding box center [80, 405] width 142 height 140
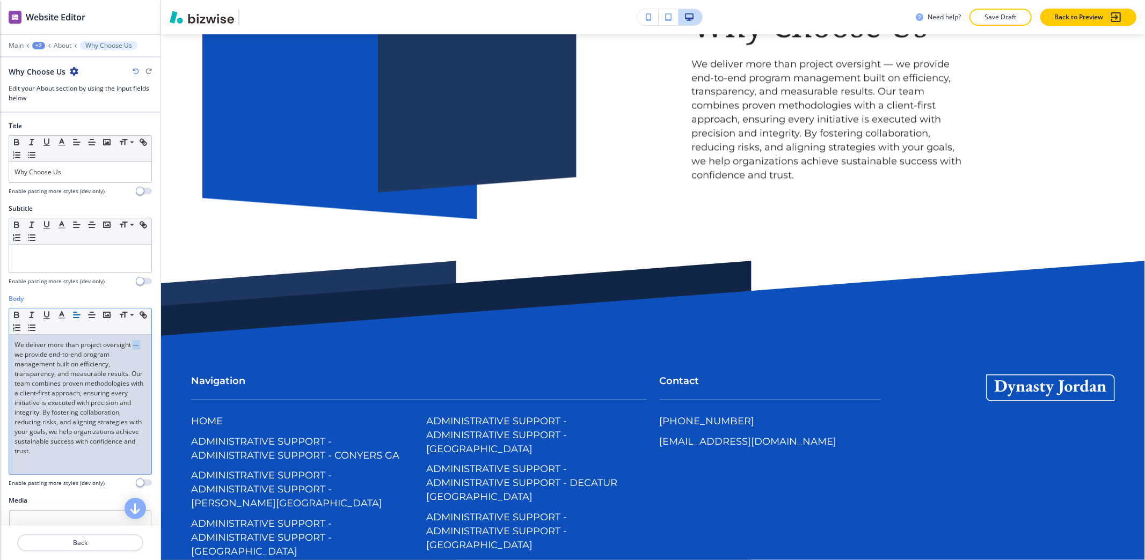
drag, startPoint x: 22, startPoint y: 357, endPoint x: 0, endPoint y: 357, distance: 22.0
click at [0, 357] on div "Body Small Normal Large Huge We deliver more than project oversight — we provid…" at bounding box center [80, 395] width 160 height 202
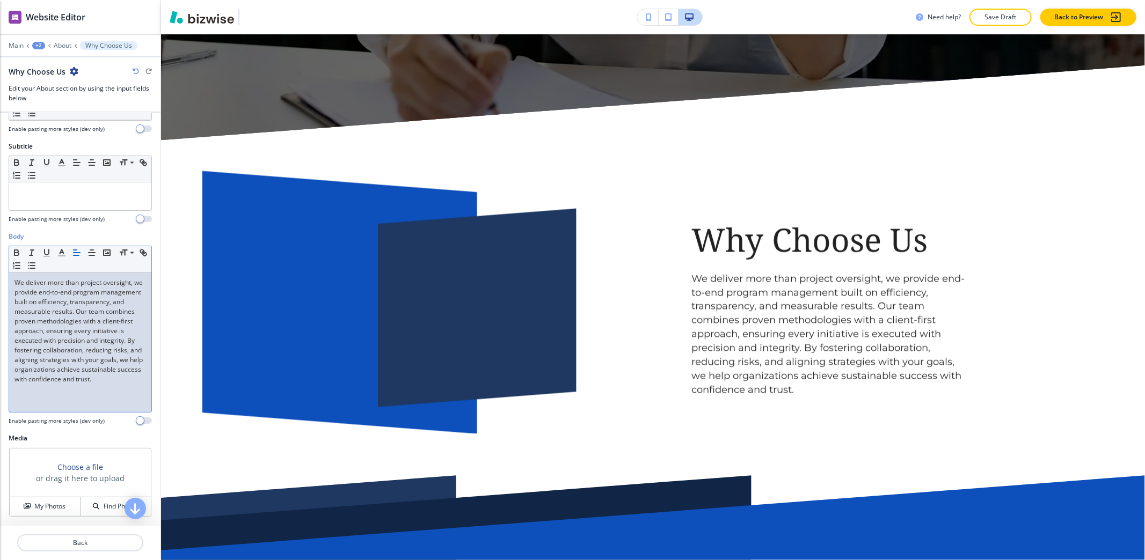
scroll to position [151, 0]
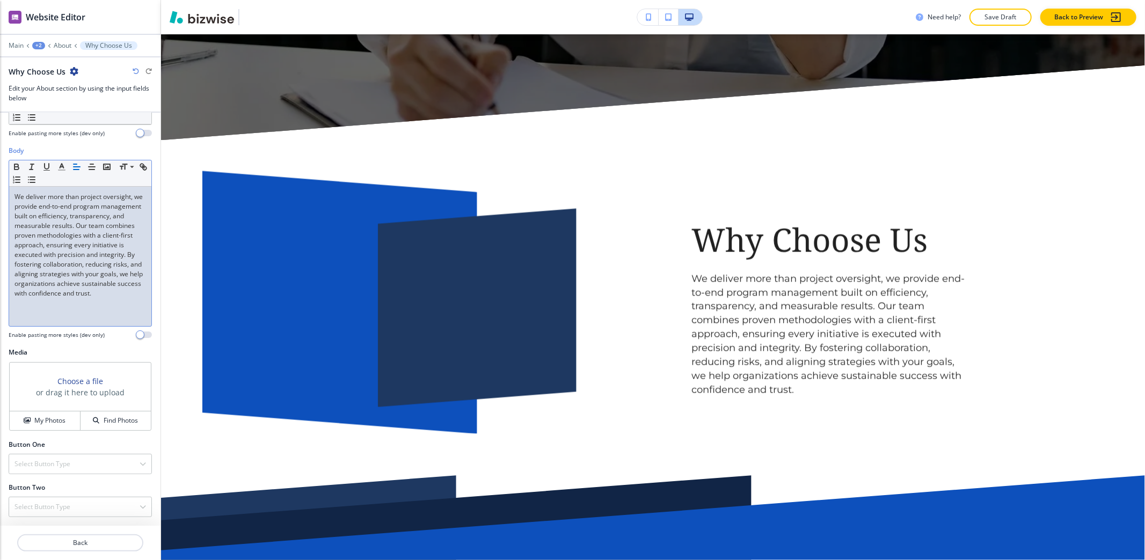
click at [15, 239] on p "We deliver more than project oversight, we provide end-to-end program managemen…" at bounding box center [79, 245] width 131 height 106
click at [12, 235] on div "We deliver more than project oversight, we provide end-to-end program managemen…" at bounding box center [80, 257] width 142 height 140
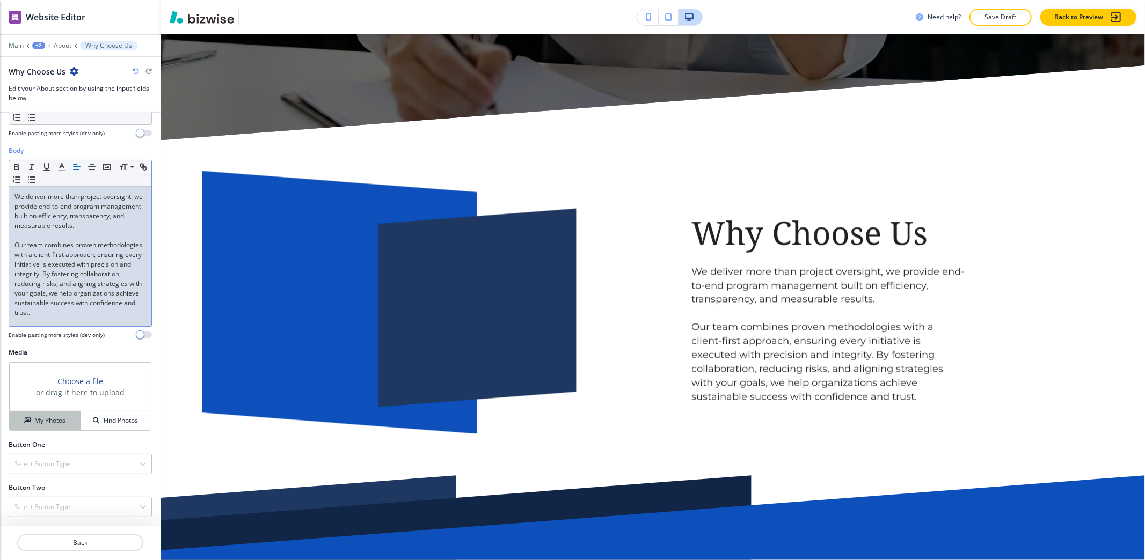
scroll to position [158, 0]
click at [39, 416] on h4 "My Photos" at bounding box center [49, 421] width 31 height 10
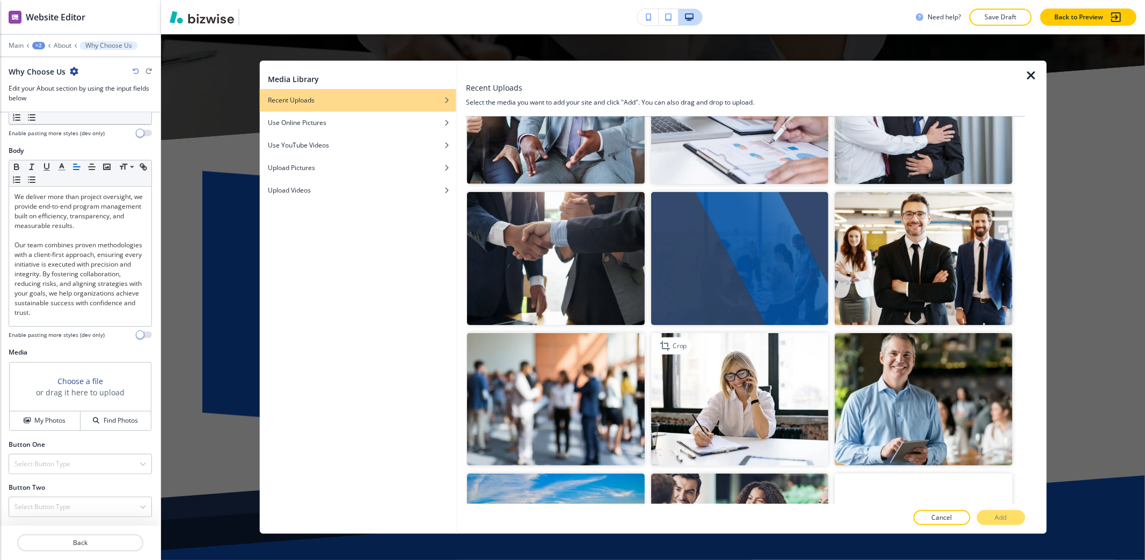
scroll to position [286, 0]
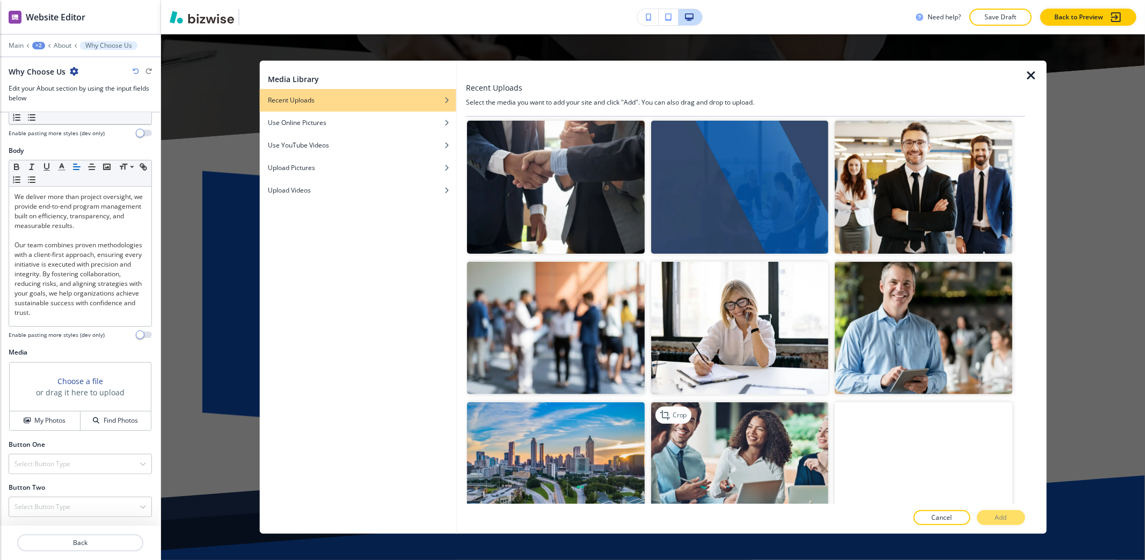
click at [755, 447] on img "button" at bounding box center [738, 468] width 177 height 133
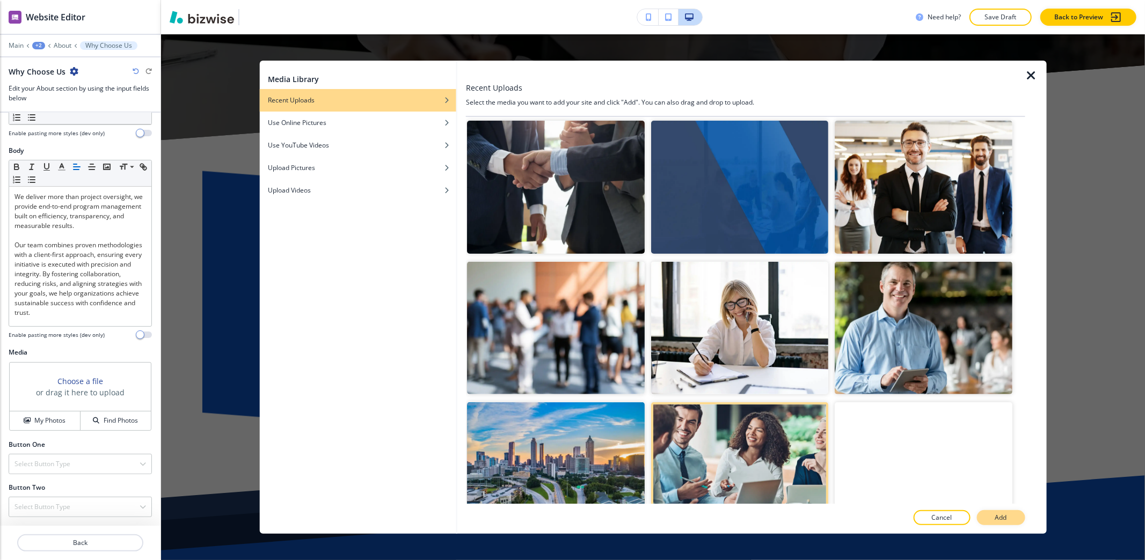
click at [1001, 514] on p "Add" at bounding box center [1001, 518] width 12 height 10
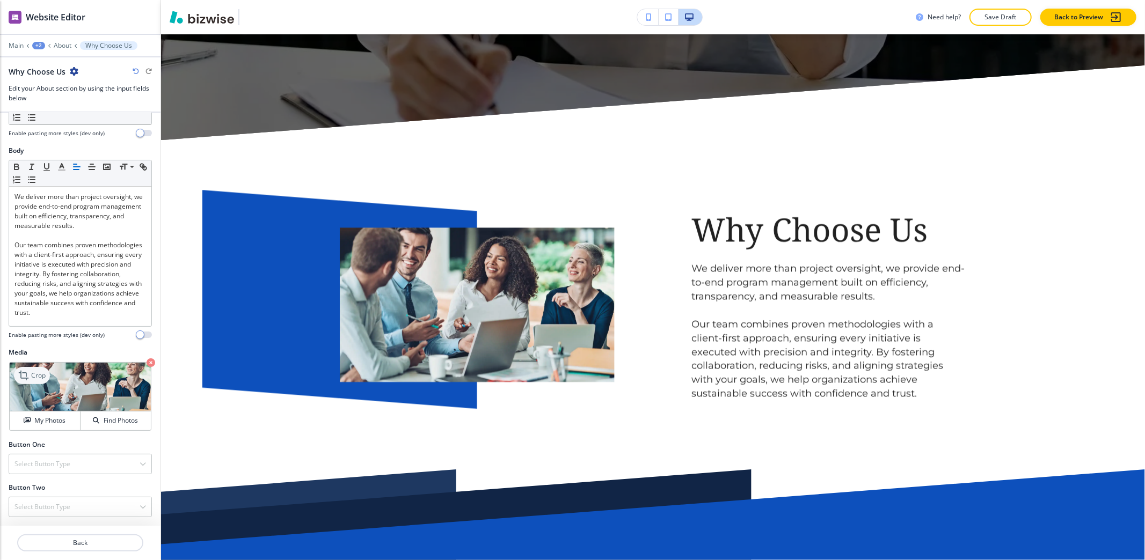
click at [37, 376] on p "Crop" at bounding box center [38, 376] width 14 height 10
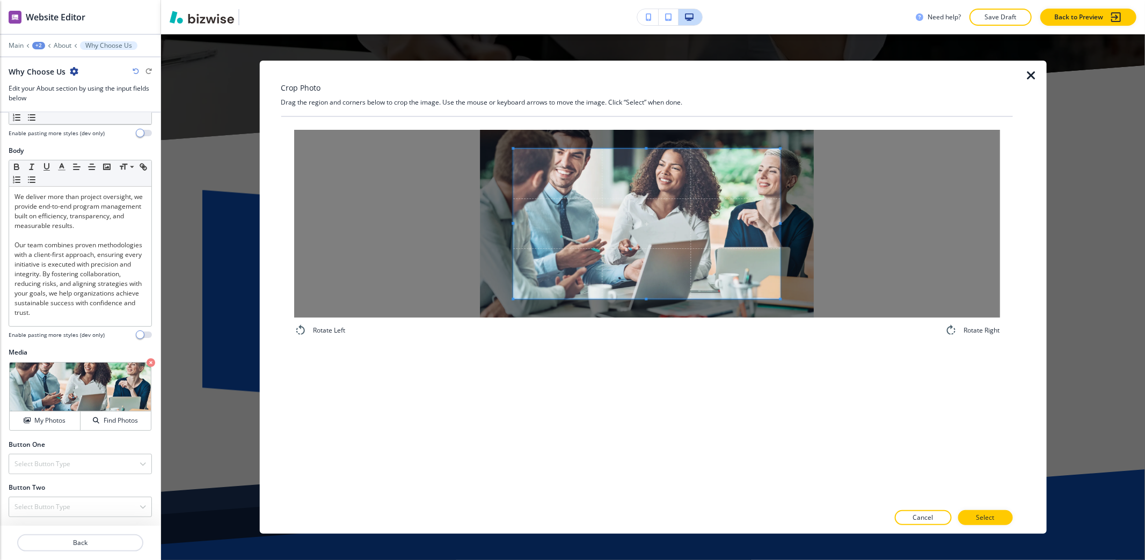
click at [625, 344] on div "Rotate Left Rotate Right" at bounding box center [646, 233] width 731 height 233
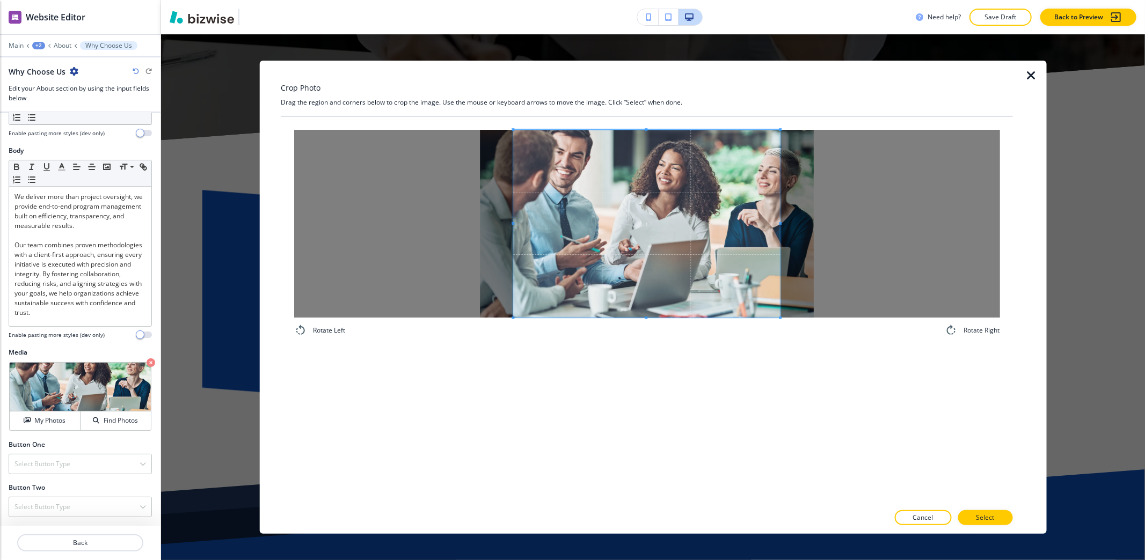
click at [617, 82] on div "Crop Photo Drag the region and corners below to crop the image. Use the mouse o…" at bounding box center [646, 297] width 731 height 473
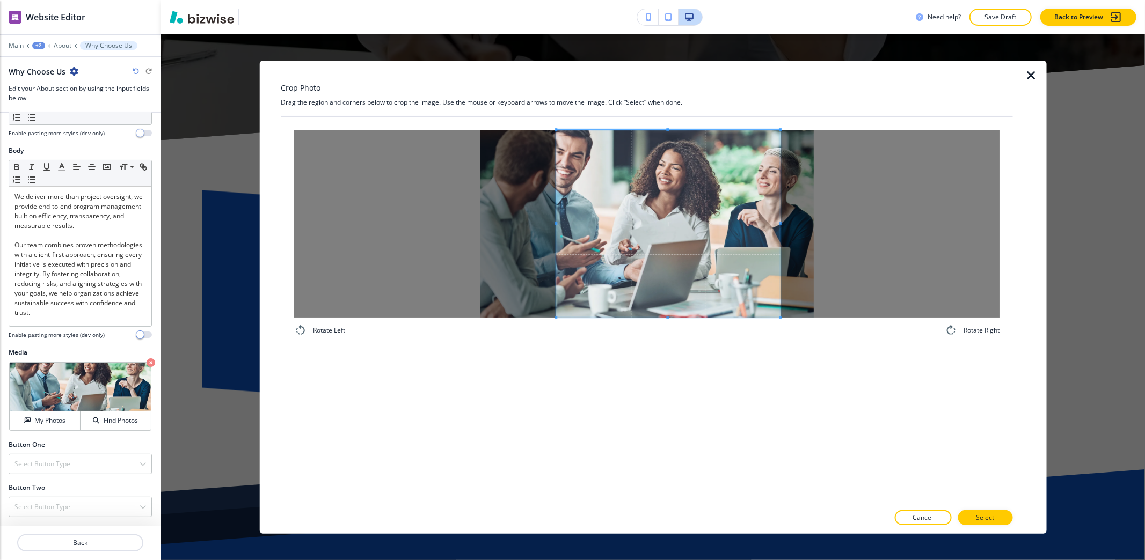
click at [555, 196] on span at bounding box center [555, 224] width 3 height 188
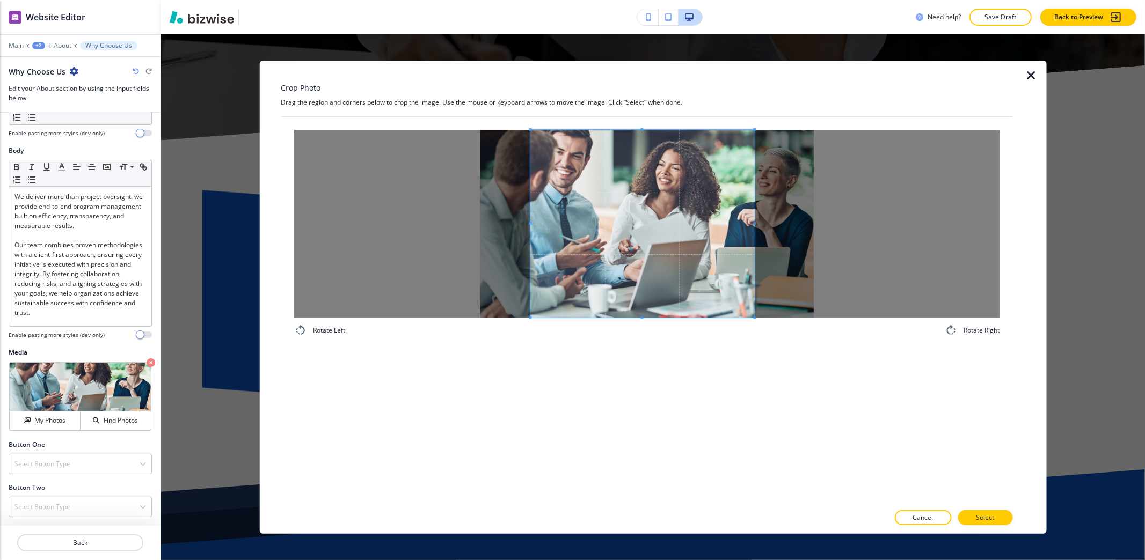
click at [640, 226] on span at bounding box center [642, 224] width 224 height 188
click at [997, 522] on button "Select" at bounding box center [984, 517] width 55 height 15
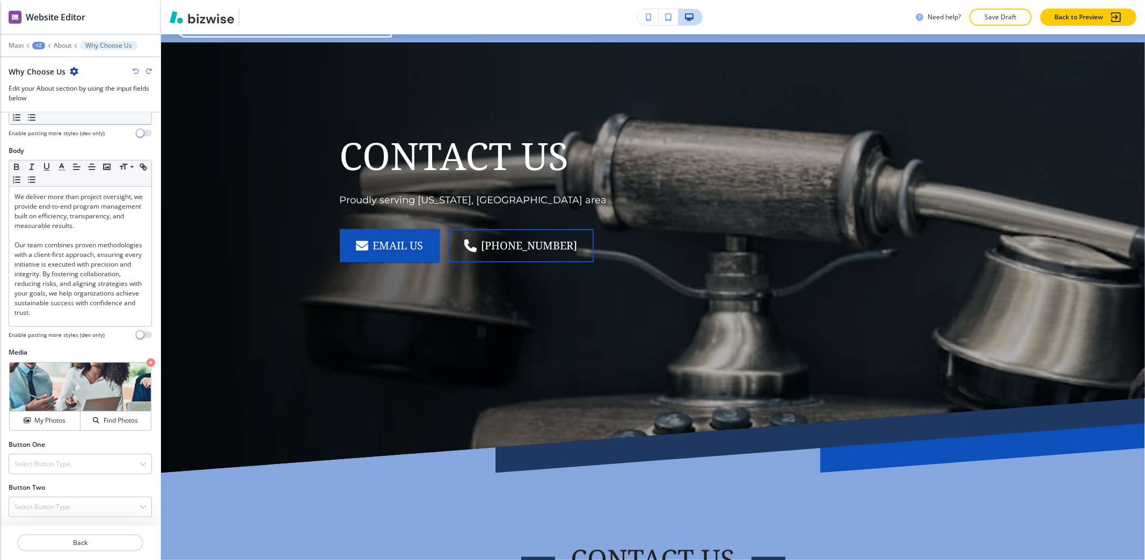
scroll to position [0, 0]
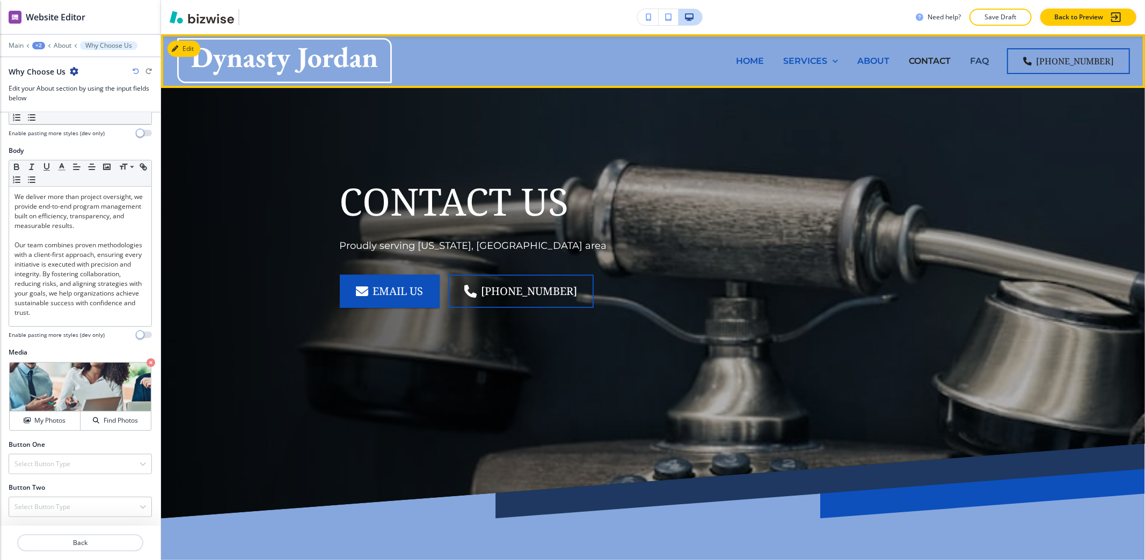
click at [981, 61] on p "FAQ" at bounding box center [979, 61] width 19 height 12
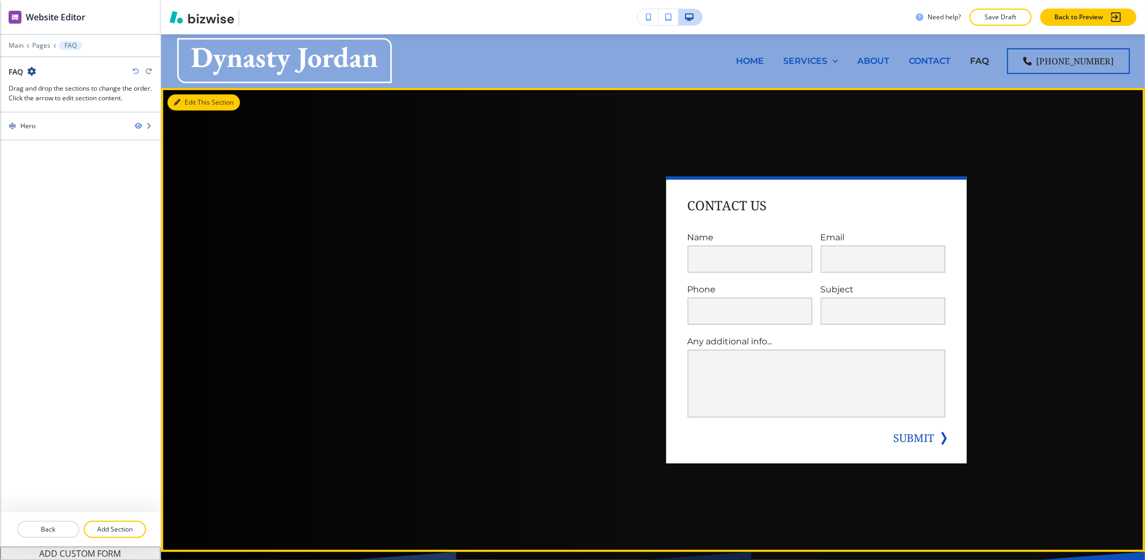
click at [198, 100] on button "Edit This Section" at bounding box center [203, 102] width 72 height 16
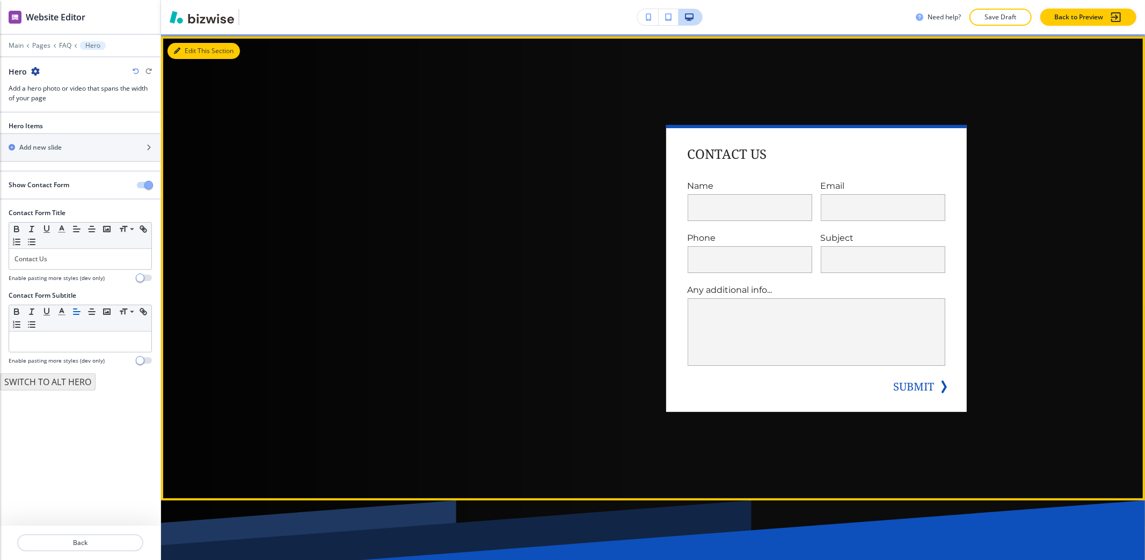
scroll to position [54, 0]
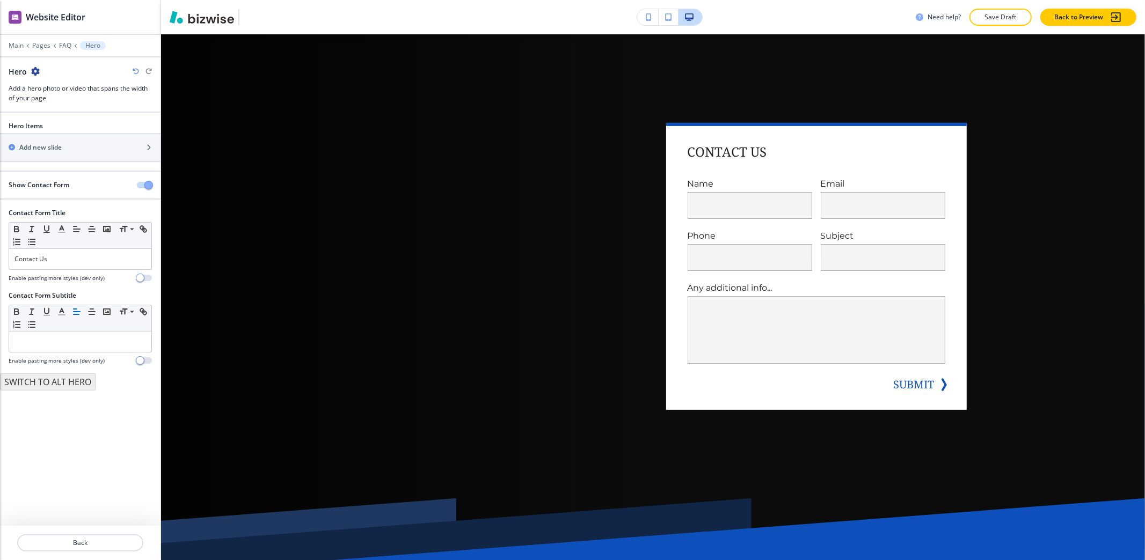
click at [151, 182] on div "Show Contact Form" at bounding box center [80, 185] width 160 height 10
click at [149, 185] on span "button" at bounding box center [148, 185] width 9 height 9
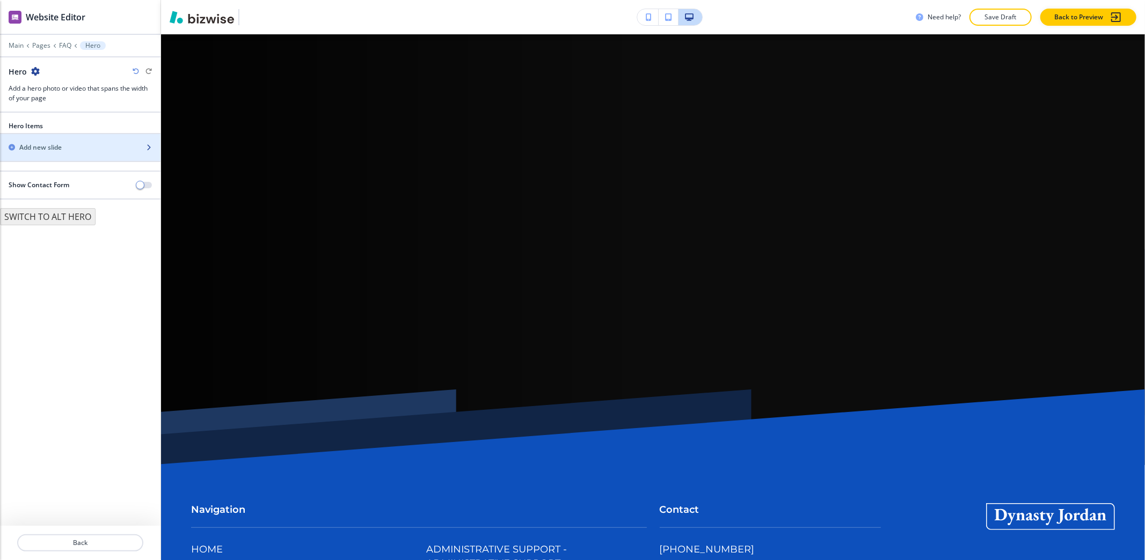
click at [75, 160] on div "button" at bounding box center [80, 156] width 160 height 9
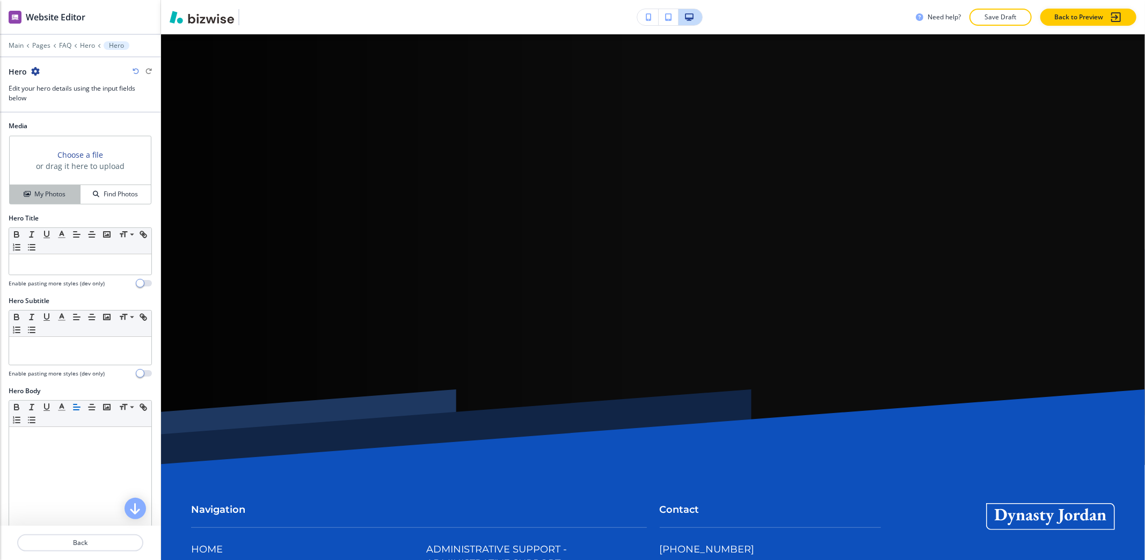
click at [43, 187] on button "My Photos" at bounding box center [45, 194] width 71 height 19
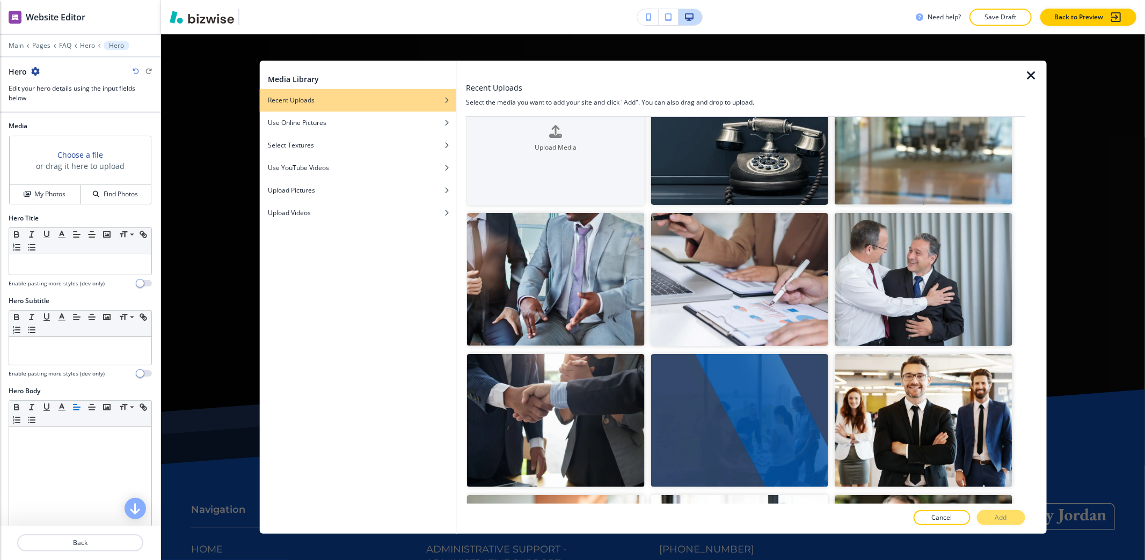
scroll to position [0, 0]
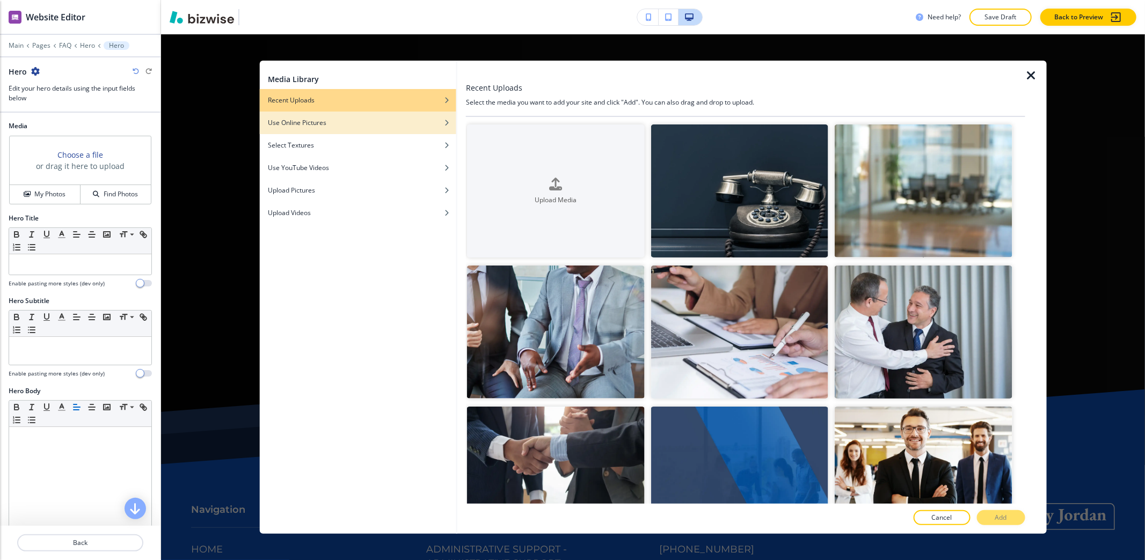
click at [438, 121] on div "Use Online Pictures" at bounding box center [357, 123] width 197 height 10
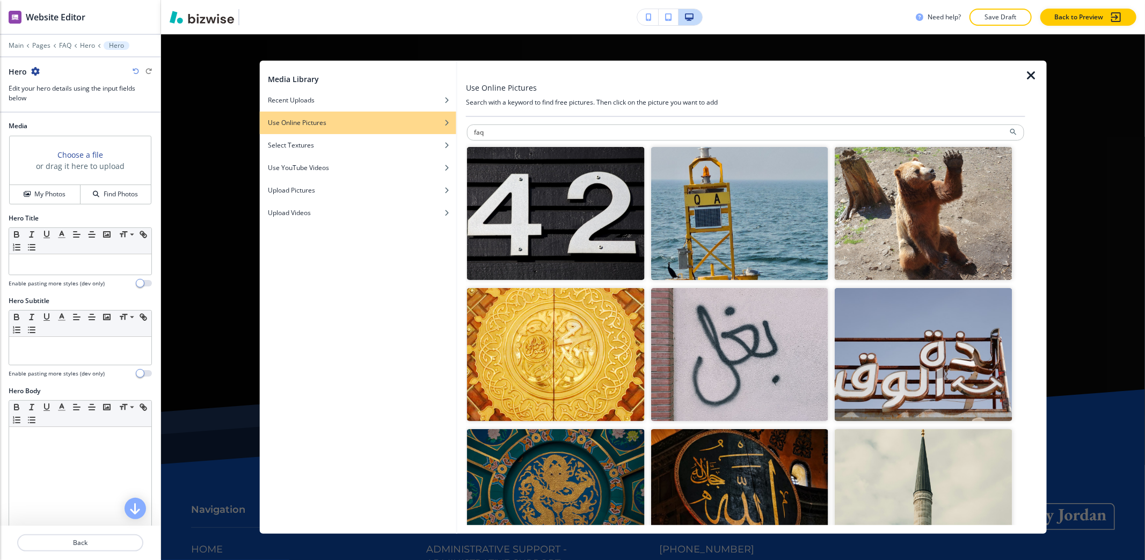
drag, startPoint x: 548, startPoint y: 135, endPoint x: 419, endPoint y: 133, distance: 129.4
click at [419, 133] on div "Media Library Recent Uploads Use Online Pictures Select Textures Use YouTube Vi…" at bounding box center [652, 297] width 787 height 473
type input "question"
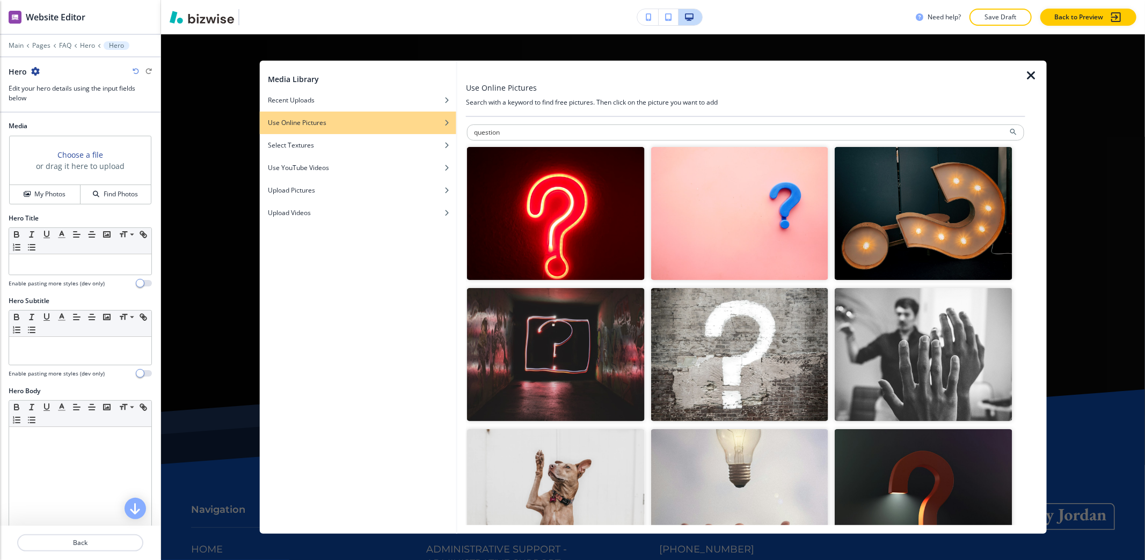
click at [940, 223] on img "button" at bounding box center [923, 213] width 177 height 133
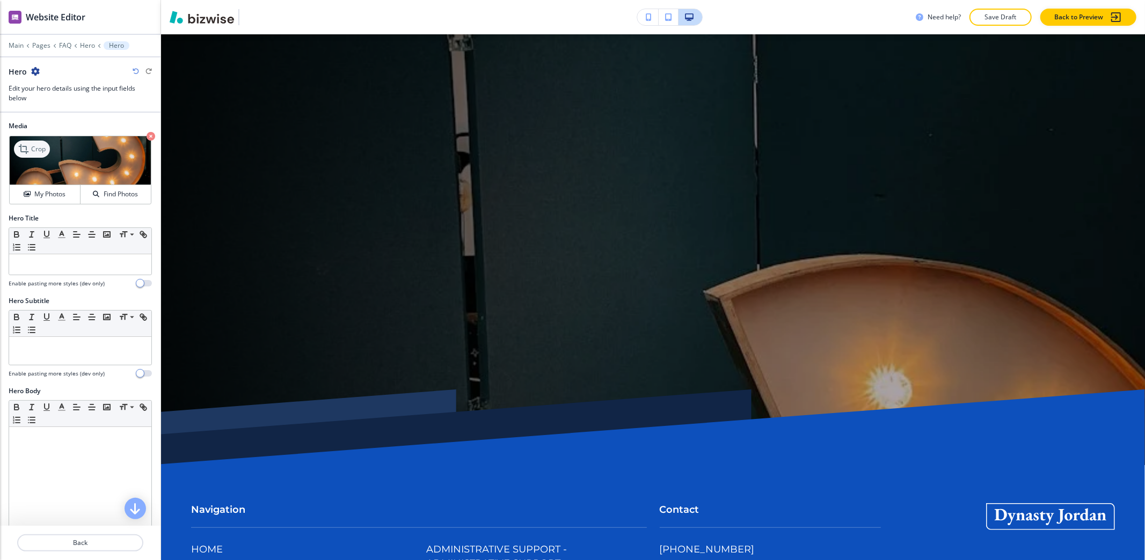
click at [35, 154] on p "Crop" at bounding box center [38, 149] width 14 height 10
